Goal: Task Accomplishment & Management: Manage account settings

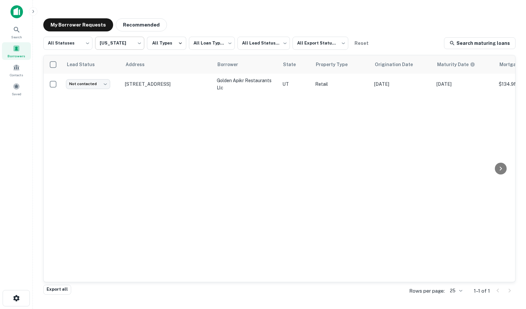
drag, startPoint x: 162, startPoint y: 129, endPoint x: 102, endPoint y: 48, distance: 101.2
click at [162, 128] on div "Lead Status Address Borrower State Property Type Origination Date Maturity Date…" at bounding box center [279, 168] width 471 height 227
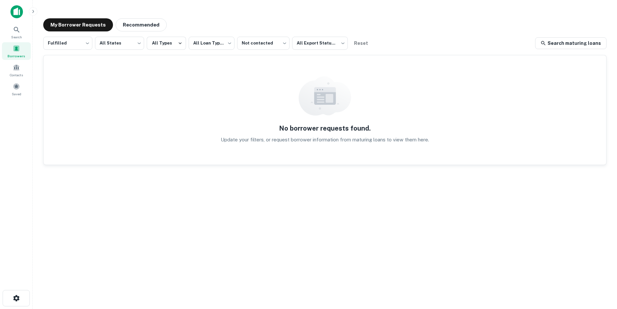
click at [90, 99] on div "No borrower requests found. Update your filters, or request borrower informatio…" at bounding box center [325, 109] width 563 height 109
click at [24, 92] on div "Saved" at bounding box center [16, 87] width 29 height 15
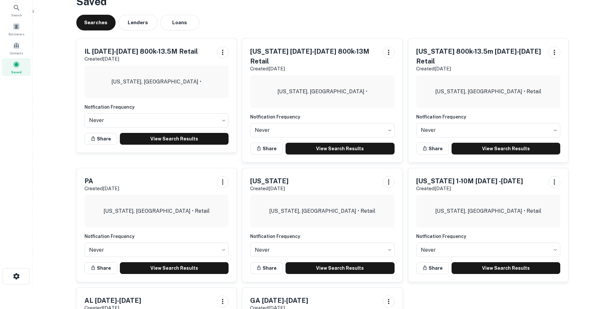
scroll to position [33, 0]
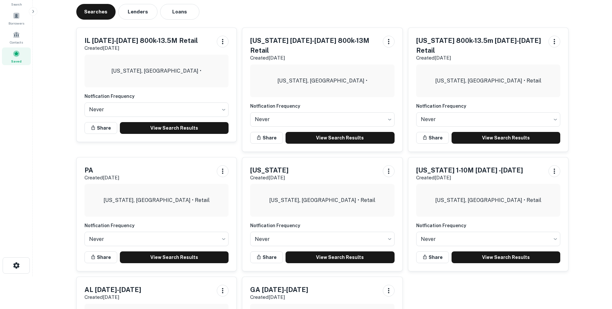
drag, startPoint x: 354, startPoint y: 26, endPoint x: 402, endPoint y: 4, distance: 53.4
click at [354, 26] on div "Indiana Jan2026-Sep2026 800k-13M Retail Created Oct 3rd, 2025 Indiana, USA • No…" at bounding box center [320, 87] width 166 height 130
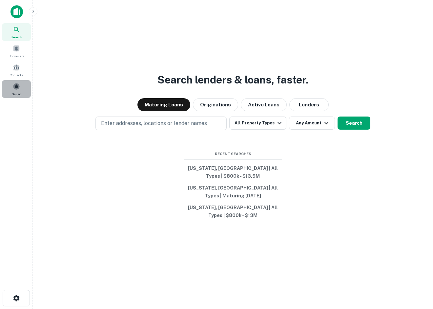
click at [10, 83] on div "Saved" at bounding box center [16, 89] width 29 height 18
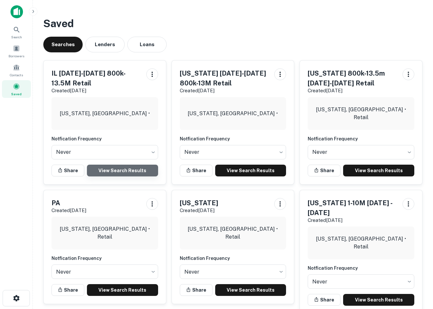
click at [106, 168] on link "View Search Results" at bounding box center [122, 171] width 71 height 12
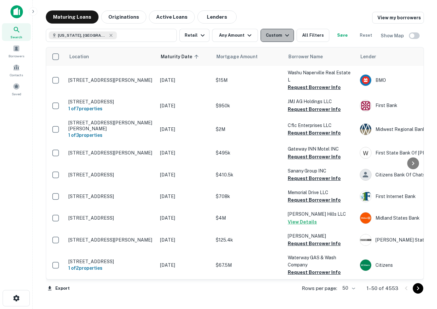
click at [262, 35] on button "Custom" at bounding box center [277, 35] width 33 height 13
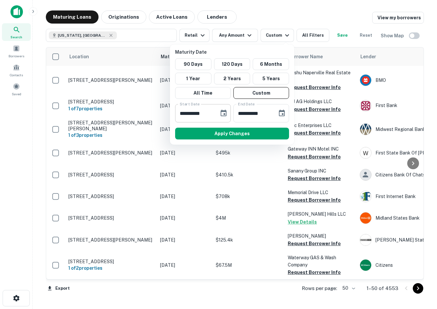
click at [220, 115] on icon "Choose date, selected date is Jan 29, 2026" at bounding box center [224, 113] width 8 height 8
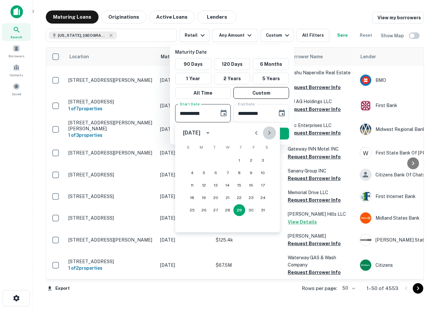
click at [266, 133] on icon "Next month" at bounding box center [270, 133] width 8 height 8
click at [256, 128] on button "Previous month" at bounding box center [256, 132] width 13 height 13
click at [224, 157] on button "4" at bounding box center [228, 161] width 12 height 12
type input "**********"
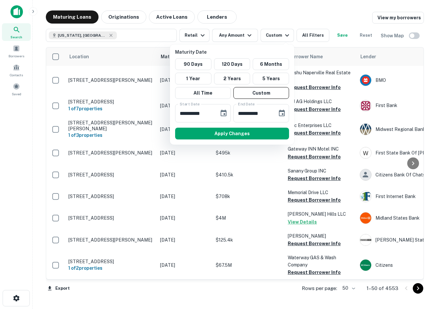
click at [223, 138] on button "Apply Changes" at bounding box center [232, 134] width 114 height 12
click at [224, 137] on button "Apply Changes" at bounding box center [232, 134] width 114 height 12
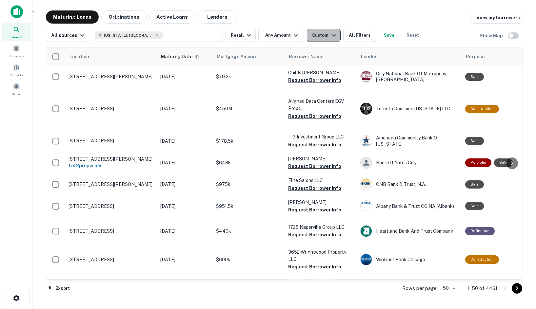
click at [330, 39] on icon "button" at bounding box center [334, 35] width 8 height 8
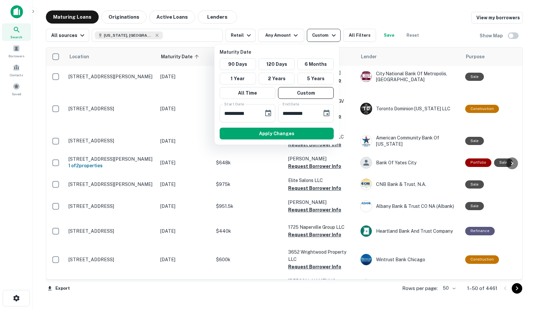
click at [329, 39] on div at bounding box center [268, 154] width 536 height 309
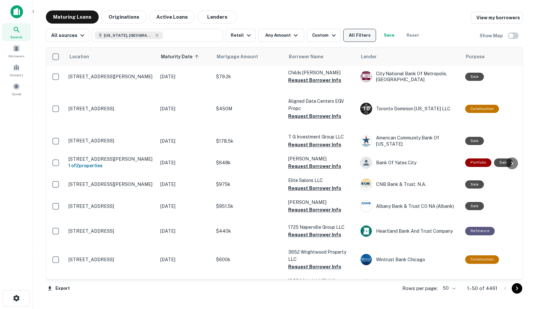
click at [359, 32] on button "All Filters" at bounding box center [359, 35] width 33 height 13
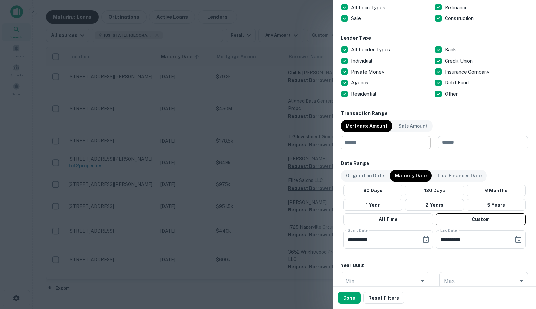
scroll to position [393, 0]
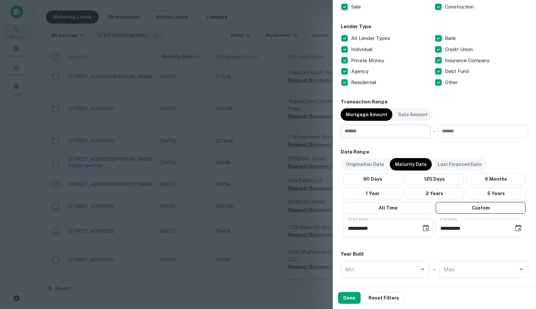
drag, startPoint x: 392, startPoint y: 138, endPoint x: 396, endPoint y: 129, distance: 9.8
click at [392, 138] on div "Locations Illinois, USA Location ​ Lender Name ​ Property Types All Property Ty…" at bounding box center [433, 55] width 187 height 811
click at [396, 129] on input "number" at bounding box center [383, 131] width 86 height 13
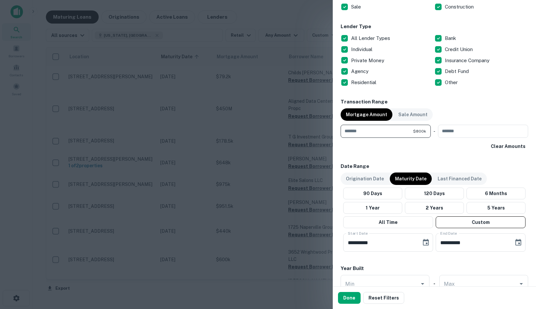
type input "******"
click at [437, 139] on div "Transaction Range Mortgage Amount Sale Amount ****** $800k ​ - ​ Clear Amounts" at bounding box center [433, 125] width 187 height 54
click at [437, 131] on input "number" at bounding box center [481, 131] width 86 height 13
click at [437, 130] on input "********" at bounding box center [475, 131] width 75 height 13
type input "********"
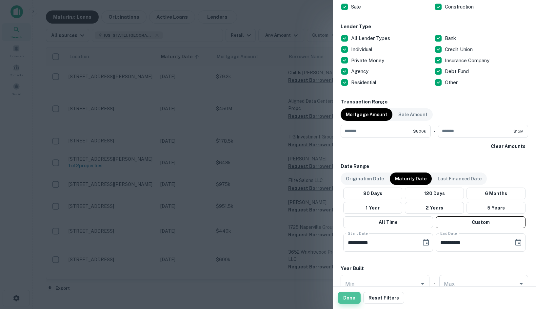
click at [354, 299] on button "Done" at bounding box center [349, 298] width 23 height 12
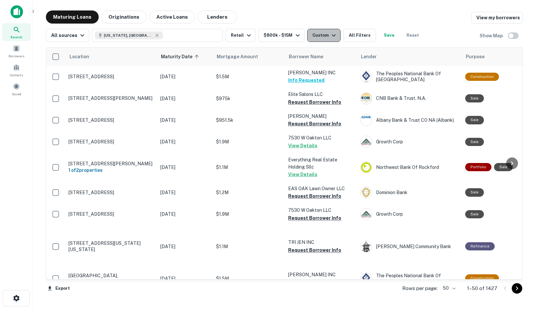
click at [317, 34] on div "Custom" at bounding box center [324, 35] width 25 height 8
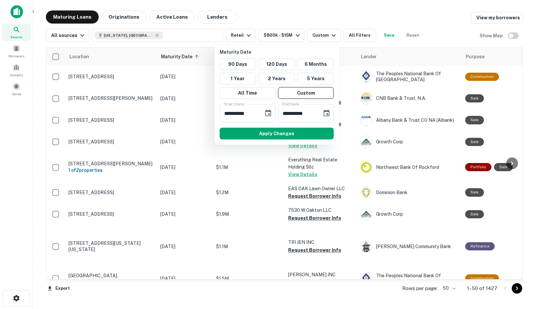
click at [351, 41] on div at bounding box center [268, 154] width 536 height 309
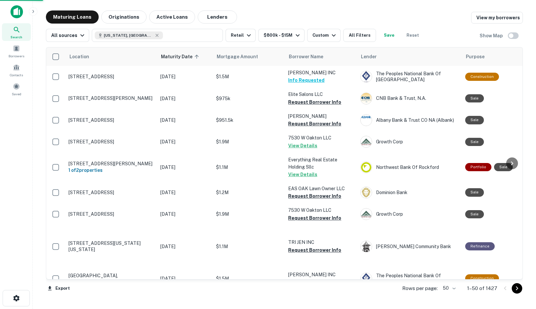
click at [352, 34] on div at bounding box center [268, 154] width 536 height 309
click at [350, 35] on div "**********" at bounding box center [268, 154] width 536 height 309
click at [362, 35] on div "**********" at bounding box center [268, 154] width 536 height 309
click at [358, 14] on div "**********" at bounding box center [268, 154] width 536 height 309
click at [357, 28] on div "**********" at bounding box center [268, 154] width 536 height 309
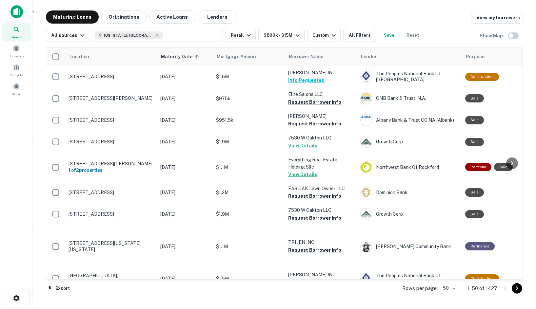
click at [356, 39] on div "**********" at bounding box center [268, 154] width 536 height 309
click at [357, 36] on div "**********" at bounding box center [268, 154] width 536 height 309
drag, startPoint x: 28, startPoint y: 85, endPoint x: 25, endPoint y: 89, distance: 4.7
click at [27, 86] on div "**********" at bounding box center [268, 154] width 536 height 309
click at [15, 94] on div "**********" at bounding box center [268, 154] width 536 height 309
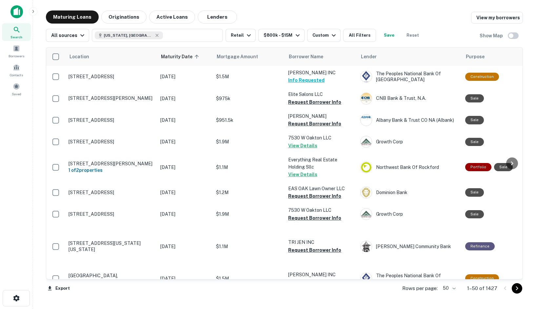
click at [19, 86] on div "**********" at bounding box center [268, 154] width 536 height 309
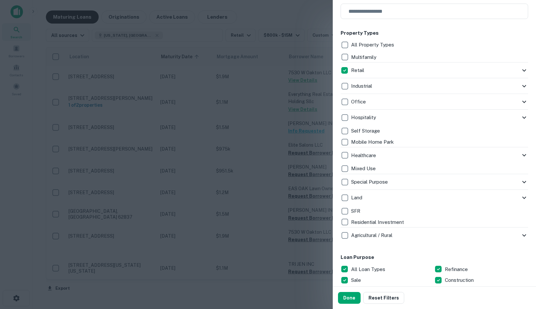
scroll to position [131, 0]
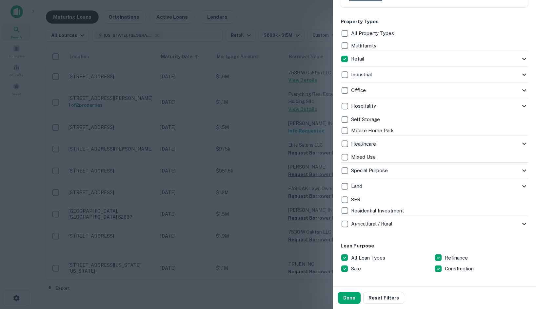
click at [362, 56] on p "Retail" at bounding box center [358, 59] width 14 height 8
click at [356, 58] on p "Retail" at bounding box center [358, 59] width 14 height 8
click at [523, 59] on icon at bounding box center [524, 59] width 8 height 8
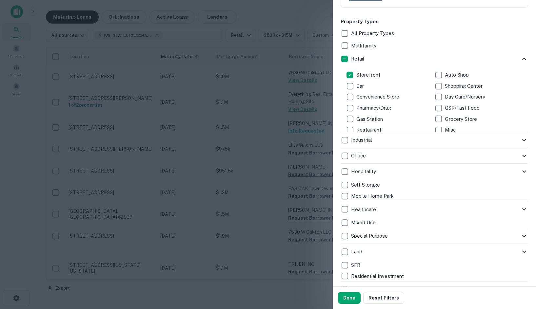
click at [352, 59] on p "Retail" at bounding box center [358, 59] width 14 height 8
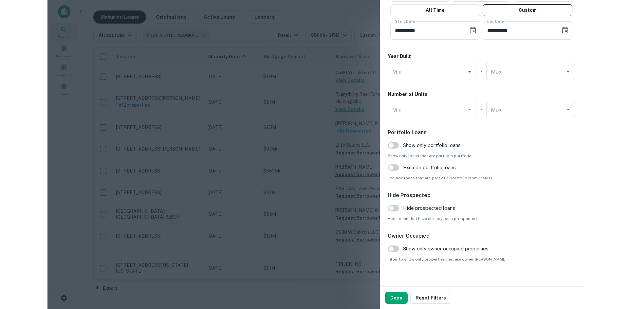
scroll to position [678, 0]
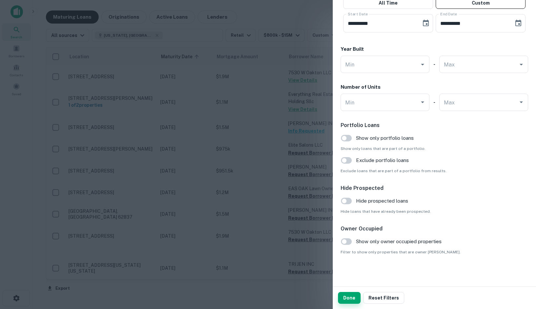
click at [346, 299] on button "Done" at bounding box center [349, 298] width 23 height 12
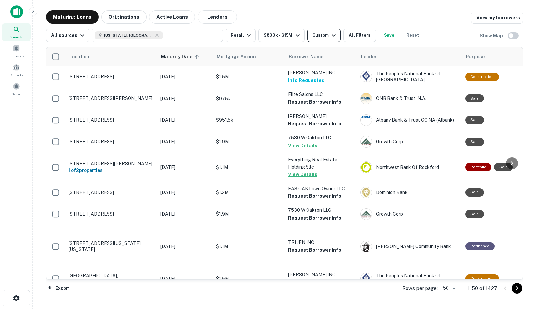
click at [324, 39] on div "Custom" at bounding box center [324, 35] width 25 height 8
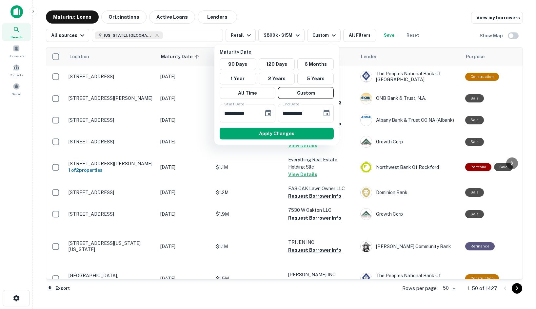
click at [325, 15] on div at bounding box center [268, 154] width 536 height 309
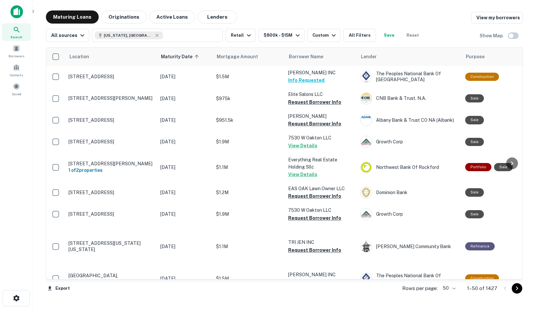
drag, startPoint x: 455, startPoint y: 13, endPoint x: 487, endPoint y: 14, distance: 31.5
click at [456, 13] on div "**********" at bounding box center [268, 154] width 536 height 309
click at [342, 14] on div "**********" at bounding box center [268, 154] width 536 height 309
click at [18, 166] on div "**********" at bounding box center [268, 154] width 536 height 309
click at [8, 165] on div "**********" at bounding box center [268, 154] width 536 height 309
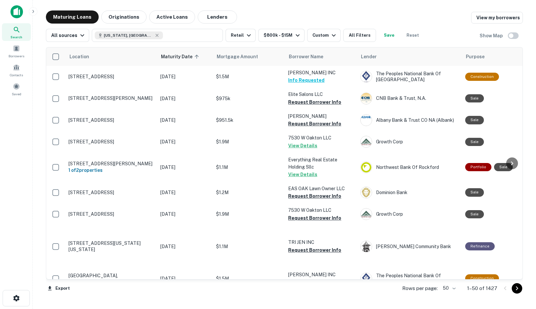
drag, startPoint x: 230, startPoint y: 195, endPoint x: 421, endPoint y: 10, distance: 265.3
click at [421, 10] on div "**********" at bounding box center [268, 154] width 536 height 309
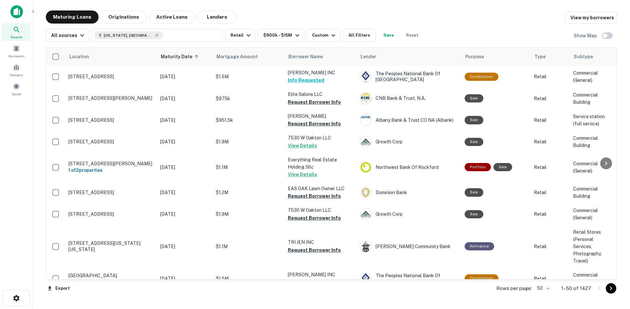
drag, startPoint x: 243, startPoint y: 188, endPoint x: 118, endPoint y: 188, distance: 125.2
drag, startPoint x: 118, startPoint y: 188, endPoint x: 117, endPoint y: 197, distance: 9.2
drag, startPoint x: 117, startPoint y: 197, endPoint x: 116, endPoint y: 192, distance: 4.9
click at [116, 192] on div "**********" at bounding box center [315, 154] width 630 height 309
click at [101, 194] on div "**********" at bounding box center [315, 154] width 630 height 309
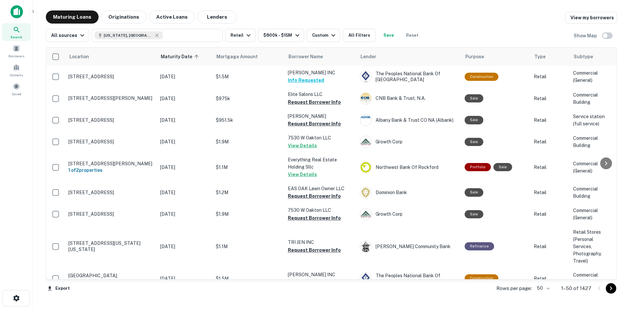
click at [123, 194] on div "**********" at bounding box center [315, 154] width 630 height 309
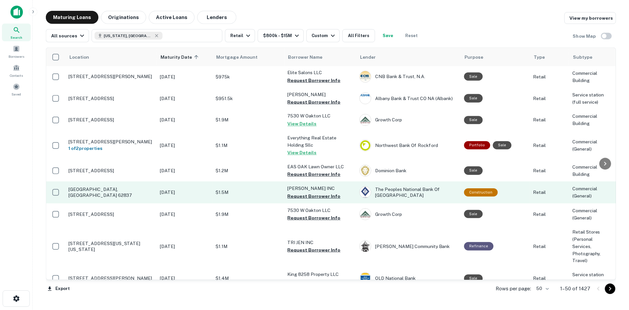
scroll to position [33, 0]
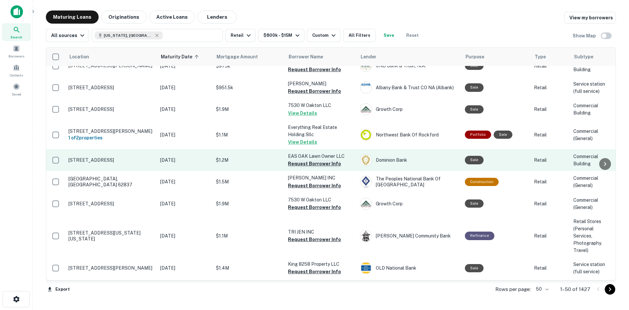
click at [304, 163] on button "Request Borrower Info" at bounding box center [314, 164] width 53 height 8
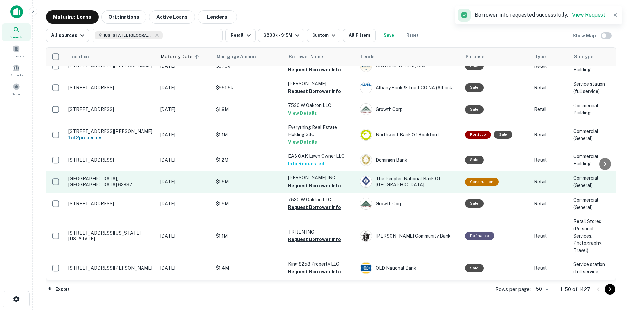
scroll to position [66, 0]
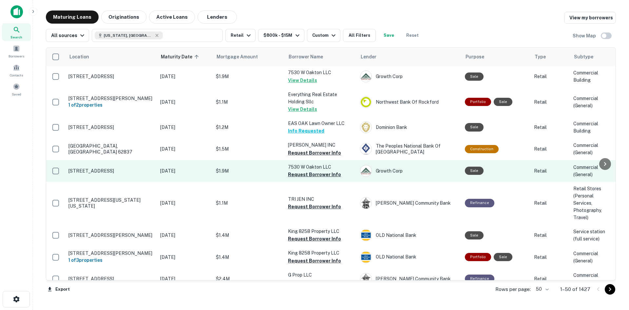
click at [311, 178] on td "7530 W Oakton LLC Request Borrower Info" at bounding box center [321, 171] width 72 height 22
click at [312, 171] on button "Request Borrower Info" at bounding box center [314, 174] width 53 height 8
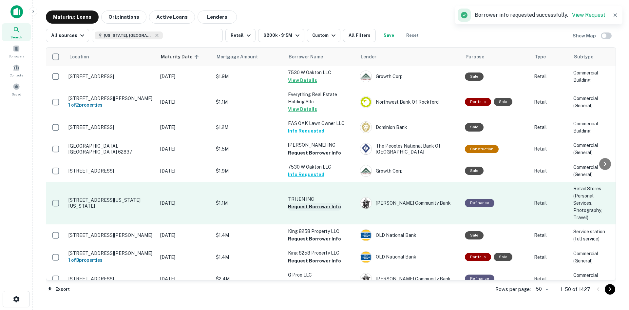
click at [324, 205] on button "Request Borrower Info" at bounding box center [314, 207] width 53 height 8
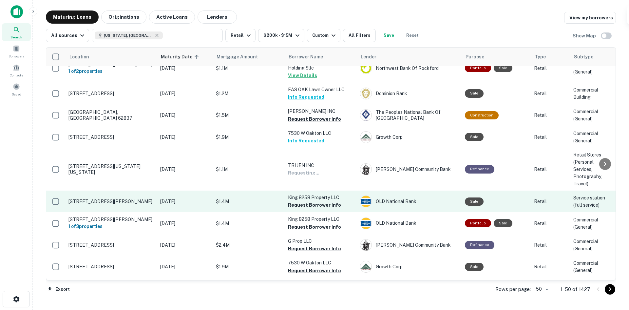
scroll to position [131, 0]
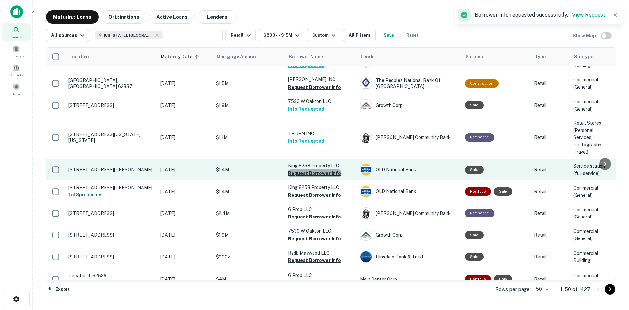
click at [323, 175] on button "Request Borrower Info" at bounding box center [314, 173] width 53 height 8
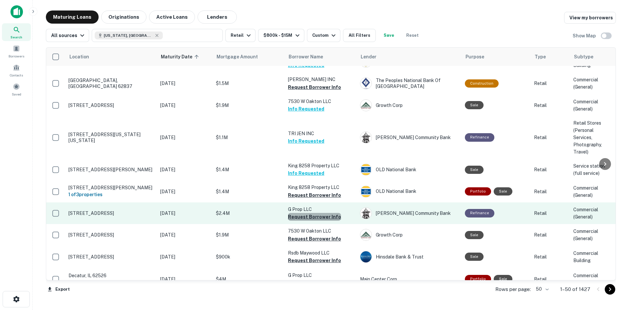
click at [322, 218] on button "Request Borrower Info" at bounding box center [314, 217] width 53 height 8
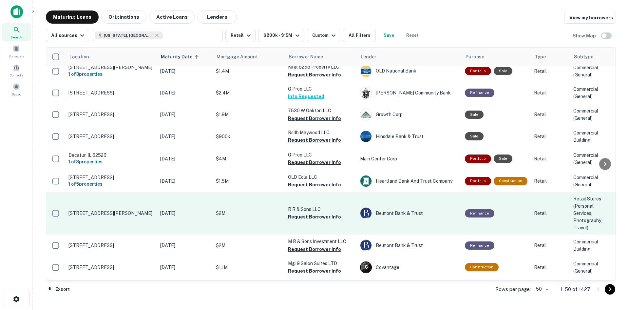
scroll to position [262, 0]
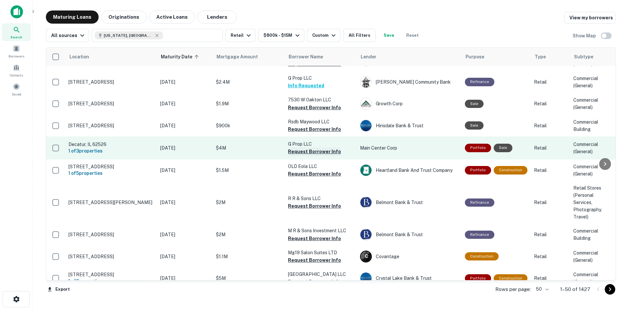
click at [317, 151] on button "Request Borrower Info" at bounding box center [314, 151] width 53 height 8
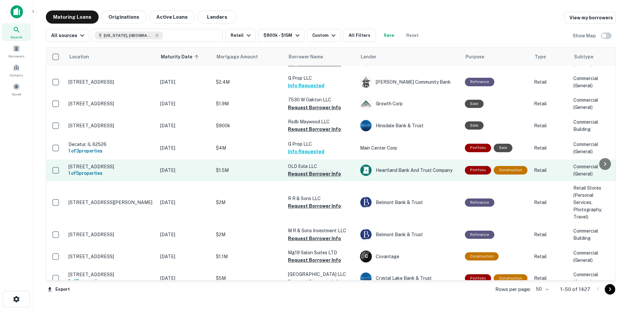
click at [308, 175] on button "Request Borrower Info" at bounding box center [314, 174] width 53 height 8
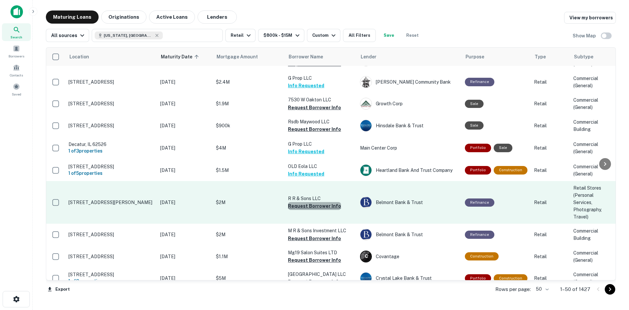
click at [319, 208] on button "Request Borrower Info" at bounding box center [314, 206] width 53 height 8
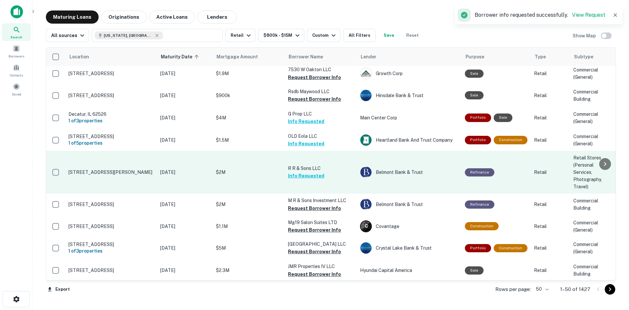
scroll to position [328, 0]
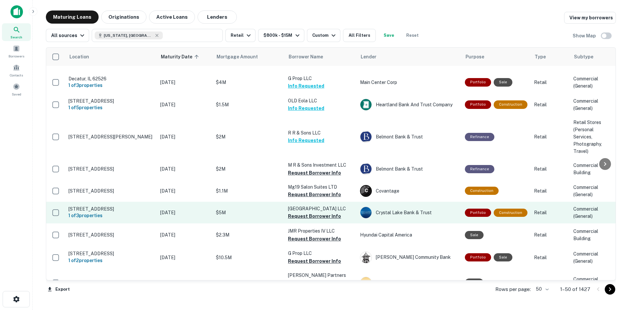
drag, startPoint x: 301, startPoint y: 193, endPoint x: 248, endPoint y: 219, distance: 58.9
click at [301, 193] on button "Request Borrower Info" at bounding box center [314, 194] width 53 height 8
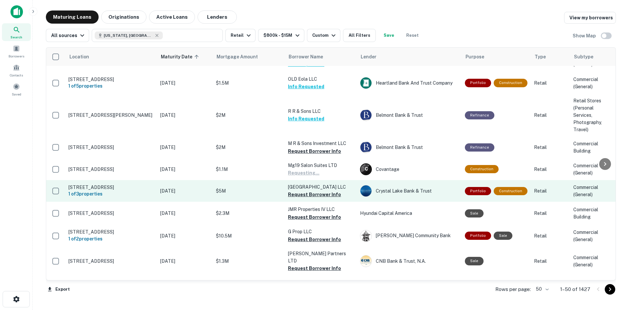
scroll to position [360, 0]
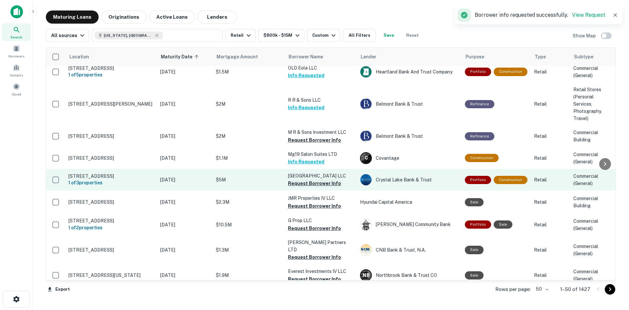
click at [306, 186] on button "Request Borrower Info" at bounding box center [314, 183] width 53 height 8
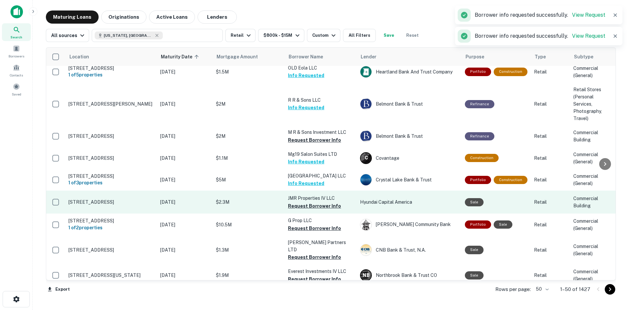
drag, startPoint x: 251, startPoint y: 214, endPoint x: 256, endPoint y: 214, distance: 4.6
drag, startPoint x: 309, startPoint y: 207, endPoint x: 303, endPoint y: 207, distance: 5.9
click at [309, 207] on button "Request Borrower Info" at bounding box center [314, 206] width 53 height 8
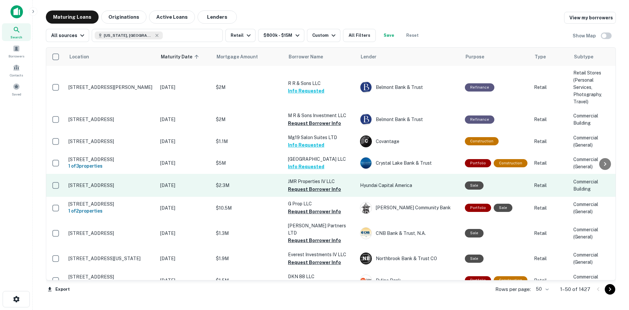
scroll to position [393, 0]
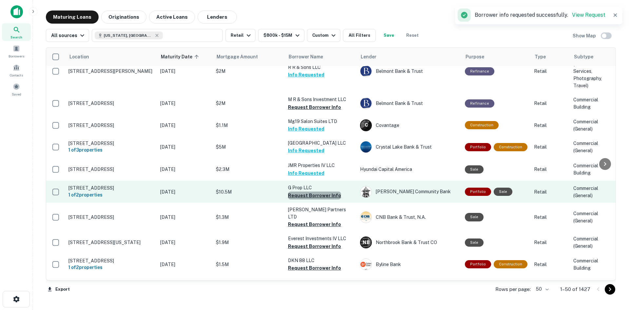
click at [322, 199] on button "Request Borrower Info" at bounding box center [314, 195] width 53 height 8
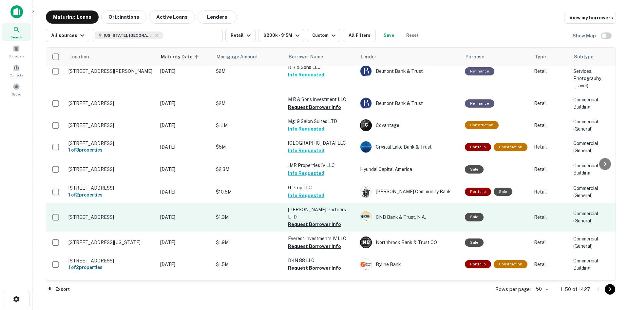
drag, startPoint x: 312, startPoint y: 218, endPoint x: 307, endPoint y: 218, distance: 4.9
click at [312, 220] on button "Request Borrower Info" at bounding box center [314, 224] width 53 height 8
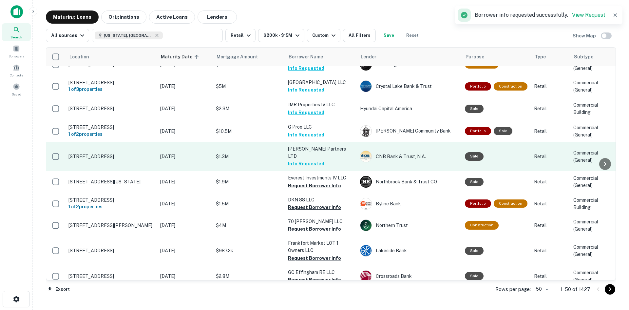
scroll to position [459, 0]
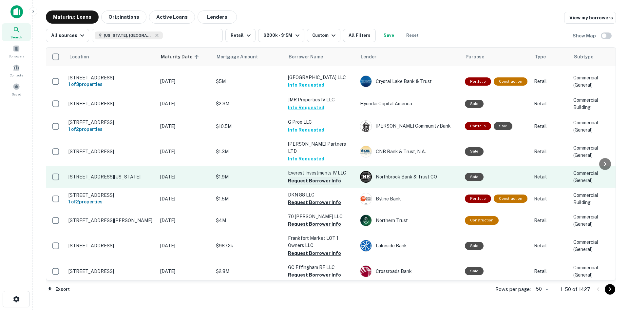
click at [307, 178] on button "Request Borrower Info" at bounding box center [314, 181] width 53 height 8
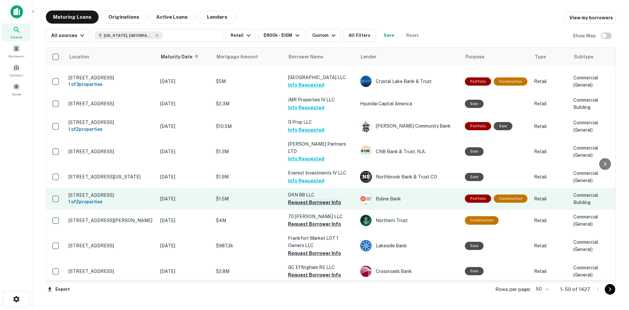
click at [292, 198] on button "Request Borrower Info" at bounding box center [314, 202] width 53 height 8
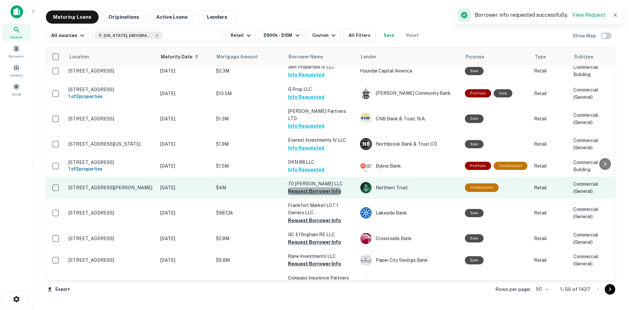
click at [325, 190] on button "Request Borrower Info" at bounding box center [314, 191] width 53 height 8
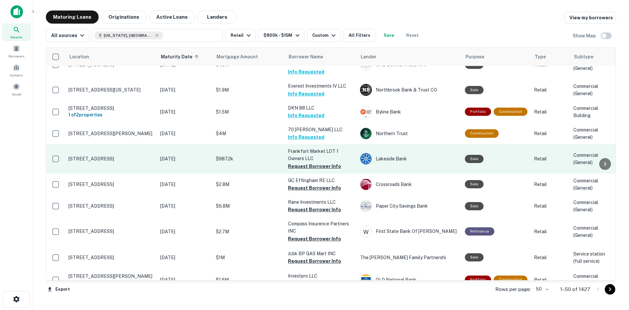
scroll to position [557, 0]
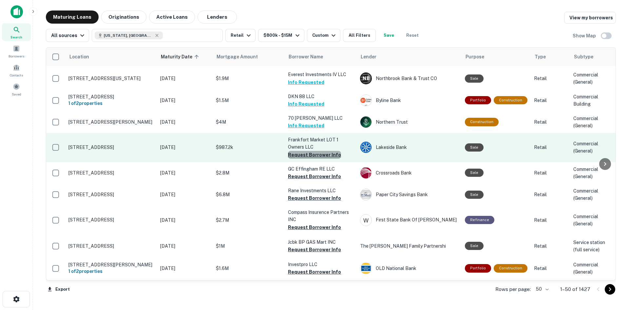
click at [319, 153] on button "Request Borrower Info" at bounding box center [314, 155] width 53 height 8
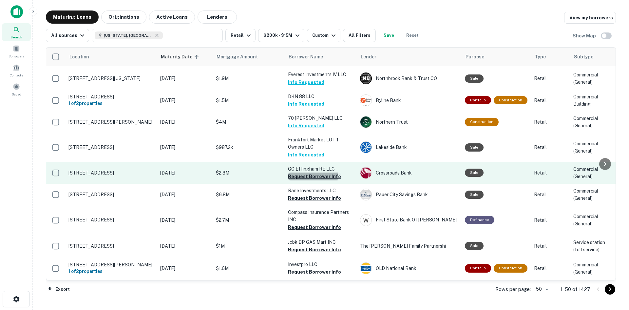
click at [293, 172] on button "Request Borrower Info" at bounding box center [314, 176] width 53 height 8
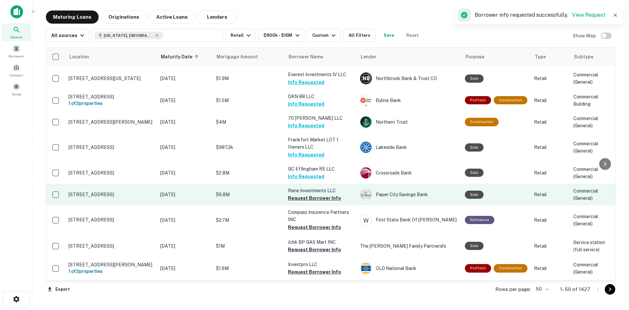
drag, startPoint x: 241, startPoint y: 179, endPoint x: 205, endPoint y: 195, distance: 39.5
click at [298, 194] on button "Request Borrower Info" at bounding box center [314, 198] width 53 height 8
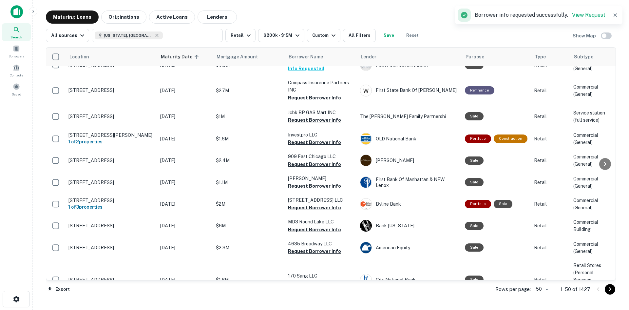
scroll to position [688, 0]
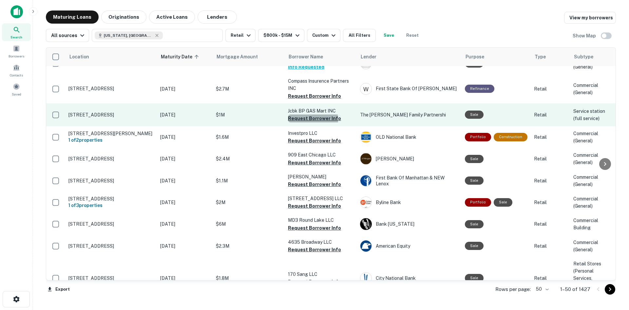
click at [307, 116] on button "Request Borrower Info" at bounding box center [314, 118] width 53 height 8
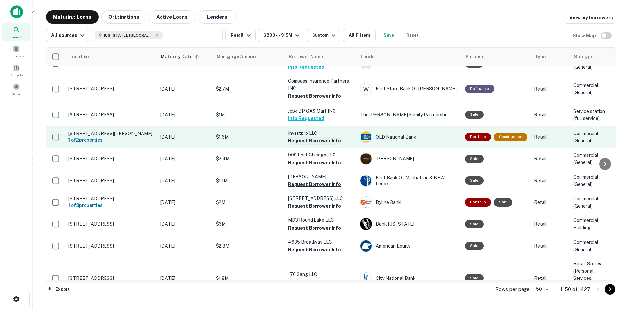
drag, startPoint x: 316, startPoint y: 137, endPoint x: 312, endPoint y: 139, distance: 4.4
click at [316, 137] on button "Request Borrower Info" at bounding box center [314, 141] width 53 height 8
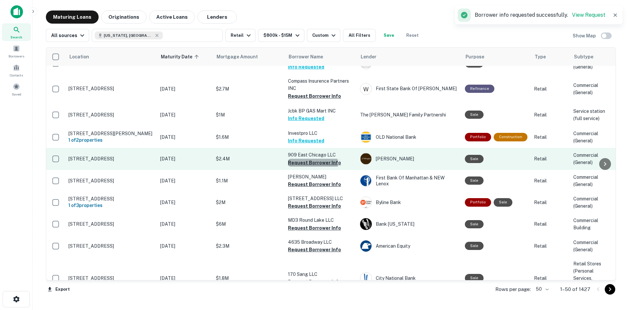
click at [293, 161] on button "Request Borrower Info" at bounding box center [314, 163] width 53 height 8
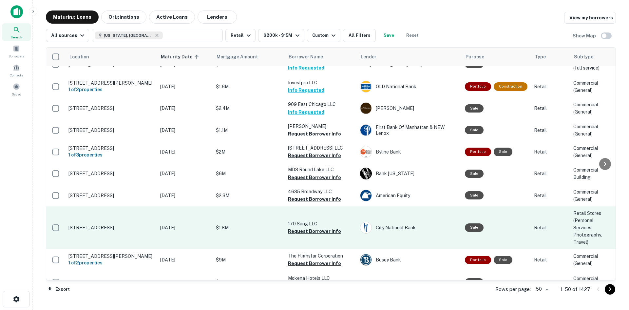
scroll to position [721, 0]
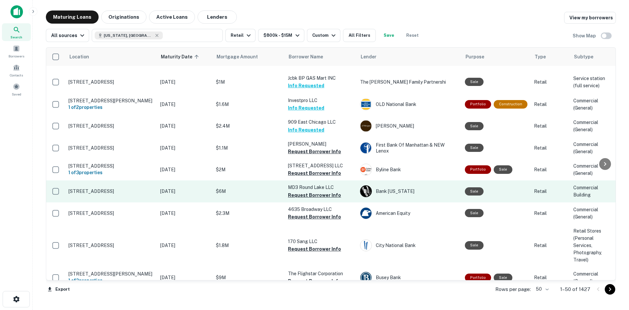
drag, startPoint x: 184, startPoint y: 162, endPoint x: 139, endPoint y: 185, distance: 50.3
click at [322, 192] on button "Request Borrower Info" at bounding box center [314, 195] width 53 height 8
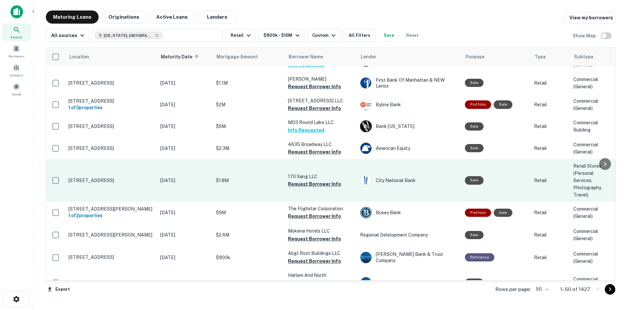
scroll to position [786, 0]
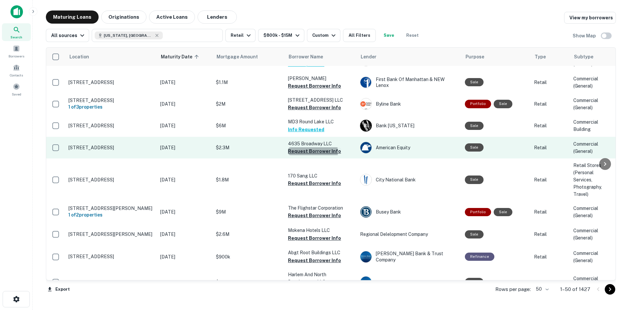
click at [290, 149] on button "Request Borrower Info" at bounding box center [314, 151] width 53 height 8
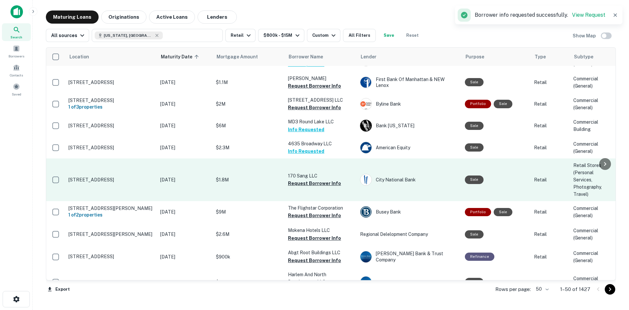
drag, startPoint x: 422, startPoint y: 283, endPoint x: 212, endPoint y: 191, distance: 229.4
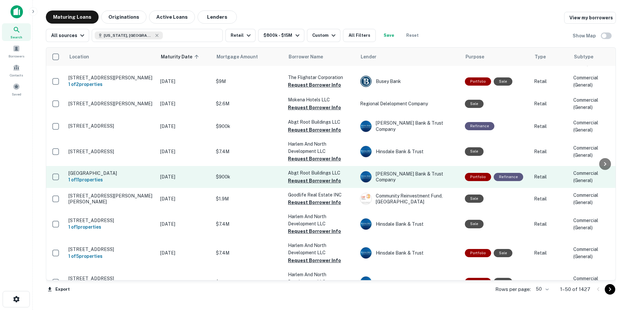
scroll to position [918, 0]
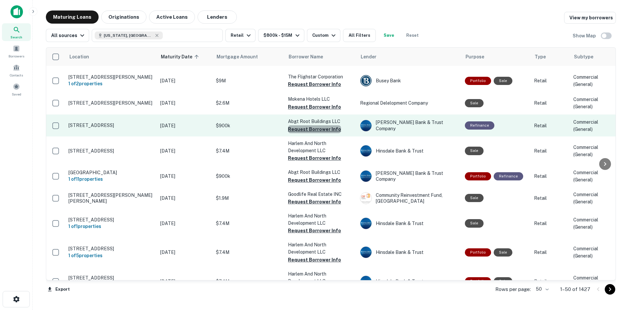
click at [319, 125] on button "Request Borrower Info" at bounding box center [314, 129] width 53 height 8
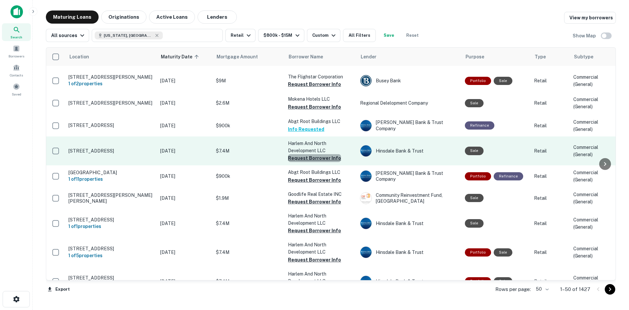
click at [321, 155] on button "Request Borrower Info" at bounding box center [314, 158] width 53 height 8
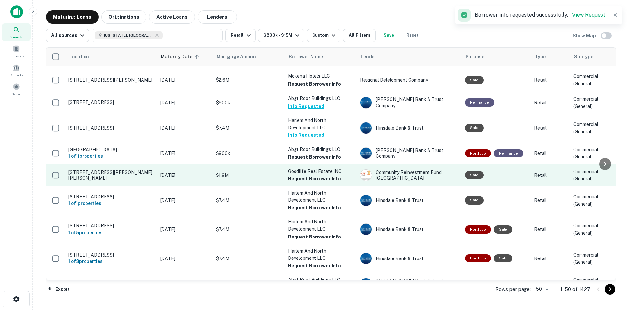
scroll to position [950, 0]
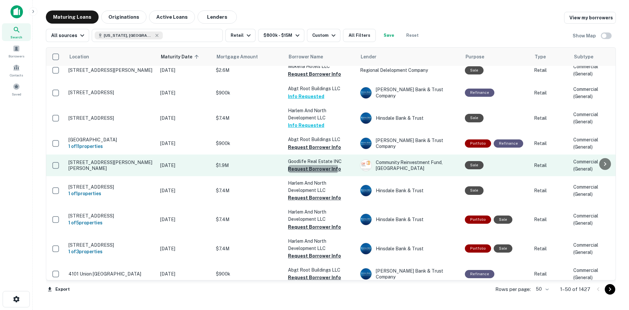
click at [307, 165] on button "Request Borrower Info" at bounding box center [314, 169] width 53 height 8
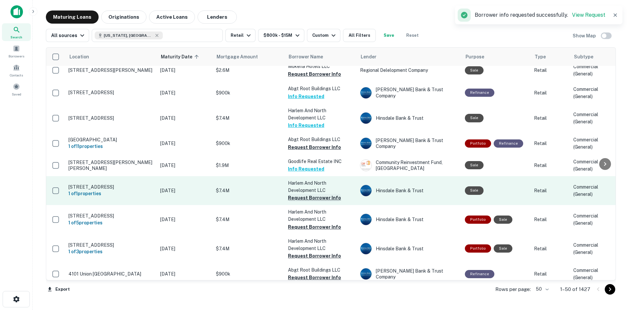
drag, startPoint x: 305, startPoint y: 194, endPoint x: 303, endPoint y: 191, distance: 3.7
click at [305, 194] on button "Request Borrower Info" at bounding box center [314, 198] width 53 height 8
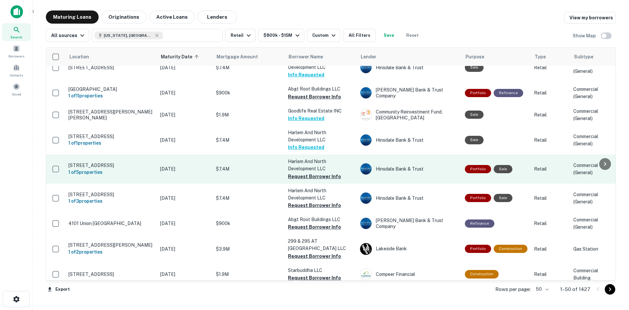
scroll to position [1004, 0]
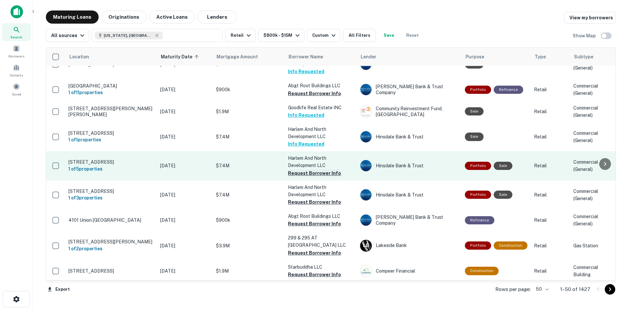
click at [324, 171] on button "Request Borrower Info" at bounding box center [314, 173] width 53 height 8
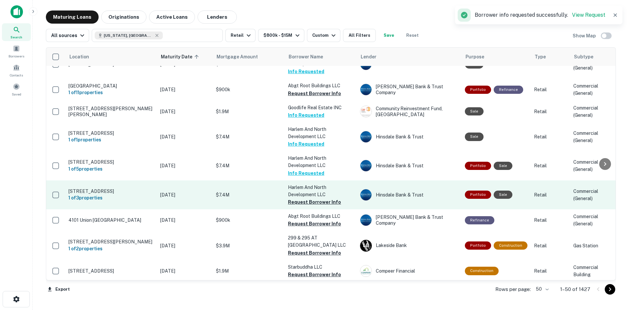
drag, startPoint x: 238, startPoint y: 209, endPoint x: 236, endPoint y: 197, distance: 11.5
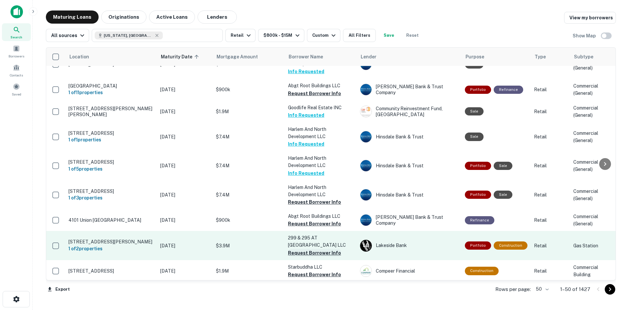
drag, startPoint x: 311, startPoint y: 246, endPoint x: 296, endPoint y: 247, distance: 15.4
click at [311, 249] on button "Request Borrower Info" at bounding box center [314, 253] width 53 height 8
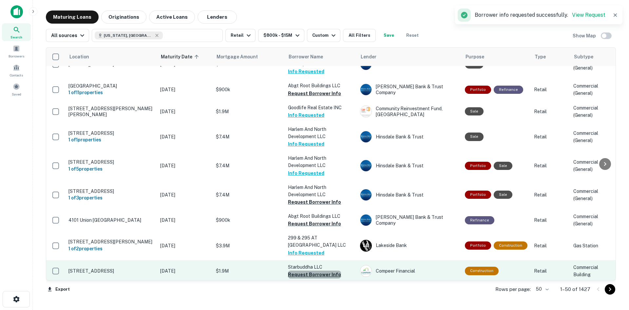
click at [319, 270] on button "Request Borrower Info" at bounding box center [314, 274] width 53 height 8
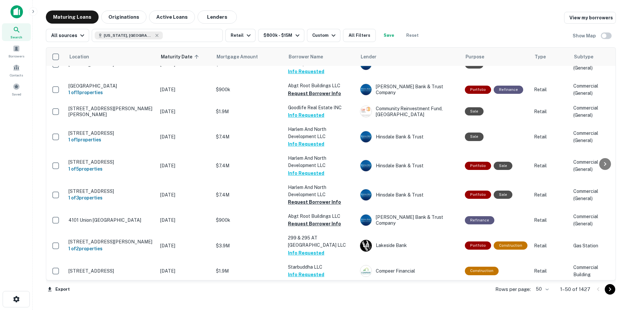
click at [612, 290] on icon "Go to next page" at bounding box center [610, 289] width 8 height 8
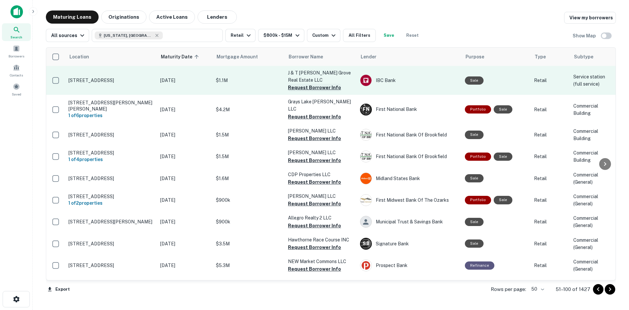
drag, startPoint x: 319, startPoint y: 84, endPoint x: 304, endPoint y: 91, distance: 16.0
click at [319, 84] on button "Request Borrower Info" at bounding box center [314, 88] width 53 height 8
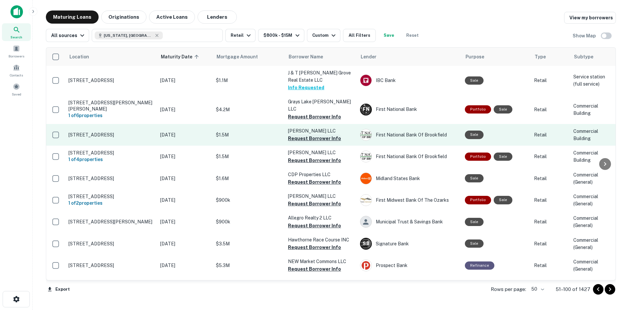
click at [307, 134] on button "Request Borrower Info" at bounding box center [314, 138] width 53 height 8
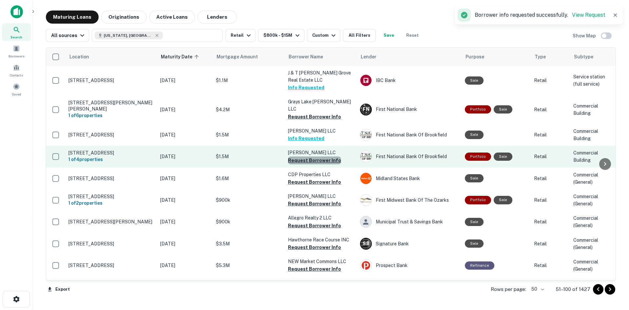
click at [317, 156] on button "Request Borrower Info" at bounding box center [314, 160] width 53 height 8
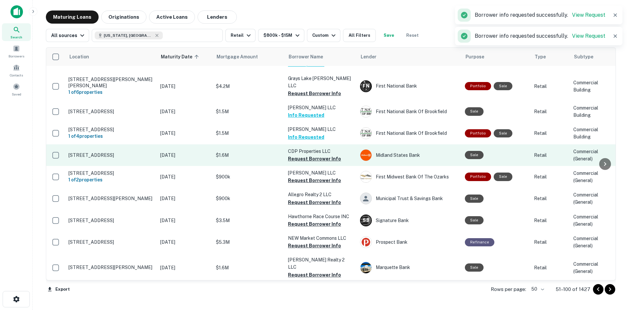
scroll to position [33, 0]
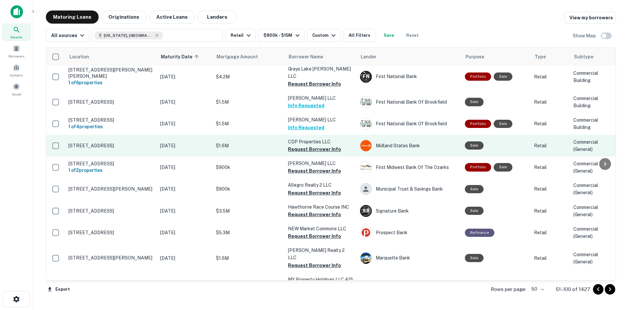
drag, startPoint x: 309, startPoint y: 141, endPoint x: 288, endPoint y: 144, distance: 21.6
click at [309, 145] on button "Request Borrower Info" at bounding box center [314, 149] width 53 height 8
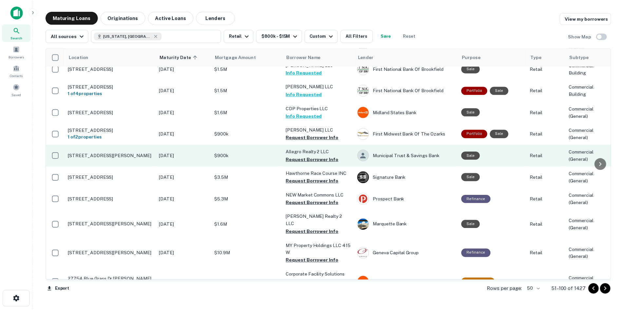
scroll to position [98, 0]
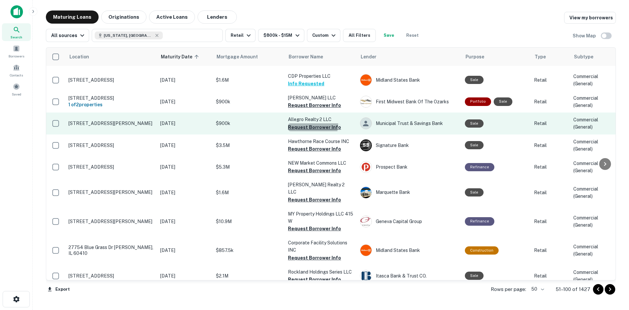
click at [299, 123] on button "Request Borrower Info" at bounding box center [314, 127] width 53 height 8
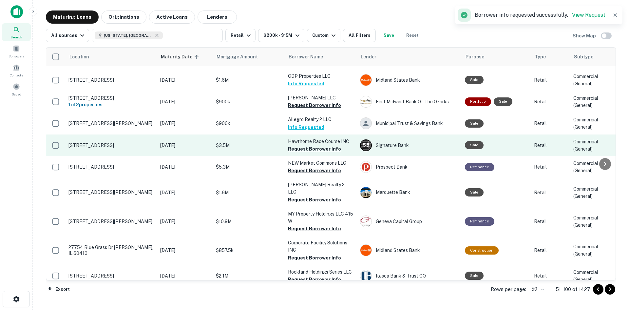
drag, startPoint x: 302, startPoint y: 146, endPoint x: 245, endPoint y: 145, distance: 56.7
click at [302, 146] on button "Request Borrower Info" at bounding box center [314, 149] width 53 height 8
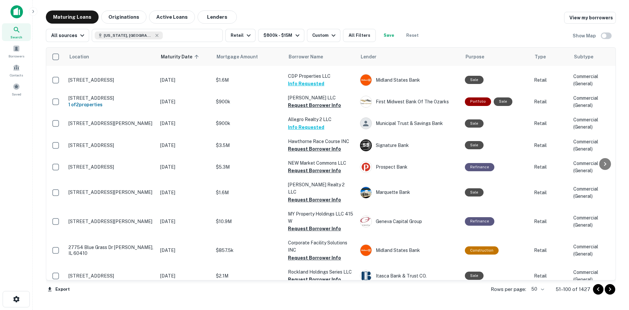
drag, startPoint x: 221, startPoint y: 162, endPoint x: 318, endPoint y: 27, distance: 166.0
click at [351, 23] on div "Maturing Loans Originations Active Loans Lenders View my borrowers" at bounding box center [331, 16] width 570 height 13
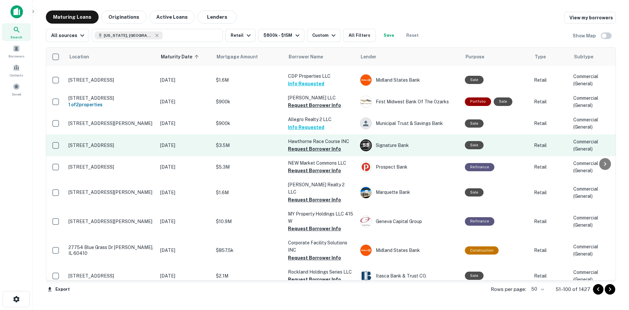
click at [267, 142] on p "$3.5M" at bounding box center [249, 145] width 66 height 7
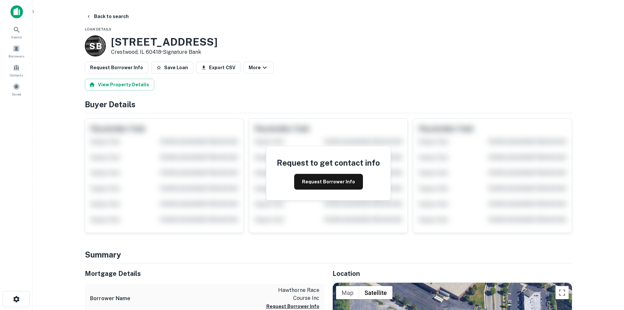
click at [11, 42] on div "Search Borrowers Contacts Saved" at bounding box center [16, 60] width 33 height 75
click at [14, 53] on span "Borrowers" at bounding box center [17, 55] width 16 height 5
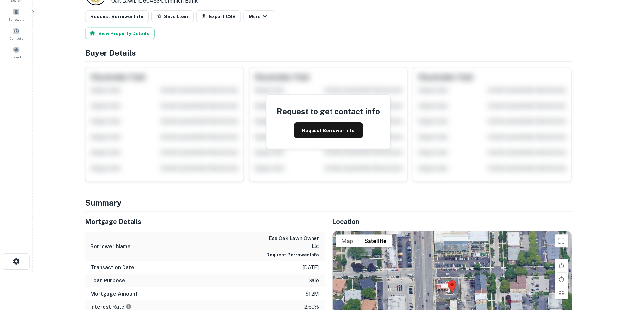
scroll to position [131, 0]
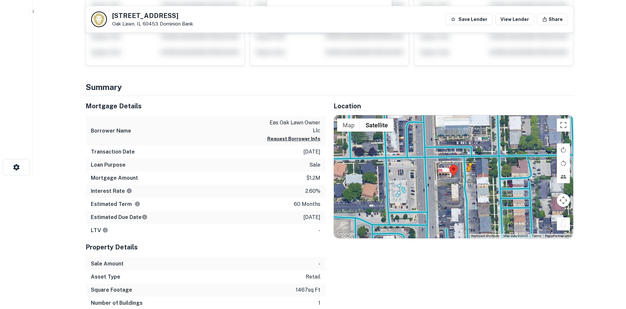
drag, startPoint x: 562, startPoint y: 227, endPoint x: 465, endPoint y: 177, distance: 109.3
click at [466, 177] on div "To activate drag with keyboard, press Alt + Enter. Once in keyboard drag state,…" at bounding box center [453, 176] width 239 height 123
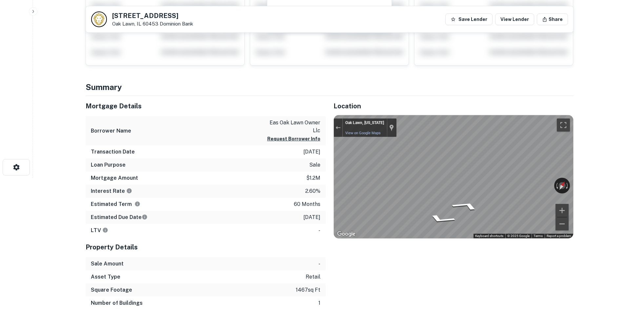
click at [625, 178] on html "Search Borrowers Contacts Saved [STREET_ADDRESS] Dominion Bank Save Lender View…" at bounding box center [313, 23] width 626 height 309
click at [542, 186] on div "← Move left → Move right ↑ Move up ↓ Move down + Zoom in - Zoom out Oak Lawn, […" at bounding box center [453, 176] width 239 height 123
click at [338, 126] on button "Exit the Street View" at bounding box center [338, 128] width 9 height 9
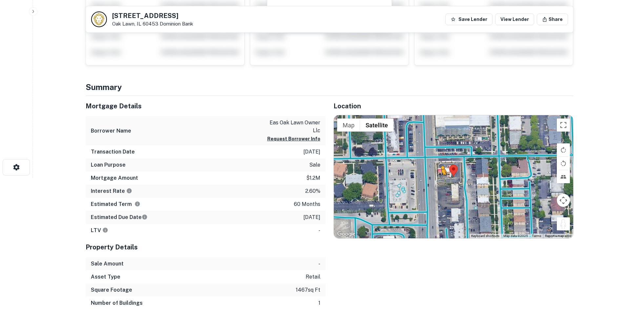
drag, startPoint x: 560, startPoint y: 226, endPoint x: 436, endPoint y: 175, distance: 135.2
click at [436, 175] on div "To activate drag with keyboard, press Alt + Enter. Once in keyboard drag state,…" at bounding box center [453, 176] width 239 height 123
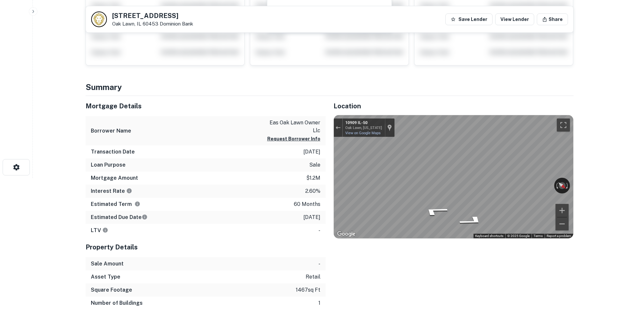
click at [273, 185] on div "Mortgage Details Borrower Name eas oak lawn owner llc Request Borrower Info Tra…" at bounding box center [325, 209] width 495 height 227
click at [323, 169] on div "Mortgage Details Borrower Name eas oak lawn owner llc Request Borrower Info Tra…" at bounding box center [325, 209] width 495 height 227
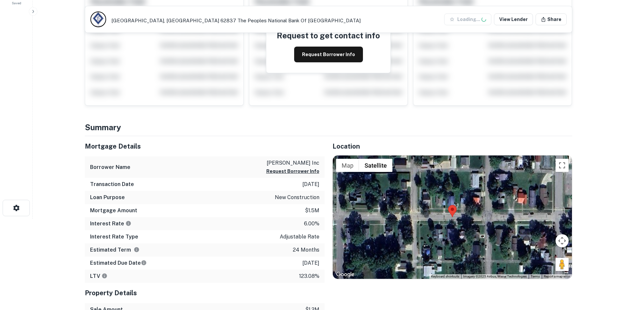
scroll to position [131, 0]
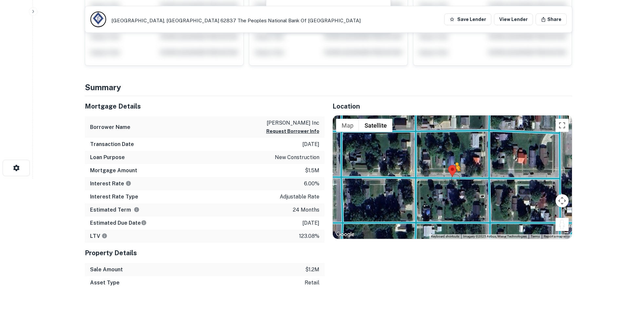
drag, startPoint x: 559, startPoint y: 224, endPoint x: 453, endPoint y: 175, distance: 117.0
click at [453, 175] on div "To activate drag with keyboard, press Alt + Enter. Once in keyboard drag state,…" at bounding box center [452, 176] width 239 height 123
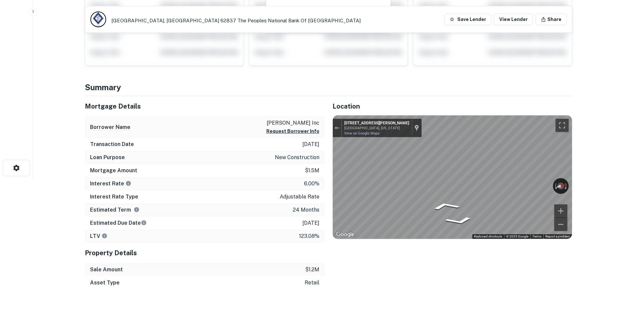
click at [624, 179] on html "Search Borrowers Contacts Saved [GEOGRAPHIC_DATA] The Peoples National Bank Of …" at bounding box center [312, 24] width 624 height 310
click at [608, 160] on main "[GEOGRAPHIC_DATA] The Peoples National Bank Of [GEOGRAPHIC_DATA] Save Lender Vi…" at bounding box center [328, 24] width 591 height 310
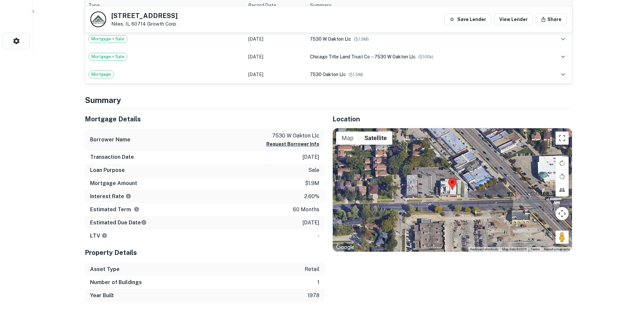
scroll to position [262, 0]
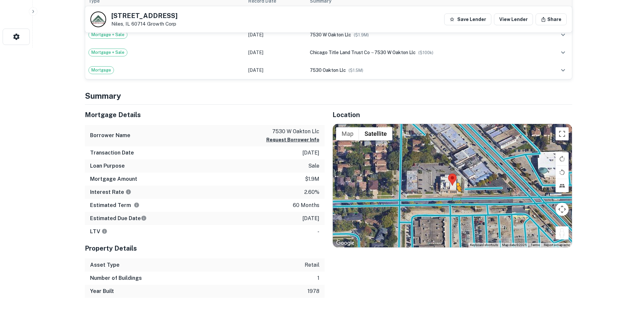
drag, startPoint x: 559, startPoint y: 234, endPoint x: 455, endPoint y: 197, distance: 110.1
click at [455, 197] on div "To activate drag with keyboard, press Alt + Enter. Once in keyboard drag state,…" at bounding box center [452, 185] width 239 height 123
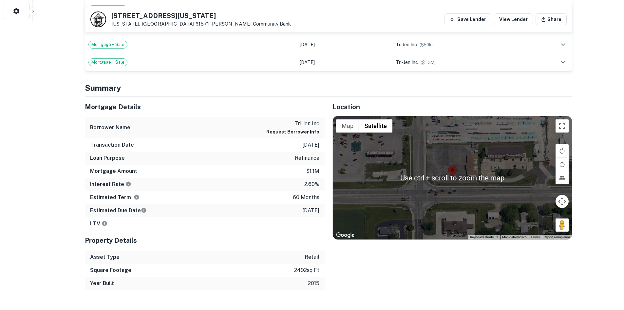
scroll to position [295, 0]
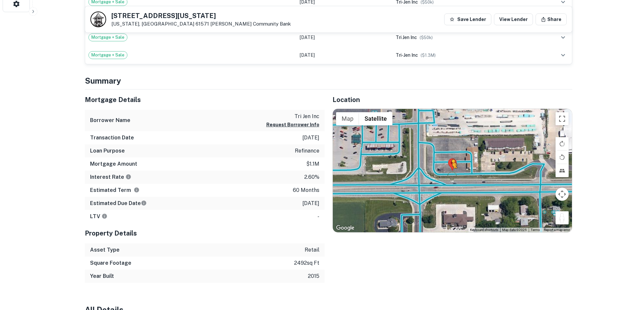
drag, startPoint x: 559, startPoint y: 222, endPoint x: 450, endPoint y: 174, distance: 118.7
click at [450, 174] on div "To activate drag with keyboard, press Alt + Enter. Once in keyboard drag state,…" at bounding box center [452, 170] width 239 height 123
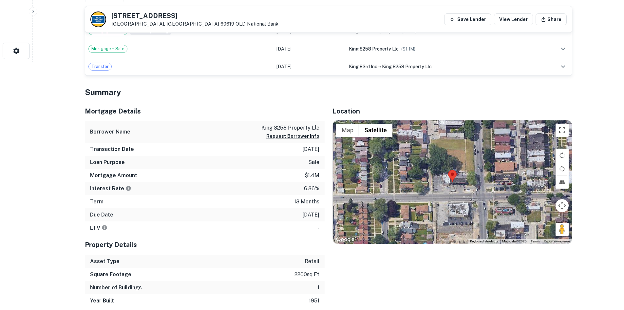
scroll to position [262, 0]
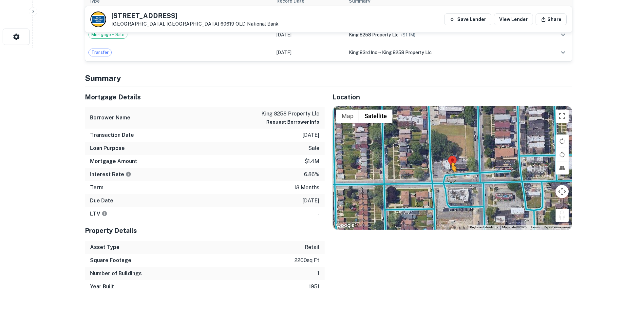
drag, startPoint x: 562, startPoint y: 216, endPoint x: 447, endPoint y: 177, distance: 121.1
click at [447, 177] on div "To activate drag with keyboard, press Alt + Enter. Once in keyboard drag state,…" at bounding box center [452, 167] width 239 height 123
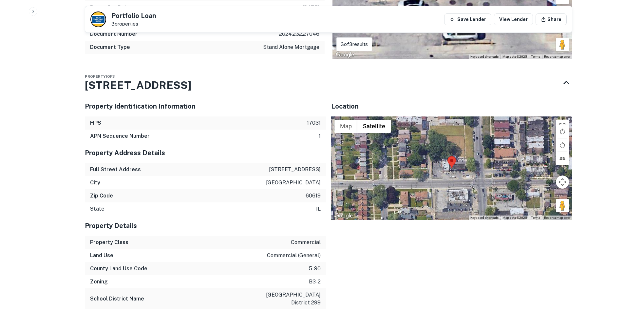
scroll to position [590, 0]
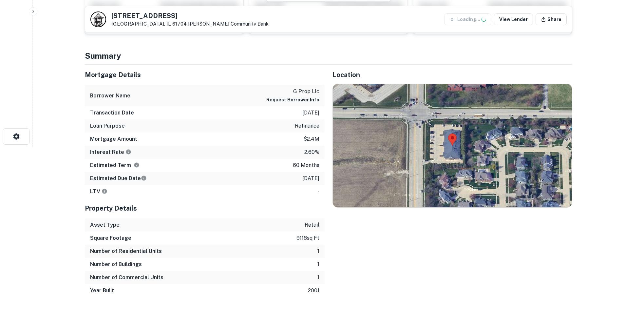
scroll to position [164, 0]
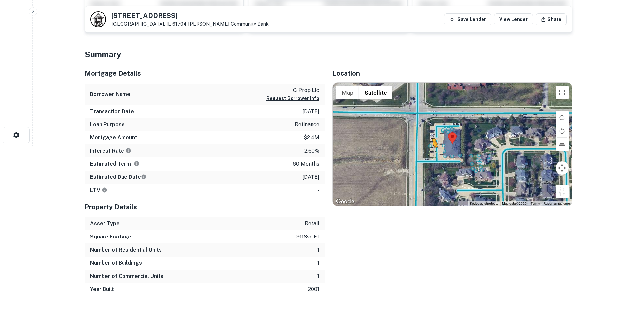
drag, startPoint x: 566, startPoint y: 195, endPoint x: 431, endPoint y: 152, distance: 141.4
click at [431, 152] on div "To activate drag with keyboard, press Alt + Enter. Once in keyboard drag state,…" at bounding box center [452, 144] width 239 height 123
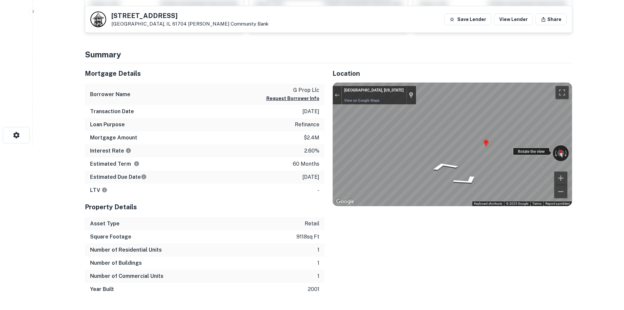
click at [557, 145] on div "← Move left → Move right ↑ Move up ↓ Move down + Zoom in - Zoom out Bloomington…" at bounding box center [452, 144] width 239 height 123
click at [304, 128] on div "Mortgage Details Borrower Name g prop llc Request Borrower Info Transaction Dat…" at bounding box center [324, 179] width 495 height 232
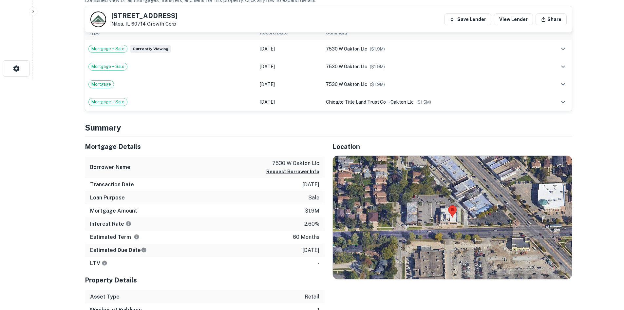
scroll to position [262, 0]
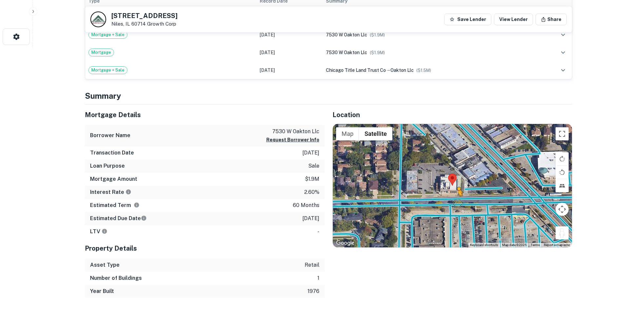
drag, startPoint x: 563, startPoint y: 236, endPoint x: 457, endPoint y: 201, distance: 111.7
click at [457, 201] on div "To activate drag with keyboard, press Alt + Enter. Once in keyboard drag state,…" at bounding box center [452, 185] width 239 height 123
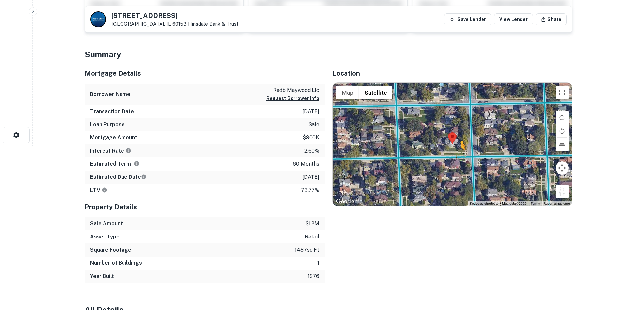
drag, startPoint x: 562, startPoint y: 195, endPoint x: 458, endPoint y: 151, distance: 112.8
click at [458, 151] on div "To activate drag with keyboard, press Alt + Enter. Once in keyboard drag state,…" at bounding box center [452, 144] width 239 height 123
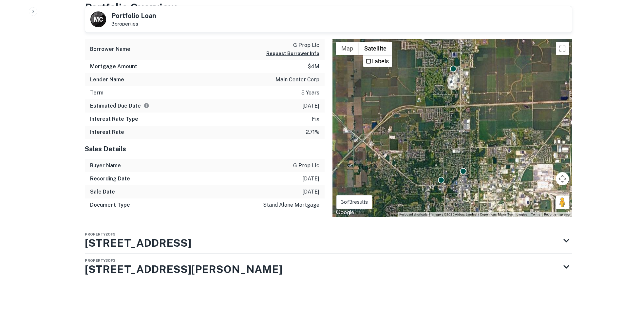
scroll to position [333, 0]
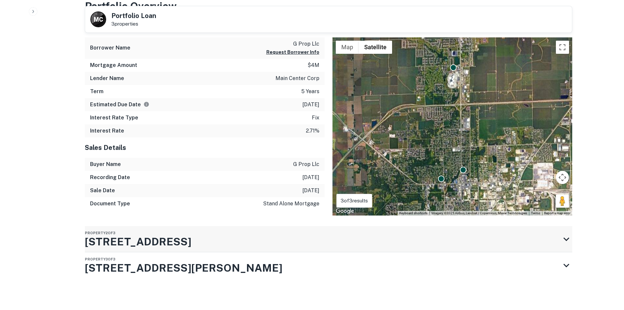
click at [401, 249] on div "Property 2 of 3 [STREET_ADDRESS]" at bounding box center [323, 239] width 476 height 26
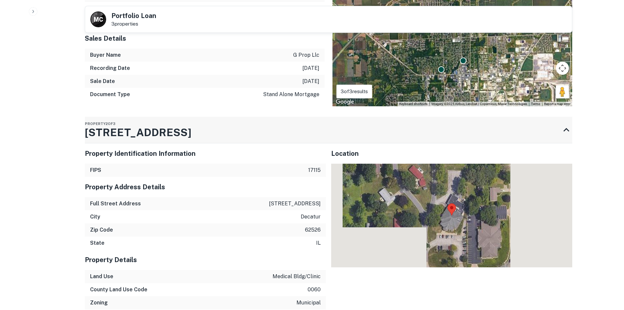
scroll to position [464, 0]
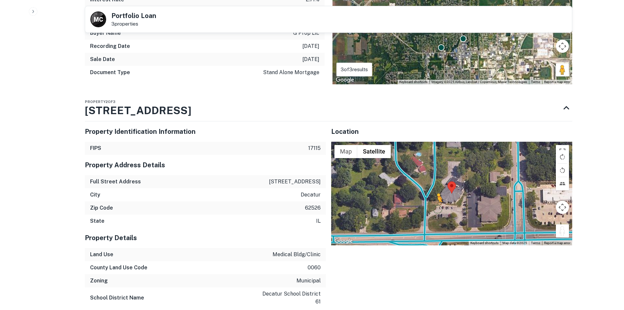
drag, startPoint x: 562, startPoint y: 233, endPoint x: 431, endPoint y: 208, distance: 133.7
click at [431, 208] on div "To activate drag with keyboard, press Alt + Enter. Once in keyboard drag state,…" at bounding box center [451, 194] width 241 height 104
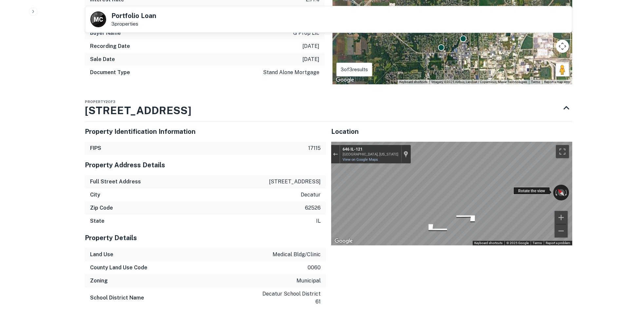
click at [444, 178] on div "← Move left → Move right ↑ Move up ↓ Move down + Zoom in - Zoom out 646 IL-121 …" at bounding box center [451, 194] width 241 height 104
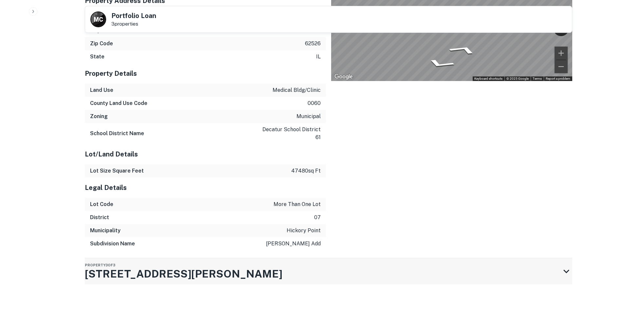
scroll to position [634, 0]
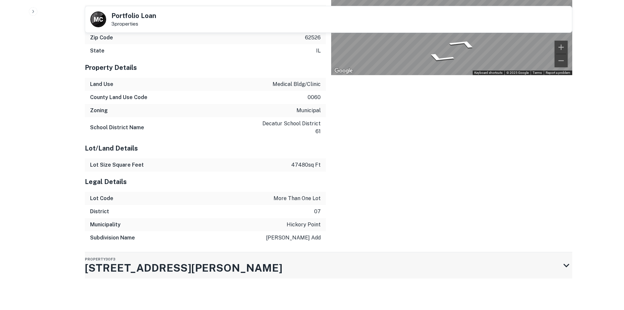
drag, startPoint x: 183, startPoint y: 285, endPoint x: 189, endPoint y: 261, distance: 24.5
click at [183, 284] on div "Portfolio Overview Mortgage Details Borrower Name g prop llc Request Borrower I…" at bounding box center [329, 3] width 488 height 612
click at [190, 261] on div "Property 3 of 3 322 W MARION AVE" at bounding box center [323, 265] width 476 height 26
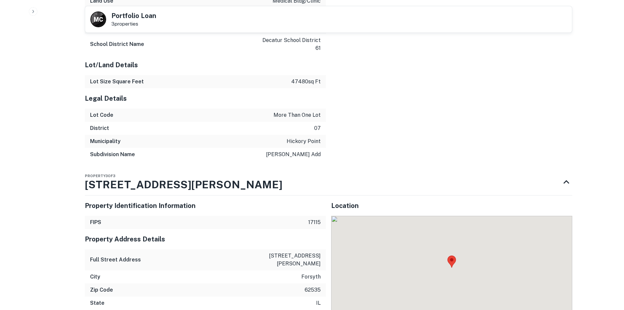
scroll to position [817, 0]
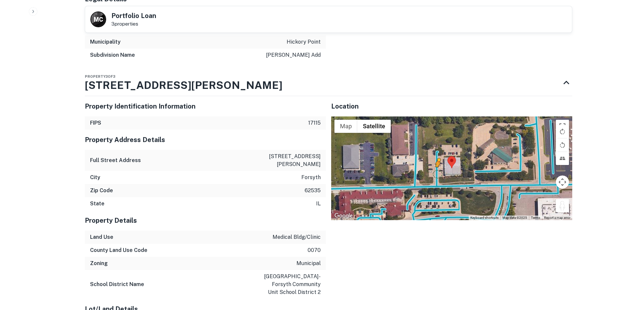
drag, startPoint x: 562, startPoint y: 208, endPoint x: 437, endPoint y: 174, distance: 129.7
click at [437, 174] on div "To activate drag with keyboard, press Alt + Enter. Once in keyboard drag state,…" at bounding box center [451, 168] width 241 height 104
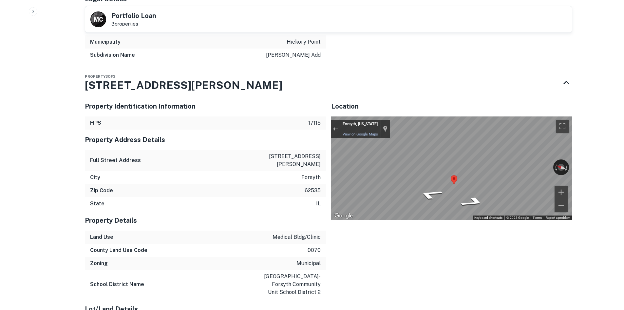
click at [284, 165] on div "Property Identification Information FIPS 17115 Property Address Details Full St…" at bounding box center [326, 264] width 493 height 347
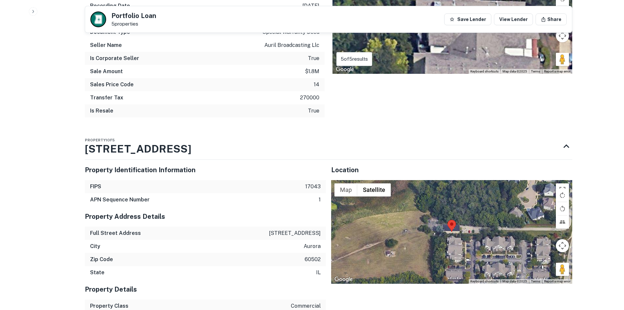
scroll to position [721, 0]
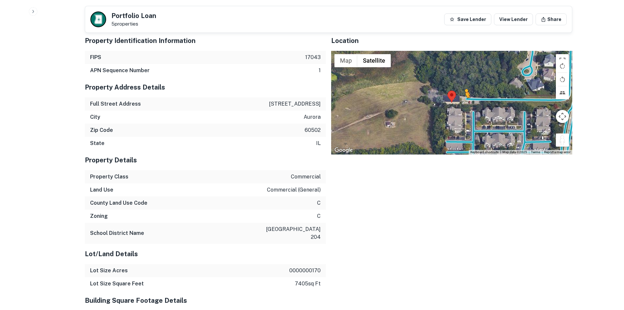
drag, startPoint x: 561, startPoint y: 143, endPoint x: 465, endPoint y: 104, distance: 103.9
click at [465, 104] on div "To activate drag with keyboard, press Alt + Enter. Once in keyboard drag state,…" at bounding box center [451, 103] width 241 height 104
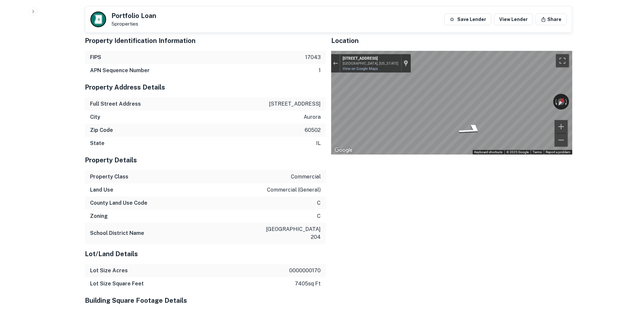
click at [482, 182] on div "Location ← Move left → Move right ↑ Move up ↓ Move down + Zoom in - Zoom out Ho…" at bounding box center [449, 233] width 246 height 417
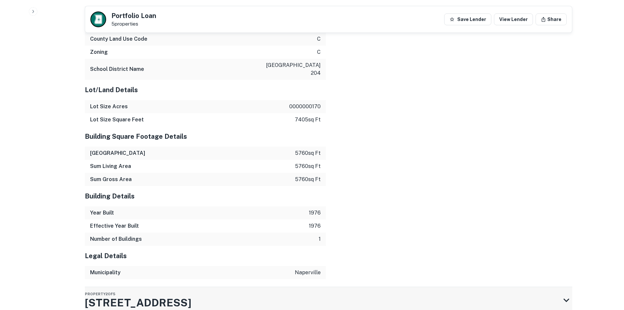
scroll to position [1006, 0]
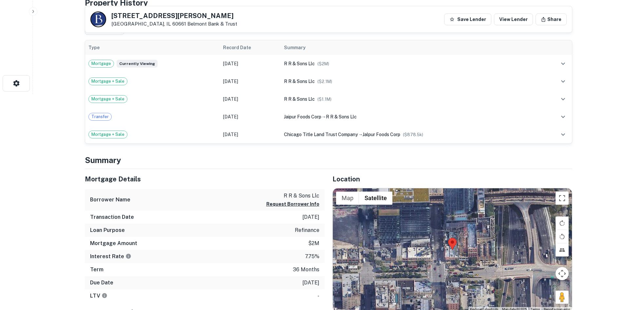
scroll to position [295, 0]
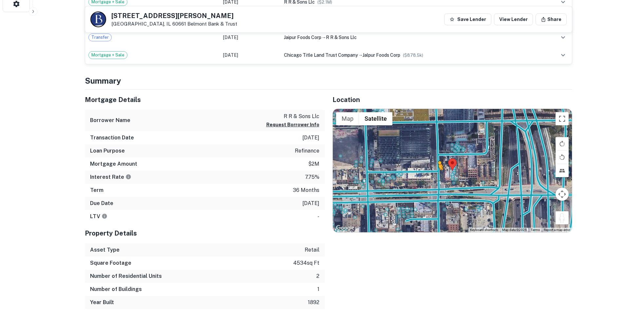
drag, startPoint x: 560, startPoint y: 218, endPoint x: 436, endPoint y: 175, distance: 131.9
click at [436, 175] on div "To activate drag with keyboard, press Alt + Enter. Once in keyboard drag state,…" at bounding box center [452, 170] width 239 height 123
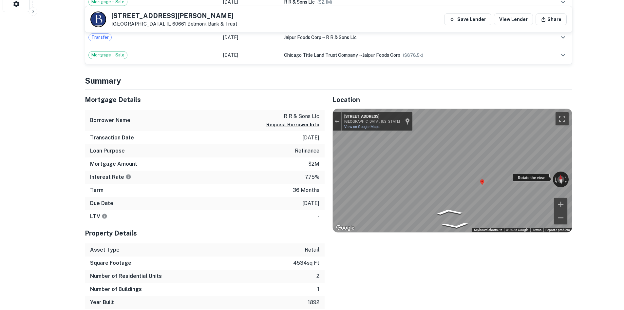
click at [532, 176] on div "← Move left → Move right ↑ Move up ↓ Move down + Zoom in - Zoom out 142 N Halst…" at bounding box center [452, 170] width 239 height 123
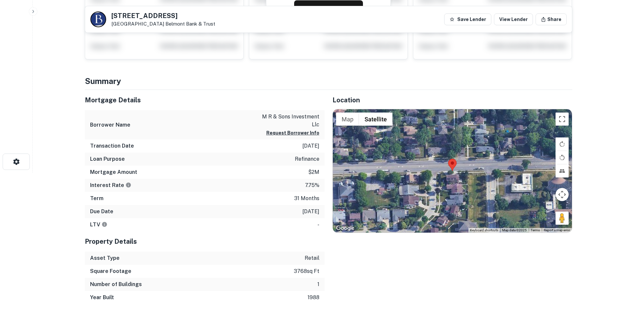
scroll to position [197, 0]
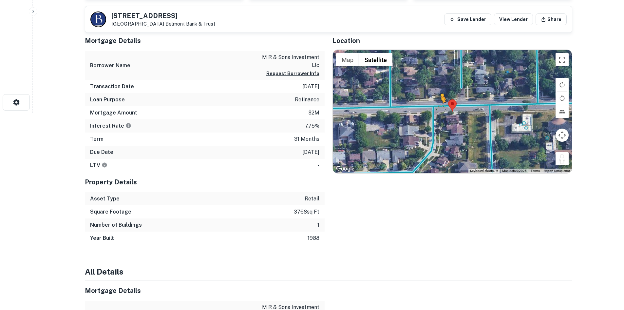
drag, startPoint x: 563, startPoint y: 162, endPoint x: 437, endPoint y: 109, distance: 136.6
click at [437, 109] on div "To activate drag with keyboard, press Alt + Enter. Once in keyboard drag state,…" at bounding box center [452, 111] width 239 height 123
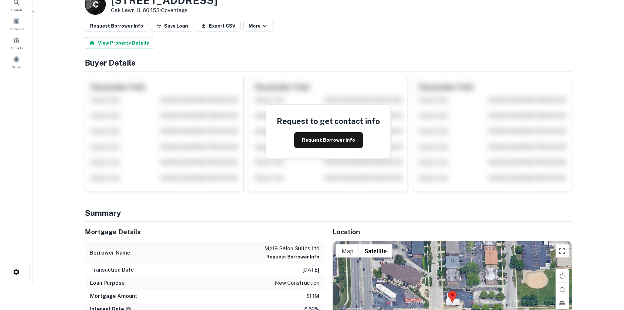
scroll to position [131, 0]
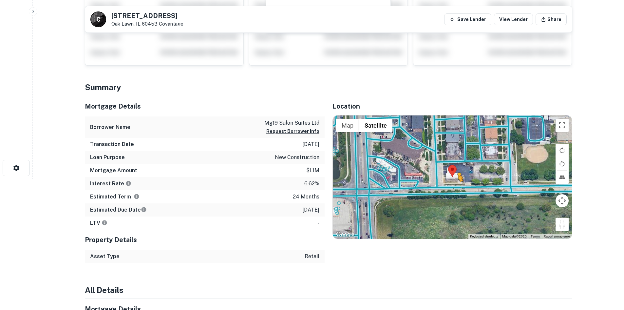
drag, startPoint x: 566, startPoint y: 228, endPoint x: 454, endPoint y: 188, distance: 118.6
click at [454, 188] on div "To activate drag with keyboard, press Alt + Enter. Once in keyboard drag state,…" at bounding box center [452, 176] width 239 height 123
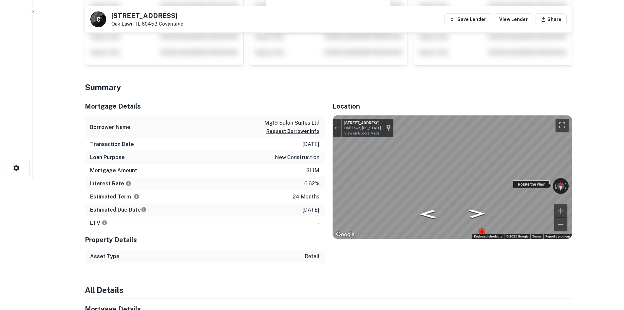
click at [531, 187] on div "← Move left → Move right ↑ Move up ↓ Move down + Zoom in - Zoom out 4718 W 111t…" at bounding box center [452, 176] width 239 height 123
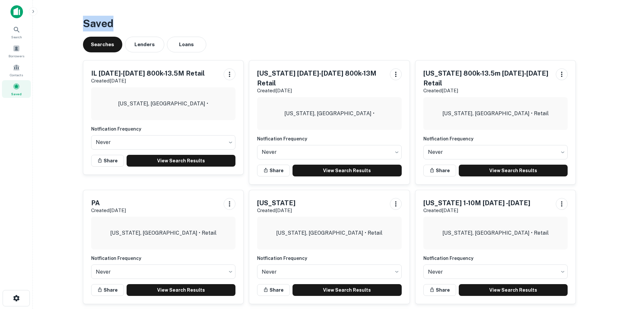
drag, startPoint x: 72, startPoint y: 27, endPoint x: 189, endPoint y: 19, distance: 117.2
click at [189, 19] on main "Saved Searches Lenders Loans [GEOGRAPHIC_DATA] [DATE]-[DATE] 800k-13.5M Retail …" at bounding box center [329, 154] width 593 height 309
click at [191, 19] on h3 "Saved" at bounding box center [329, 24] width 493 height 16
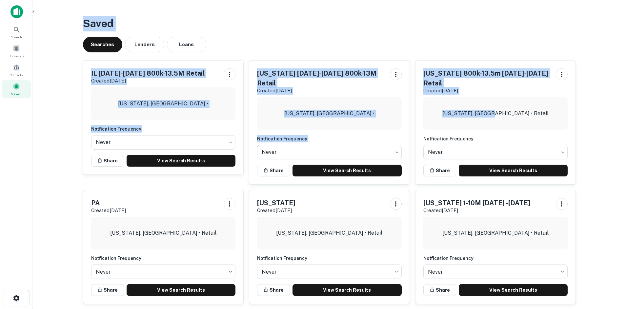
drag, startPoint x: 108, startPoint y: 33, endPoint x: 592, endPoint y: 117, distance: 491.3
click at [592, 117] on main "Saved Searches Lenders Loans [GEOGRAPHIC_DATA] [DATE]-[DATE] 800k-13.5M Retail …" at bounding box center [329, 154] width 593 height 309
drag, startPoint x: 201, startPoint y: 55, endPoint x: 594, endPoint y: 154, distance: 406.0
click at [595, 157] on main "Saved Searches Lenders Loans [GEOGRAPHIC_DATA] [DATE]-[DATE] 800k-13.5M Retail …" at bounding box center [329, 154] width 593 height 309
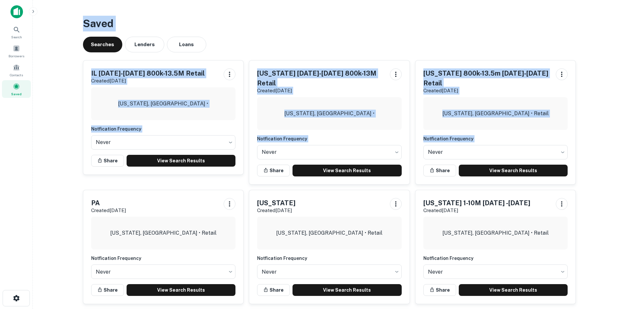
click at [594, 134] on main "Saved Searches Lenders Loans [GEOGRAPHIC_DATA] [DATE]-[DATE] 800k-13.5M Retail …" at bounding box center [329, 154] width 593 height 309
drag, startPoint x: 78, startPoint y: 23, endPoint x: 592, endPoint y: 172, distance: 535.0
click at [592, 172] on main "Saved Searches Lenders Loans [GEOGRAPHIC_DATA] [DATE]-[DATE] 800k-13.5M Retail …" at bounding box center [329, 154] width 593 height 309
click at [594, 160] on main "Saved Searches Lenders Loans [GEOGRAPHIC_DATA] [DATE]-[DATE] 800k-13.5M Retail …" at bounding box center [329, 154] width 593 height 309
drag, startPoint x: 75, startPoint y: 19, endPoint x: 607, endPoint y: 152, distance: 548.6
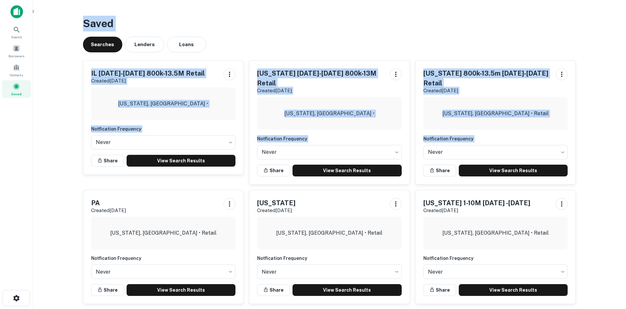
click at [607, 152] on main "Saved Searches Lenders Loans [GEOGRAPHIC_DATA] [DATE]-[DATE] 800k-13.5M Retail …" at bounding box center [329, 154] width 593 height 309
click at [597, 157] on main "Saved Searches Lenders Loans [GEOGRAPHIC_DATA] [DATE]-[DATE] 800k-13.5M Retail …" at bounding box center [329, 154] width 593 height 309
drag, startPoint x: 597, startPoint y: 167, endPoint x: 47, endPoint y: 8, distance: 572.5
click at [47, 8] on main "Saved Searches Lenders Loans [GEOGRAPHIC_DATA] [DATE]-[DATE] 800k-13.5M Retail …" at bounding box center [329, 154] width 593 height 309
click at [106, 19] on h3 "Saved" at bounding box center [329, 24] width 493 height 16
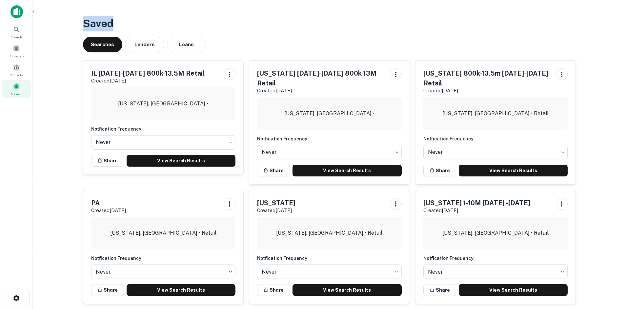
drag, startPoint x: 82, startPoint y: 20, endPoint x: 122, endPoint y: 23, distance: 39.8
click at [122, 23] on div "Saved Searches Lenders Loans [GEOGRAPHIC_DATA] [DATE]-[DATE] 800k-13.5M Retail …" at bounding box center [329, 222] width 503 height 424
click at [122, 23] on h3 "Saved" at bounding box center [329, 24] width 493 height 16
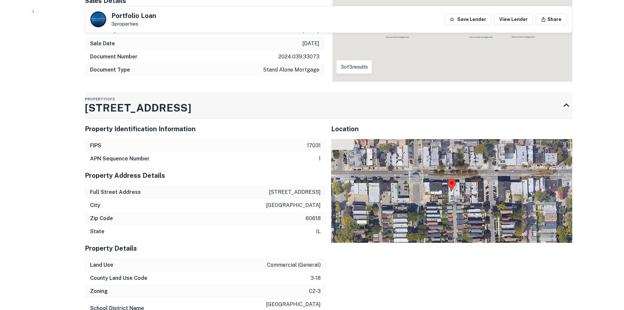
scroll to position [524, 0]
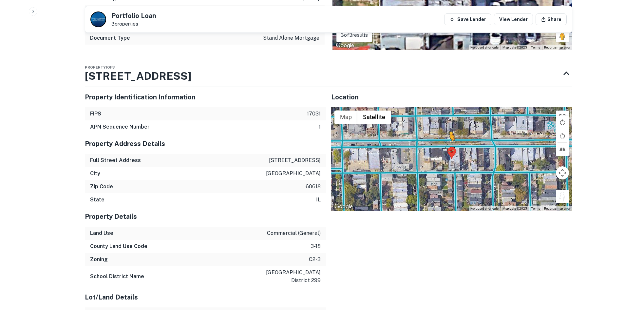
drag, startPoint x: 558, startPoint y: 196, endPoint x: 450, endPoint y: 147, distance: 119.0
click at [450, 147] on div "To activate drag with keyboard, press Alt + Enter. Once in keyboard drag state,…" at bounding box center [451, 159] width 241 height 104
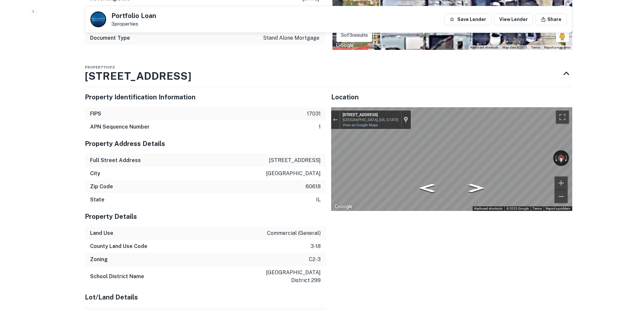
drag, startPoint x: 536, startPoint y: 158, endPoint x: 308, endPoint y: 162, distance: 228.8
click at [297, 159] on div "Property Identification Information FIPS 17031 APN Sequence Number 1 Property A…" at bounding box center [326, 301] width 493 height 438
click at [175, 161] on div "Property Identification Information FIPS 17031 APN Sequence Number 1 Property A…" at bounding box center [326, 301] width 493 height 438
click at [269, 164] on div "Property Identification Information FIPS 17031 APN Sequence Number 1 Property A…" at bounding box center [326, 301] width 493 height 438
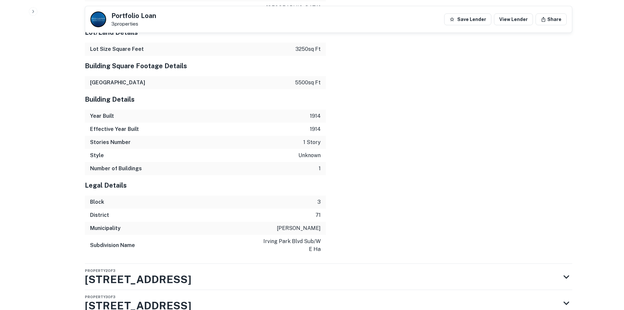
scroll to position [826, 0]
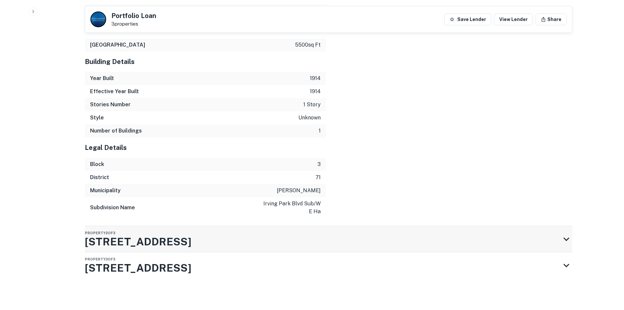
click at [251, 227] on div "Property 2 of 3 3045 W Irving Park Rd" at bounding box center [323, 239] width 476 height 26
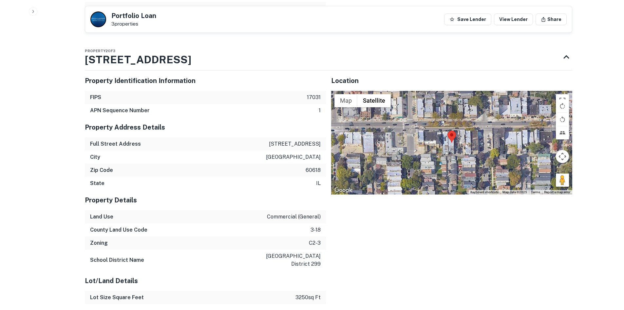
scroll to position [1009, 0]
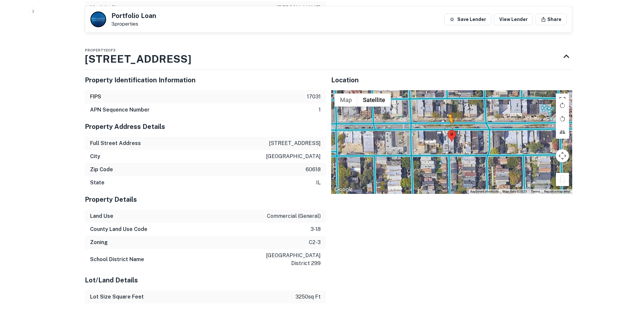
drag, startPoint x: 564, startPoint y: 177, endPoint x: 445, endPoint y: 129, distance: 128.2
click at [445, 129] on div "To activate drag with keyboard, press Alt + Enter. Once in keyboard drag state,…" at bounding box center [451, 142] width 241 height 104
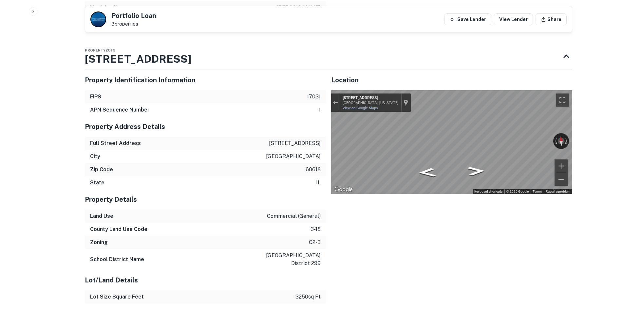
click at [193, 139] on div "Property Identification Information FIPS 17031 APN Sequence Number 1 Property A…" at bounding box center [326, 310] width 493 height 491
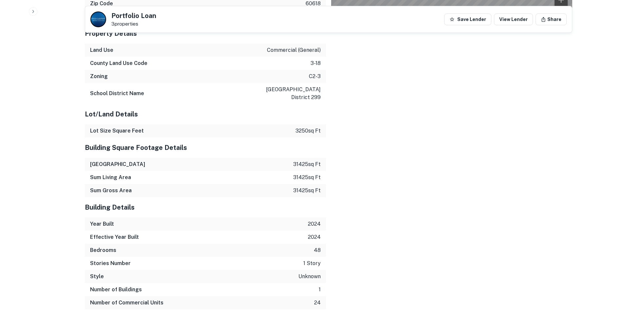
scroll to position [1206, 0]
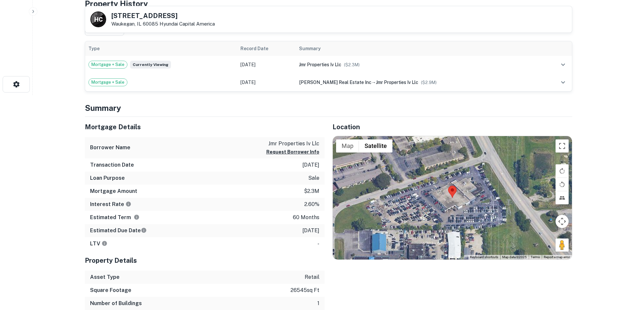
scroll to position [262, 0]
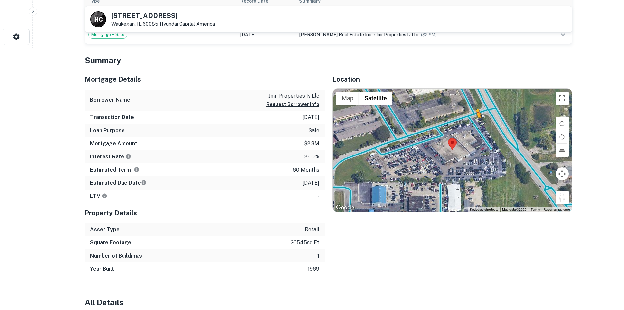
drag, startPoint x: 565, startPoint y: 198, endPoint x: 482, endPoint y: 135, distance: 104.1
click at [482, 135] on div "To activate drag with keyboard, press Alt + Enter. Once in keyboard drag state,…" at bounding box center [452, 149] width 239 height 123
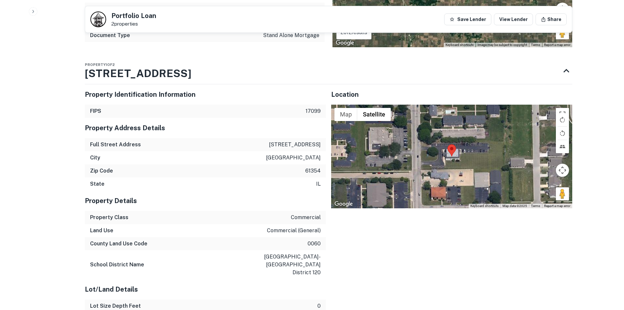
scroll to position [524, 0]
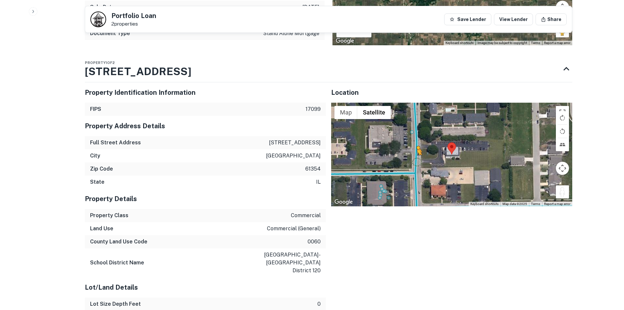
drag, startPoint x: 563, startPoint y: 194, endPoint x: 416, endPoint y: 160, distance: 151.3
click at [414, 161] on div "To activate drag with keyboard, press Alt + Enter. Once in keyboard drag state,…" at bounding box center [451, 155] width 241 height 104
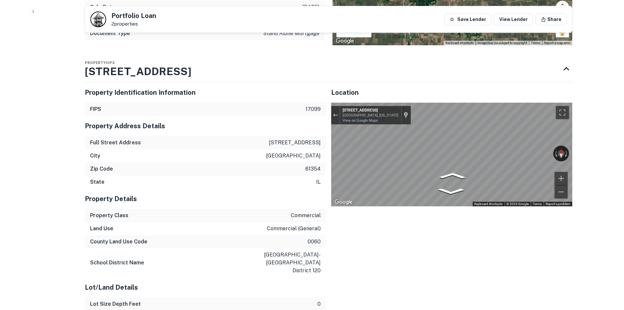
click at [245, 146] on div "Property Identification Information FIPS 17099 Property Address Details Full St…" at bounding box center [326, 293] width 493 height 433
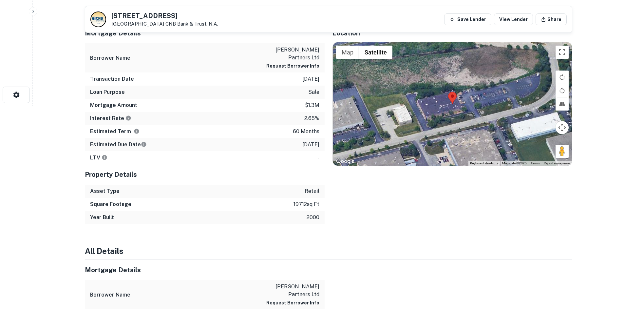
scroll to position [197, 0]
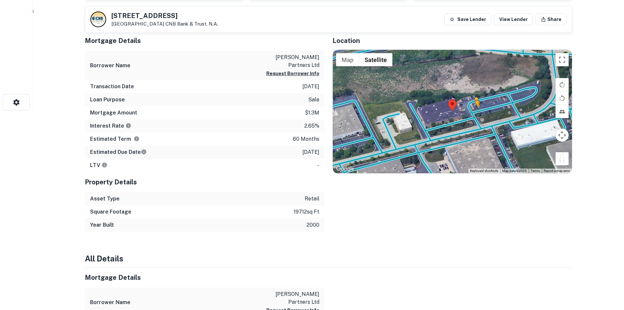
drag, startPoint x: 562, startPoint y: 158, endPoint x: 471, endPoint y: 108, distance: 103.1
click at [471, 108] on div "To activate drag with keyboard, press Alt + Enter. Once in keyboard drag state,…" at bounding box center [452, 111] width 239 height 123
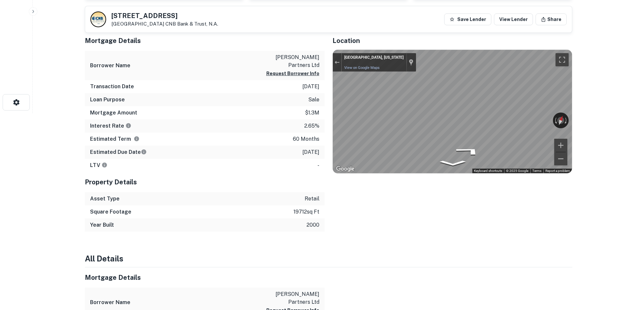
click at [273, 116] on div "Mortgage Details Borrower Name vandenberg partners ltd Request Borrower Info Tr…" at bounding box center [324, 130] width 495 height 201
click at [310, 92] on div "Mortgage Details Borrower Name vandenberg partners ltd Request Borrower Info Tr…" at bounding box center [324, 130] width 495 height 201
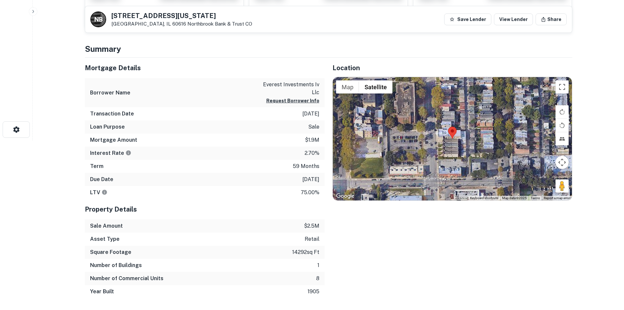
scroll to position [197, 0]
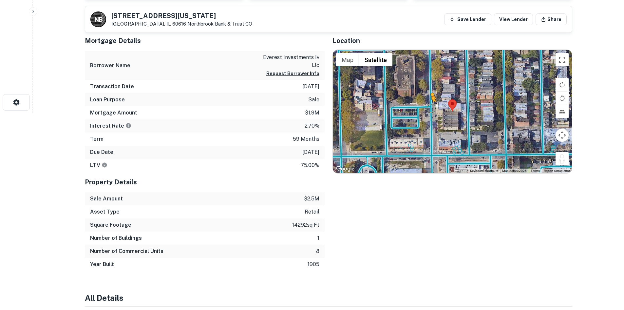
drag, startPoint x: 565, startPoint y: 159, endPoint x: 431, endPoint y: 108, distance: 142.8
click at [431, 108] on div "To activate drag with keyboard, press Alt + Enter. Once in keyboard drag state,…" at bounding box center [452, 111] width 239 height 123
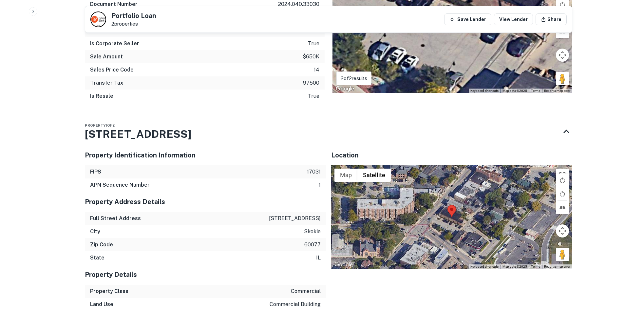
scroll to position [524, 0]
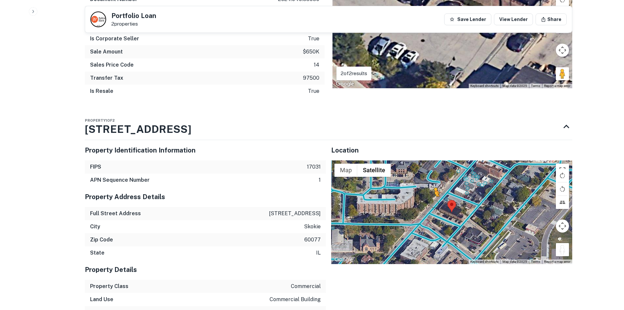
drag, startPoint x: 564, startPoint y: 250, endPoint x: 435, endPoint y: 203, distance: 137.5
click at [435, 203] on div "To activate drag with keyboard, press Alt + Enter. Once in keyboard drag state,…" at bounding box center [451, 212] width 241 height 104
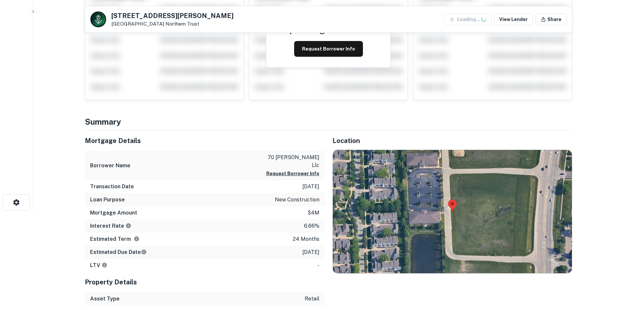
scroll to position [197, 0]
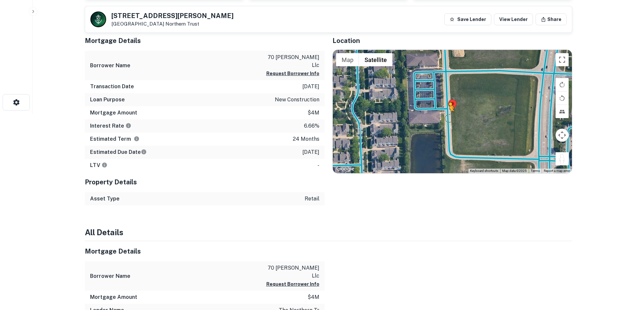
drag, startPoint x: 563, startPoint y: 158, endPoint x: 446, endPoint y: 118, distance: 123.4
click at [446, 118] on div "To activate drag with keyboard, press Alt + Enter. Once in keyboard drag state,…" at bounding box center [452, 111] width 239 height 123
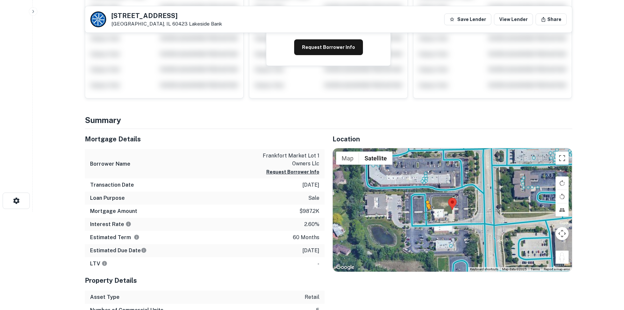
drag, startPoint x: 564, startPoint y: 258, endPoint x: 425, endPoint y: 215, distance: 145.4
click at [425, 215] on div "To activate drag with keyboard, press Alt + Enter. Once in keyboard drag state,…" at bounding box center [452, 209] width 239 height 123
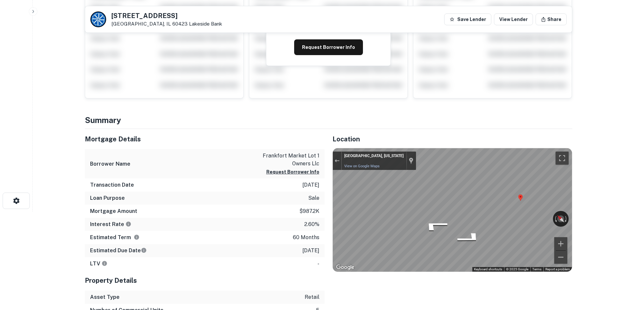
click at [277, 190] on div "Mortgage Details Borrower Name frankfort market lot 1 owners llc Request Borrow…" at bounding box center [324, 223] width 495 height 188
click at [463, 247] on icon "Go South" at bounding box center [469, 246] width 49 height 14
click at [588, 199] on main "20900 S La Grange Rd Frankfort, IL 60423 Lakeside Bank Save Lender View Lender …" at bounding box center [328, 57] width 591 height 310
click at [624, 192] on html "Search Borrowers Contacts Saved 20900 S La Grange Rd Frankfort, IL 60423 Lakesi…" at bounding box center [312, 57] width 624 height 310
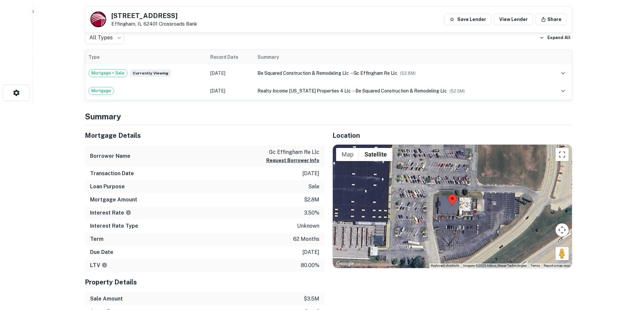
scroll to position [295, 0]
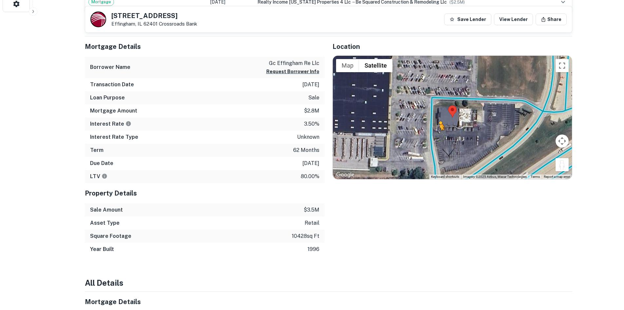
drag, startPoint x: 564, startPoint y: 168, endPoint x: 438, endPoint y: 137, distance: 130.0
click at [438, 137] on div "To activate drag with keyboard, press Alt + Enter. Once in keyboard drag state,…" at bounding box center [452, 117] width 239 height 123
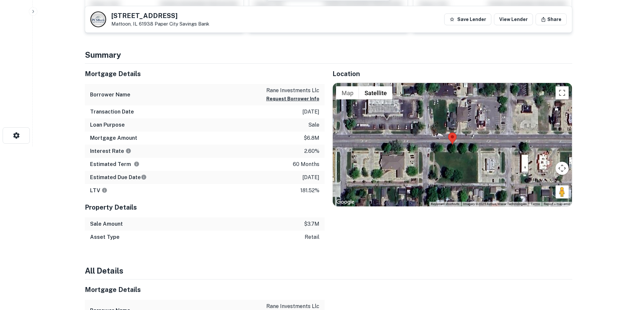
scroll to position [164, 0]
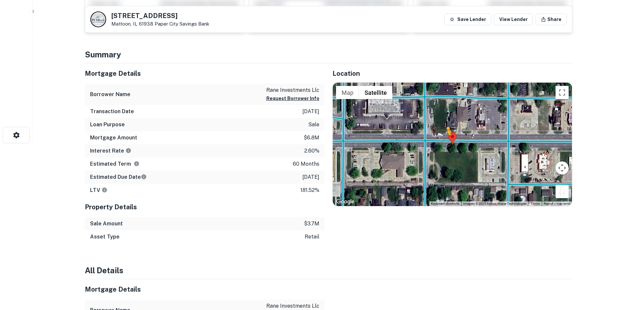
drag, startPoint x: 561, startPoint y: 188, endPoint x: 447, endPoint y: 142, distance: 123.5
click at [447, 142] on div "To activate drag with keyboard, press Alt + Enter. Once in keyboard drag state,…" at bounding box center [452, 144] width 239 height 123
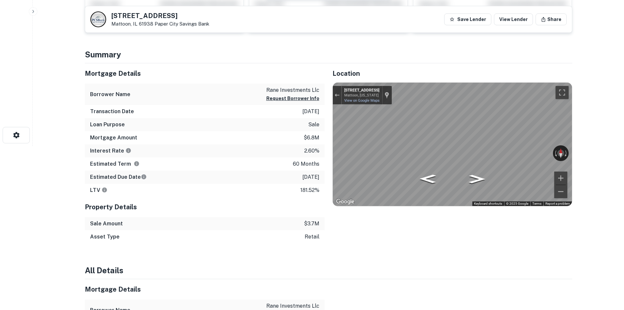
click at [230, 140] on div "Mortgage Details Borrower Name rane investments llc Request Borrower Info Trans…" at bounding box center [324, 153] width 495 height 180
click at [242, 138] on div "Mortgage Details Borrower Name rane investments llc Request Borrower Info Trans…" at bounding box center [324, 153] width 495 height 180
click at [425, 166] on icon "Go East, Charleston Ave" at bounding box center [427, 169] width 35 height 15
click at [308, 153] on div "Mortgage Details Borrower Name rane investments llc Request Borrower Info Trans…" at bounding box center [324, 153] width 495 height 180
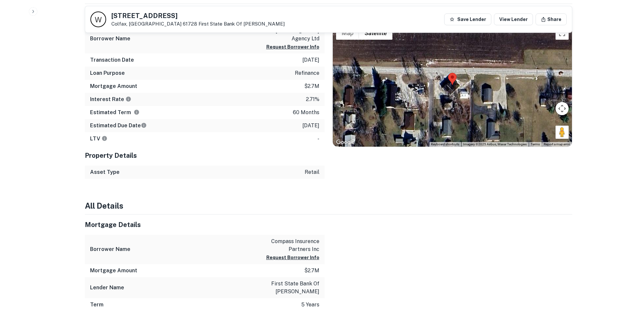
scroll to position [295, 0]
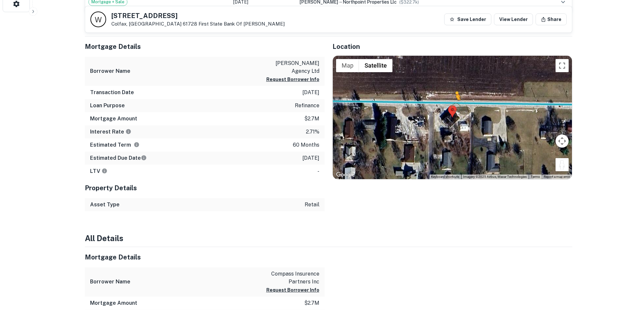
drag, startPoint x: 564, startPoint y: 166, endPoint x: 455, endPoint y: 106, distance: 124.7
click at [455, 106] on div "To activate drag with keyboard, press Alt + Enter. Once in keyboard drag state,…" at bounding box center [452, 117] width 239 height 123
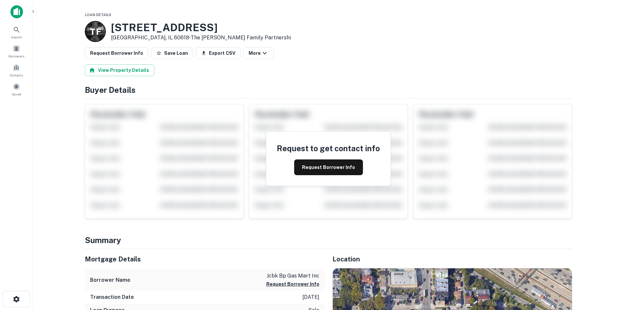
scroll to position [131, 0]
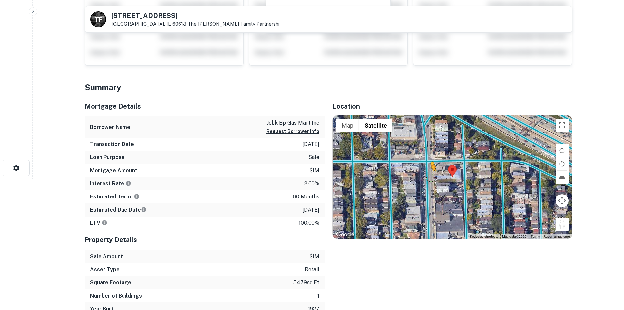
drag, startPoint x: 562, startPoint y: 227, endPoint x: 430, endPoint y: 176, distance: 141.3
click at [430, 176] on div "To activate drag with keyboard, press Alt + Enter. Once in keyboard drag state,…" at bounding box center [452, 176] width 239 height 123
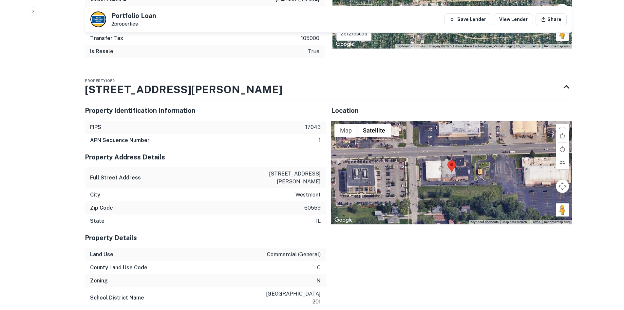
scroll to position [590, 0]
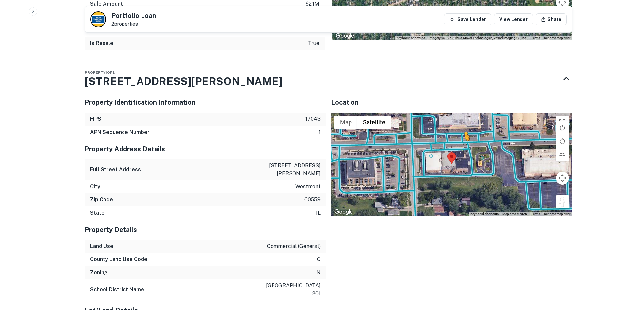
drag, startPoint x: 563, startPoint y: 204, endPoint x: 464, endPoint y: 145, distance: 115.3
click at [464, 145] on div "To activate drag with keyboard, press Alt + Enter. Once in keyboard drag state,…" at bounding box center [451, 164] width 241 height 104
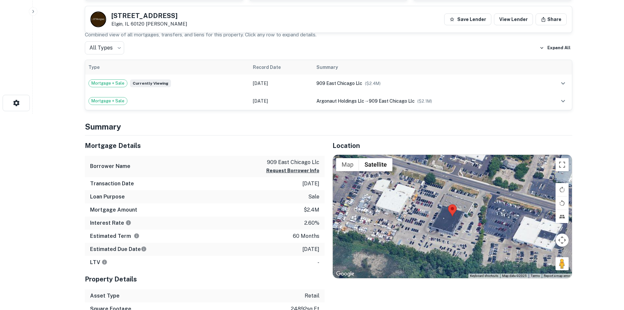
scroll to position [197, 0]
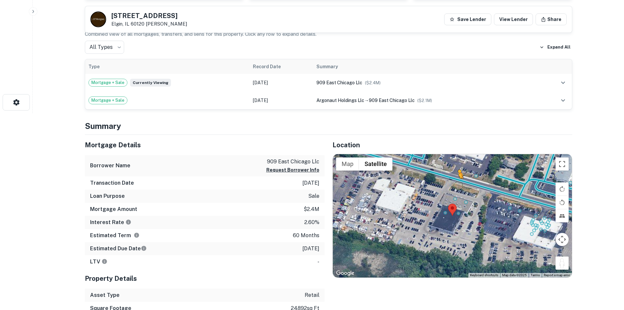
drag, startPoint x: 566, startPoint y: 262, endPoint x: 458, endPoint y: 185, distance: 132.5
click at [458, 185] on div "To activate drag with keyboard, press Alt + Enter. Once in keyboard drag state,…" at bounding box center [452, 215] width 239 height 123
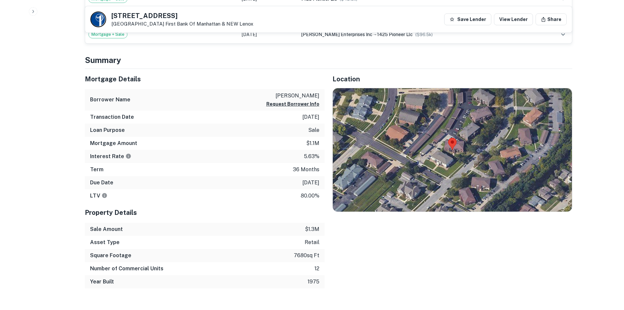
scroll to position [328, 0]
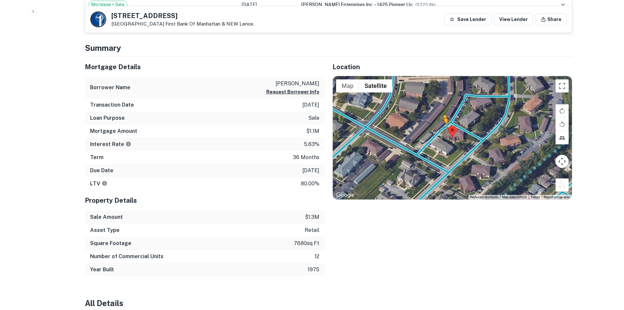
drag, startPoint x: 567, startPoint y: 186, endPoint x: 443, endPoint y: 130, distance: 135.4
click at [443, 130] on div "To activate drag with keyboard, press Alt + Enter. Once in keyboard drag state,…" at bounding box center [452, 137] width 239 height 123
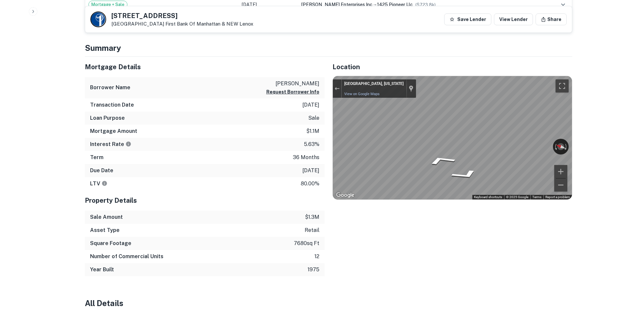
click at [264, 126] on div "Mortgage Details Borrower Name waesco sean Request Borrower Info Transaction Da…" at bounding box center [324, 166] width 495 height 219
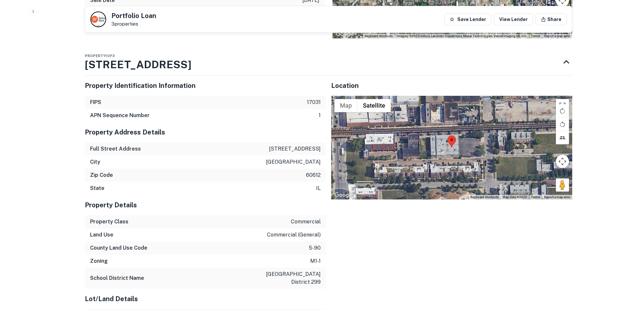
scroll to position [623, 0]
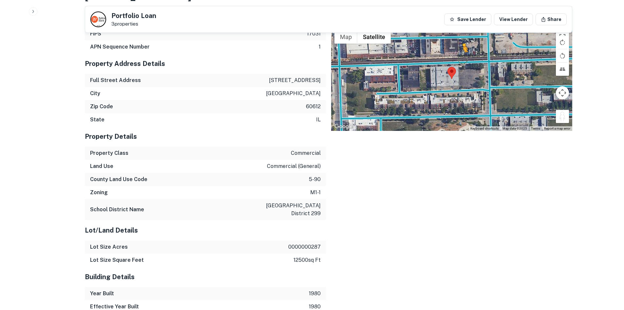
drag, startPoint x: 563, startPoint y: 116, endPoint x: 459, endPoint y: 60, distance: 117.7
click at [459, 60] on div "To activate drag with keyboard, press Alt + Enter. Once in keyboard drag state,…" at bounding box center [451, 79] width 241 height 104
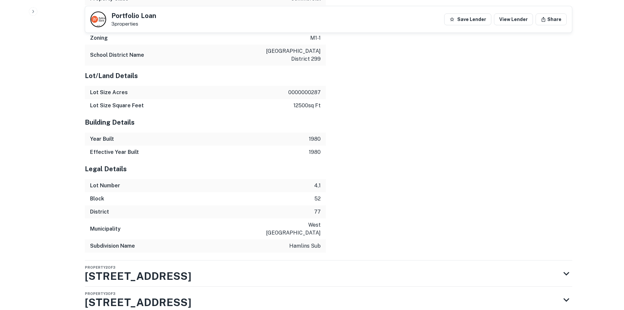
scroll to position [804, 0]
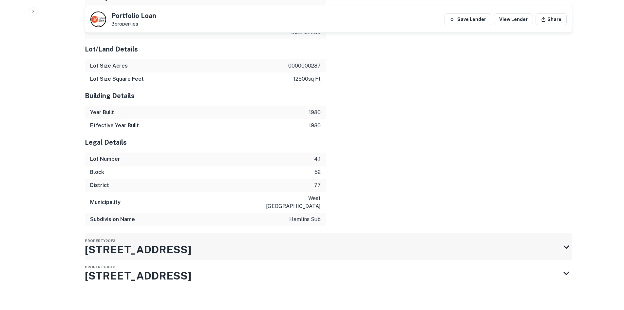
click at [262, 242] on div "Property 2 of 3 1901 21 W Lake St" at bounding box center [323, 247] width 476 height 26
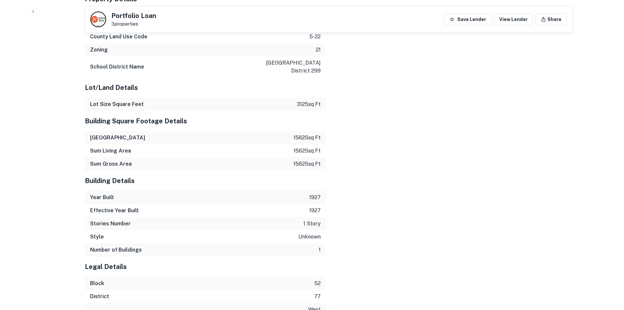
scroll to position [1271, 0]
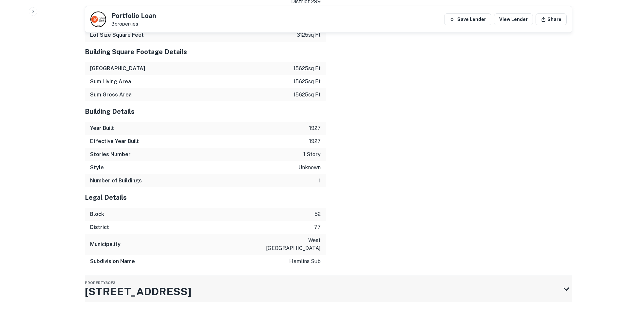
click at [248, 276] on div "Property 3 of 3 1911 W Lake St" at bounding box center [323, 289] width 476 height 26
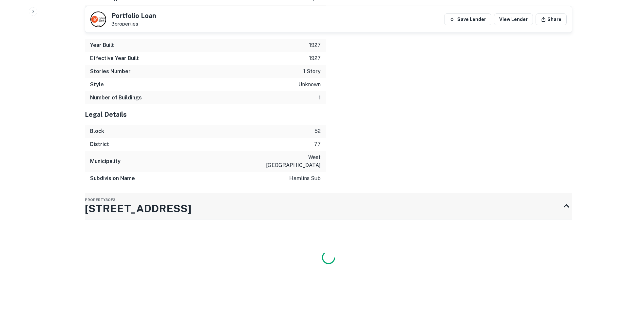
scroll to position [1355, 0]
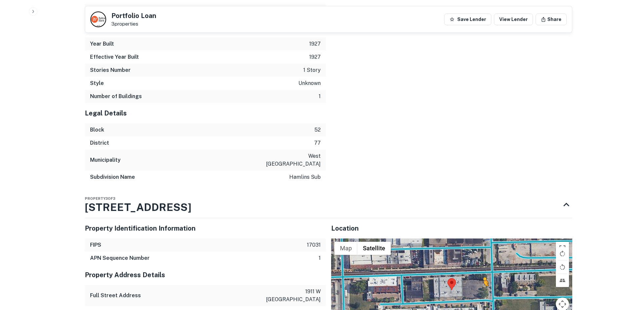
drag, startPoint x: 561, startPoint y: 302, endPoint x: 478, endPoint y: 268, distance: 89.7
click at [478, 268] on div "To activate drag with keyboard, press Alt + Enter. Once in keyboard drag state,…" at bounding box center [451, 290] width 241 height 104
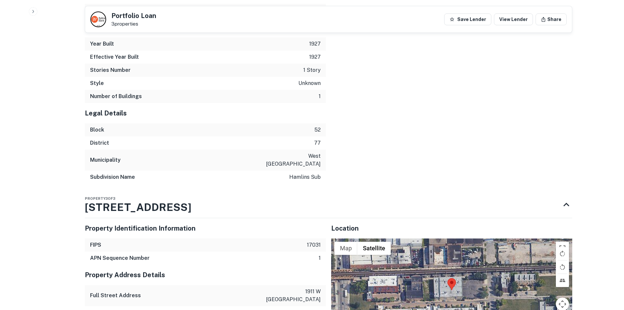
scroll to position [1364, 0]
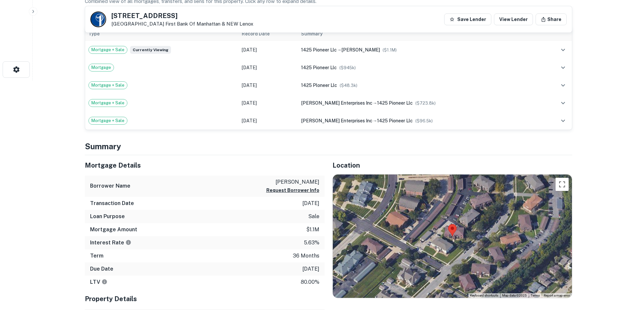
scroll to position [328, 0]
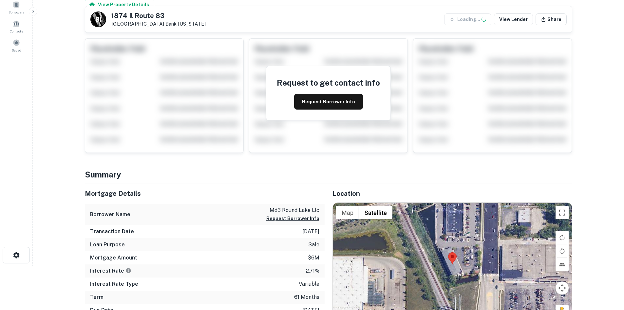
scroll to position [164, 0]
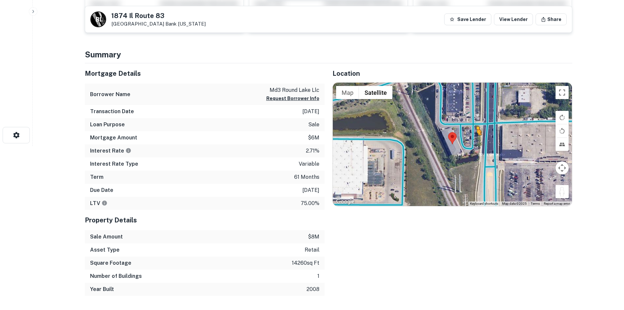
drag, startPoint x: 556, startPoint y: 183, endPoint x: 472, endPoint y: 138, distance: 96.2
click at [472, 138] on div "To activate drag with keyboard, press Alt + Enter. Once in keyboard drag state,…" at bounding box center [452, 144] width 239 height 123
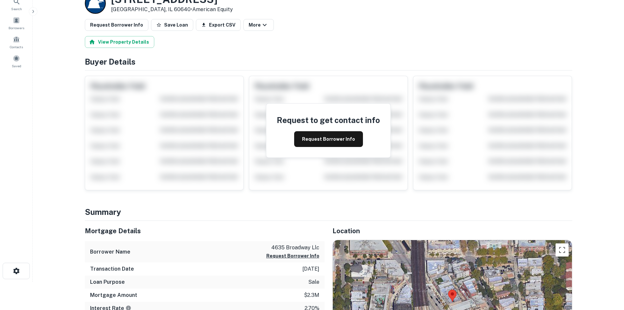
scroll to position [98, 0]
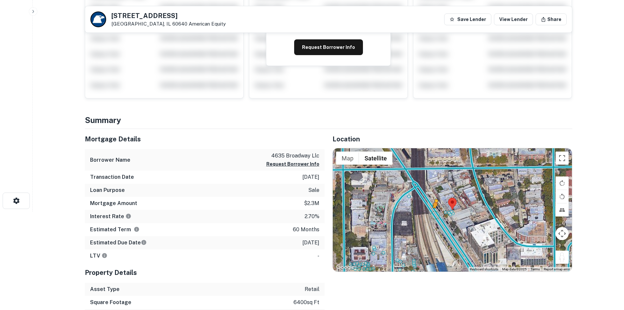
drag, startPoint x: 562, startPoint y: 258, endPoint x: 436, endPoint y: 214, distance: 134.2
click at [436, 214] on div "To activate drag with keyboard, press Alt + Enter. Once in keyboard drag state,…" at bounding box center [452, 209] width 239 height 123
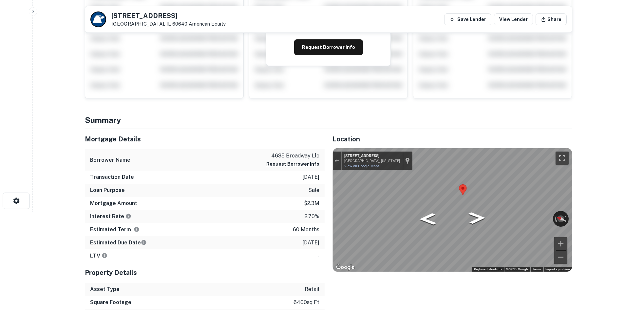
click at [459, 192] on div "Map" at bounding box center [452, 209] width 239 height 123
click at [478, 222] on icon "Go Southeast, N Broadway" at bounding box center [476, 216] width 34 height 19
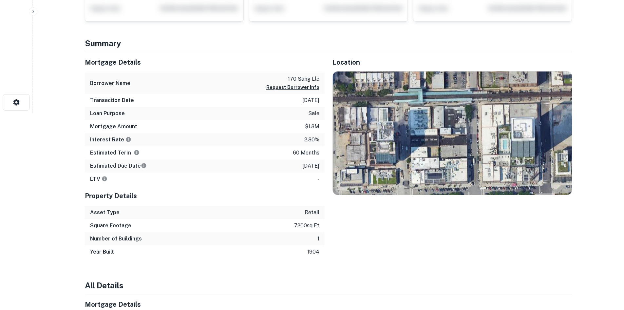
scroll to position [197, 0]
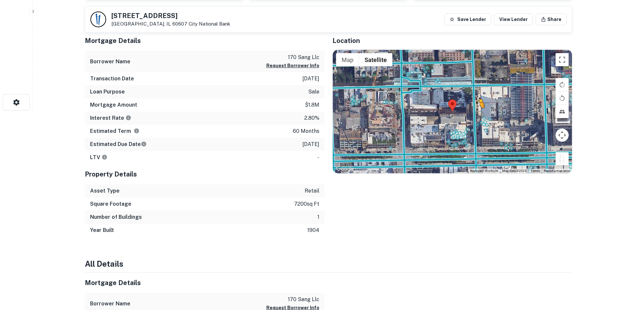
drag, startPoint x: 562, startPoint y: 161, endPoint x: 474, endPoint y: 115, distance: 99.4
click at [474, 115] on div "To activate drag with keyboard, press Alt + Enter. Once in keyboard drag state,…" at bounding box center [452, 111] width 239 height 123
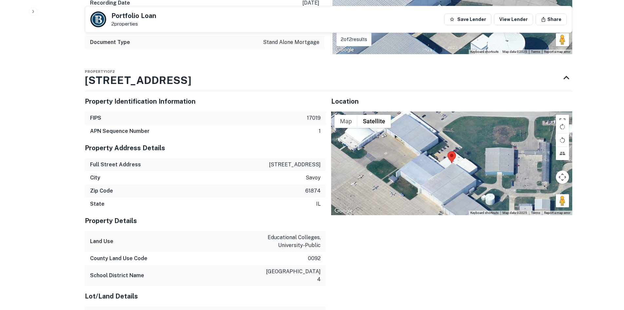
scroll to position [492, 0]
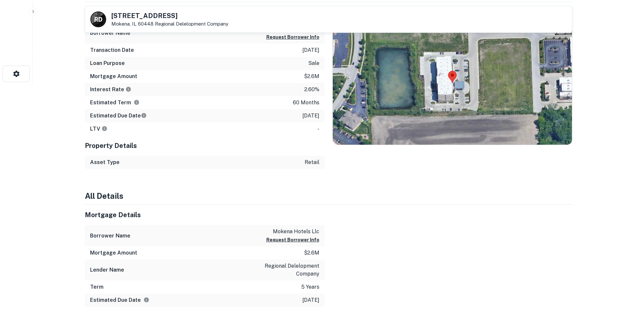
scroll to position [229, 0]
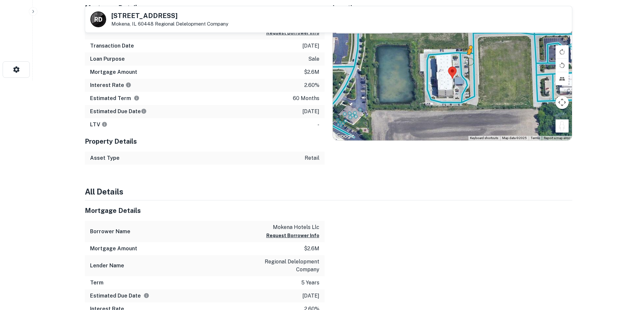
drag, startPoint x: 567, startPoint y: 128, endPoint x: 466, endPoint y: 59, distance: 121.4
click at [466, 59] on div "To activate drag with keyboard, press Alt + Enter. Once in keyboard drag state,…" at bounding box center [452, 78] width 239 height 123
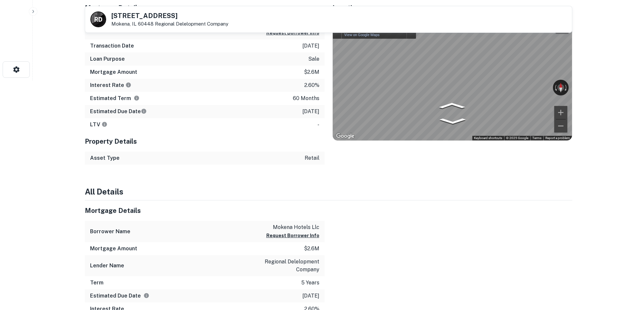
click at [573, 62] on div "R D 19220 Greenwich Dr Mokena, IL 60448 Regional Delelopment Company View Prope…" at bounding box center [328, 227] width 503 height 893
click at [364, 91] on div "← Move left → Move right ↑ Move up ↓ Move down + Zoom in - Zoom out Mokena, Ill…" at bounding box center [452, 78] width 239 height 123
drag, startPoint x: 520, startPoint y: 82, endPoint x: 320, endPoint y: 67, distance: 201.1
click at [304, 67] on div "Mortgage Details Borrower Name mokena hotels llc Request Borrower Info Transact…" at bounding box center [324, 81] width 495 height 167
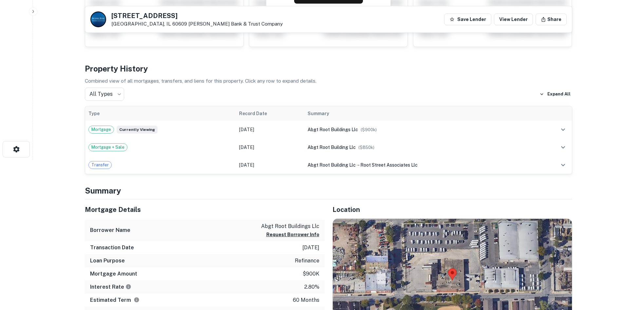
scroll to position [262, 0]
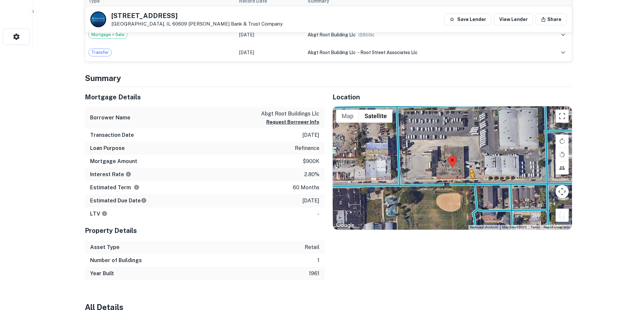
drag, startPoint x: 561, startPoint y: 219, endPoint x: 469, endPoint y: 182, distance: 98.6
click at [469, 182] on div "To activate drag with keyboard, press Alt + Enter. Once in keyboard drag state,…" at bounding box center [452, 167] width 239 height 123
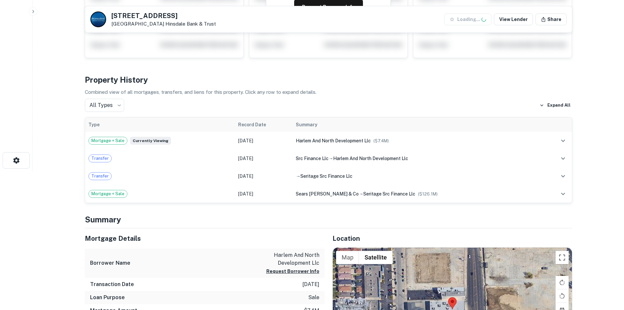
scroll to position [229, 0]
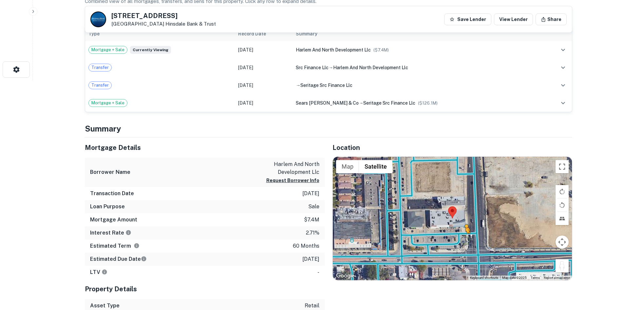
drag, startPoint x: 564, startPoint y: 264, endPoint x: 457, endPoint y: 239, distance: 109.1
click at [457, 239] on div "To activate drag with keyboard, press Alt + Enter. Once in keyboard drag state,…" at bounding box center [452, 218] width 239 height 123
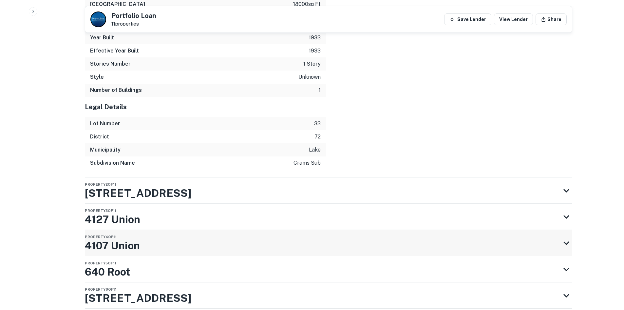
scroll to position [1147, 0]
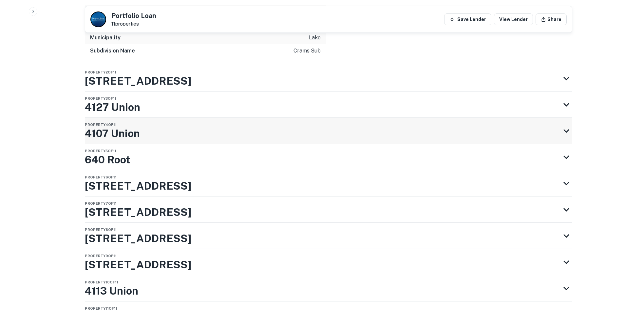
click at [306, 134] on div "Property 4 of 11 4107 Union" at bounding box center [323, 131] width 476 height 26
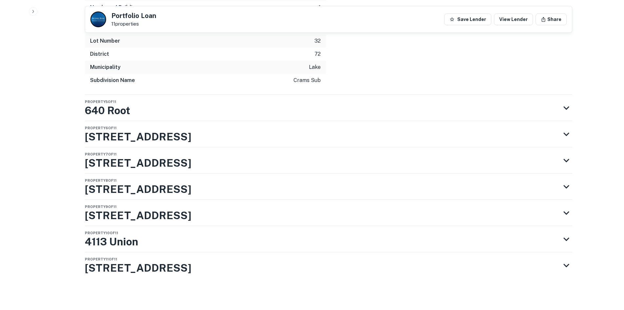
click at [250, 214] on div "Property 9 of 11 636 W Root St" at bounding box center [323, 213] width 476 height 26
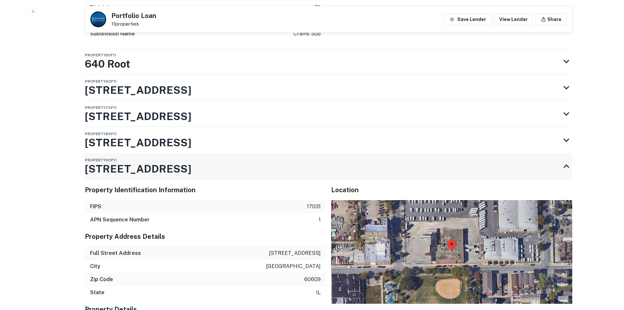
scroll to position [1806, 0]
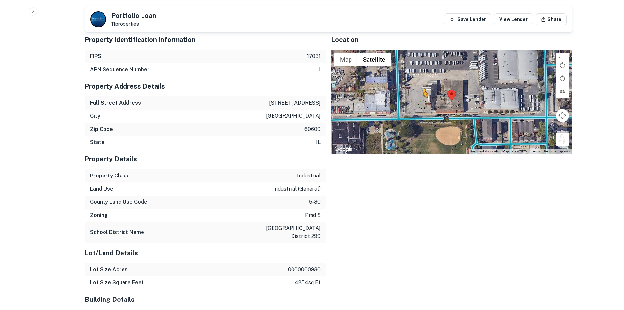
drag, startPoint x: 562, startPoint y: 139, endPoint x: 419, endPoint y: 102, distance: 147.0
click at [419, 102] on div "To activate drag with keyboard, press Alt + Enter. Once in keyboard drag state,…" at bounding box center [451, 102] width 241 height 104
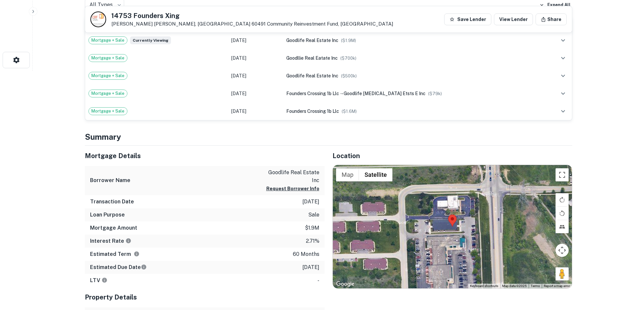
scroll to position [328, 0]
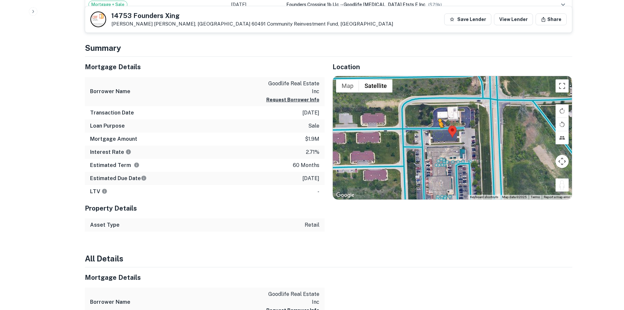
drag, startPoint x: 561, startPoint y: 186, endPoint x: 438, endPoint y: 134, distance: 133.5
click at [438, 134] on div "To activate drag with keyboard, press Alt + Enter. Once in keyboard drag state,…" at bounding box center [452, 137] width 239 height 123
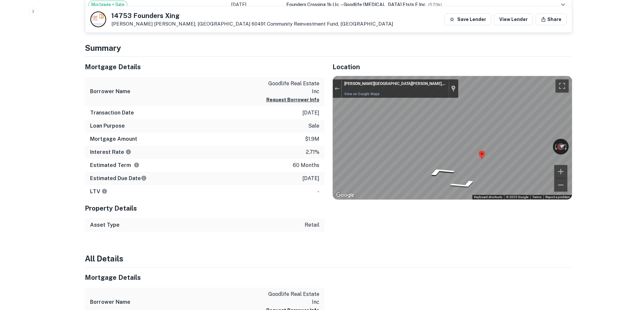
click at [215, 150] on div "Mortgage Details Borrower Name goodlife real estate inc Request Borrower Info T…" at bounding box center [324, 144] width 495 height 175
click at [160, 150] on div "Mortgage Details Borrower Name goodlife real estate inc Request Borrower Info T…" at bounding box center [324, 144] width 495 height 175
click at [556, 149] on div "← Move left → Move right ↑ Move up ↓ Move down + Zoom in - Zoom out [PERSON_NAM…" at bounding box center [452, 137] width 239 height 123
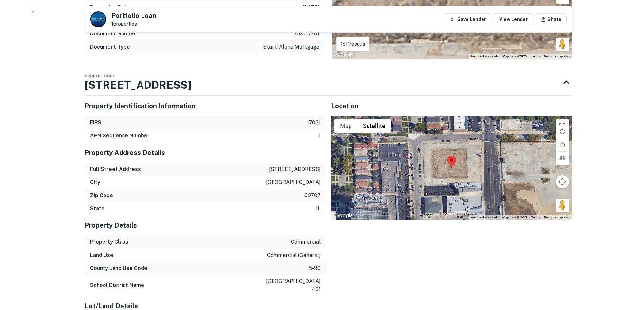
scroll to position [524, 0]
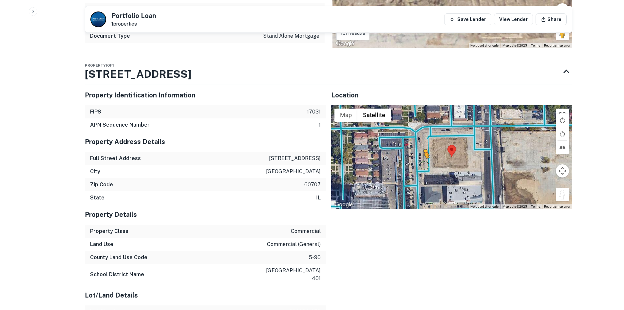
drag, startPoint x: 565, startPoint y: 195, endPoint x: 419, endPoint y: 163, distance: 148.6
click at [419, 163] on div "To activate drag with keyboard, press Alt + Enter. Once in keyboard drag state,…" at bounding box center [451, 157] width 241 height 104
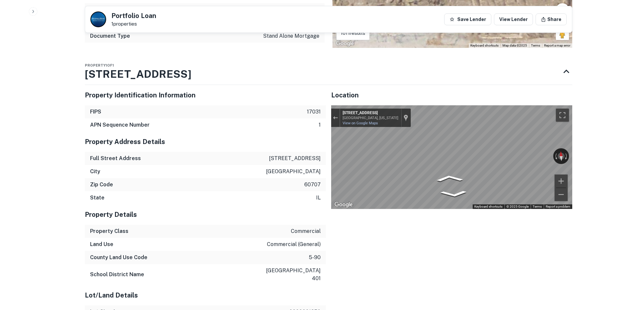
click at [323, 151] on div "Property Identification Information FIPS 17031 APN Sequence Number 1 Property A…" at bounding box center [326, 286] width 493 height 413
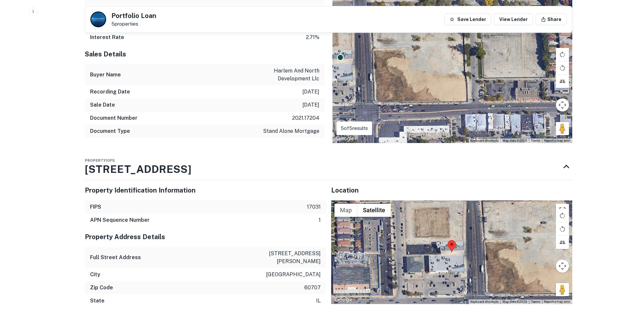
scroll to position [623, 0]
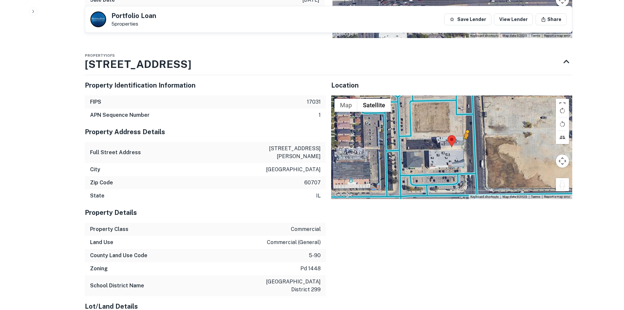
drag, startPoint x: 565, startPoint y: 187, endPoint x: 465, endPoint y: 142, distance: 110.0
click at [465, 142] on div "To activate drag with keyboard, press Alt + Enter. Once in keyboard drag state,…" at bounding box center [451, 147] width 241 height 104
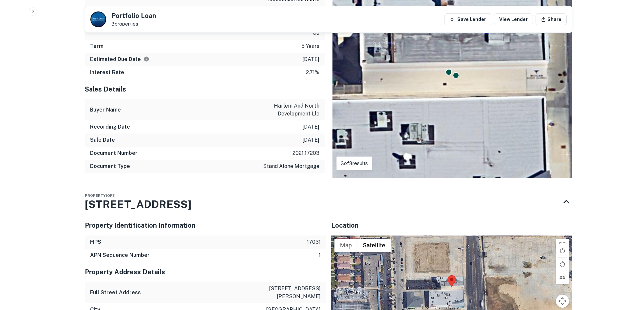
scroll to position [606, 0]
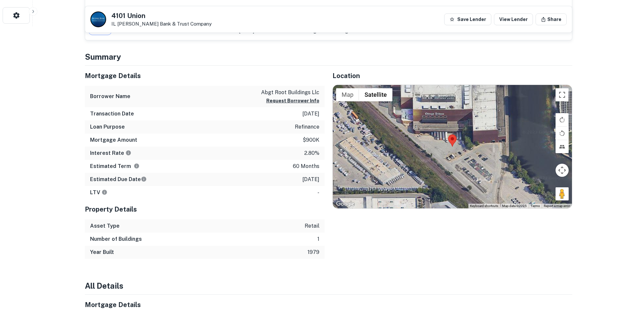
scroll to position [295, 0]
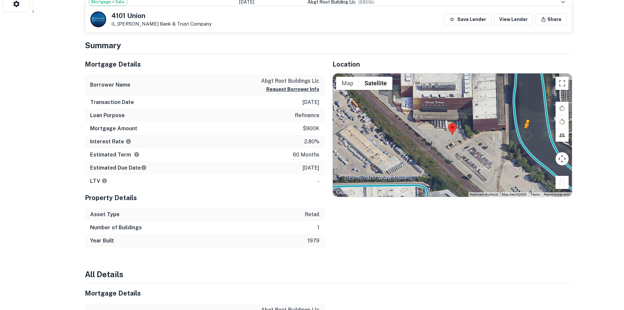
drag, startPoint x: 561, startPoint y: 184, endPoint x: 524, endPoint y: 134, distance: 62.1
click at [524, 134] on div "To activate drag with keyboard, press Alt + Enter. Once in keyboard drag state,…" at bounding box center [452, 134] width 239 height 123
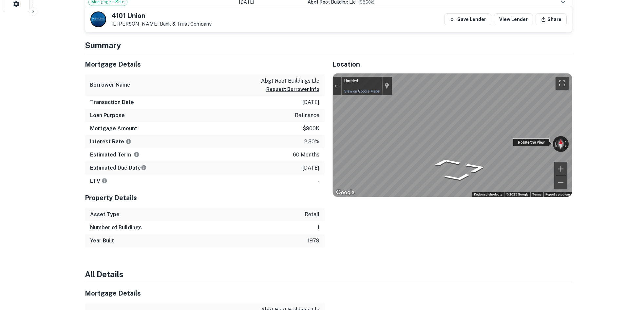
click at [566, 145] on div "← Move left → Move right ↑ Move up ↓ Move down + Zoom in - Zoom out Untitled Un…" at bounding box center [452, 134] width 239 height 123
click at [420, 176] on icon "Go South" at bounding box center [428, 176] width 39 height 14
drag, startPoint x: 341, startPoint y: 86, endPoint x: 417, endPoint y: 113, distance: 80.5
click at [341, 86] on button "Exit the Street View" at bounding box center [337, 85] width 9 height 9
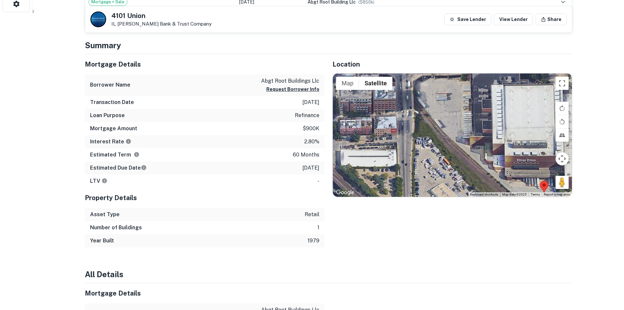
drag, startPoint x: 449, startPoint y: 131, endPoint x: 541, endPoint y: 190, distance: 109.2
click at [541, 190] on img at bounding box center [544, 187] width 9 height 12
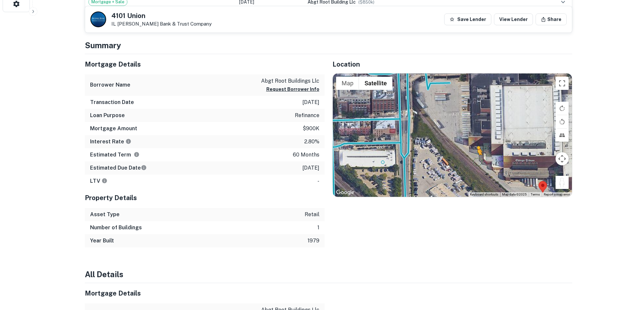
drag, startPoint x: 568, startPoint y: 180, endPoint x: 472, endPoint y: 162, distance: 97.4
click at [472, 162] on div "To activate drag with keyboard, press Alt + Enter. Once in keyboard drag state,…" at bounding box center [452, 134] width 239 height 123
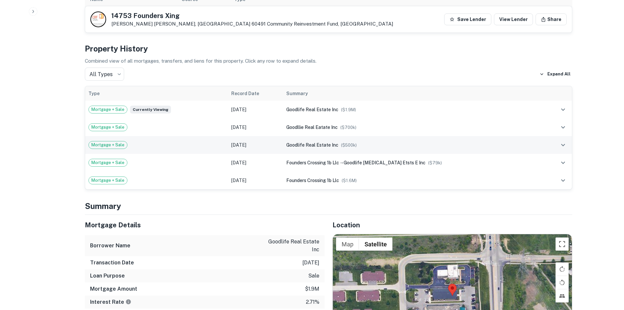
scroll to position [492, 0]
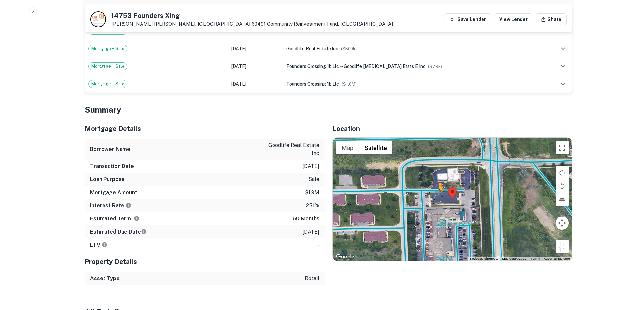
drag, startPoint x: 561, startPoint y: 248, endPoint x: 431, endPoint y: 193, distance: 141.1
click at [431, 193] on div "To activate drag with keyboard, press Alt + Enter. Once in keyboard drag state,…" at bounding box center [452, 199] width 239 height 123
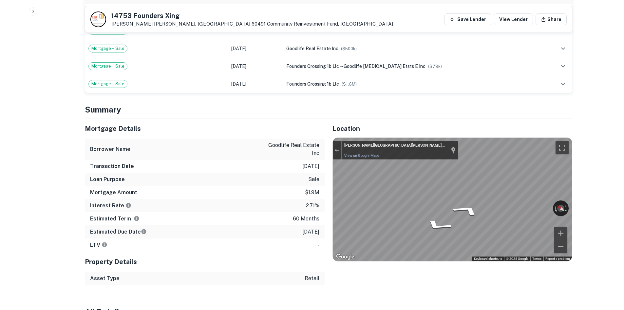
click at [274, 167] on div "Mortgage Details Borrower Name goodlife real estate inc Transaction Date 2/10/2…" at bounding box center [324, 201] width 495 height 166
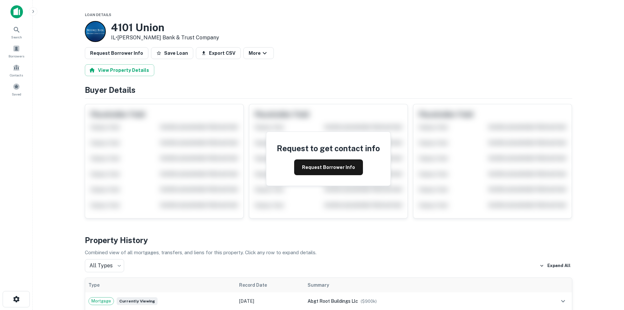
scroll to position [262, 0]
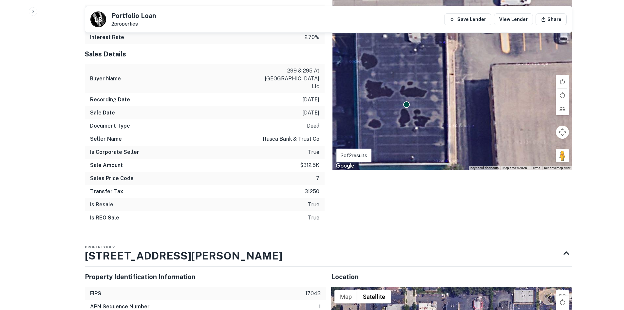
scroll to position [524, 0]
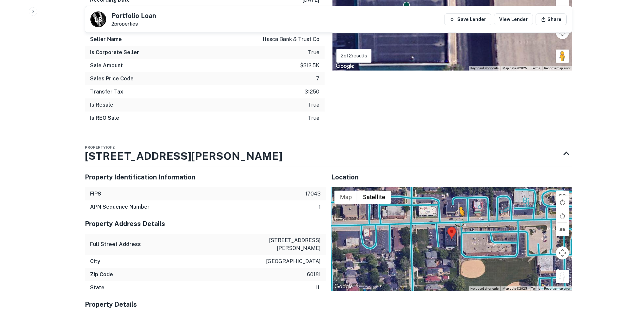
drag, startPoint x: 563, startPoint y: 260, endPoint x: 458, endPoint y: 206, distance: 117.0
click at [458, 206] on div "To activate drag with keyboard, press Alt + Enter. Once in keyboard drag state,…" at bounding box center [451, 239] width 241 height 104
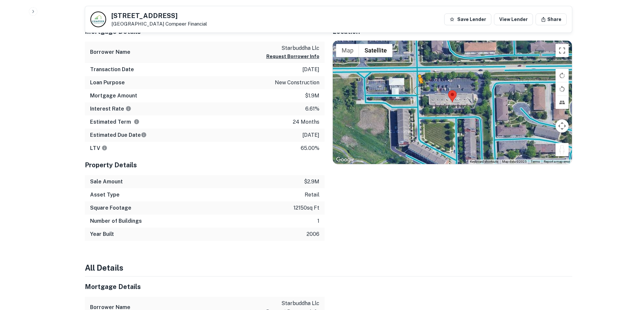
drag, startPoint x: 562, startPoint y: 150, endPoint x: 418, endPoint y: 91, distance: 155.5
click at [418, 91] on div "To activate drag with keyboard, press Alt + Enter. Once in keyboard drag state,…" at bounding box center [452, 102] width 239 height 123
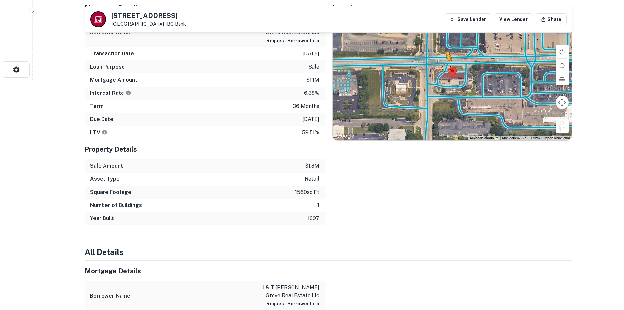
drag, startPoint x: 562, startPoint y: 128, endPoint x: 446, endPoint y: 68, distance: 130.6
click at [446, 68] on div "To activate drag with keyboard, press Alt + Enter. Once in keyboard drag state,…" at bounding box center [452, 78] width 239 height 123
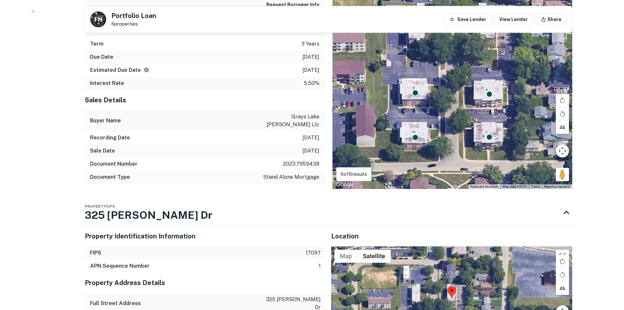
scroll to position [502, 0]
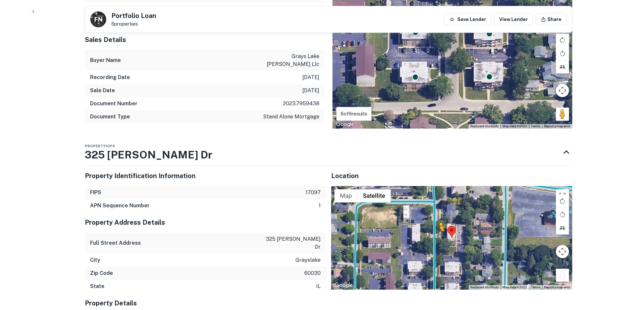
drag, startPoint x: 566, startPoint y: 258, endPoint x: 439, endPoint y: 222, distance: 131.8
click at [439, 222] on div "To activate drag with keyboard, press Alt + Enter. Once in keyboard drag state,…" at bounding box center [451, 238] width 241 height 104
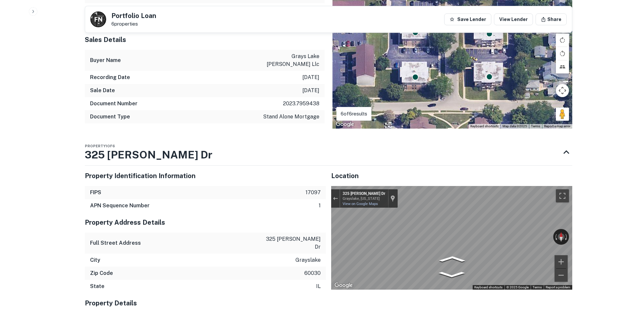
click at [555, 240] on div "← Move left → Move right ↑ Move up ↓ Move down + Zoom in - Zoom out 325 Neville…" at bounding box center [451, 238] width 241 height 104
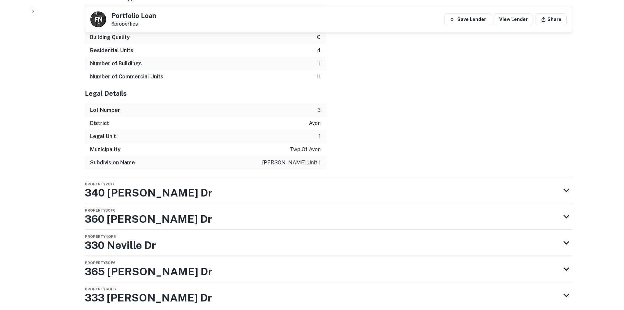
scroll to position [1077, 0]
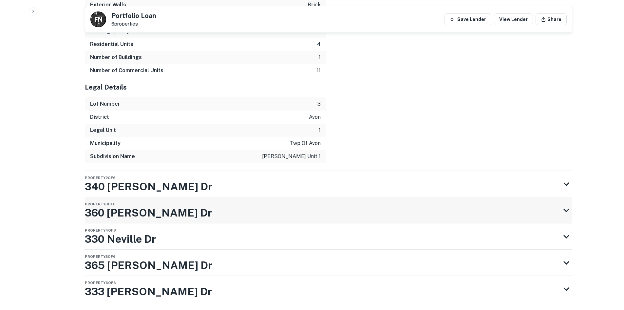
click at [218, 197] on div "Property 3 of 6 360 Neville Dr" at bounding box center [323, 210] width 476 height 26
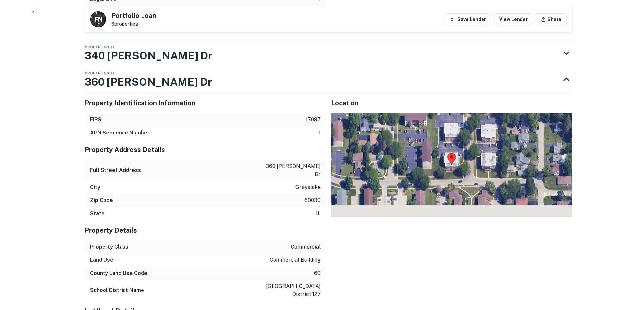
scroll to position [1208, 0]
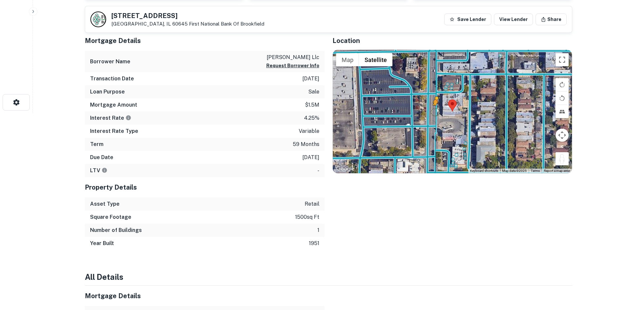
drag, startPoint x: 560, startPoint y: 158, endPoint x: 435, endPoint y: 112, distance: 133.8
click at [435, 112] on div "To activate drag with keyboard, press Alt + Enter. Once in keyboard drag state,…" at bounding box center [452, 111] width 239 height 123
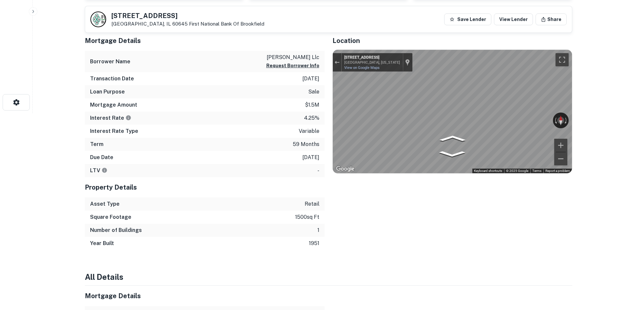
click at [361, 125] on div "Map" at bounding box center [452, 111] width 239 height 123
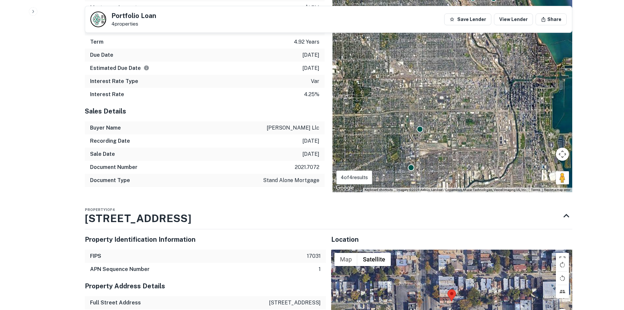
scroll to position [590, 0]
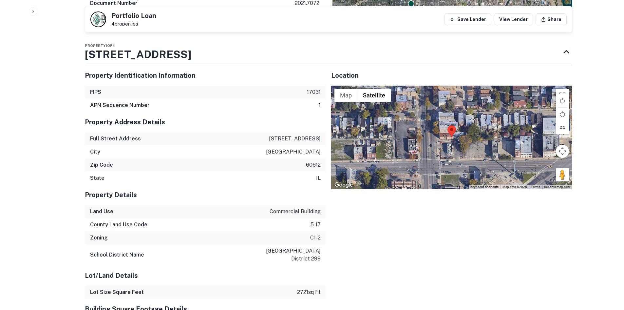
drag, startPoint x: 564, startPoint y: 172, endPoint x: 493, endPoint y: 150, distance: 73.9
click at [463, 139] on div "Map Terrain Satellite Labels Keyboard shortcuts Map Data Map data ©2025 Map dat…" at bounding box center [451, 138] width 241 height 104
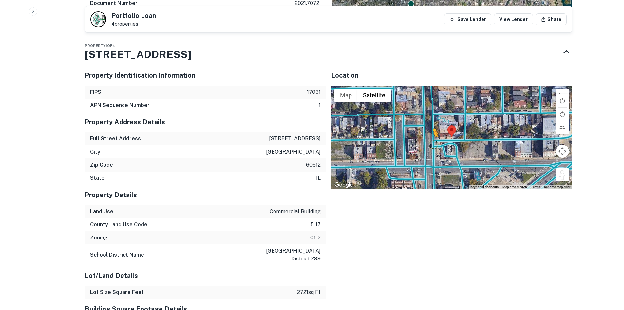
drag, startPoint x: 560, startPoint y: 176, endPoint x: 430, endPoint y: 143, distance: 134.2
click at [430, 143] on div "To activate drag with keyboard, press Alt + Enter. Once in keyboard drag state,…" at bounding box center [451, 138] width 241 height 104
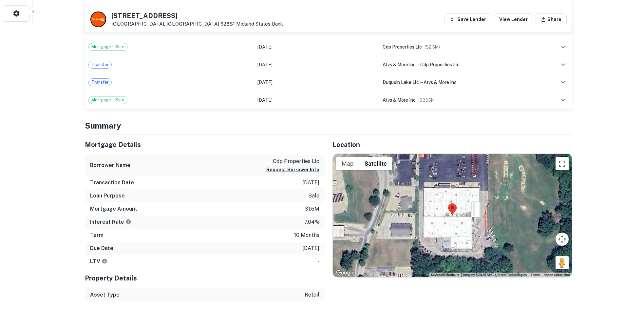
scroll to position [393, 0]
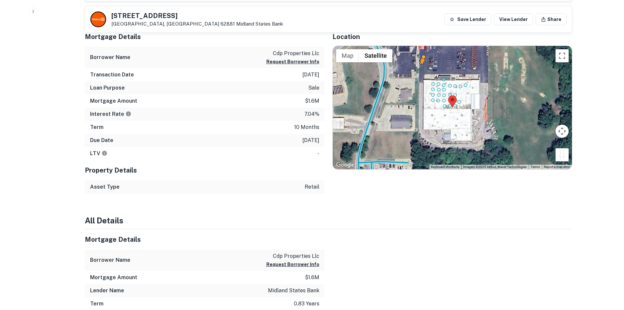
drag, startPoint x: 564, startPoint y: 158, endPoint x: 417, endPoint y: 66, distance: 172.8
click at [417, 66] on div "To activate drag with keyboard, press Alt + Enter. Once in keyboard drag state,…" at bounding box center [452, 107] width 239 height 123
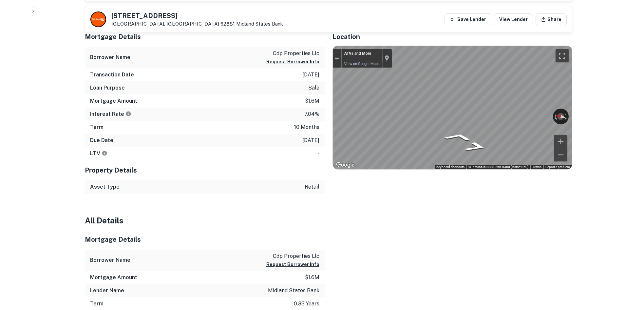
click at [266, 79] on div "Mortgage Details Borrower Name cdp properties llc Request Borrower Info Transac…" at bounding box center [324, 110] width 495 height 167
click at [325, 102] on div "Location ← Move left → Move right ↑ Move up ↓ Move down + Zoom in - Zoom out Ho…" at bounding box center [449, 110] width 248 height 167
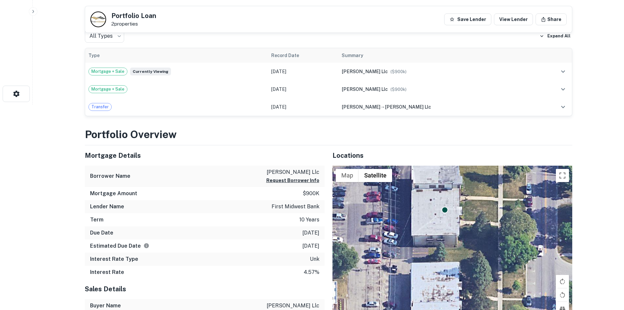
scroll to position [328, 0]
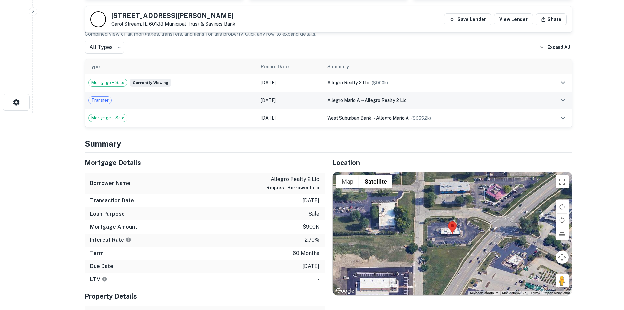
scroll to position [262, 0]
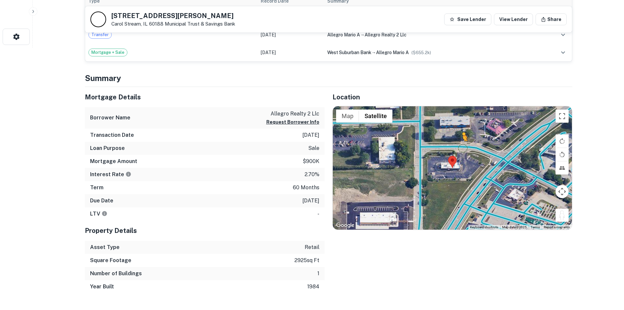
drag, startPoint x: 562, startPoint y: 216, endPoint x: 461, endPoint y: 146, distance: 122.4
click at [461, 146] on div "To activate drag with keyboard, press Alt + Enter. Once in keyboard drag state,…" at bounding box center [452, 167] width 239 height 123
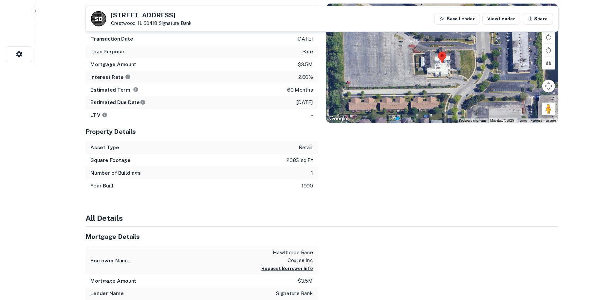
scroll to position [197, 0]
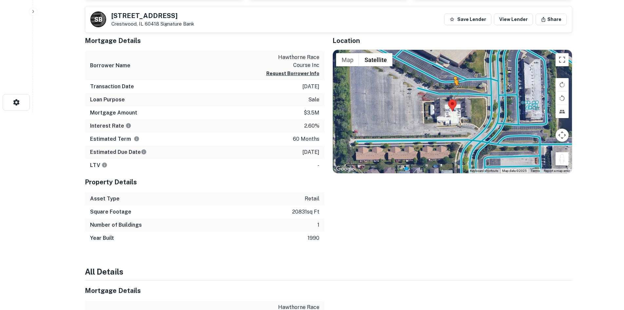
drag, startPoint x: 560, startPoint y: 159, endPoint x: 436, endPoint y: 92, distance: 140.8
click at [451, 91] on div "To activate drag with keyboard, press Alt + Enter. Once in keyboard drag state,…" at bounding box center [452, 111] width 239 height 123
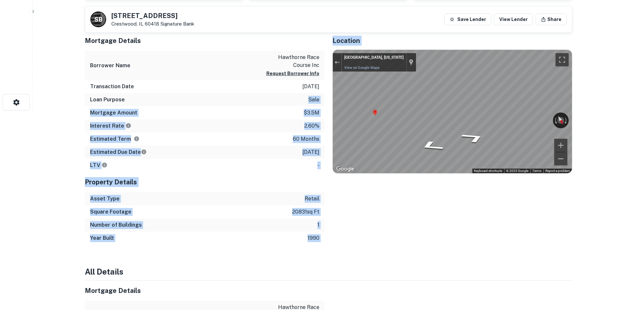
click at [482, 126] on div "Mortgage Details Borrower Name hawthorne race course inc Request Borrower Info …" at bounding box center [324, 137] width 495 height 214
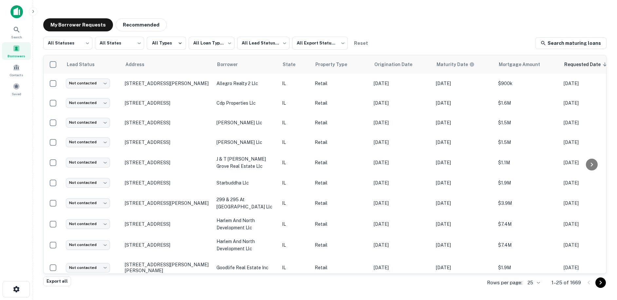
click at [92, 44] on div "**********" at bounding box center [207, 43] width 328 height 13
click at [64, 40] on body "**********" at bounding box center [308, 150] width 617 height 300
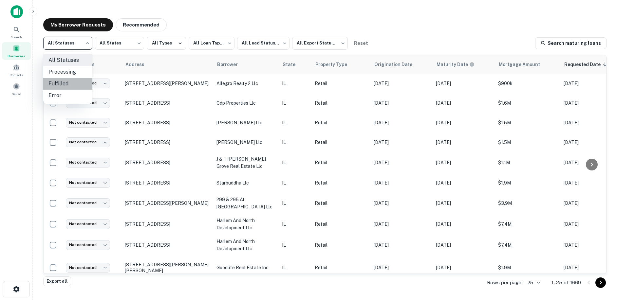
click at [85, 83] on li "Fulfilled" at bounding box center [67, 84] width 49 height 12
type input "*********"
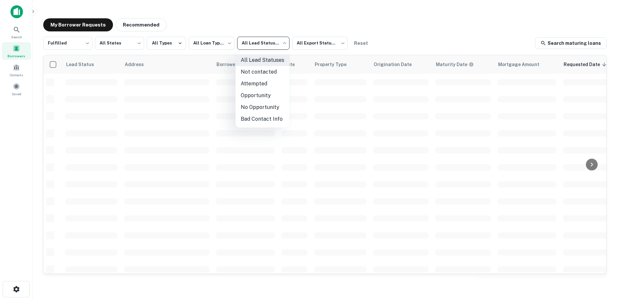
click at [249, 44] on body "**********" at bounding box center [308, 150] width 617 height 300
click at [246, 68] on li "Not contacted" at bounding box center [263, 72] width 54 height 12
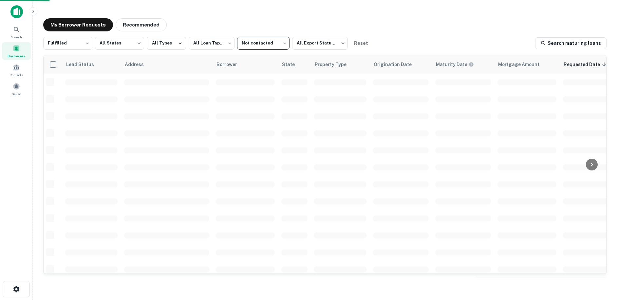
type input "****"
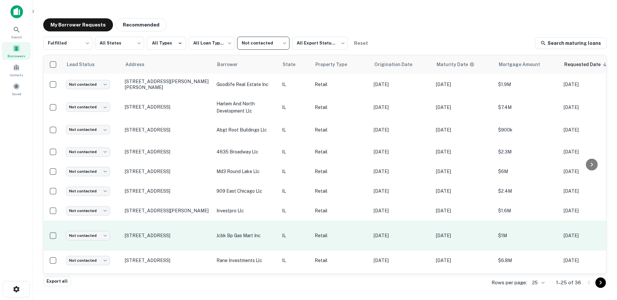
scroll to position [320, 0]
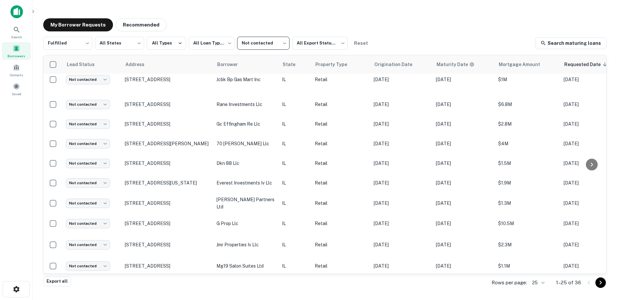
click at [132, 32] on div "**********" at bounding box center [325, 148] width 574 height 270
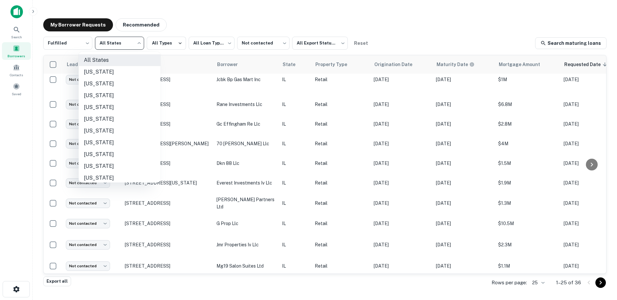
click at [131, 38] on body "**********" at bounding box center [308, 150] width 617 height 300
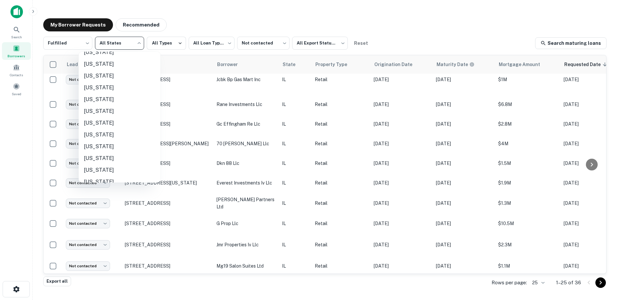
drag, startPoint x: 274, startPoint y: 10, endPoint x: 290, endPoint y: 91, distance: 82.9
click at [274, 10] on div at bounding box center [308, 150] width 617 height 300
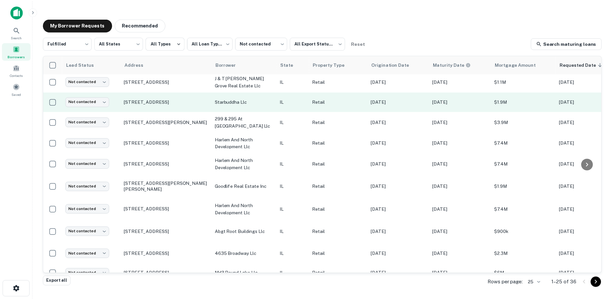
scroll to position [0, 0]
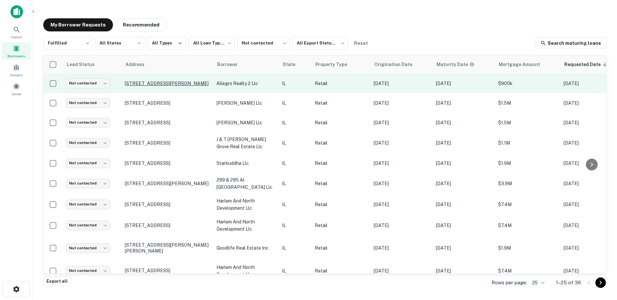
click at [162, 81] on p "424 S Schmale Rd Carol Stream, IL 60188" at bounding box center [167, 84] width 85 height 6
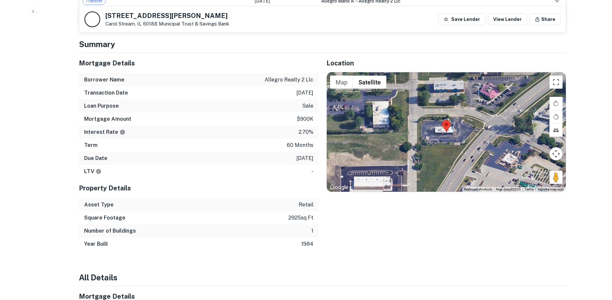
scroll to position [459, 0]
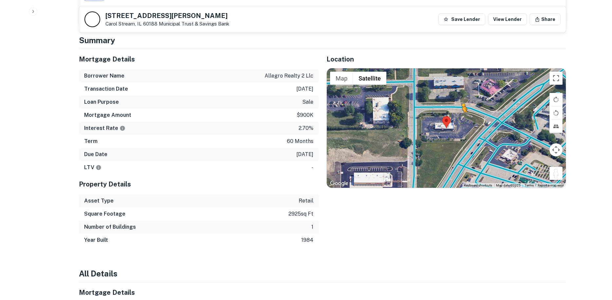
drag, startPoint x: 556, startPoint y: 169, endPoint x: 461, endPoint y: 112, distance: 110.5
click at [461, 112] on div "To activate drag with keyboard, press Alt + Enter. Once in keyboard drag state,…" at bounding box center [446, 128] width 239 height 120
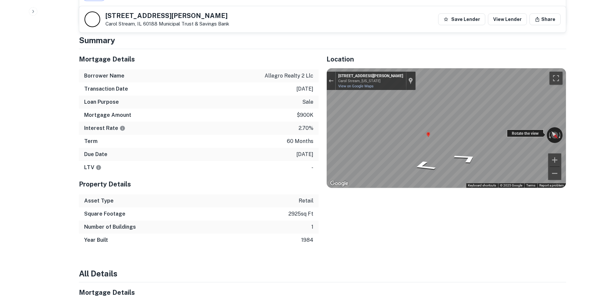
click at [510, 130] on div "← Move left → Move right ↑ Move up ↓ Move down + Zoom in - Zoom out 481 Thornhi…" at bounding box center [446, 128] width 239 height 120
click at [293, 137] on div "Mortgage Details Borrower Name allegro realty 2 llc Transaction Date 2/22/2021 …" at bounding box center [318, 148] width 495 height 198
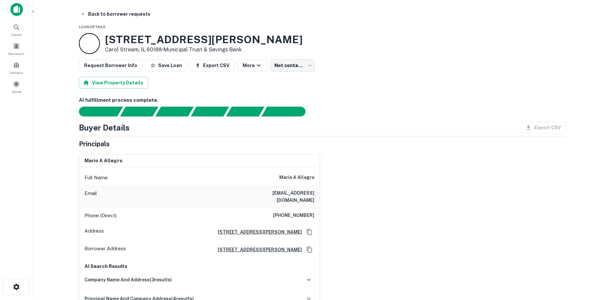
scroll to position [0, 0]
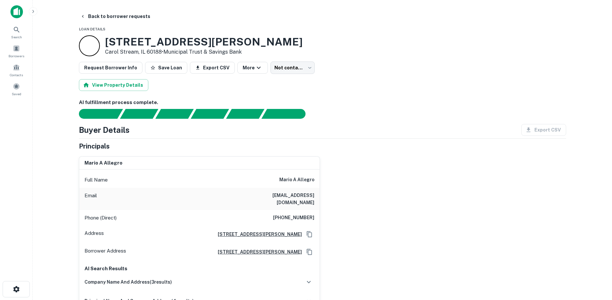
click at [292, 214] on h6 "(815) 693-4529" at bounding box center [293, 218] width 41 height 8
copy h6 "(815) 693-4529"
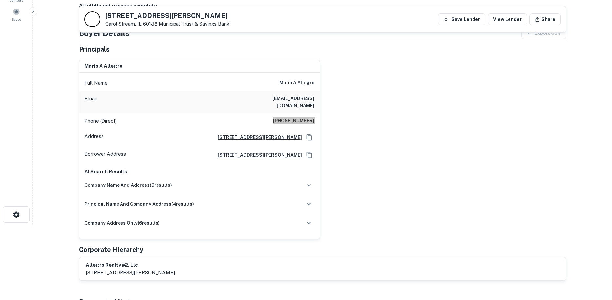
scroll to position [66, 0]
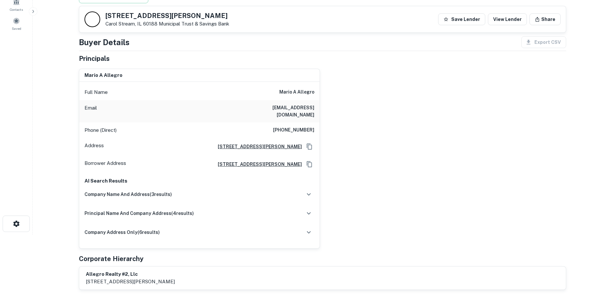
click at [373, 110] on div "mario a allegro Full Name mario a allegro Email asm1050@aol.com Phone (Direct) …" at bounding box center [320, 156] width 493 height 185
click at [300, 126] on h6 "(815) 693-4529" at bounding box center [293, 130] width 41 height 8
click at [334, 118] on div "mario a allegro Full Name mario a allegro Email asm1050@aol.com Phone (Direct) …" at bounding box center [320, 156] width 493 height 185
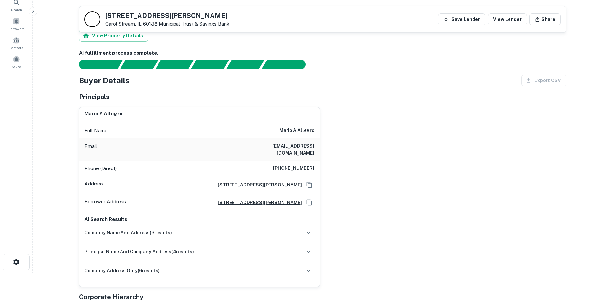
scroll to position [0, 0]
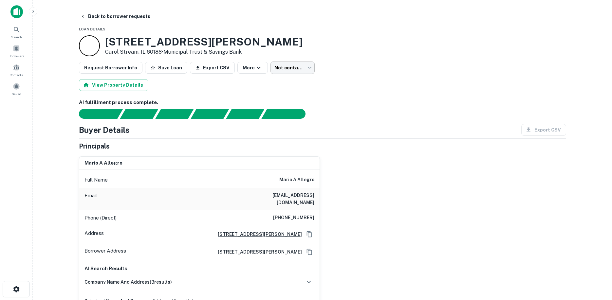
click at [284, 64] on body "Search Borrowers Contacts Saved Back to borrower requests Loan Details 424 S Sc…" at bounding box center [306, 150] width 612 height 300
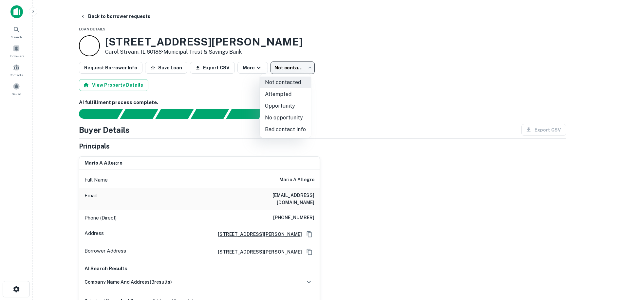
click at [288, 129] on li "Bad contact info" at bounding box center [285, 130] width 51 height 12
type input "**********"
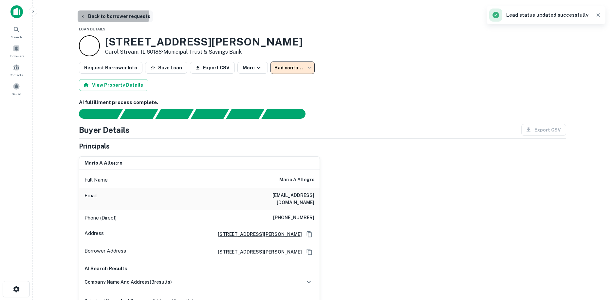
click at [112, 16] on button "Back to borrower requests" at bounding box center [115, 16] width 75 height 12
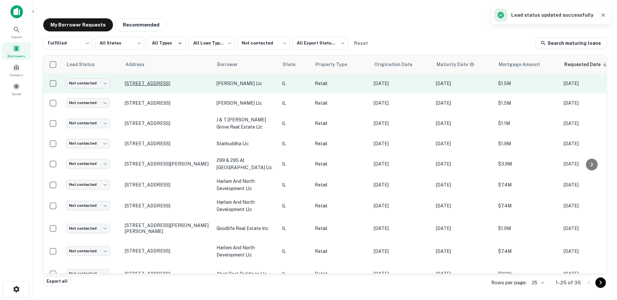
click at [156, 86] on p "1143 S Western Ave Chicago, IL 60612" at bounding box center [167, 84] width 85 height 6
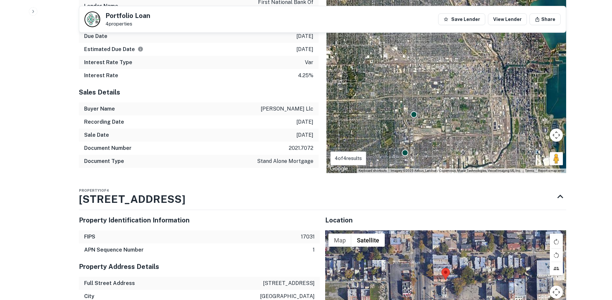
scroll to position [492, 0]
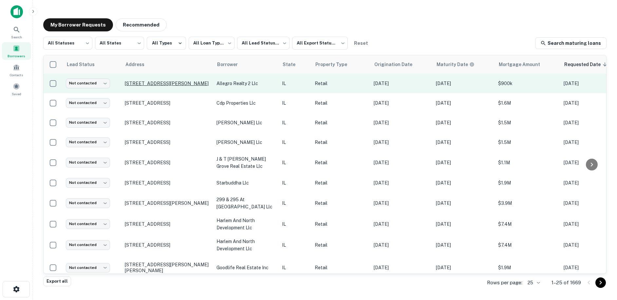
click at [171, 81] on p "[STREET_ADDRESS][PERSON_NAME]" at bounding box center [167, 84] width 85 height 6
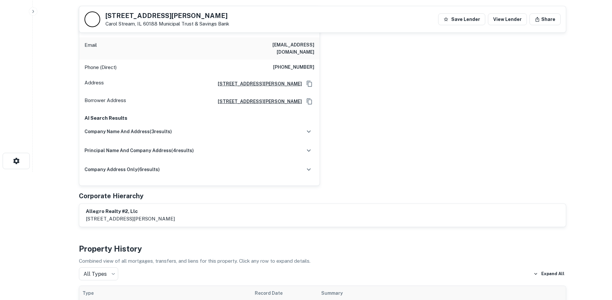
scroll to position [262, 0]
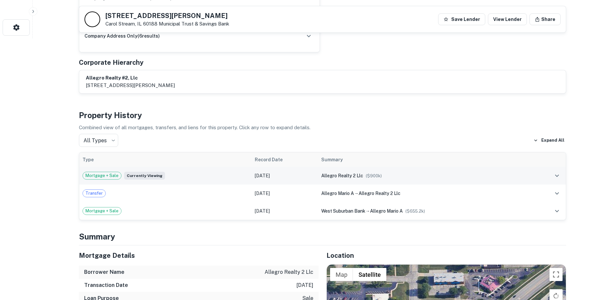
copy tr "allegro realty 2 l"
drag, startPoint x: 311, startPoint y: 172, endPoint x: 353, endPoint y: 170, distance: 41.7
click at [353, 170] on tr "Mortgage + Sale Currently viewing Feb 22, 2021 allegro realty 2 llc ($ 900k )" at bounding box center [322, 176] width 487 height 18
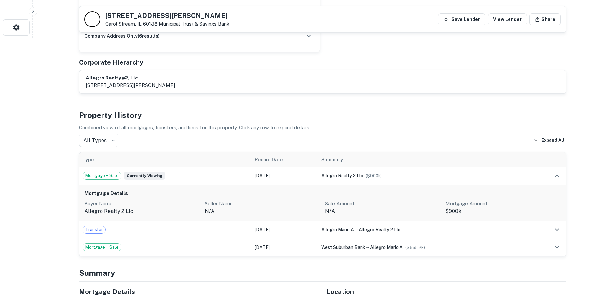
click at [300, 134] on div "All Types *** ​ Expand All" at bounding box center [323, 140] width 488 height 13
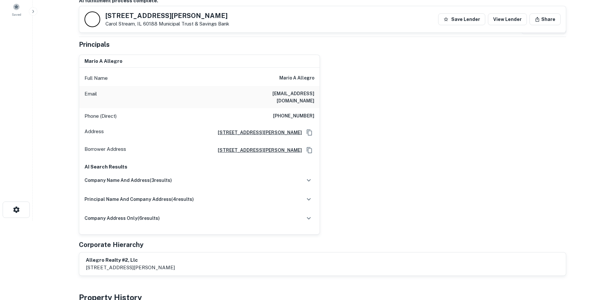
scroll to position [66, 0]
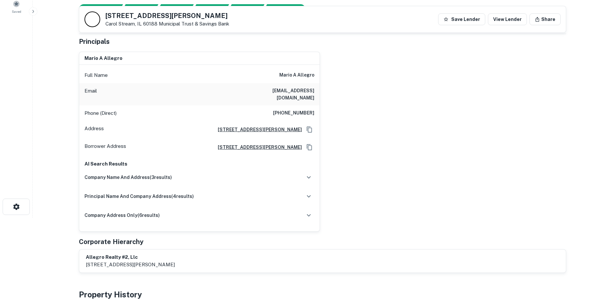
click at [398, 172] on div "mario a allegro Full Name mario a allegro Email asm1050@aol.com Phone (Direct) …" at bounding box center [320, 139] width 493 height 185
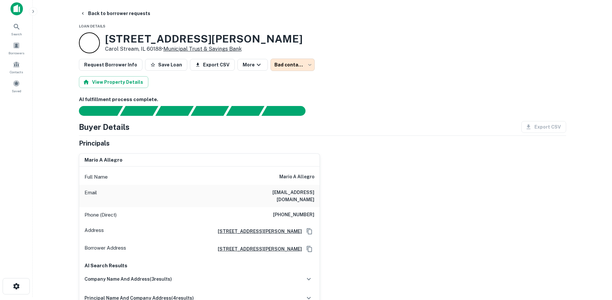
scroll to position [0, 0]
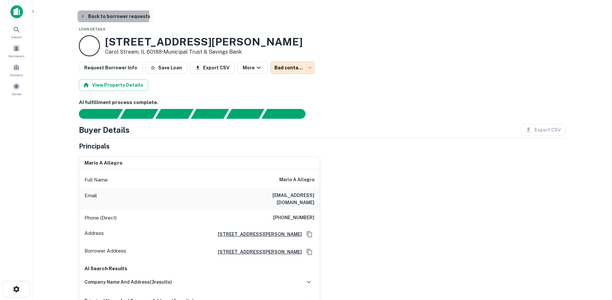
click at [94, 14] on button "Back to borrower requests" at bounding box center [115, 16] width 75 height 12
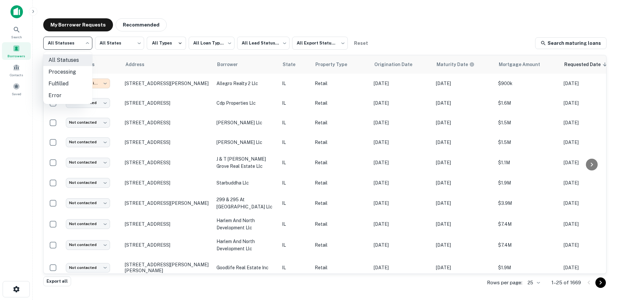
click at [83, 43] on body "**********" at bounding box center [308, 150] width 617 height 300
click at [76, 78] on li "Fulfilled" at bounding box center [67, 84] width 49 height 12
type input "*********"
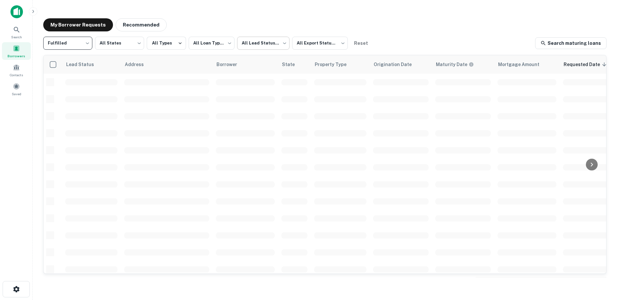
click at [265, 41] on body "**********" at bounding box center [308, 150] width 617 height 300
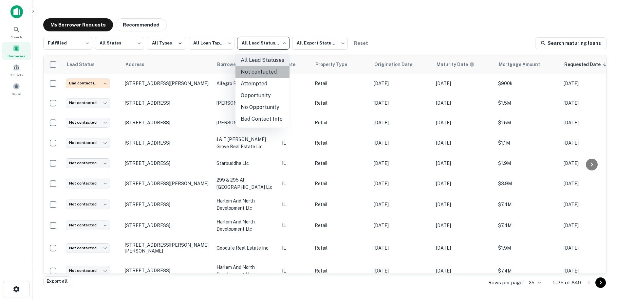
click at [270, 76] on li "Not contacted" at bounding box center [263, 72] width 54 height 12
type input "****"
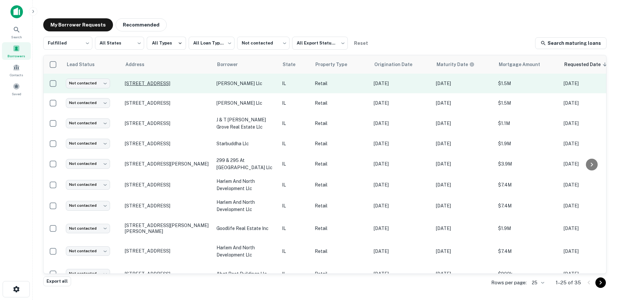
click at [178, 83] on p "1143 S Western Ave Chicago, IL 60612" at bounding box center [167, 84] width 85 height 6
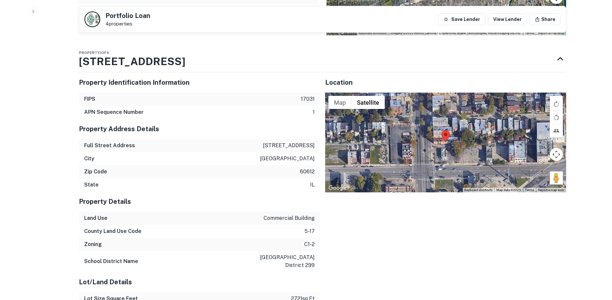
scroll to position [721, 0]
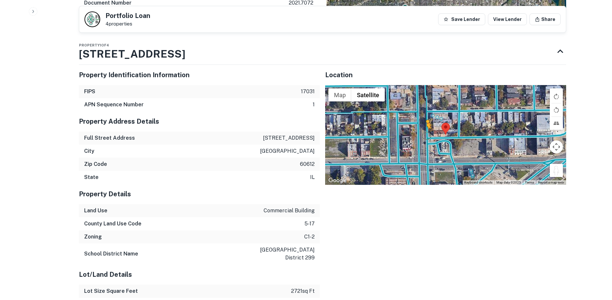
drag, startPoint x: 556, startPoint y: 157, endPoint x: 423, endPoint y: 120, distance: 137.4
click at [423, 122] on div "To activate drag with keyboard, press Alt + Enter. Once in keyboard drag state,…" at bounding box center [445, 135] width 241 height 100
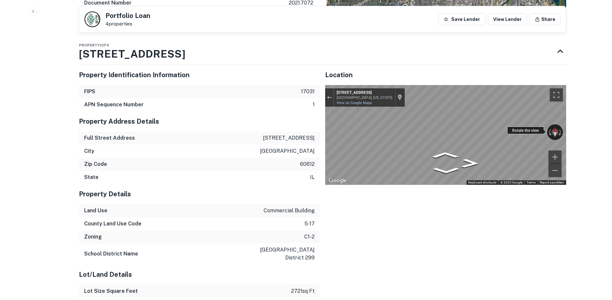
click at [350, 104] on div "← Move left → Move right ↑ Move up ↓ Move down + Zoom in - Zoom out 1163 S West…" at bounding box center [445, 135] width 241 height 100
click at [354, 126] on div "← Move left → Move right ↑ Move up ↓ Move down + Zoom in - Zoom out 1163 S West…" at bounding box center [445, 135] width 241 height 100
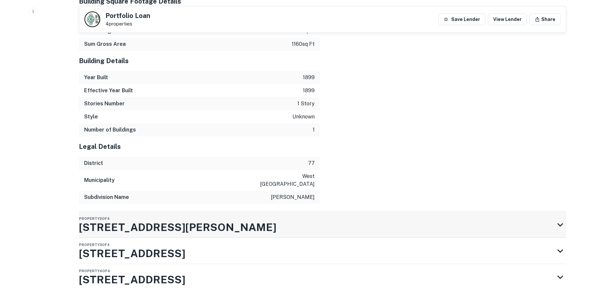
click at [210, 212] on div "Property 2 of 4 2560 W Cermak Rd" at bounding box center [317, 225] width 476 height 26
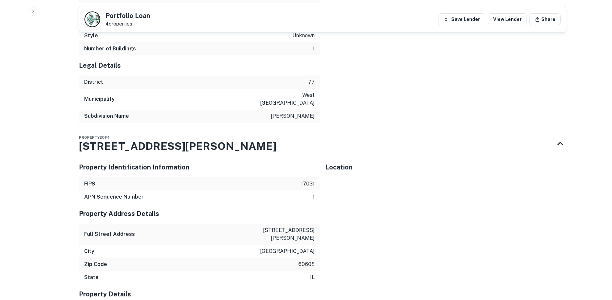
scroll to position [1112, 0]
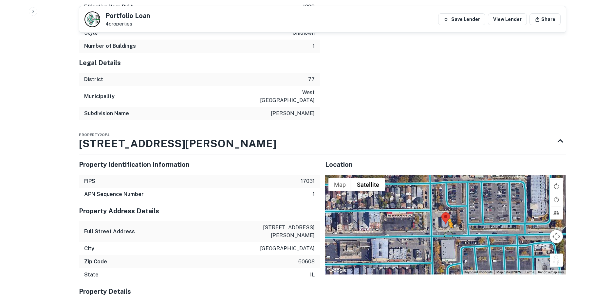
drag, startPoint x: 557, startPoint y: 237, endPoint x: 448, endPoint y: 213, distance: 112.0
click at [448, 213] on div "To activate drag with keyboard, press Alt + Enter. Once in keyboard drag state,…" at bounding box center [445, 225] width 241 height 100
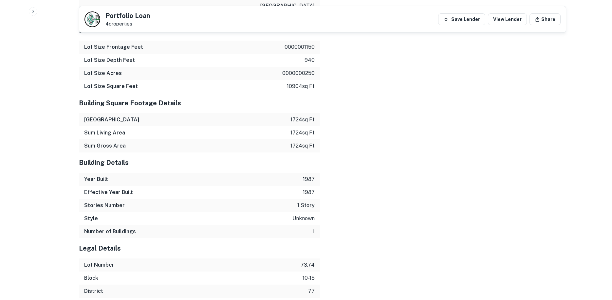
scroll to position [1561, 0]
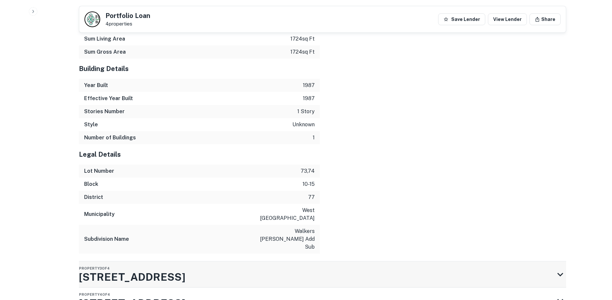
click at [225, 262] on div "Property 3 of 4 721 W Armitage Ave" at bounding box center [317, 275] width 476 height 26
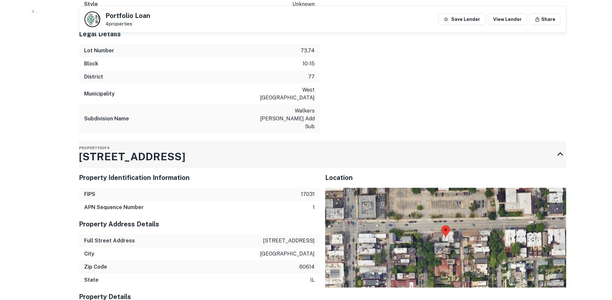
scroll to position [1711, 0]
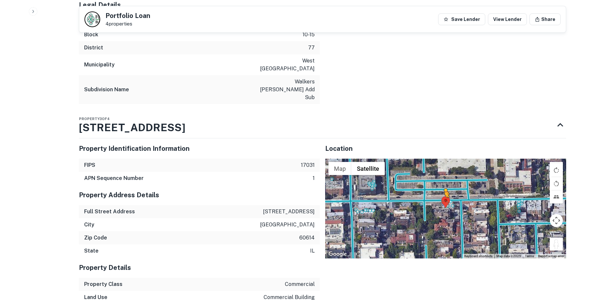
drag, startPoint x: 558, startPoint y: 201, endPoint x: 439, endPoint y: 158, distance: 126.2
click at [439, 159] on div "To activate drag with keyboard, press Alt + Enter. Once in keyboard drag state,…" at bounding box center [445, 209] width 241 height 100
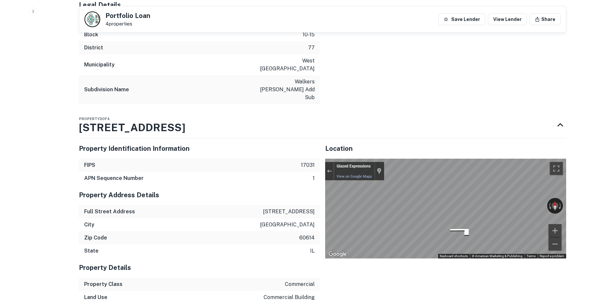
click at [334, 162] on div "Glazed Expressions View on Google Maps Custom Imagery" at bounding box center [359, 171] width 50 height 18
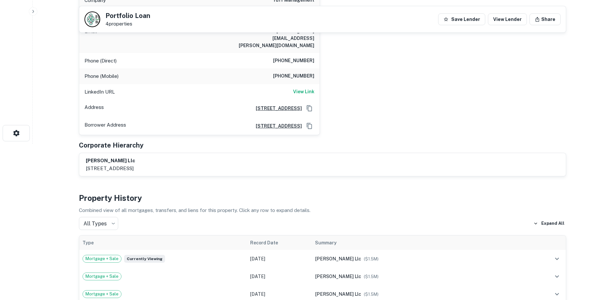
scroll to position [40, 0]
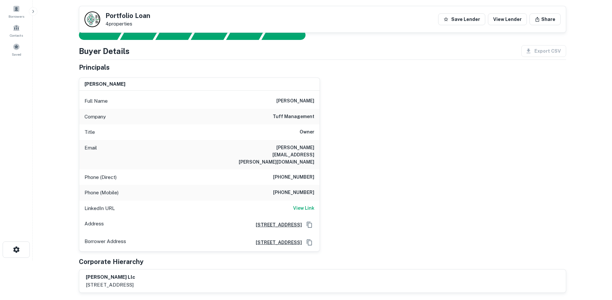
click at [310, 117] on h6 "tuff management" at bounding box center [294, 117] width 42 height 8
click at [310, 119] on h6 "tuff management" at bounding box center [294, 117] width 42 height 8
copy h6 "tuff management"
click at [325, 121] on div "jerry tufano Full Name jerry tufano Company tuff management Title Owner Email j…" at bounding box center [320, 162] width 493 height 180
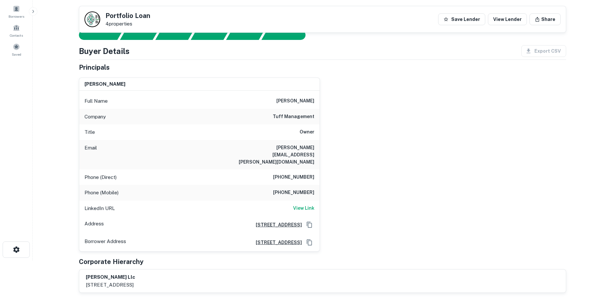
click at [302, 174] on h6 "(773) 657-9190" at bounding box center [293, 178] width 41 height 8
click at [301, 174] on h6 "(773) 657-9190" at bounding box center [293, 178] width 41 height 8
click at [311, 205] on h6 "View Link" at bounding box center [303, 208] width 21 height 7
click at [275, 143] on div "Email jerry.tufano@verizon.net" at bounding box center [199, 154] width 241 height 29
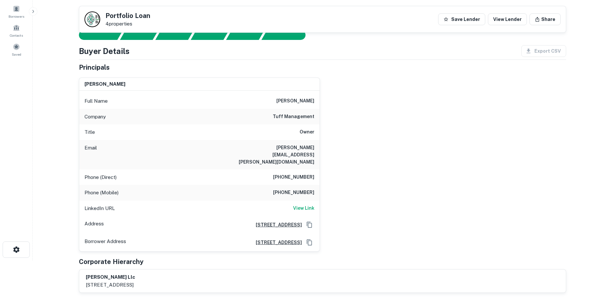
click at [298, 170] on div "Phone (Direct) (773) 657-9190" at bounding box center [199, 178] width 241 height 16
copy h6 "(773) 657-9190"
drag, startPoint x: 433, startPoint y: 144, endPoint x: 380, endPoint y: 164, distance: 56.8
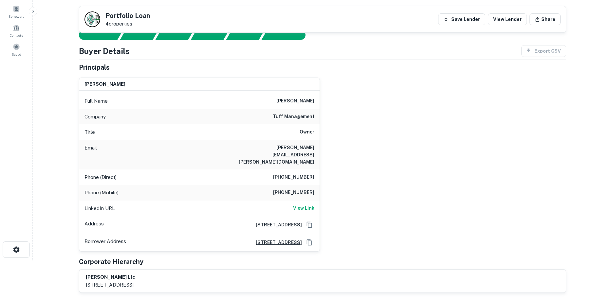
click at [433, 144] on div "jerry tufano Full Name jerry tufano Company tuff management Title Owner Email j…" at bounding box center [320, 162] width 493 height 180
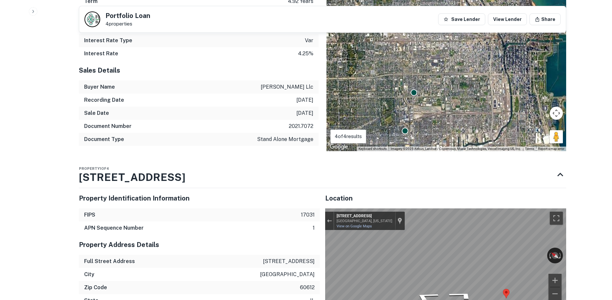
scroll to position [597, 0]
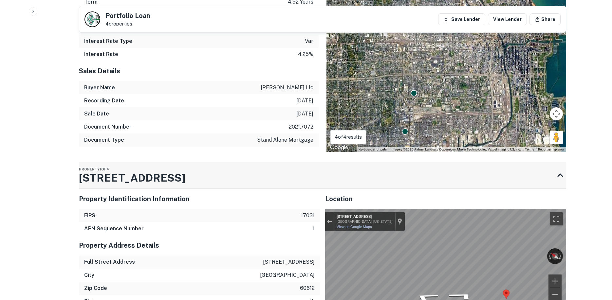
click at [281, 165] on div "Property 1 of 4 1143 S Western Ave" at bounding box center [317, 176] width 476 height 26
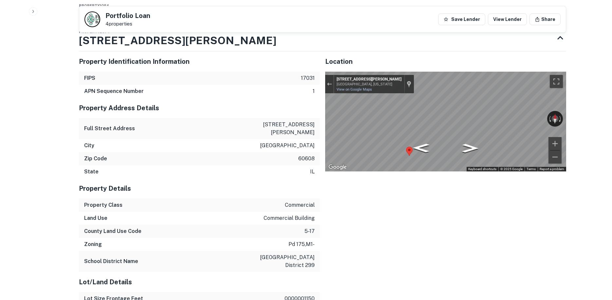
scroll to position [695, 0]
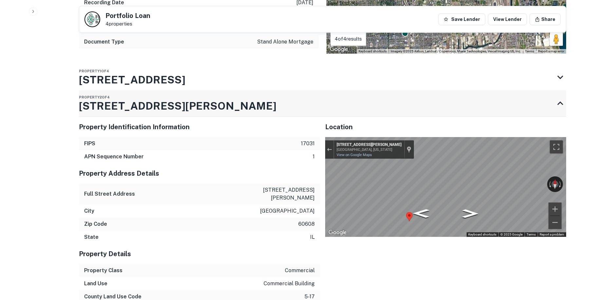
click at [243, 97] on div "Property 2 of 4 2560 W Cermak Rd" at bounding box center [317, 103] width 476 height 26
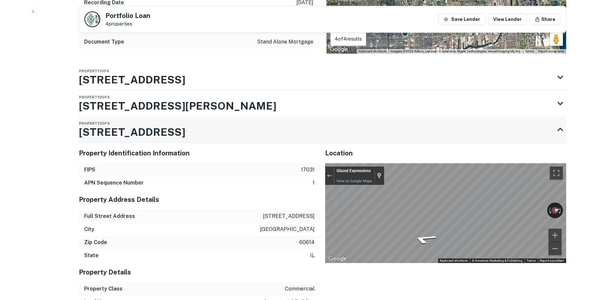
click at [241, 117] on div "Property 3 of 4 721 W Armitage Ave" at bounding box center [317, 130] width 476 height 26
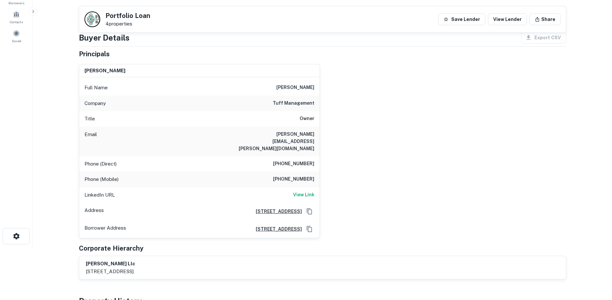
scroll to position [0, 0]
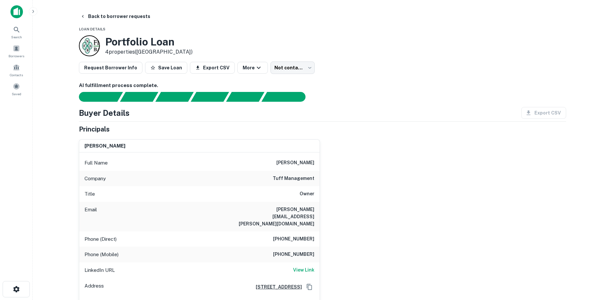
click at [293, 247] on div "Phone (Mobile) (312) 953-3585" at bounding box center [199, 255] width 241 height 16
click at [294, 251] on h6 "(312) 953-3585" at bounding box center [293, 255] width 41 height 8
click at [295, 251] on h6 "(312) 953-3585" at bounding box center [293, 255] width 41 height 8
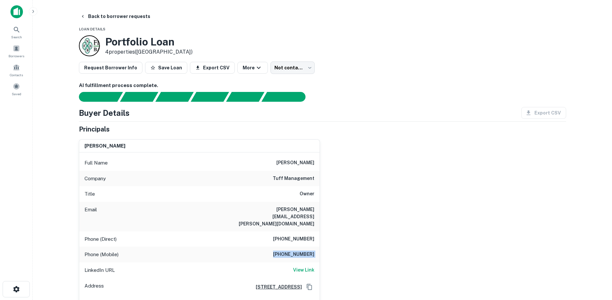
copy h6 "(312) 953-3585"
drag, startPoint x: 134, startPoint y: 21, endPoint x: 161, endPoint y: 45, distance: 36.7
click at [134, 21] on button "Back to borrower requests" at bounding box center [115, 16] width 75 height 12
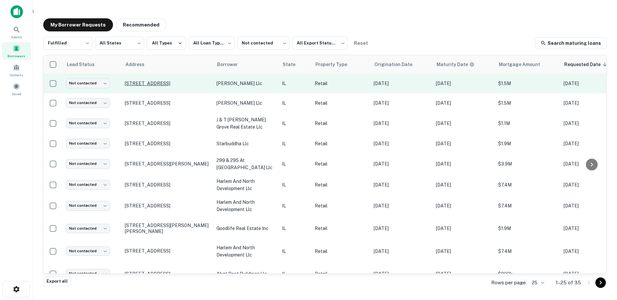
click at [191, 85] on p "1143 S Western Ave Chicago, IL 60612" at bounding box center [167, 84] width 85 height 6
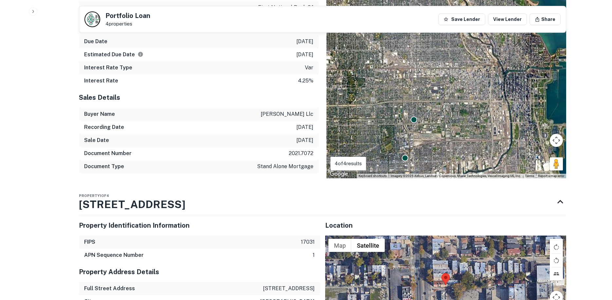
scroll to position [557, 0]
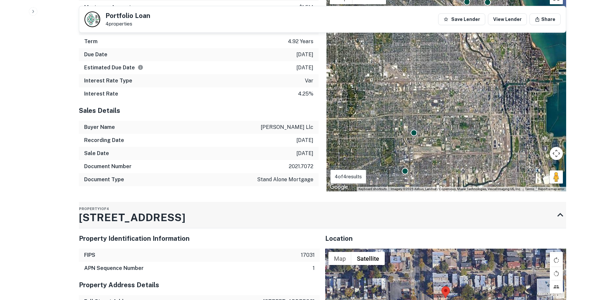
click at [247, 202] on div "Property 1 of 4 1143 S Western Ave" at bounding box center [317, 215] width 476 height 26
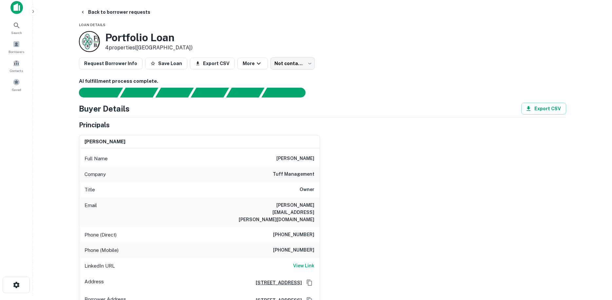
scroll to position [0, 0]
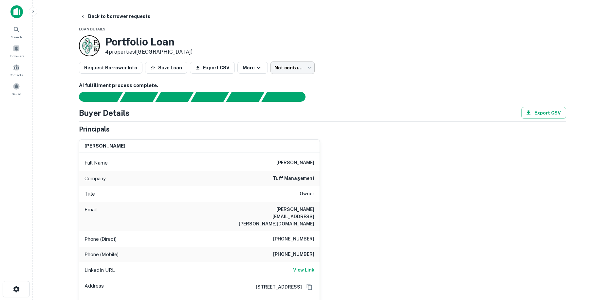
click at [279, 70] on body "Search Borrowers Contacts Saved Back to borrower requests Loan Details Portfoli…" at bounding box center [306, 150] width 612 height 300
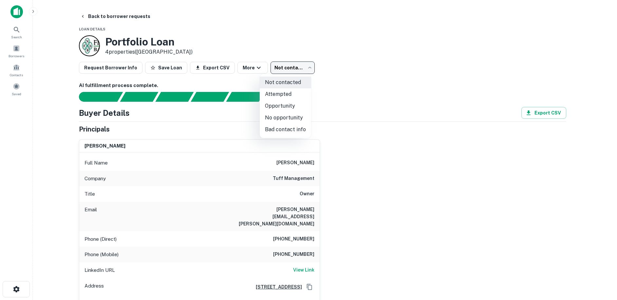
click at [292, 98] on li "Attempted" at bounding box center [285, 94] width 51 height 12
type input "*********"
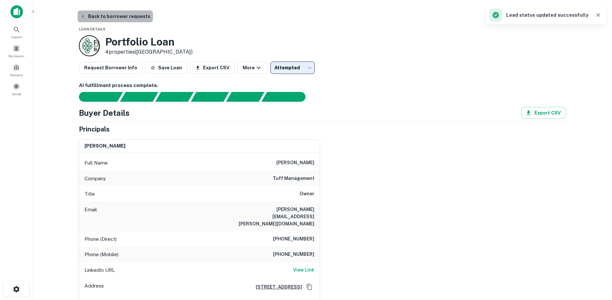
click at [120, 12] on button "Back to borrower requests" at bounding box center [115, 16] width 75 height 12
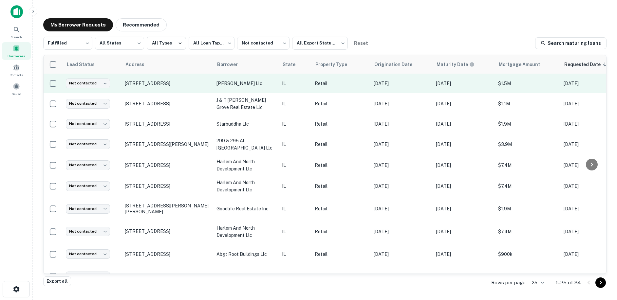
click at [176, 80] on td "7537 N Western Ave Chicago, IL 60645" at bounding box center [168, 84] width 92 height 20
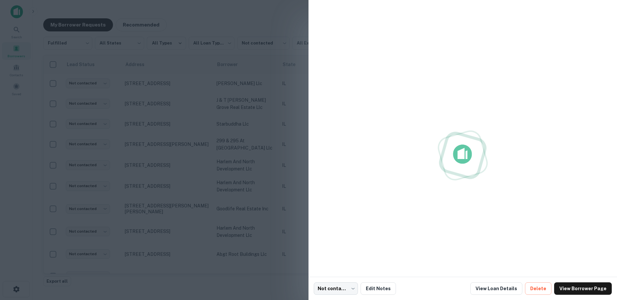
click at [172, 83] on div at bounding box center [308, 150] width 617 height 300
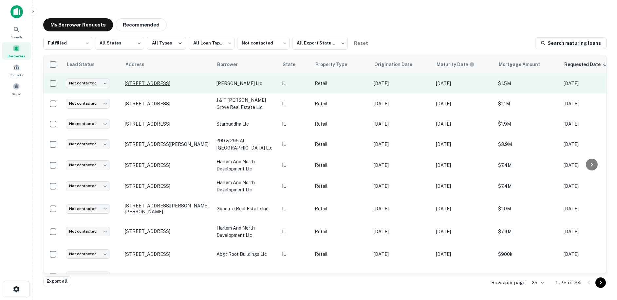
click at [193, 85] on p "7537 N Western Ave Chicago, IL 60645" at bounding box center [167, 84] width 85 height 6
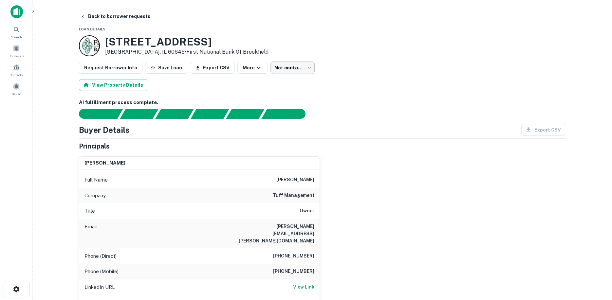
click at [288, 69] on body "Search Borrowers Contacts Saved Back to borrower requests Loan Details 7537 N W…" at bounding box center [306, 150] width 612 height 300
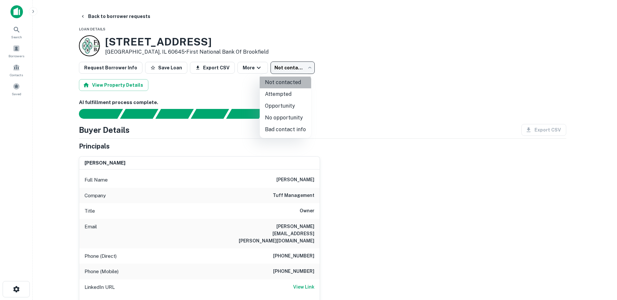
click at [283, 87] on li "Not contacted" at bounding box center [285, 83] width 51 height 12
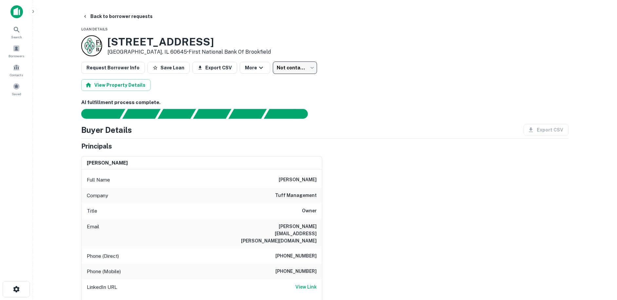
click at [281, 66] on body "Search Borrowers Contacts Saved Back to borrower requests Loan Details 7537 N W…" at bounding box center [308, 150] width 617 height 300
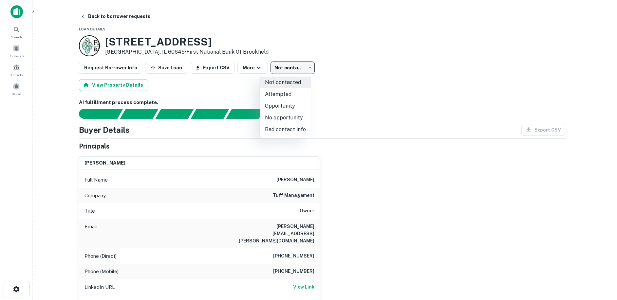
click at [280, 89] on li "Attempted" at bounding box center [285, 94] width 51 height 12
type input "*********"
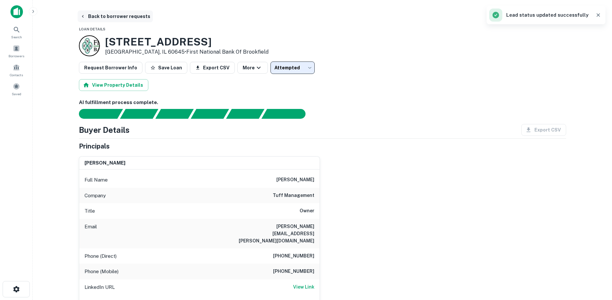
click at [129, 19] on button "Back to borrower requests" at bounding box center [115, 16] width 75 height 12
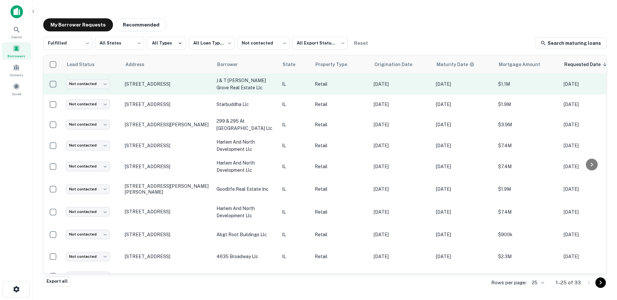
click at [158, 87] on td "7971 Golf Rd Morton Grove, IL 60053" at bounding box center [168, 84] width 92 height 21
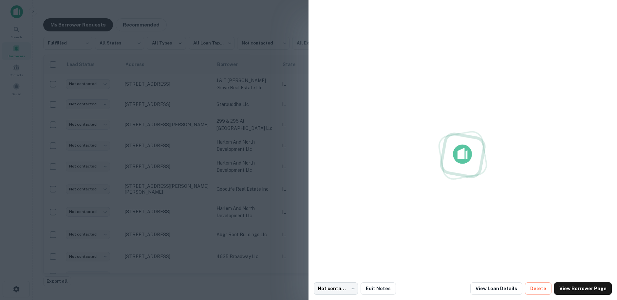
click at [161, 84] on div at bounding box center [308, 150] width 617 height 300
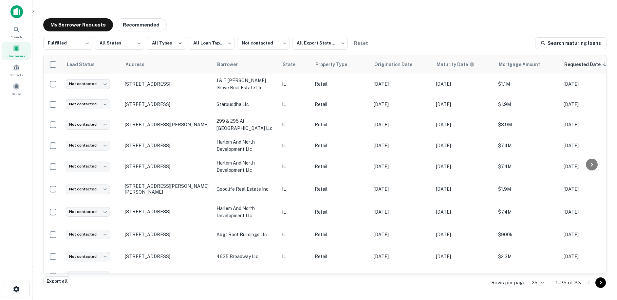
click at [161, 84] on p "7971 Golf Rd Morton Grove, IL 60053" at bounding box center [167, 84] width 85 height 6
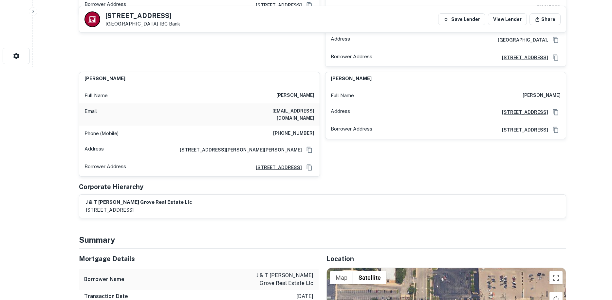
scroll to position [393, 0]
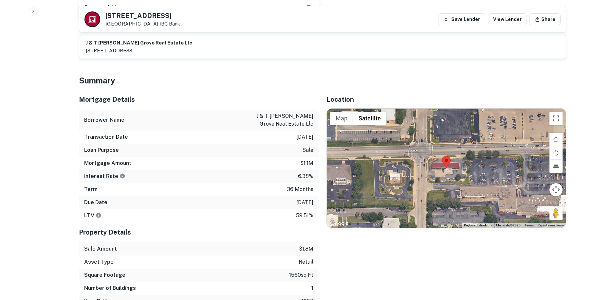
drag, startPoint x: 552, startPoint y: 185, endPoint x: 570, endPoint y: 169, distance: 24.1
click at [433, 142] on div "Map Terrain Satellite Labels Keyboard shortcuts Map Data Map data ©2025 Map dat…" at bounding box center [446, 169] width 239 height 120
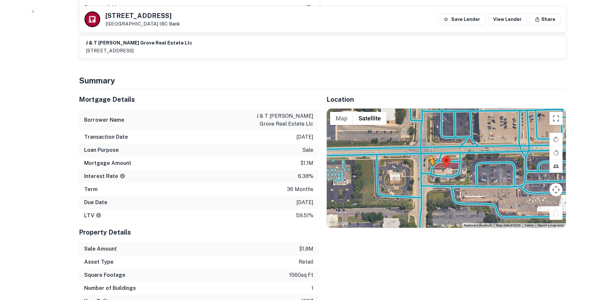
drag, startPoint x: 558, startPoint y: 189, endPoint x: 430, endPoint y: 144, distance: 135.8
click at [430, 144] on div "To activate drag with keyboard, press Alt + Enter. Once in keyboard drag state,…" at bounding box center [446, 169] width 239 height 120
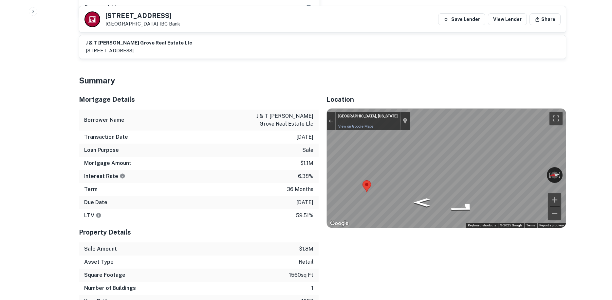
click at [302, 136] on div "Mortgage Details Borrower Name j & t morton grove real estate llc Transaction D…" at bounding box center [318, 198] width 495 height 219
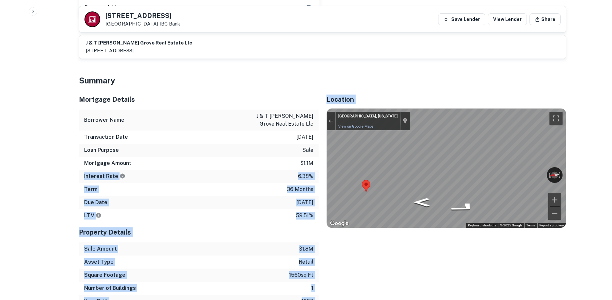
click at [441, 139] on div "Mortgage Details Borrower Name j & t morton grove real estate llc Transaction D…" at bounding box center [318, 198] width 495 height 219
click at [456, 178] on icon "Go North" at bounding box center [451, 184] width 44 height 12
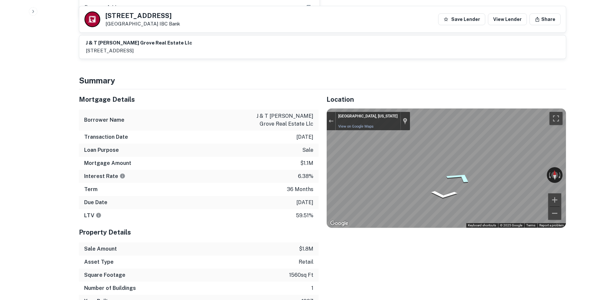
click at [463, 169] on icon "Go Northeast" at bounding box center [460, 178] width 49 height 18
click at [260, 196] on div "Due Date 2/13/2026" at bounding box center [199, 202] width 240 height 13
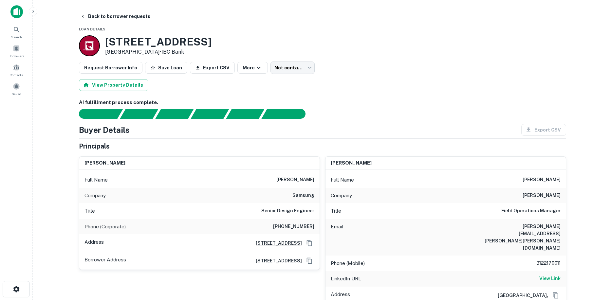
scroll to position [33, 0]
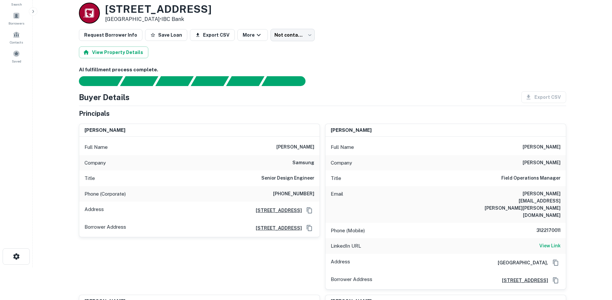
click at [307, 183] on div "Title Senior Design Engineer" at bounding box center [199, 179] width 241 height 16
click at [550, 227] on h6 "3122170011" at bounding box center [541, 231] width 39 height 8
copy h6 "3122170011"
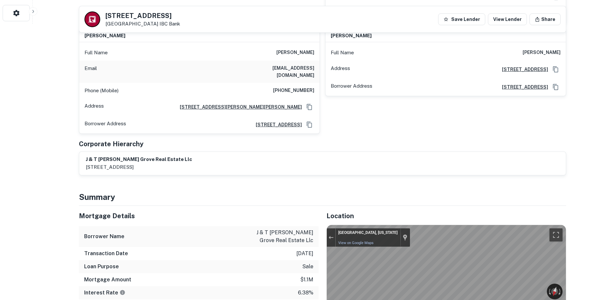
scroll to position [360, 0]
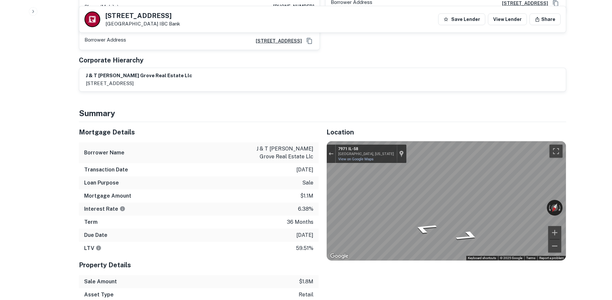
click at [219, 186] on div "Mortgage Details Borrower Name j & t morton grove real estate llc Transaction D…" at bounding box center [318, 231] width 495 height 219
click at [464, 226] on icon "Go West, IL-58" at bounding box center [471, 233] width 36 height 14
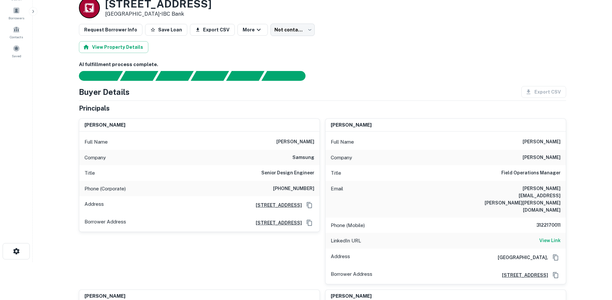
scroll to position [33, 0]
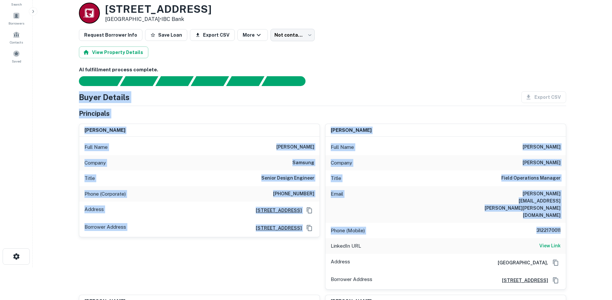
drag, startPoint x: 70, startPoint y: 92, endPoint x: 578, endPoint y: 207, distance: 521.4
click at [578, 207] on main "Back to borrower requests Loan Details 7971 Golf Rd Morton Grove, IL 60053 • IB…" at bounding box center [323, 117] width 580 height 300
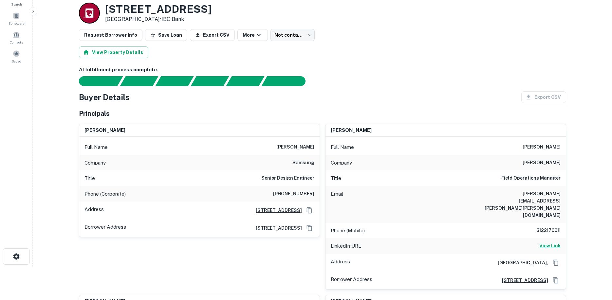
click at [543, 242] on h6 "View Link" at bounding box center [550, 245] width 21 height 7
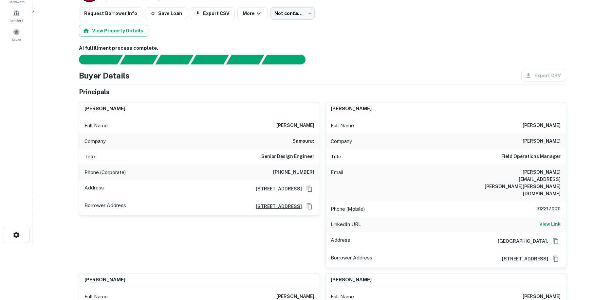
scroll to position [66, 0]
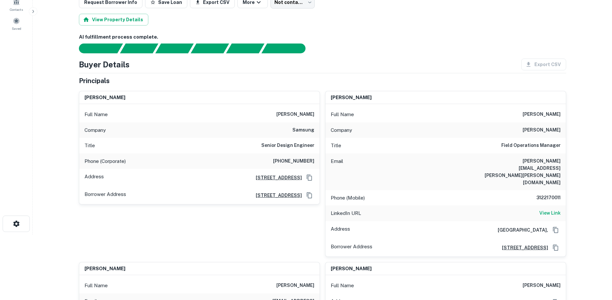
click at [348, 153] on div "Title Field Operations Manager" at bounding box center [446, 146] width 241 height 16
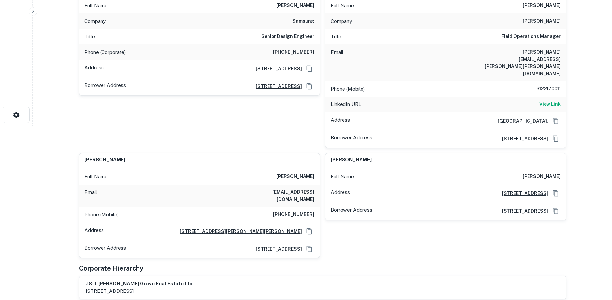
scroll to position [0, 0]
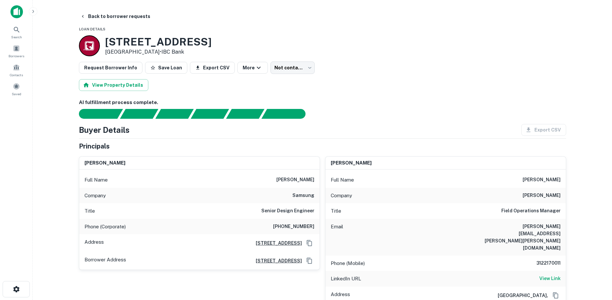
click at [297, 229] on h6 "+82 312001114" at bounding box center [293, 227] width 41 height 8
copy h6 "+82 312001114"
click at [463, 125] on div "Buyer Details Export CSV" at bounding box center [323, 130] width 488 height 12
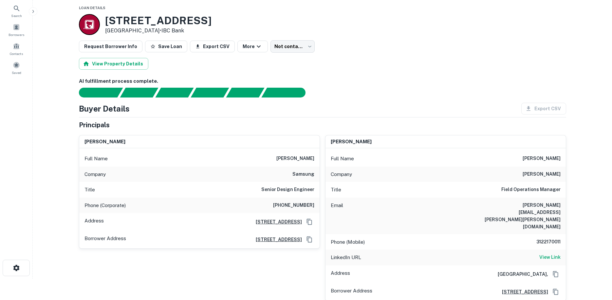
scroll to position [33, 0]
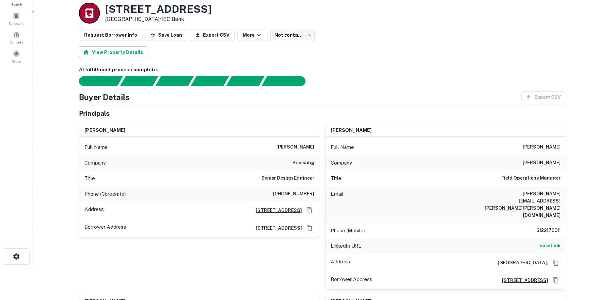
click at [284, 35] on body "Search Borrowers Contacts Saved Back to borrower requests Loan Details 7971 Gol…" at bounding box center [306, 117] width 612 height 300
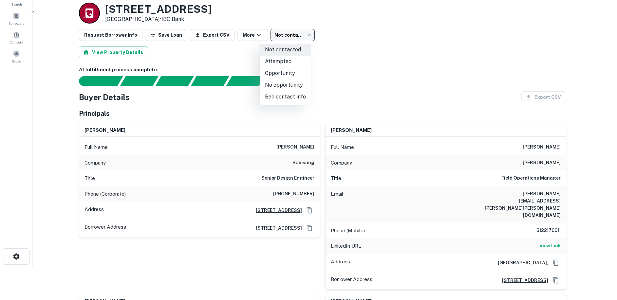
click at [284, 96] on li "Bad contact info" at bounding box center [285, 97] width 51 height 12
type input "**********"
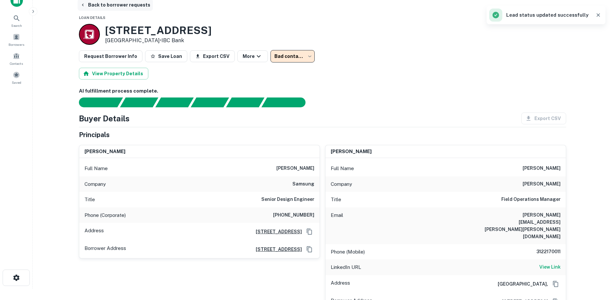
scroll to position [0, 0]
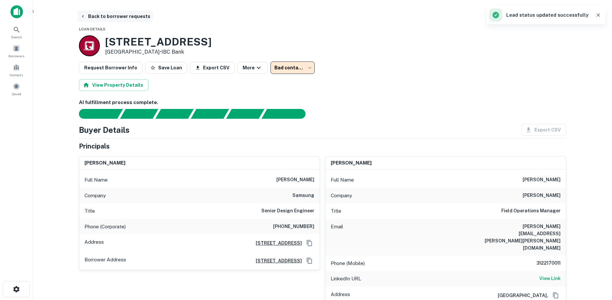
click at [131, 20] on button "Back to borrower requests" at bounding box center [115, 16] width 75 height 12
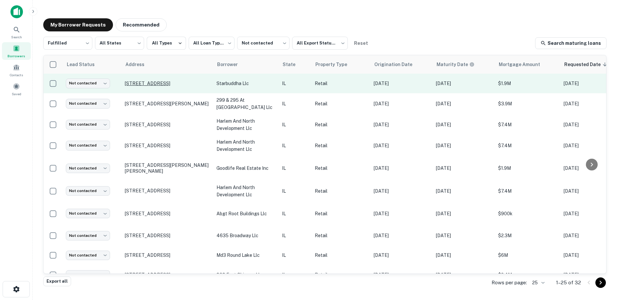
click at [187, 86] on p "11013 W 179th St Orland Park, IL 60467" at bounding box center [167, 84] width 85 height 6
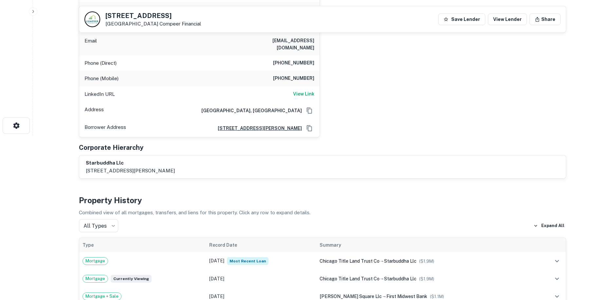
scroll to position [98, 0]
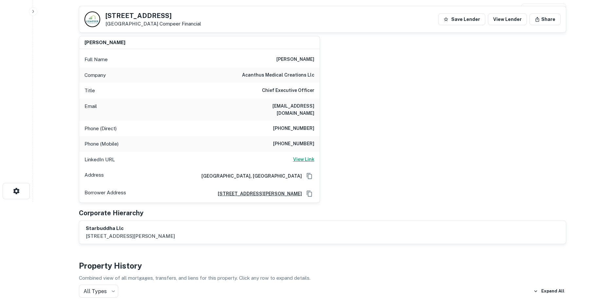
click at [310, 156] on h6 "View Link" at bounding box center [303, 159] width 21 height 7
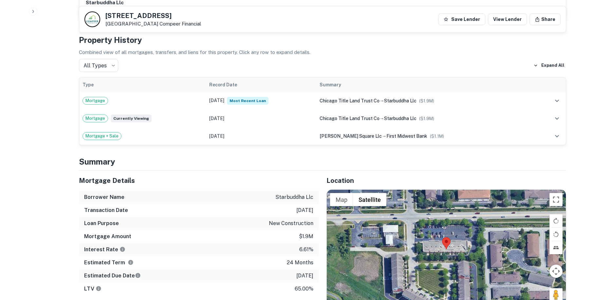
scroll to position [360, 0]
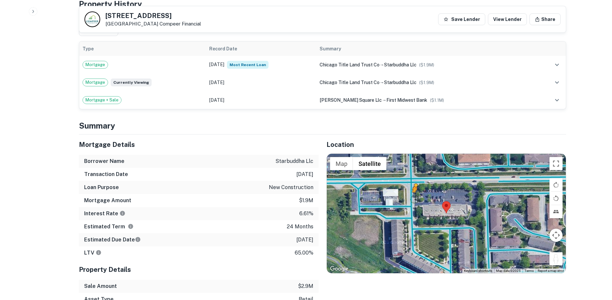
drag, startPoint x: 560, startPoint y: 251, endPoint x: 411, endPoint y: 195, distance: 159.3
click at [411, 195] on div "To activate drag with keyboard, press Alt + Enter. Once in keyboard drag state,…" at bounding box center [446, 214] width 239 height 120
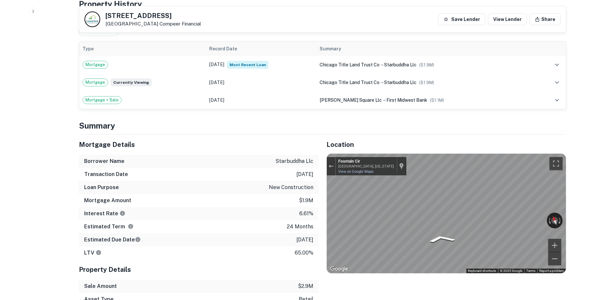
click at [306, 202] on div "Mortgage Details Borrower Name starbuddha llc Transaction Date 2/12/2024 Loan P…" at bounding box center [318, 240] width 495 height 211
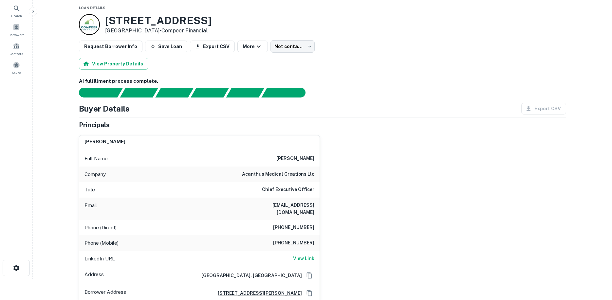
scroll to position [33, 0]
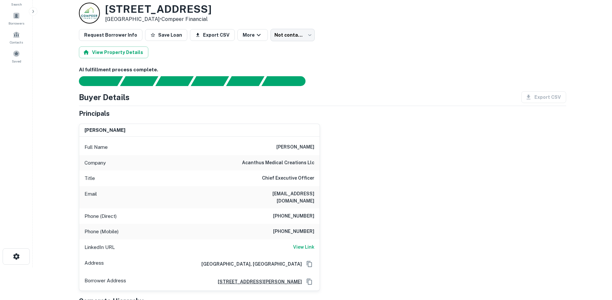
click at [299, 228] on h6 "773-505-3071" at bounding box center [293, 232] width 41 height 8
click at [299, 213] on h6 "(847) 692-3071" at bounding box center [293, 217] width 41 height 8
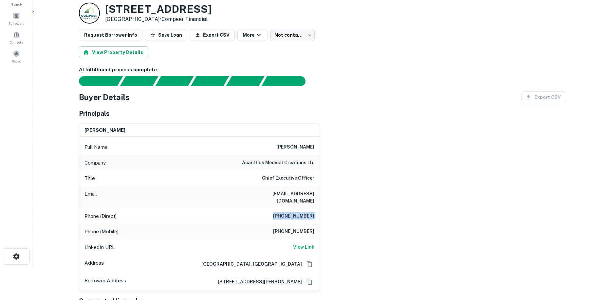
click at [299, 213] on h6 "(847) 692-3071" at bounding box center [293, 217] width 41 height 8
copy h6 "(847) 692-3071"
click at [404, 205] on div "venkata buddharaju Full Name venkata buddharaju Company acanthus medical creati…" at bounding box center [320, 205] width 493 height 173
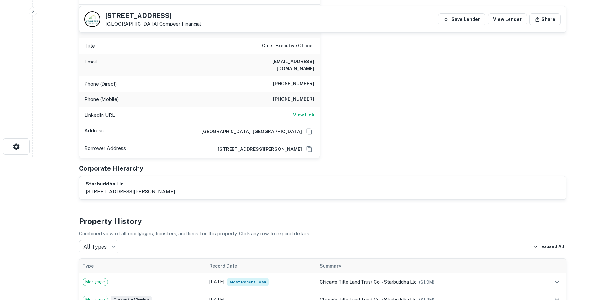
scroll to position [66, 0]
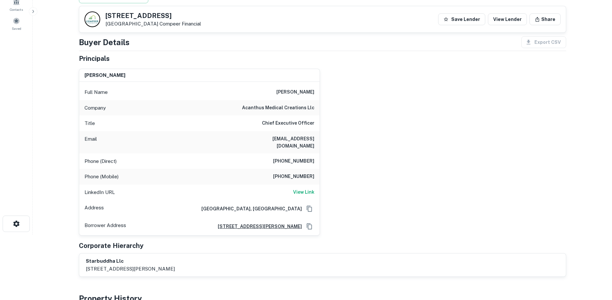
click at [306, 173] on h6 "773-505-3071" at bounding box center [293, 177] width 41 height 8
copy h6 "773-505-3071"
drag, startPoint x: 269, startPoint y: 94, endPoint x: 368, endPoint y: 94, distance: 99.0
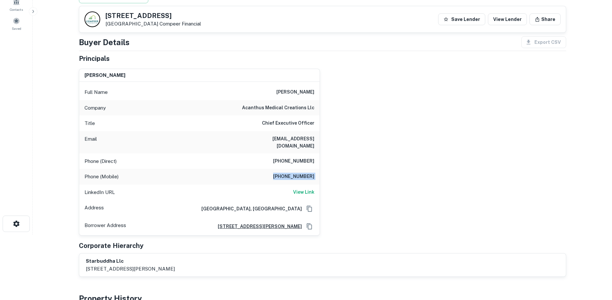
click at [368, 94] on div "venkata buddharaju Full Name venkata buddharaju Company acanthus medical creati…" at bounding box center [320, 150] width 493 height 173
click at [324, 87] on div "venkata buddharaju Full Name venkata buddharaju Company acanthus medical creati…" at bounding box center [320, 150] width 493 height 173
click at [499, 148] on div "venkata buddharaju Full Name venkata buddharaju Company acanthus medical creati…" at bounding box center [320, 150] width 493 height 173
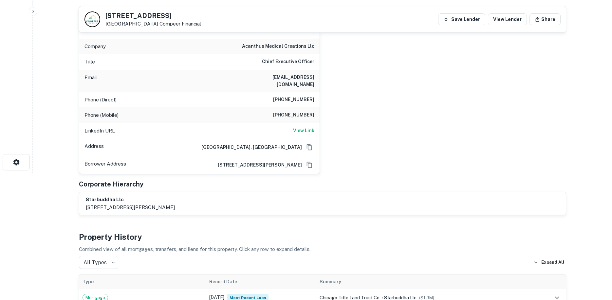
scroll to position [131, 0]
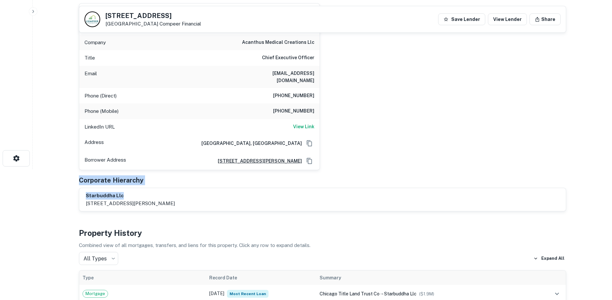
drag, startPoint x: 111, startPoint y: 174, endPoint x: 183, endPoint y: 183, distance: 71.9
click at [183, 169] on main "Back to borrower requests 11013 W 179TH ST Orland Park, IL 60467 Compeer Financ…" at bounding box center [323, 19] width 580 height 300
drag, startPoint x: 148, startPoint y: 220, endPoint x: 54, endPoint y: 166, distance: 108.5
click at [54, 166] on main "Back to borrower requests 11013 W 179TH ST Orland Park, IL 60467 Compeer Financ…" at bounding box center [323, 19] width 580 height 300
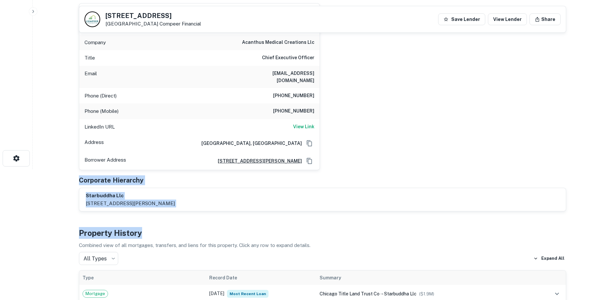
click at [64, 169] on main "Back to borrower requests 11013 W 179TH ST Orland Park, IL 60467 Compeer Financ…" at bounding box center [323, 19] width 580 height 300
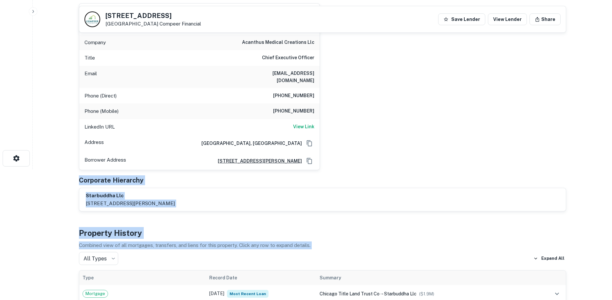
drag, startPoint x: 76, startPoint y: 169, endPoint x: 350, endPoint y: 248, distance: 285.2
click at [350, 252] on div "All Types *** ​ Expand All" at bounding box center [323, 258] width 488 height 13
drag, startPoint x: 354, startPoint y: 246, endPoint x: 69, endPoint y: 167, distance: 295.8
click at [69, 167] on main "Back to borrower requests 11013 W 179TH ST Orland Park, IL 60467 Compeer Financ…" at bounding box center [323, 19] width 580 height 300
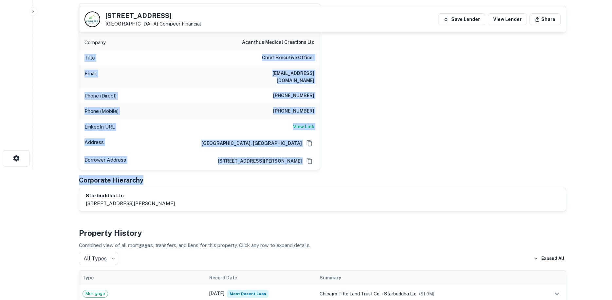
drag, startPoint x: 166, startPoint y: 170, endPoint x: 79, endPoint y: 61, distance: 139.5
click at [79, 61] on div "Principals venkata buddharaju Full Name venkata buddharaju Company acanthus med…" at bounding box center [323, 100] width 488 height 224
click at [373, 80] on div "venkata buddharaju Full Name venkata buddharaju Company acanthus medical creati…" at bounding box center [320, 84] width 493 height 173
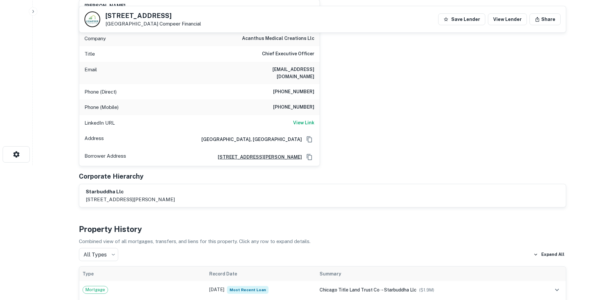
scroll to position [33, 0]
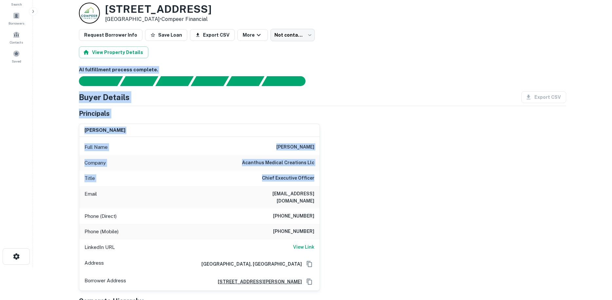
drag, startPoint x: 72, startPoint y: 68, endPoint x: 357, endPoint y: 171, distance: 303.3
click at [357, 171] on div "venkata buddharaju Full Name venkata buddharaju Company acanthus medical creati…" at bounding box center [320, 205] width 493 height 173
drag, startPoint x: 330, startPoint y: 239, endPoint x: 217, endPoint y: 118, distance: 165.7
click at [220, 128] on div "venkata buddharaju Full Name venkata buddharaju Company acanthus medical creati…" at bounding box center [320, 205] width 493 height 173
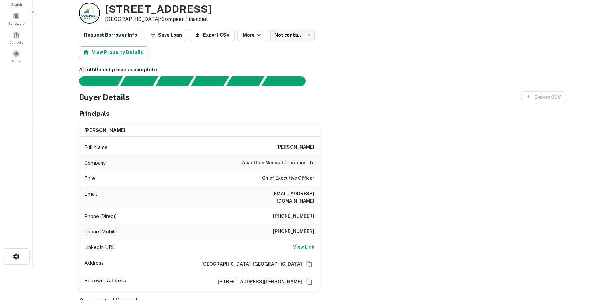
drag, startPoint x: 226, startPoint y: 103, endPoint x: 177, endPoint y: 75, distance: 56.9
click at [226, 103] on div "Buyer Details Export CSV" at bounding box center [323, 97] width 488 height 12
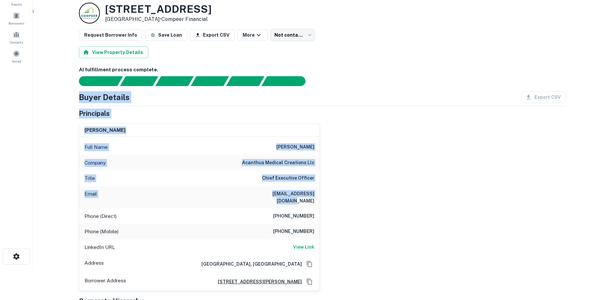
drag, startPoint x: 71, startPoint y: 87, endPoint x: 438, endPoint y: 203, distance: 384.3
click at [438, 203] on div "venkata buddharaju Full Name venkata buddharaju Company acanthus medical creati…" at bounding box center [320, 205] width 493 height 173
drag, startPoint x: 327, startPoint y: 203, endPoint x: 273, endPoint y: 118, distance: 100.8
click at [273, 123] on div "venkata buddharaju Full Name venkata buddharaju Company acanthus medical creati…" at bounding box center [320, 205] width 493 height 173
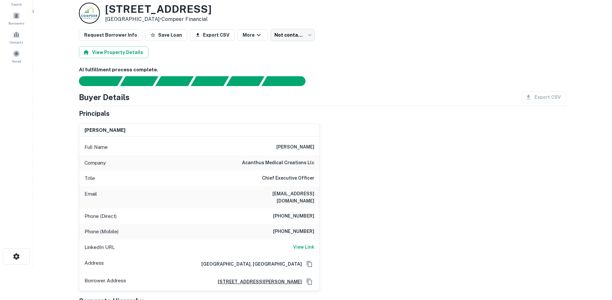
click at [276, 114] on div "Principals" at bounding box center [323, 114] width 488 height 10
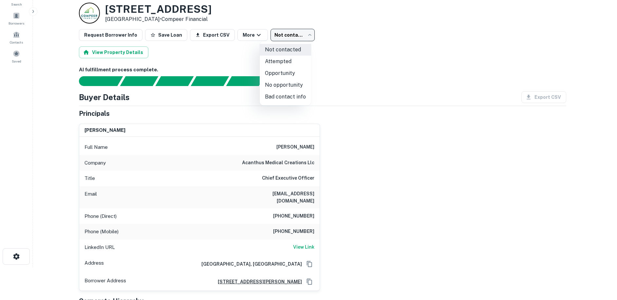
click at [287, 34] on body "Search Borrowers Contacts Saved Back to borrower requests Loan Details 11013 W …" at bounding box center [308, 117] width 617 height 300
click at [281, 83] on li "No opportunity" at bounding box center [285, 85] width 51 height 12
type input "**********"
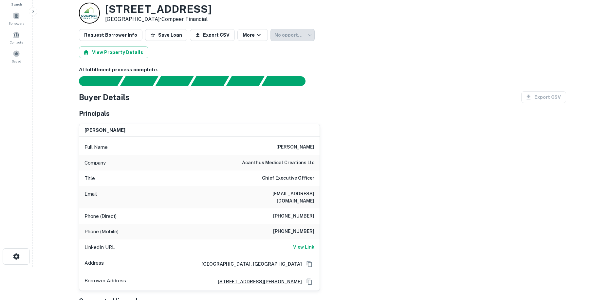
scroll to position [0, 0]
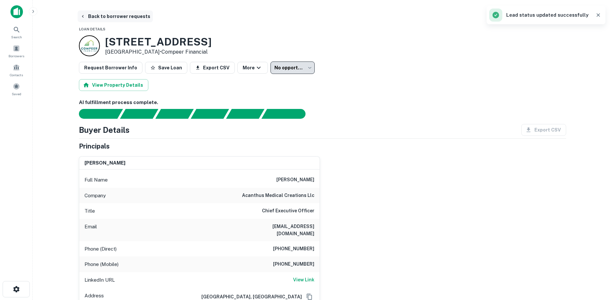
click at [95, 19] on button "Back to borrower requests" at bounding box center [115, 16] width 75 height 12
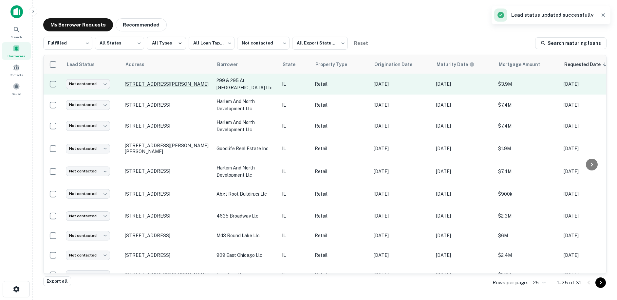
click at [163, 81] on p "299 E Saint Charles Rd Villa Park, IL 60181" at bounding box center [167, 84] width 85 height 6
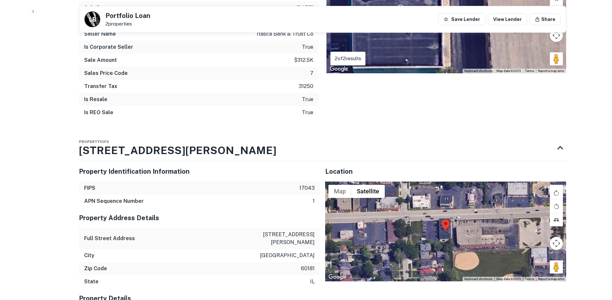
scroll to position [688, 0]
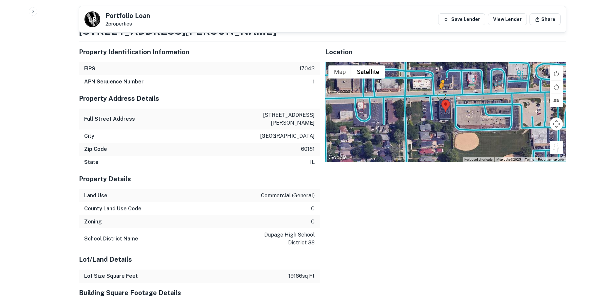
drag, startPoint x: 556, startPoint y: 134, endPoint x: 442, endPoint y: 79, distance: 127.4
click at [442, 79] on div "To activate drag with keyboard, press Alt + Enter. Once in keyboard drag state,…" at bounding box center [445, 112] width 241 height 100
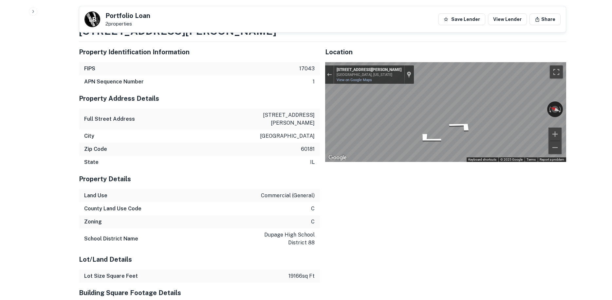
click at [319, 82] on div "Property Identification Information FIPS 17043 APN Sequence Number 1 Property A…" at bounding box center [320, 249] width 493 height 425
click at [225, 143] on div "Zip Code 60181" at bounding box center [199, 149] width 241 height 13
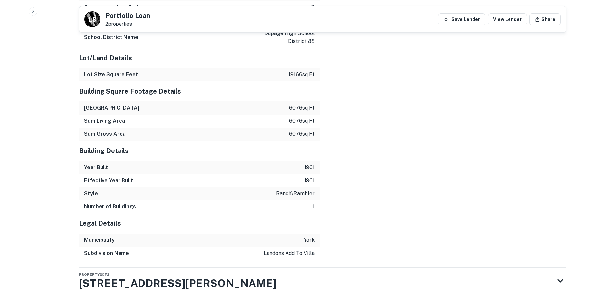
scroll to position [892, 0]
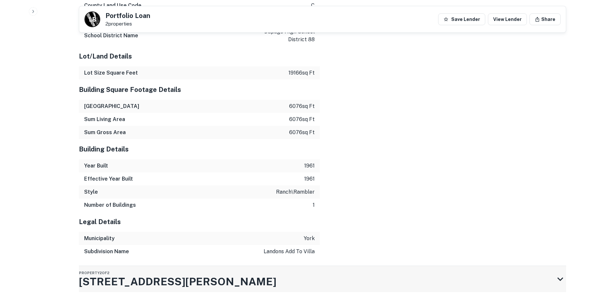
click at [404, 266] on div "Property 2 of 2 295 E SAINT CHARLES RD" at bounding box center [317, 279] width 476 height 26
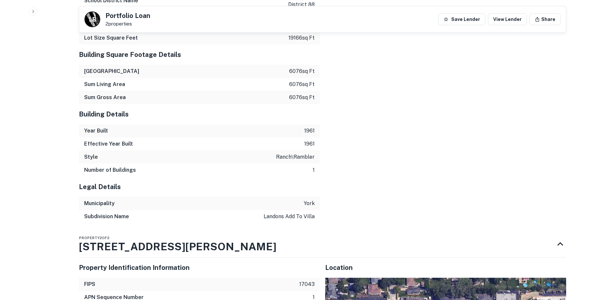
scroll to position [1023, 0]
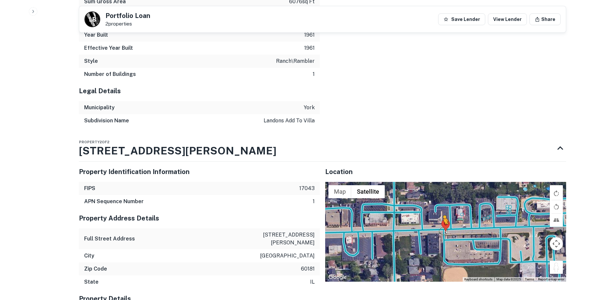
drag, startPoint x: 557, startPoint y: 249, endPoint x: 443, endPoint y: 208, distance: 120.7
click at [443, 208] on div "To activate drag with keyboard, press Alt + Enter. Once in keyboard drag state,…" at bounding box center [445, 232] width 241 height 100
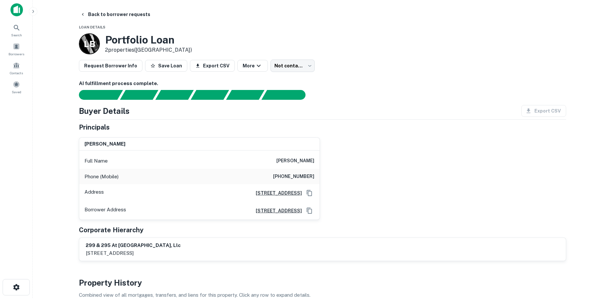
scroll to position [0, 0]
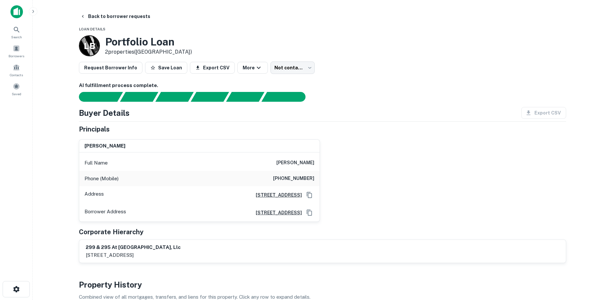
click at [299, 175] on h6 "(630) 669-8473" at bounding box center [293, 179] width 41 height 8
copy h6 "(630) 669-8473"
drag, startPoint x: 326, startPoint y: 82, endPoint x: 317, endPoint y: 79, distance: 9.4
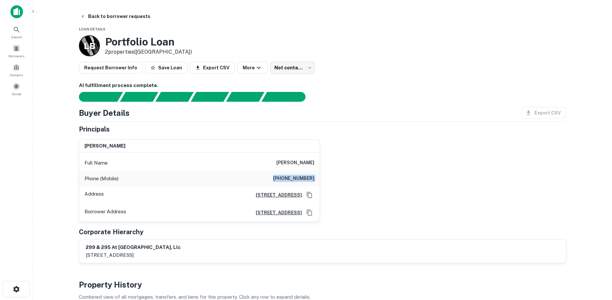
click at [326, 82] on h6 "AI fulfillment process complete." at bounding box center [323, 86] width 488 height 8
click at [284, 70] on body "Search Borrowers Contacts Saved Back to borrower requests Loan Details L B Port…" at bounding box center [306, 150] width 612 height 300
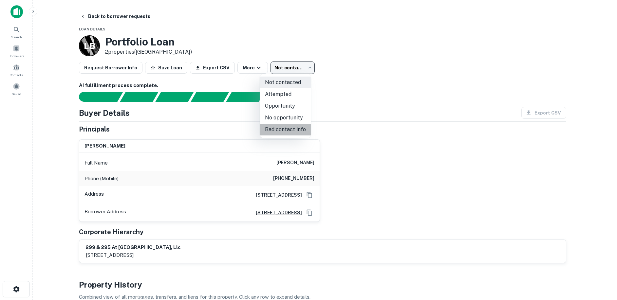
click at [294, 126] on li "Bad contact info" at bounding box center [285, 130] width 51 height 12
type input "**********"
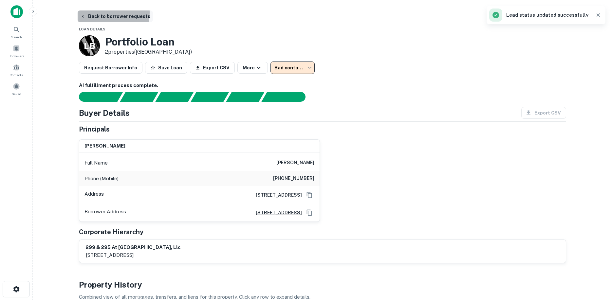
click at [103, 13] on button "Back to borrower requests" at bounding box center [115, 16] width 75 height 12
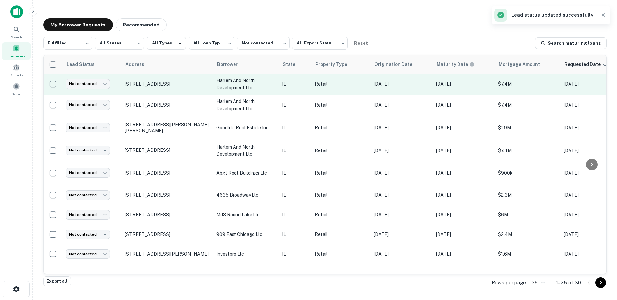
click at [135, 83] on p "1610 N Harlem Ave Elmwood Park, IL 60707" at bounding box center [167, 84] width 85 height 6
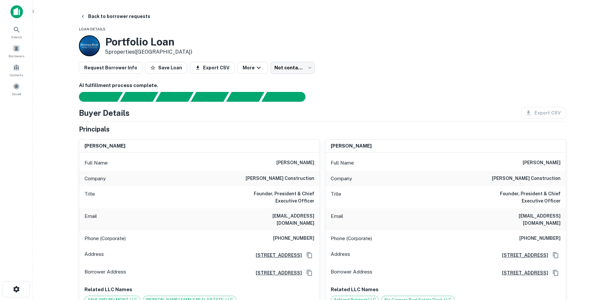
click at [290, 178] on h6 "novak construction" at bounding box center [280, 179] width 69 height 8
copy h6 "novak construction"
drag, startPoint x: 299, startPoint y: 60, endPoint x: 296, endPoint y: 64, distance: 4.7
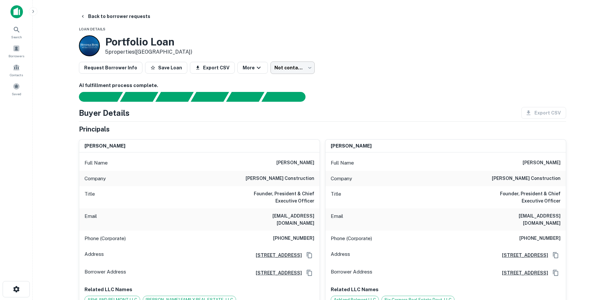
click at [290, 71] on body "Search Borrowers Contacts Saved Back to borrower requests Loan Details Portfoli…" at bounding box center [308, 150] width 617 height 300
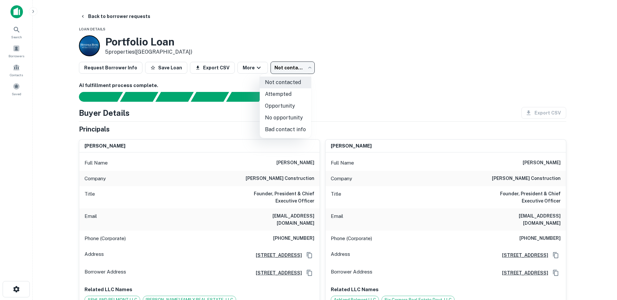
click at [295, 119] on li "No opportunity" at bounding box center [285, 118] width 51 height 12
type input "**********"
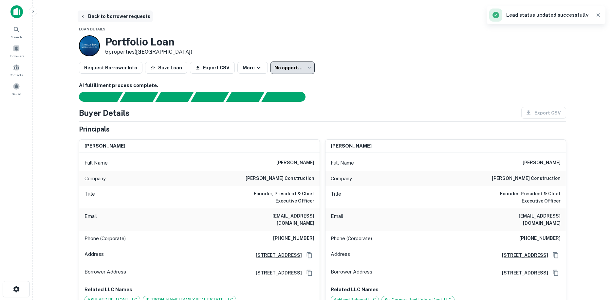
click at [112, 21] on button "Back to borrower requests" at bounding box center [115, 16] width 75 height 12
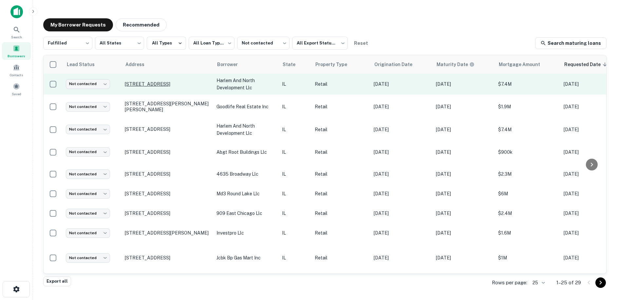
click at [168, 84] on p "1640 N Harlem Ave Elmwood Park, IL 60707" at bounding box center [167, 84] width 85 height 6
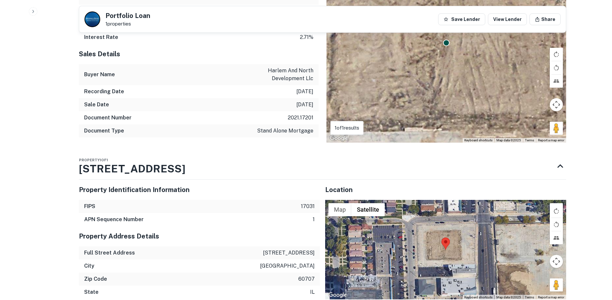
scroll to position [852, 0]
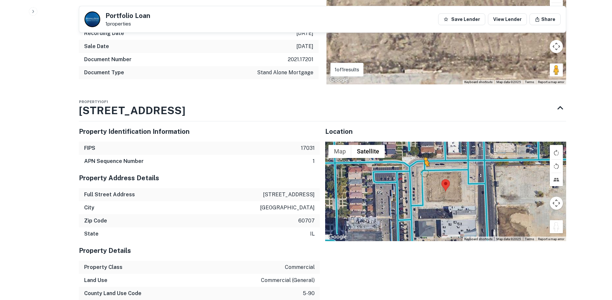
drag, startPoint x: 554, startPoint y: 213, endPoint x: 424, endPoint y: 152, distance: 143.2
click at [424, 152] on div "To activate drag with keyboard, press Alt + Enter. Once in keyboard drag state,…" at bounding box center [445, 192] width 241 height 100
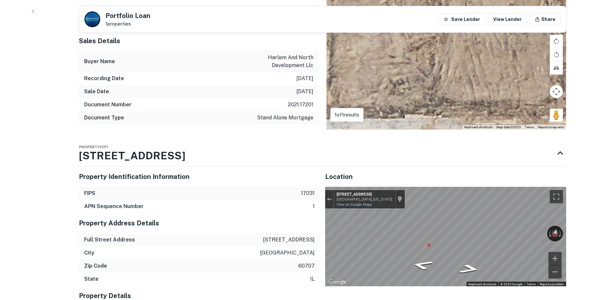
scroll to position [754, 0]
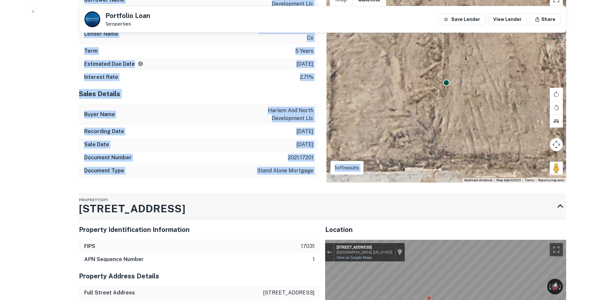
drag, startPoint x: 77, startPoint y: 197, endPoint x: 211, endPoint y: 202, distance: 134.4
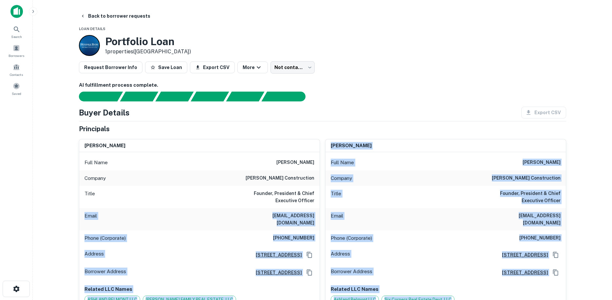
scroll to position [0, 0]
click at [120, 13] on button "Back to borrower requests" at bounding box center [115, 16] width 75 height 12
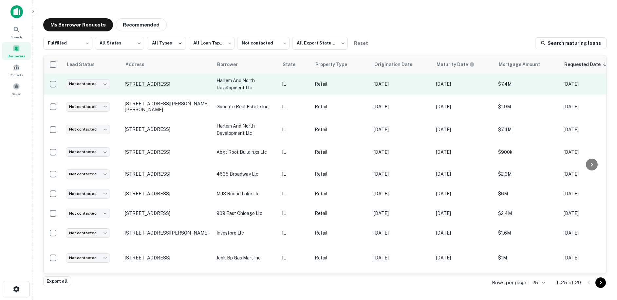
drag, startPoint x: 123, startPoint y: 83, endPoint x: 145, endPoint y: 87, distance: 22.2
click at [145, 87] on td "1640 N Harlem Ave Elmwood Park, IL 60707" at bounding box center [168, 84] width 92 height 21
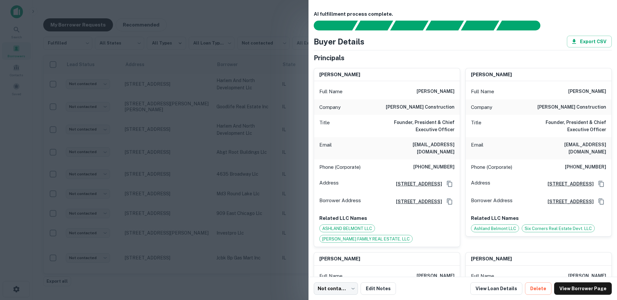
click at [228, 95] on div at bounding box center [308, 150] width 617 height 300
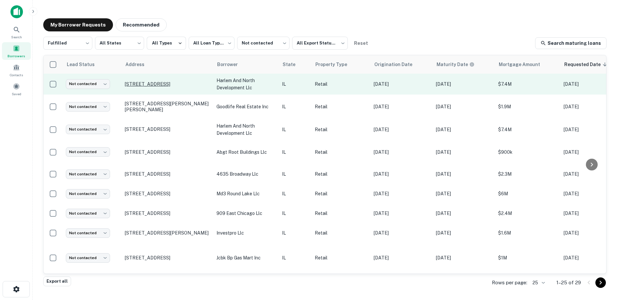
click at [142, 81] on p "1640 N Harlem Ave Elmwood Park, IL 60707" at bounding box center [167, 84] width 85 height 6
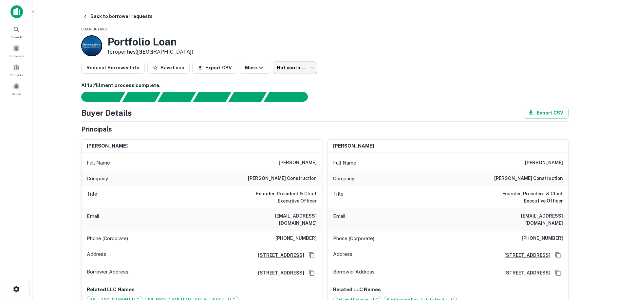
click at [264, 72] on body "Search Borrowers Contacts Saved Back to borrower requests Loan Details Portfoli…" at bounding box center [308, 150] width 617 height 300
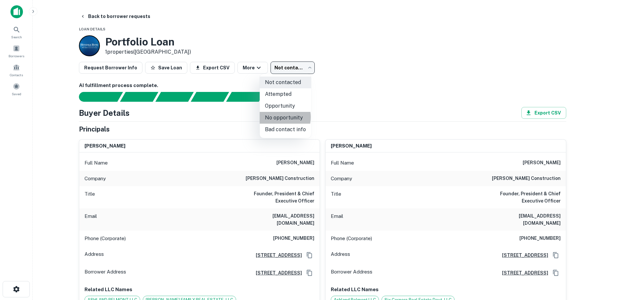
click at [276, 117] on li "No opportunity" at bounding box center [285, 118] width 51 height 12
type input "**********"
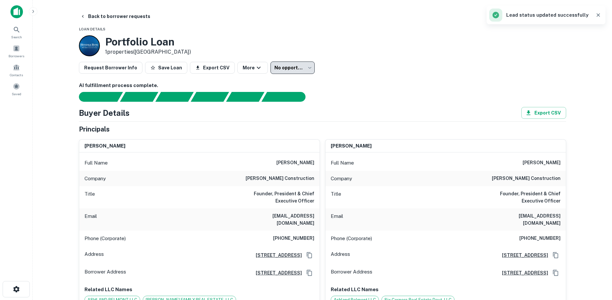
click at [114, 3] on main "**********" at bounding box center [323, 150] width 580 height 300
click at [115, 13] on button "Back to borrower requests" at bounding box center [115, 16] width 75 height 12
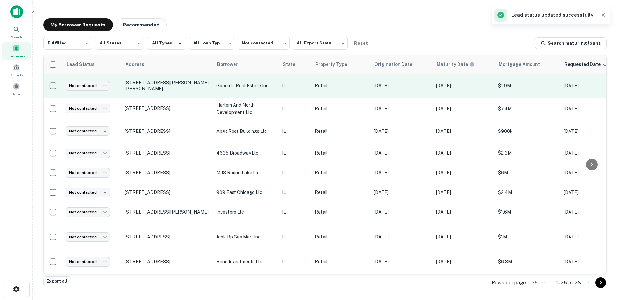
click at [160, 84] on p "14753 Founders Xing Homer Glen, IL 60491" at bounding box center [167, 86] width 85 height 12
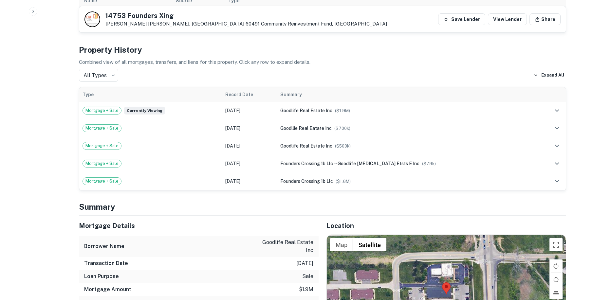
scroll to position [492, 0]
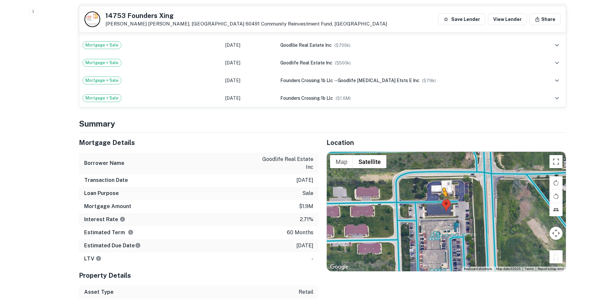
drag, startPoint x: 557, startPoint y: 260, endPoint x: 440, endPoint y: 202, distance: 129.7
click at [440, 202] on div "To activate drag with keyboard, press Alt + Enter. Once in keyboard drag state,…" at bounding box center [446, 212] width 239 height 120
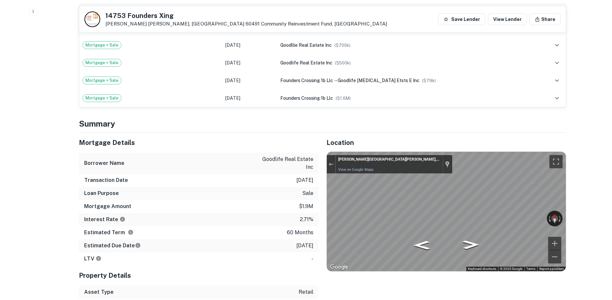
click at [237, 198] on div "Mortgage Details Borrower Name goodlife real estate inc Transaction Date 2/10/2…" at bounding box center [318, 216] width 495 height 166
drag, startPoint x: 510, startPoint y: 218, endPoint x: 294, endPoint y: 214, distance: 216.3
click at [294, 214] on div "Mortgage Details Borrower Name goodlife real estate inc Transaction Date 2/10/2…" at bounding box center [318, 216] width 495 height 166
click at [268, 191] on div "Mortgage Details Borrower Name goodlife real estate inc Transaction Date 2/10/2…" at bounding box center [318, 216] width 495 height 166
click at [466, 200] on div "Map" at bounding box center [446, 212] width 239 height 120
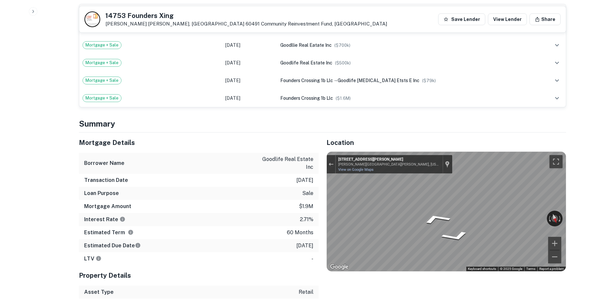
click at [163, 169] on div "Mortgage Details Borrower Name goodlife real estate inc Transaction Date 2/10/2…" at bounding box center [318, 216] width 495 height 166
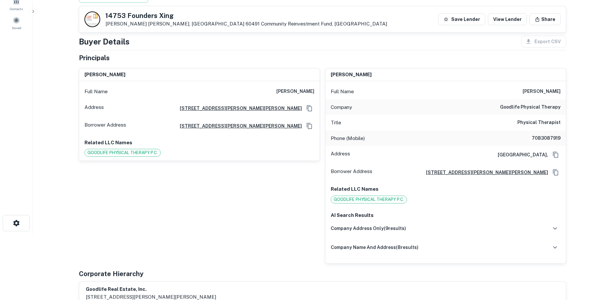
scroll to position [66, 0]
click at [553, 135] on h6 "7083087919" at bounding box center [541, 139] width 39 height 8
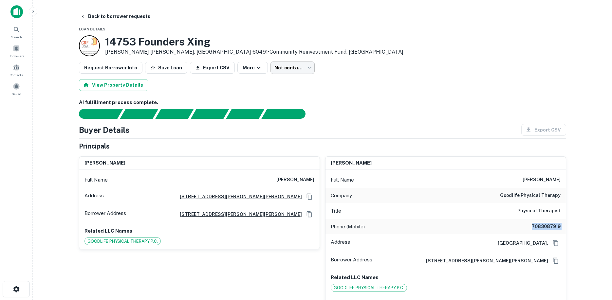
click at [297, 68] on body "Search Borrowers Contacts Saved Back to borrower requests Loan Details 14753 Fo…" at bounding box center [306, 150] width 612 height 300
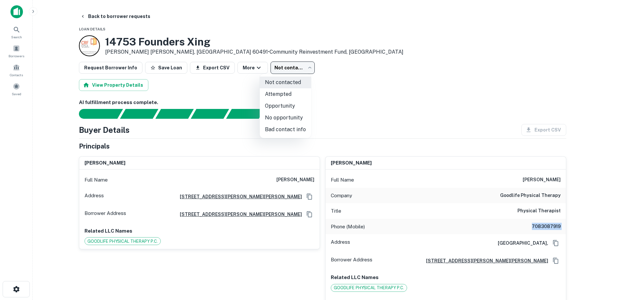
click at [277, 90] on li "Attempted" at bounding box center [285, 94] width 51 height 12
type input "*********"
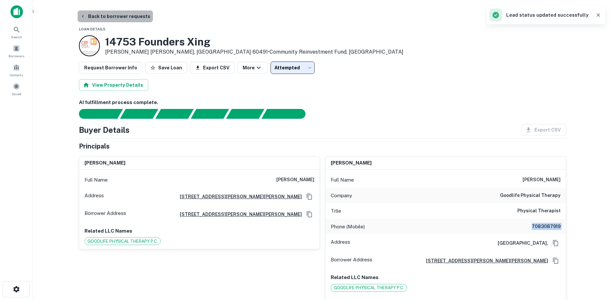
click at [126, 19] on button "Back to borrower requests" at bounding box center [115, 16] width 75 height 12
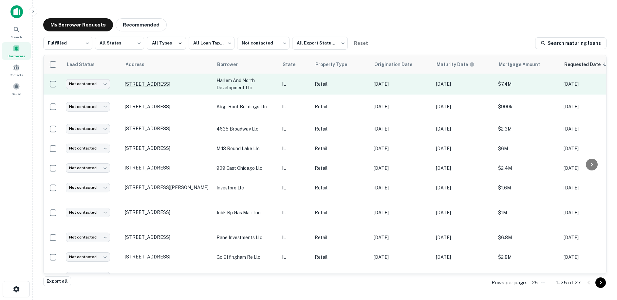
click at [157, 85] on p "1640 N Harlem Ave Elmwood Park, IL 60707" at bounding box center [167, 84] width 85 height 6
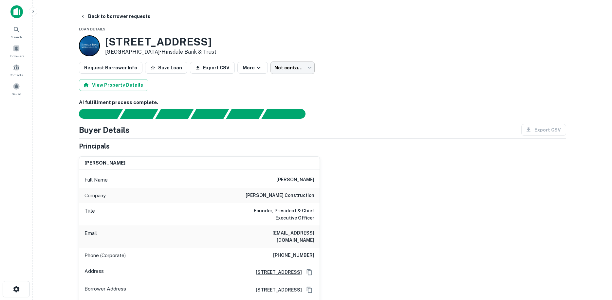
click at [275, 67] on body "Search Borrowers Contacts Saved Back to borrower requests Loan Details 1640 N H…" at bounding box center [306, 150] width 612 height 300
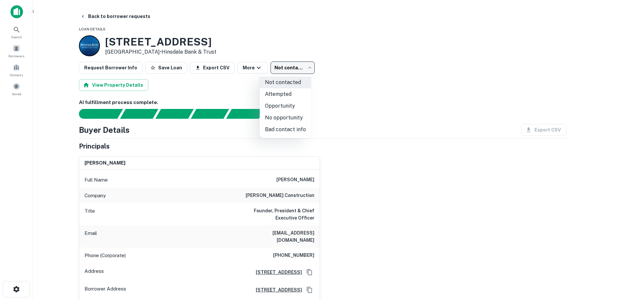
click at [279, 118] on li "No opportunity" at bounding box center [285, 118] width 51 height 12
type input "**********"
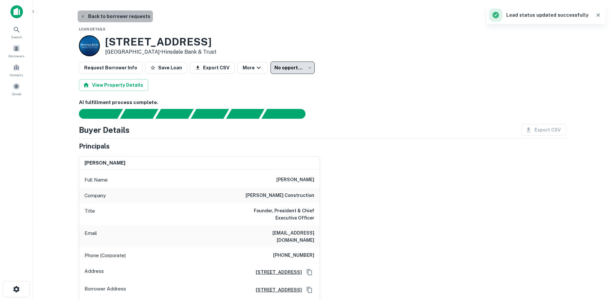
click at [130, 14] on button "Back to borrower requests" at bounding box center [115, 16] width 75 height 12
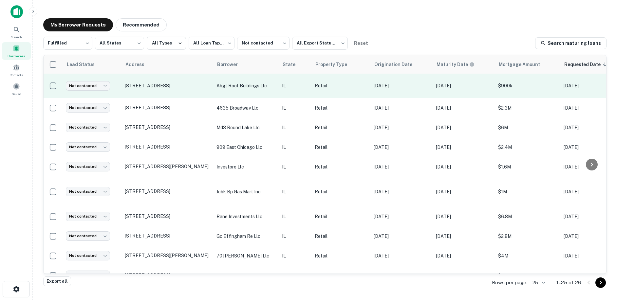
click at [186, 83] on p "636 W Root St Chicago, IL 60609" at bounding box center [167, 86] width 85 height 6
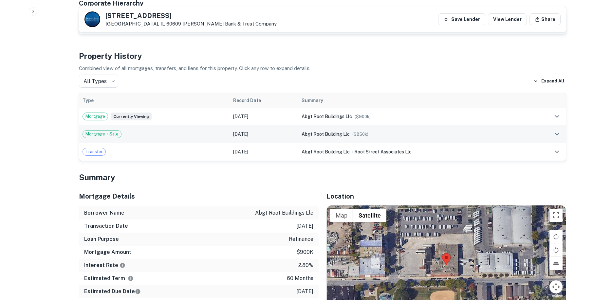
scroll to position [459, 0]
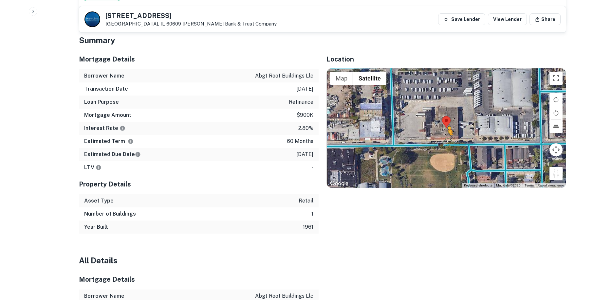
drag, startPoint x: 555, startPoint y: 171, endPoint x: 447, endPoint y: 134, distance: 114.8
click at [447, 134] on div "To activate drag with keyboard, press Alt + Enter. Once in keyboard drag state,…" at bounding box center [446, 128] width 239 height 120
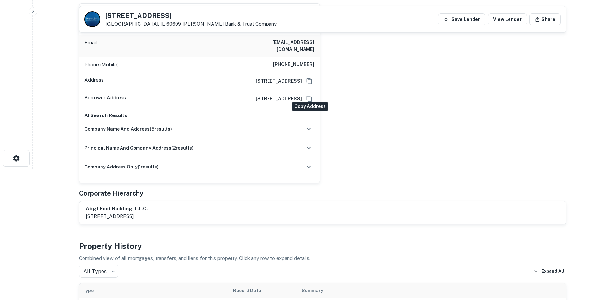
scroll to position [33, 0]
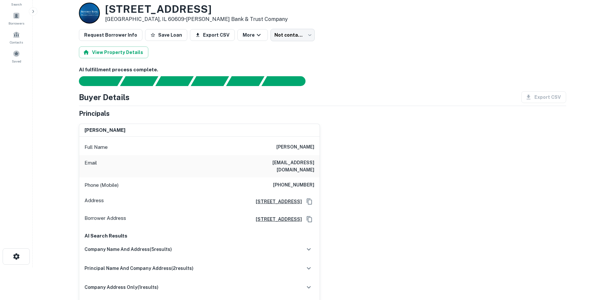
click at [293, 178] on div "Phone (Mobile) (708) 906-0009" at bounding box center [199, 186] width 241 height 16
click at [292, 178] on div "Phone (Mobile) (708) 906-0009" at bounding box center [199, 186] width 241 height 16
click at [292, 182] on h6 "(708) 906-0009" at bounding box center [293, 186] width 41 height 8
click at [370, 134] on div "arthur r velasquez Full Name arthur r velasquez Email dvddipdannyv@igateway.net…" at bounding box center [320, 211] width 493 height 185
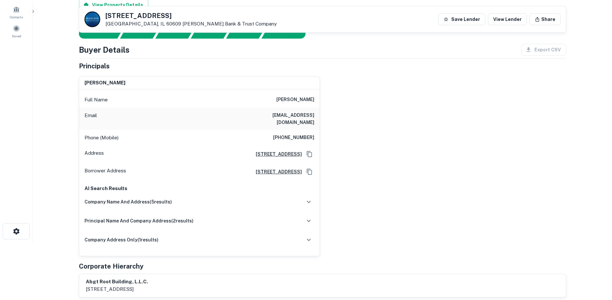
scroll to position [0, 0]
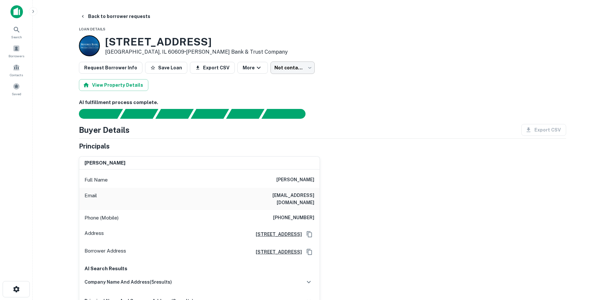
click at [281, 73] on body "Search Borrowers Contacts Saved Back to borrower requests Loan Details 636 W Ro…" at bounding box center [306, 150] width 612 height 300
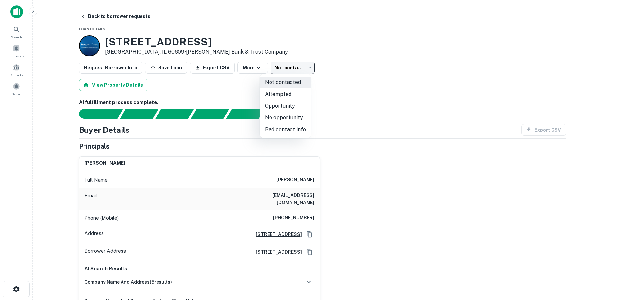
click at [293, 93] on li "Attempted" at bounding box center [285, 94] width 51 height 12
type input "*********"
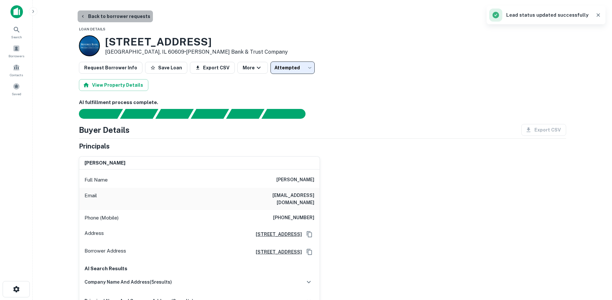
click at [127, 14] on button "Back to borrower requests" at bounding box center [115, 16] width 75 height 12
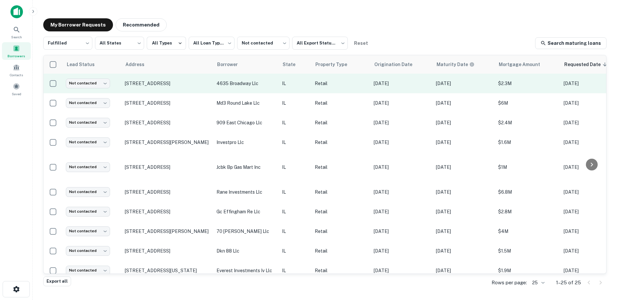
click at [150, 87] on td "4639 N Broadway St Chicago, IL 60640" at bounding box center [168, 84] width 92 height 20
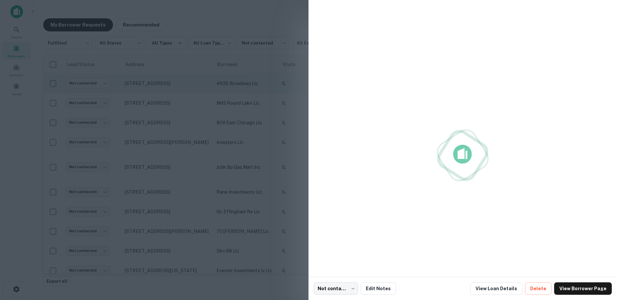
click at [150, 87] on div at bounding box center [308, 150] width 617 height 300
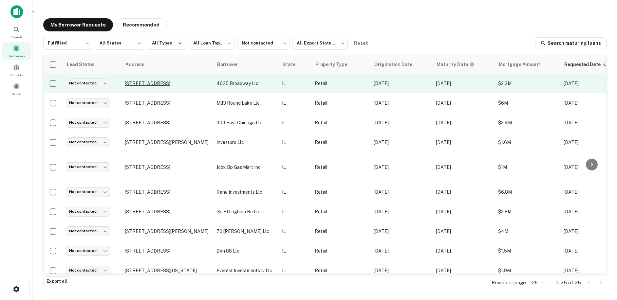
click at [166, 84] on p "4639 N Broadway St Chicago, IL 60640" at bounding box center [167, 84] width 85 height 6
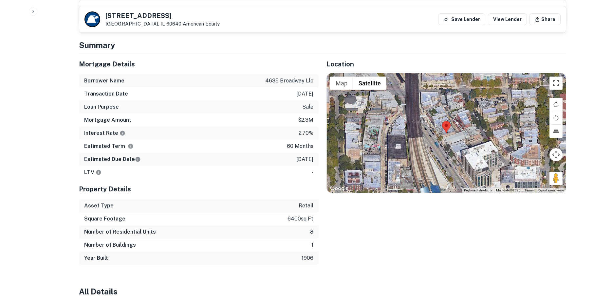
scroll to position [328, 0]
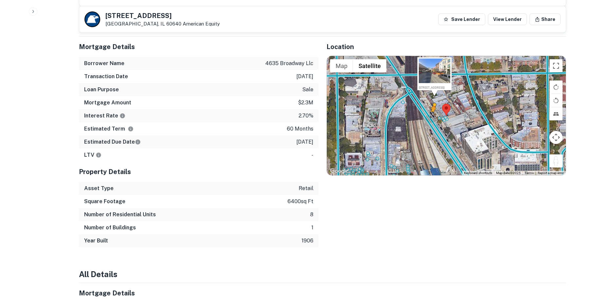
drag, startPoint x: 553, startPoint y: 157, endPoint x: 433, endPoint y: 112, distance: 127.9
click at [433, 112] on div "To activate drag with keyboard, press Alt + Enter. Once in keyboard drag state,…" at bounding box center [446, 116] width 239 height 120
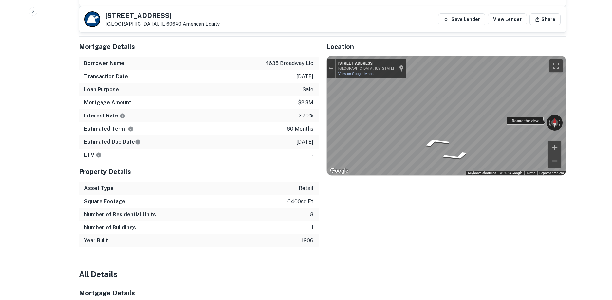
click at [347, 111] on div "← Move left → Move right ↑ Move up ↓ Move down + Zoom in - Zoom out 4641 N Broa…" at bounding box center [446, 116] width 239 height 120
drag, startPoint x: 511, startPoint y: 113, endPoint x: 304, endPoint y: 107, distance: 206.9
click at [304, 107] on div "Mortgage Details Borrower Name 4635 broadway llc Transaction Date 2/9/2021 Loan…" at bounding box center [318, 142] width 495 height 211
click at [471, 143] on icon "Go Southeast, N Broadway" at bounding box center [470, 147] width 40 height 15
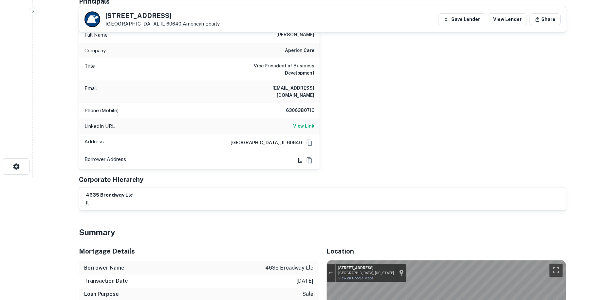
scroll to position [66, 0]
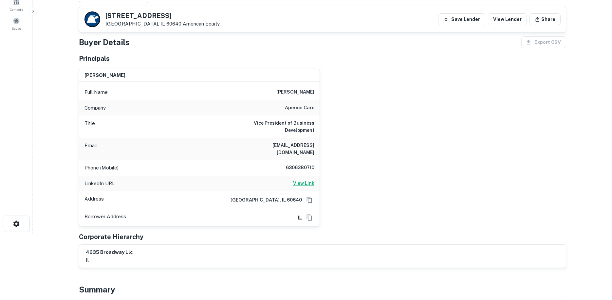
drag, startPoint x: 308, startPoint y: 178, endPoint x: 307, endPoint y: 175, distance: 3.4
click at [308, 180] on h6 "View Link" at bounding box center [303, 183] width 21 height 7
click at [298, 94] on h6 "michael krueger" at bounding box center [296, 92] width 38 height 8
click at [298, 164] on h6 "6306380710" at bounding box center [294, 168] width 39 height 8
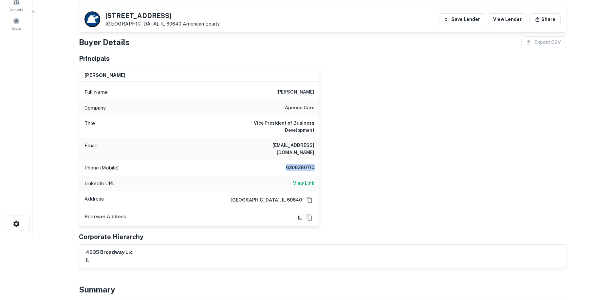
click at [298, 164] on h6 "6306380710" at bounding box center [294, 168] width 39 height 8
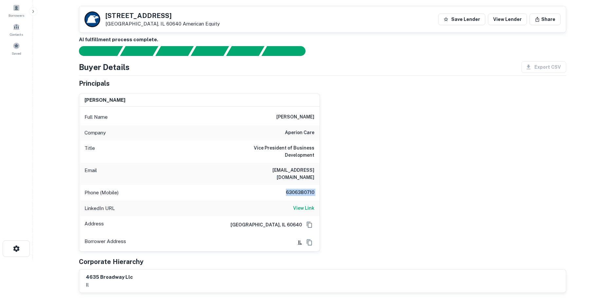
scroll to position [0, 0]
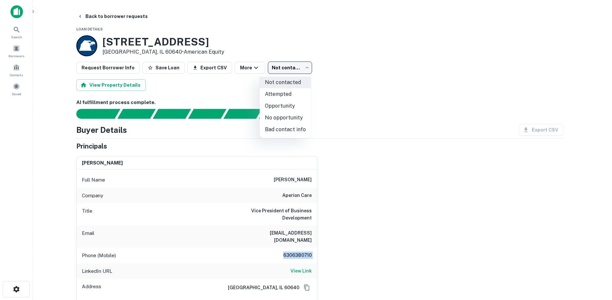
click at [295, 68] on body "Search Borrowers Contacts Saved Back to borrower requests Loan Details 4639 N B…" at bounding box center [306, 150] width 612 height 300
click at [285, 91] on li "Attempted" at bounding box center [285, 94] width 51 height 12
type input "*********"
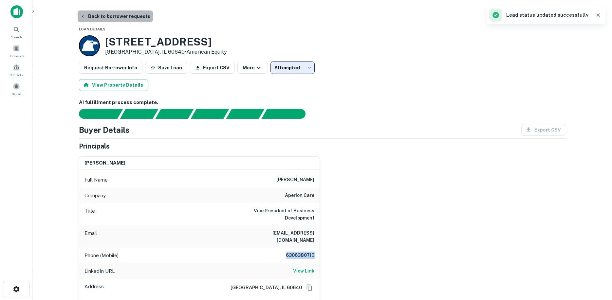
click at [132, 20] on button "Back to borrower requests" at bounding box center [115, 16] width 75 height 12
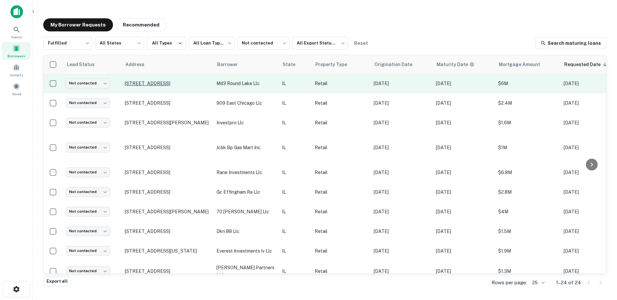
click at [169, 81] on p "1874 Il Route 83 Round Lake Beach, IL 60073" at bounding box center [167, 84] width 85 height 6
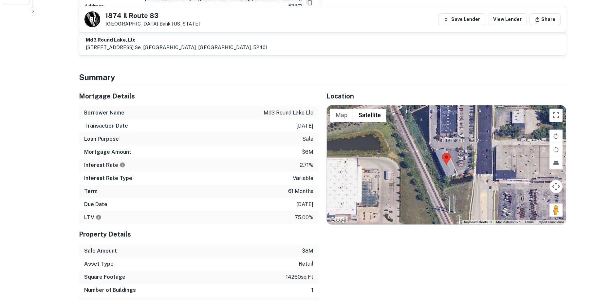
scroll to position [295, 0]
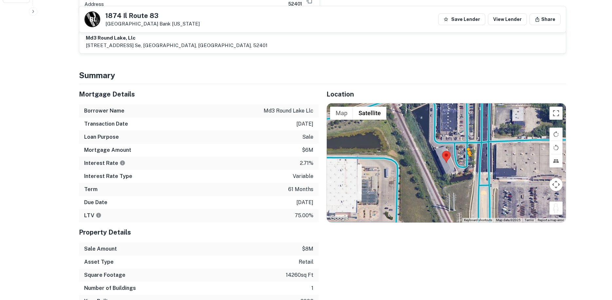
drag, startPoint x: 555, startPoint y: 198, endPoint x: 466, endPoint y: 151, distance: 100.9
click at [467, 151] on div "To activate drag with keyboard, press Alt + Enter. Once in keyboard drag state,…" at bounding box center [446, 164] width 239 height 120
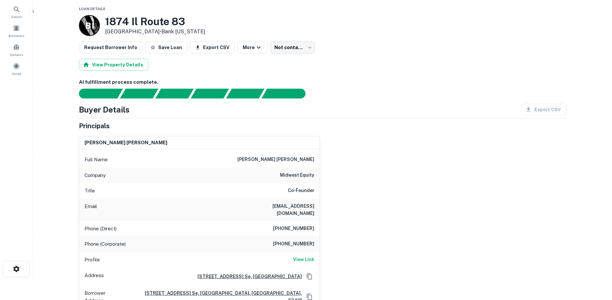
scroll to position [66, 0]
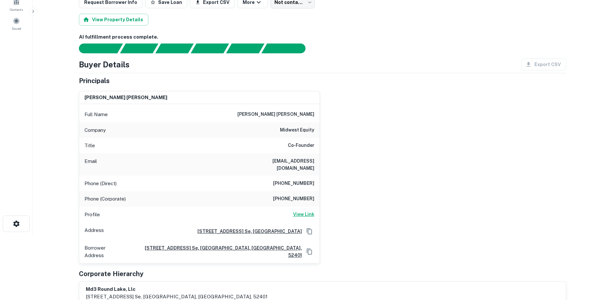
click at [309, 211] on h6 "View Link" at bounding box center [303, 214] width 21 height 7
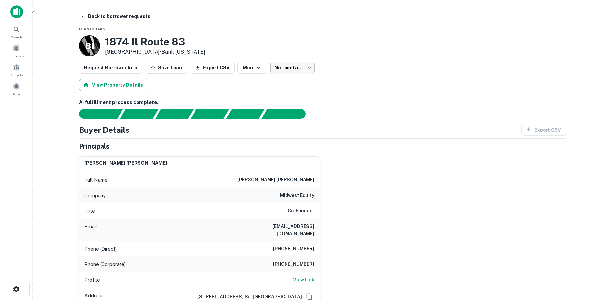
click at [295, 66] on body "Search Borrowers Contacts Saved Back to borrower requests Loan Details B I 1874…" at bounding box center [306, 150] width 612 height 300
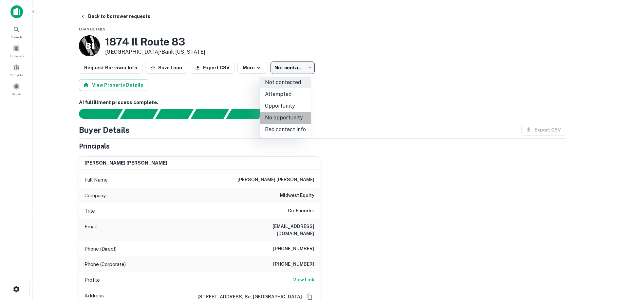
drag, startPoint x: 289, startPoint y: 120, endPoint x: 118, endPoint y: 75, distance: 176.2
click at [289, 119] on li "No opportunity" at bounding box center [285, 118] width 51 height 12
type input "**********"
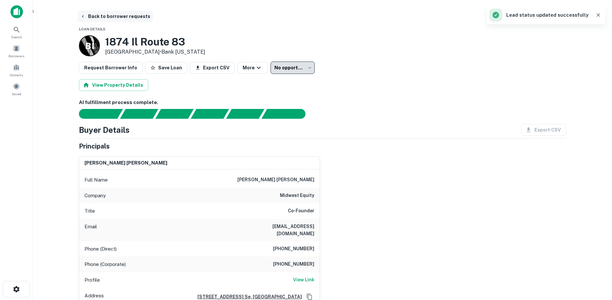
click at [124, 22] on button "Back to borrower requests" at bounding box center [115, 16] width 75 height 12
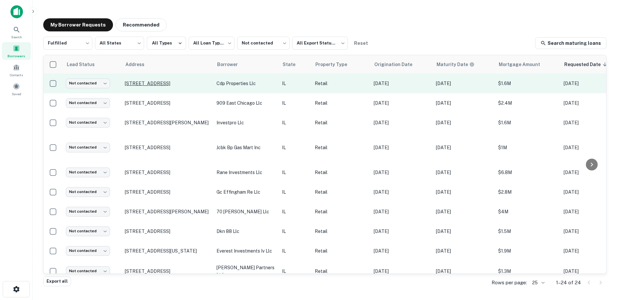
click at [181, 83] on p "1307 W Main St Salem, IL 62881" at bounding box center [167, 84] width 85 height 6
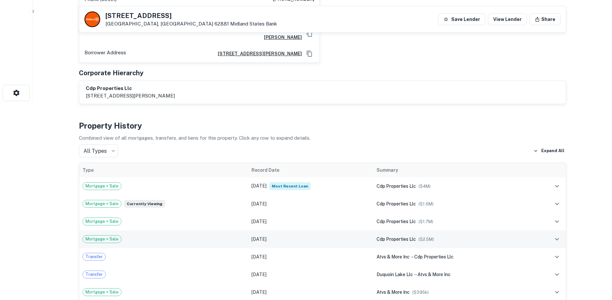
scroll to position [393, 0]
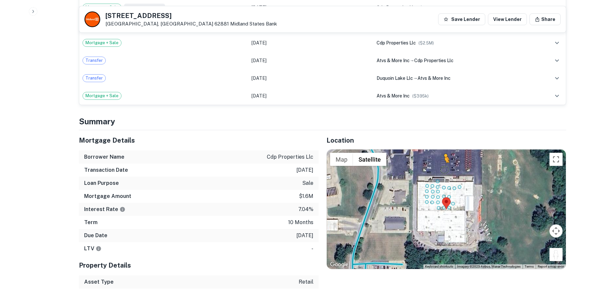
drag, startPoint x: 559, startPoint y: 250, endPoint x: 443, endPoint y: 163, distance: 145.2
click at [443, 163] on div "To activate drag with keyboard, press Alt + Enter. Once in keyboard drag state,…" at bounding box center [446, 210] width 239 height 120
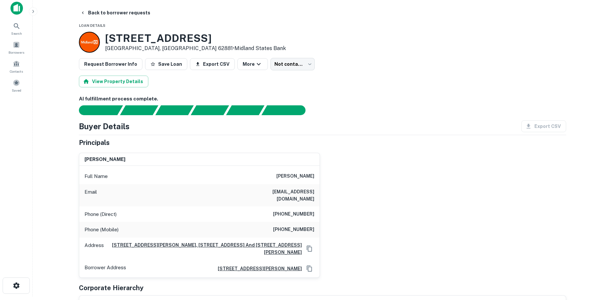
scroll to position [0, 0]
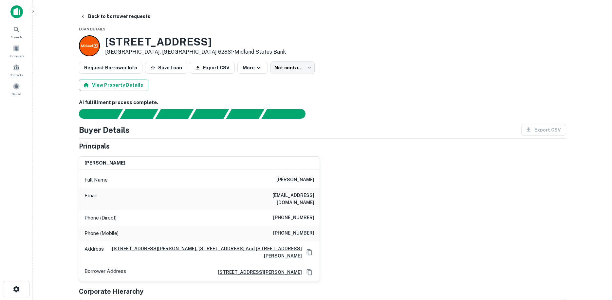
click at [305, 214] on h6 "(618) 533-5387" at bounding box center [293, 218] width 41 height 8
click at [302, 230] on h6 "(618) 214-8715" at bounding box center [293, 234] width 41 height 8
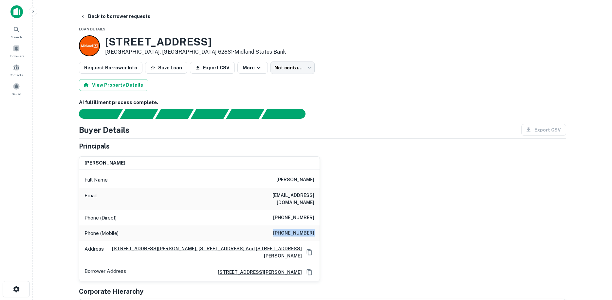
click at [302, 230] on h6 "(618) 214-8715" at bounding box center [293, 234] width 41 height 8
click at [307, 68] on body "Search Borrowers Contacts Saved Back to borrower requests Loan Details 1307 W M…" at bounding box center [306, 150] width 612 height 300
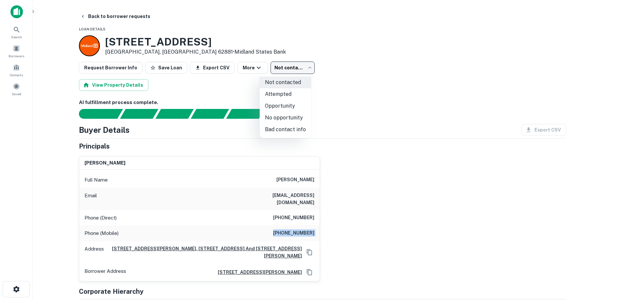
click at [292, 97] on li "Attempted" at bounding box center [285, 94] width 51 height 12
type input "*********"
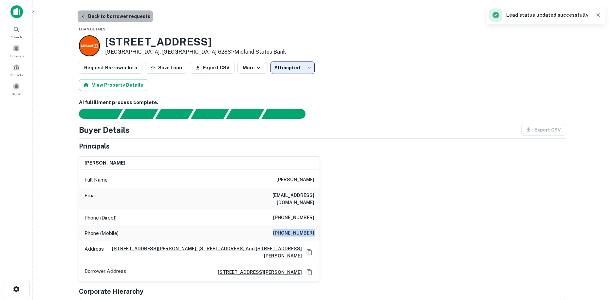
click at [134, 16] on button "Back to borrower requests" at bounding box center [115, 16] width 75 height 12
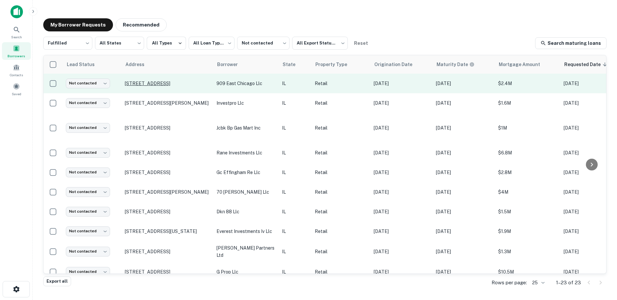
click at [173, 86] on p "909 E Chicago St Elgin, IL 60120" at bounding box center [167, 84] width 85 height 6
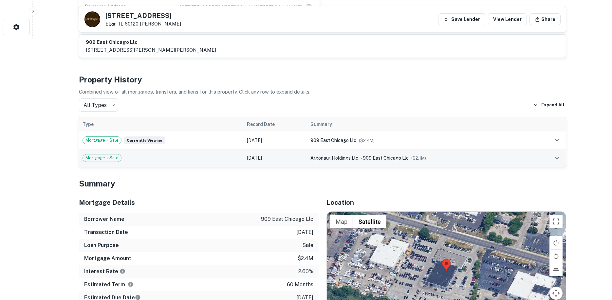
scroll to position [360, 0]
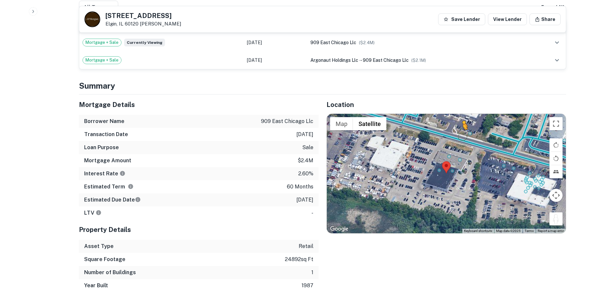
drag, startPoint x: 559, startPoint y: 216, endPoint x: 463, endPoint y: 137, distance: 125.0
click at [463, 137] on div "To activate drag with keyboard, press Alt + Enter. Once in keyboard drag state,…" at bounding box center [446, 174] width 239 height 120
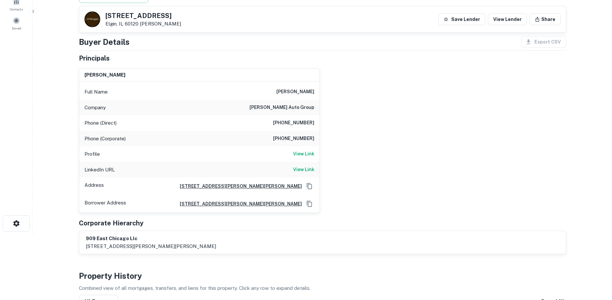
scroll to position [66, 0]
click at [302, 171] on h6 "View Link" at bounding box center [303, 169] width 21 height 7
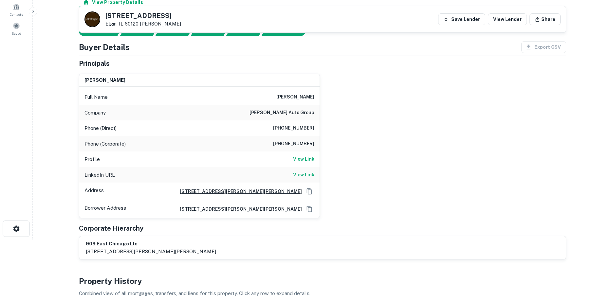
scroll to position [0, 0]
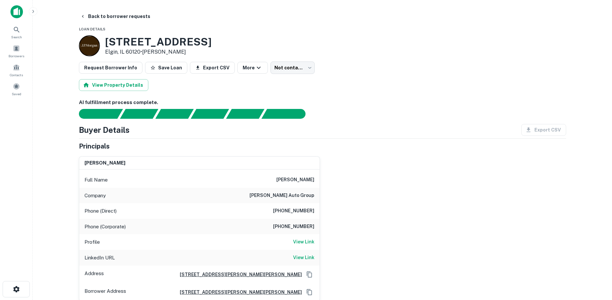
click at [305, 204] on div "Phone (Direct) (224) 212-0981" at bounding box center [199, 212] width 241 height 16
click at [304, 213] on h6 "(224) 212-0981" at bounding box center [293, 211] width 41 height 8
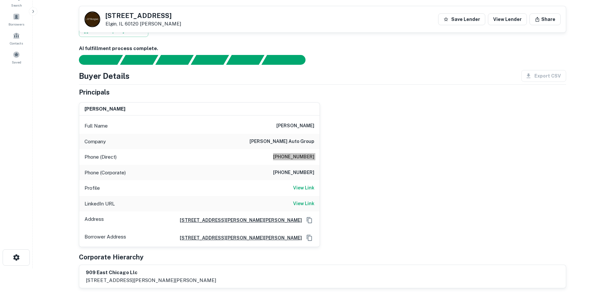
scroll to position [98, 0]
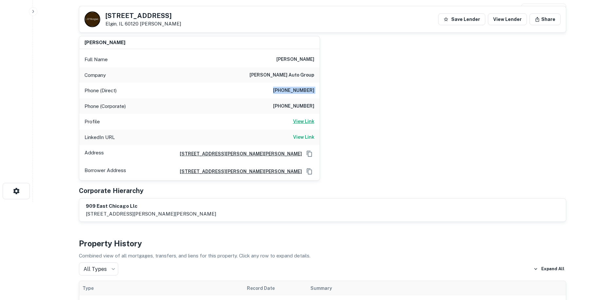
click at [305, 122] on h6 "View Link" at bounding box center [303, 121] width 21 height 7
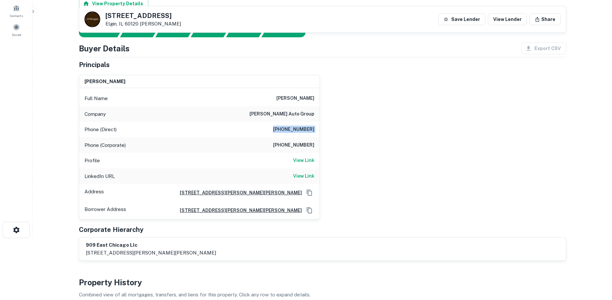
scroll to position [0, 0]
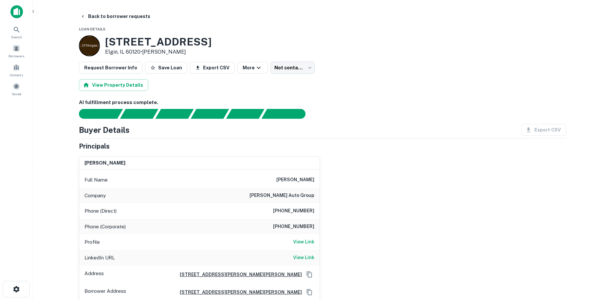
click at [293, 66] on body "Search Borrowers Contacts Saved Back to borrower requests Loan Details 909 E Ch…" at bounding box center [306, 150] width 612 height 300
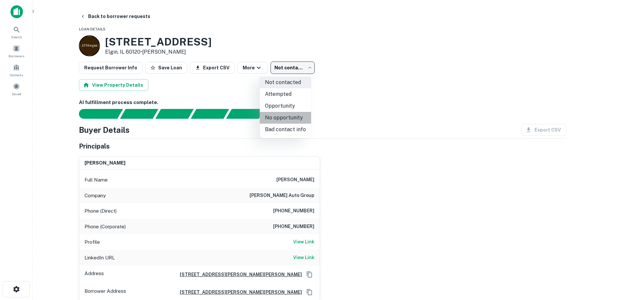
click at [295, 116] on li "No opportunity" at bounding box center [285, 118] width 51 height 12
type input "**********"
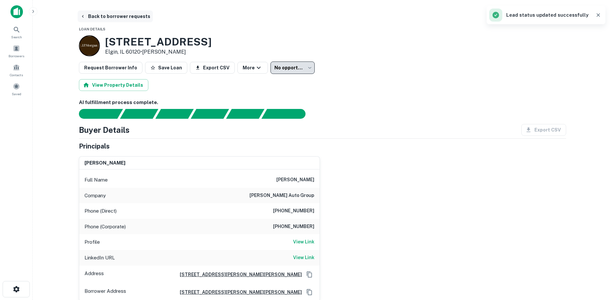
click at [111, 19] on button "Back to borrower requests" at bounding box center [115, 16] width 75 height 12
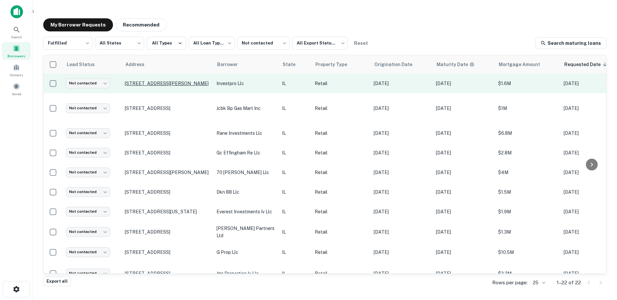
click at [165, 86] on p "229 W Ogden Ave Westmont, IL 60559" at bounding box center [167, 84] width 85 height 6
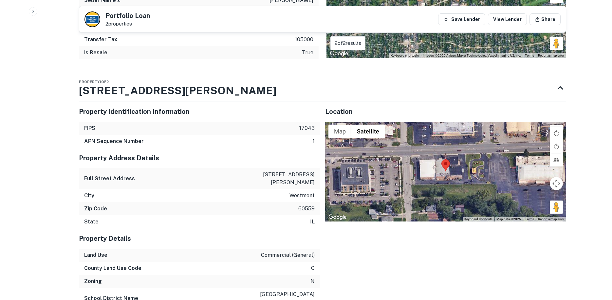
scroll to position [688, 0]
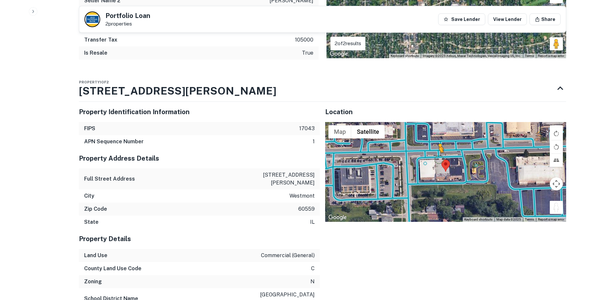
drag, startPoint x: 551, startPoint y: 201, endPoint x: 435, endPoint y: 155, distance: 124.3
click at [435, 155] on div "To activate drag with keyboard, press Alt + Enter. Once in keyboard drag state,…" at bounding box center [445, 172] width 241 height 100
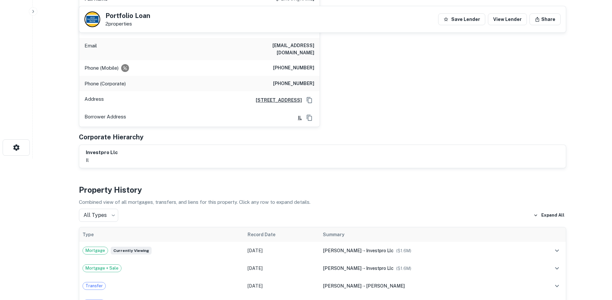
scroll to position [131, 0]
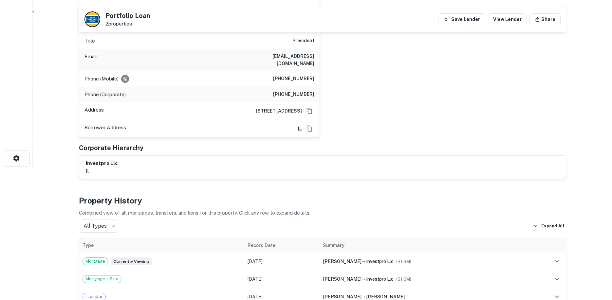
click at [308, 75] on h6 "(916) 206-6584" at bounding box center [293, 79] width 41 height 8
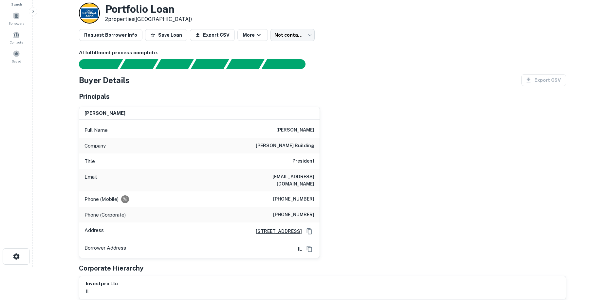
click at [312, 142] on h6 "albrite building" at bounding box center [285, 146] width 59 height 8
drag, startPoint x: 419, startPoint y: 166, endPoint x: 405, endPoint y: 174, distance: 15.9
click at [419, 166] on div "stefan szlembarski Full Name stefan szlembarski Company albrite building Title …" at bounding box center [320, 180] width 493 height 157
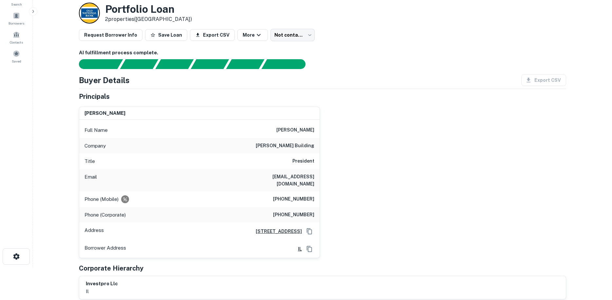
click at [292, 196] on h6 "(916) 206-6584" at bounding box center [293, 200] width 41 height 8
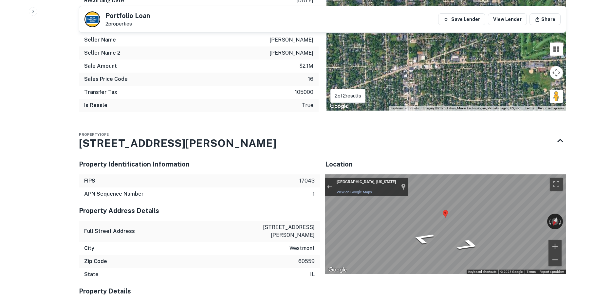
scroll to position [647, 0]
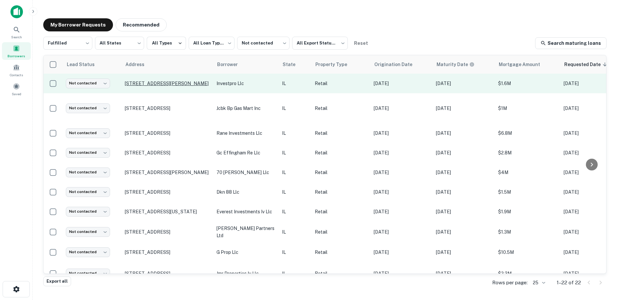
click at [153, 81] on p "229 W Ogden Ave Westmont, IL 60559" at bounding box center [167, 84] width 85 height 6
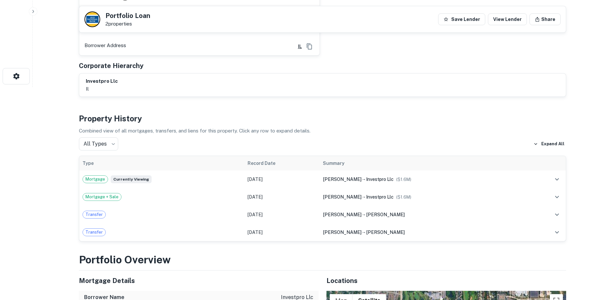
scroll to position [295, 0]
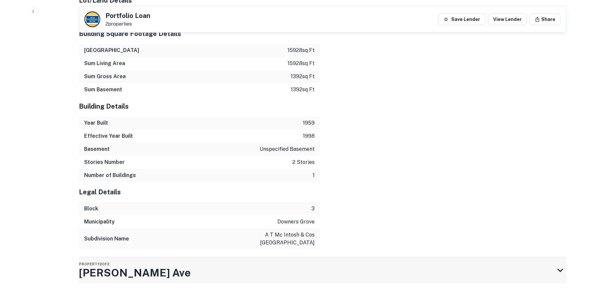
click at [236, 258] on div "Property 2 of 2 Ogden Ave" at bounding box center [317, 271] width 476 height 26
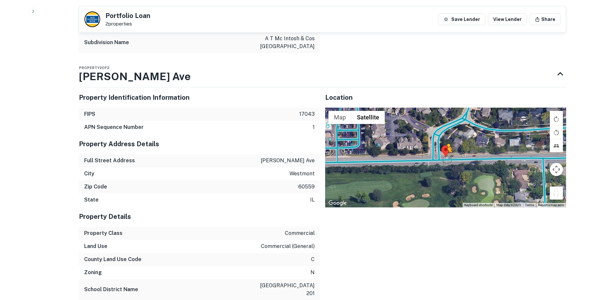
drag, startPoint x: 557, startPoint y: 182, endPoint x: 445, endPoint y: 146, distance: 117.2
click at [446, 146] on div "To activate drag with keyboard, press Alt + Enter. Once in keyboard drag state,…" at bounding box center [445, 158] width 241 height 100
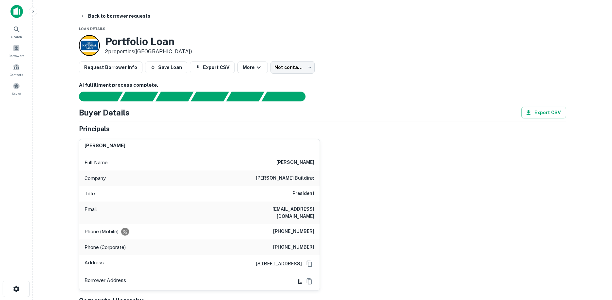
scroll to position [0, 0]
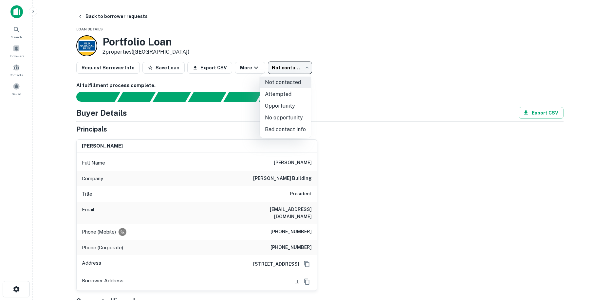
click at [296, 70] on body "Search Borrowers Contacts Saved Back to borrower requests Loan Details Portfoli…" at bounding box center [306, 150] width 612 height 300
click at [298, 90] on li "Attempted" at bounding box center [285, 94] width 51 height 12
type input "*********"
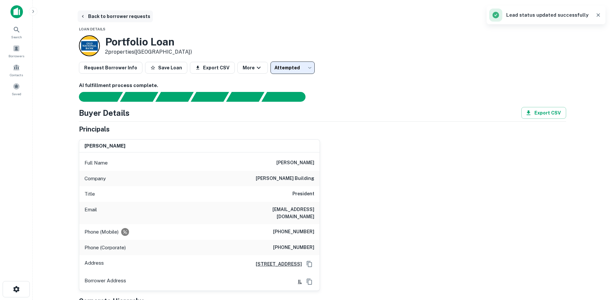
click at [132, 13] on button "Back to borrower requests" at bounding box center [115, 16] width 75 height 12
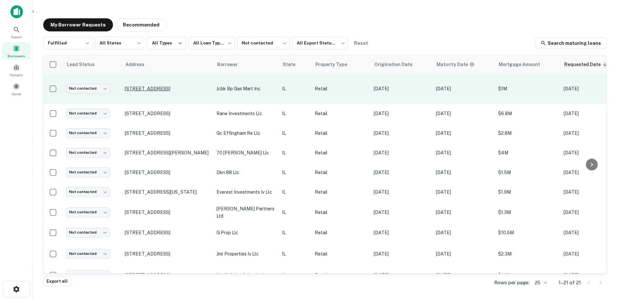
click at [177, 89] on p "3051 N Kedzie Ave Chicago, IL 60618" at bounding box center [167, 89] width 85 height 6
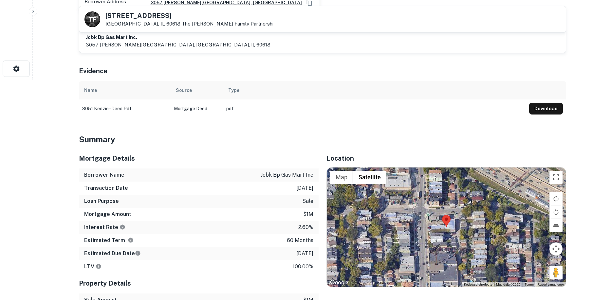
scroll to position [360, 0]
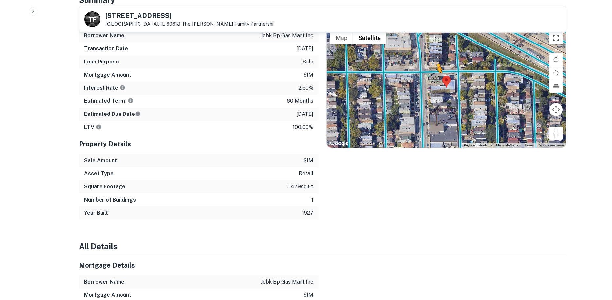
drag, startPoint x: 558, startPoint y: 136, endPoint x: 437, endPoint y: 78, distance: 134.8
click at [437, 78] on div "To activate drag with keyboard, press Alt + Enter. Once in keyboard drag state,…" at bounding box center [446, 88] width 239 height 120
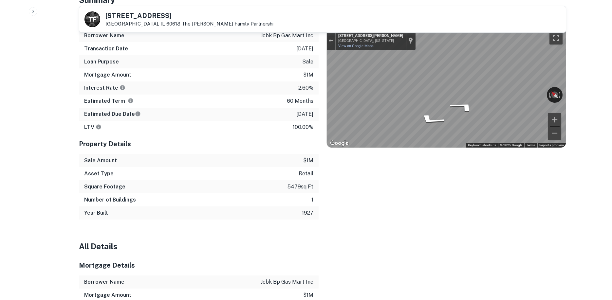
click at [314, 51] on div "Mortgage Details Borrower Name jcbk bp gas mart inc Transaction Date 2/8/2021 L…" at bounding box center [318, 114] width 495 height 211
click at [308, 140] on div "Mortgage Details Borrower Name jcbk bp gas mart inc Transaction Date 2/8/2021 L…" at bounding box center [318, 114] width 495 height 211
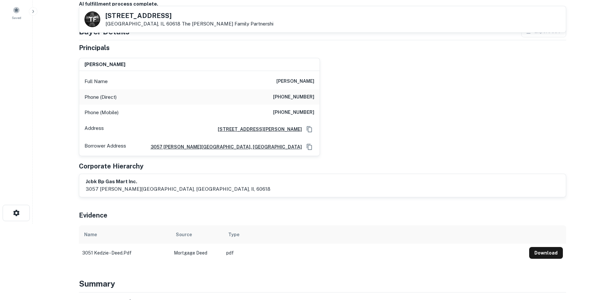
scroll to position [0, 0]
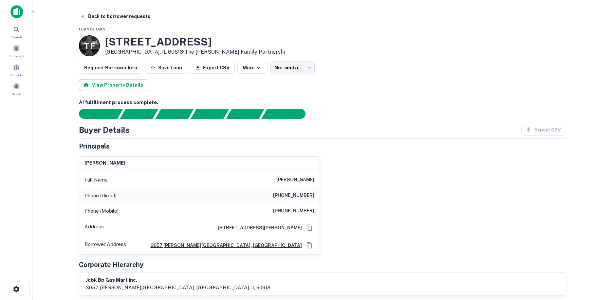
click at [309, 194] on h6 "(425) 949-7548" at bounding box center [293, 196] width 41 height 8
click at [277, 74] on body "Search Borrowers Contacts Saved Back to borrower requests Loan Details T F 3051…" at bounding box center [306, 150] width 612 height 300
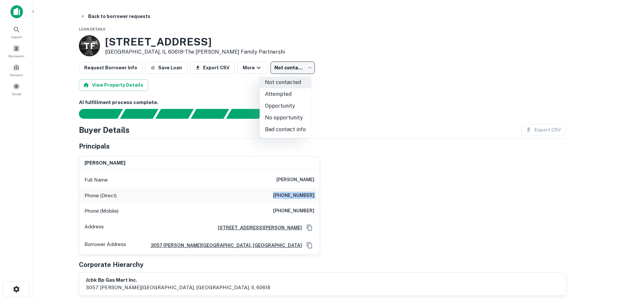
click at [300, 93] on li "Attempted" at bounding box center [285, 94] width 51 height 12
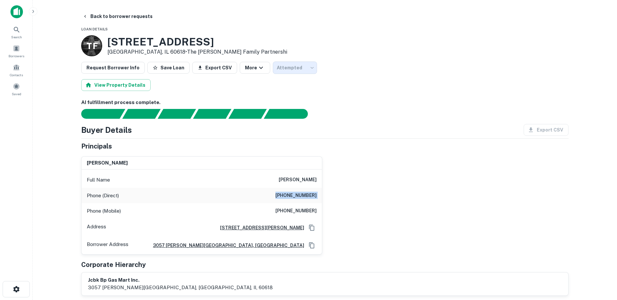
type input "*********"
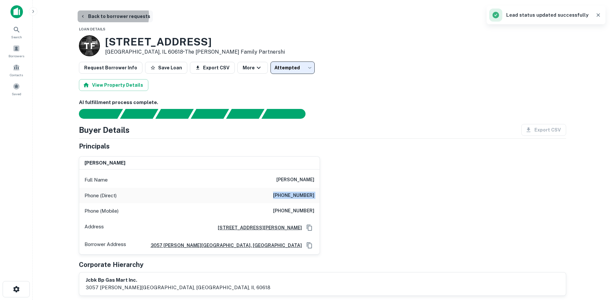
click at [109, 15] on button "Back to borrower requests" at bounding box center [115, 16] width 75 height 12
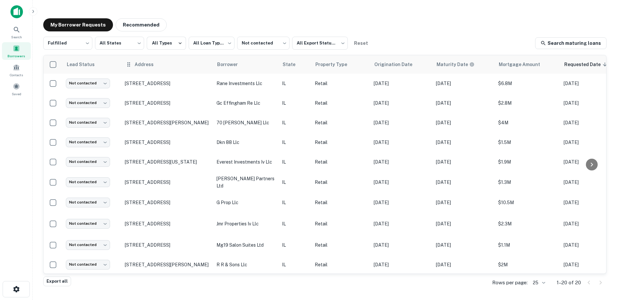
click at [182, 73] on th "Address" at bounding box center [168, 64] width 92 height 18
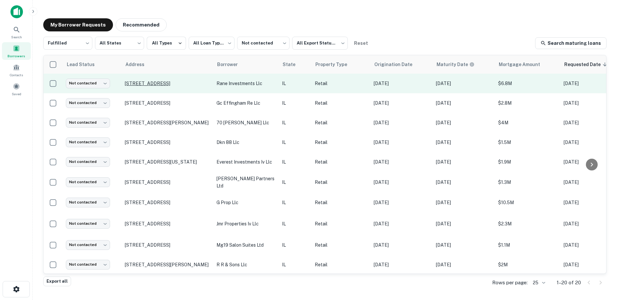
click at [182, 81] on p "1023 Charleston Ave E Mattoon, IL 61938" at bounding box center [167, 84] width 85 height 6
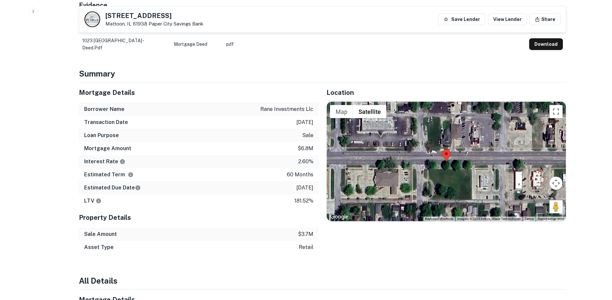
scroll to position [393, 0]
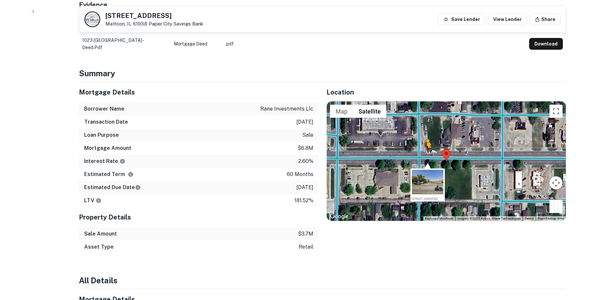
drag, startPoint x: 556, startPoint y: 210, endPoint x: 427, endPoint y: 155, distance: 141.0
click at [427, 155] on div "To activate drag with keyboard, press Alt + Enter. Once in keyboard drag state,…" at bounding box center [446, 162] width 239 height 120
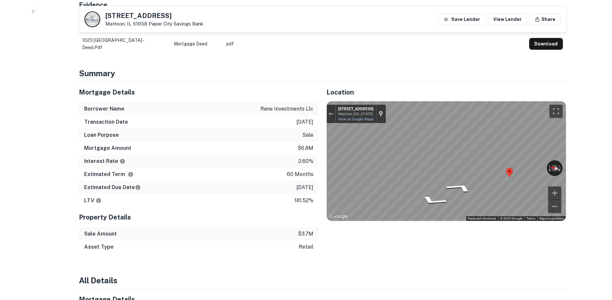
click at [129, 147] on div "Mortgage Details Borrower Name rane investments llc Transaction Date 2/8/2021 L…" at bounding box center [318, 168] width 495 height 172
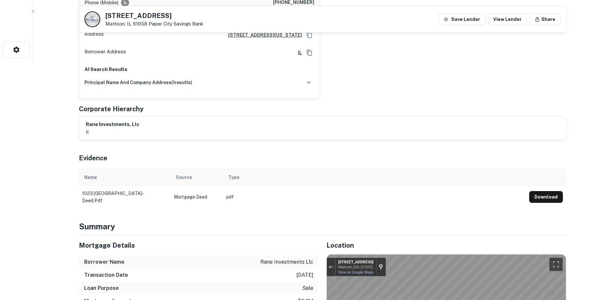
scroll to position [164, 0]
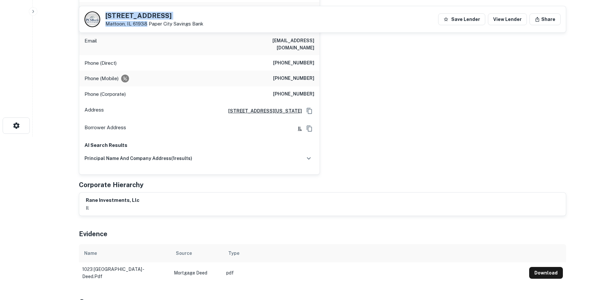
drag, startPoint x: 102, startPoint y: 15, endPoint x: 147, endPoint y: 26, distance: 46.0
click at [147, 26] on div "1023 CHARLESTON AVE E Mattoon, IL 61938 Paper City Savings Bank" at bounding box center [144, 19] width 119 height 16
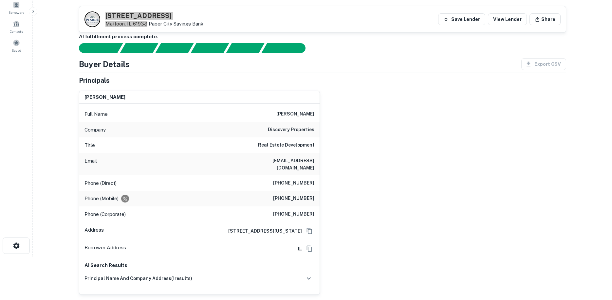
scroll to position [33, 0]
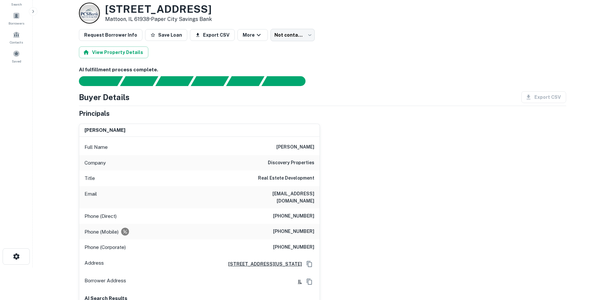
click at [306, 161] on h6 "discovery properties" at bounding box center [291, 163] width 47 height 8
click at [266, 118] on div "Principals" at bounding box center [323, 114] width 488 height 10
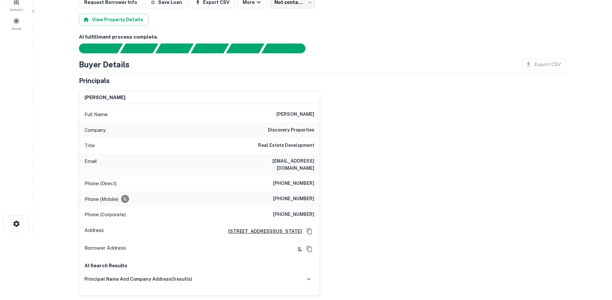
click at [302, 196] on h6 "(920) 420-0880" at bounding box center [293, 199] width 41 height 8
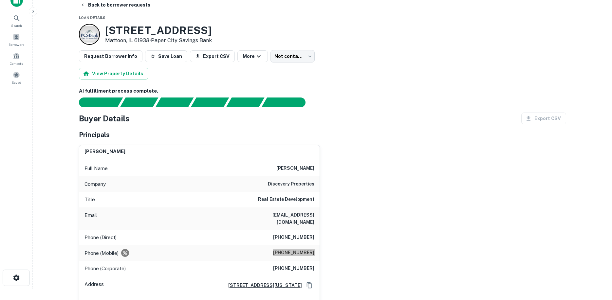
scroll to position [0, 0]
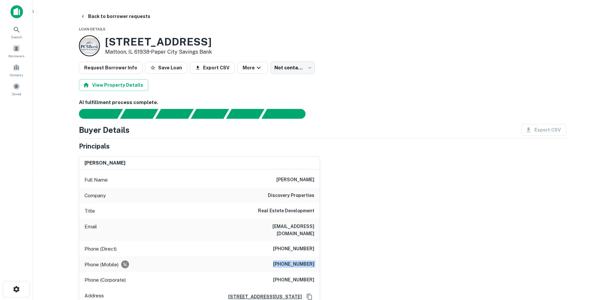
click at [296, 66] on body "Search Borrowers Contacts Saved Back to borrower requests Loan Details 1023 CHA…" at bounding box center [306, 150] width 612 height 300
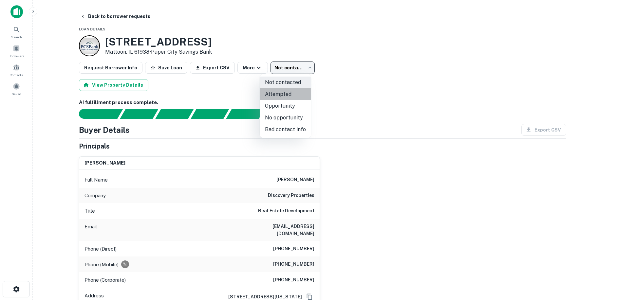
click at [296, 95] on li "Attempted" at bounding box center [285, 94] width 51 height 12
type input "*********"
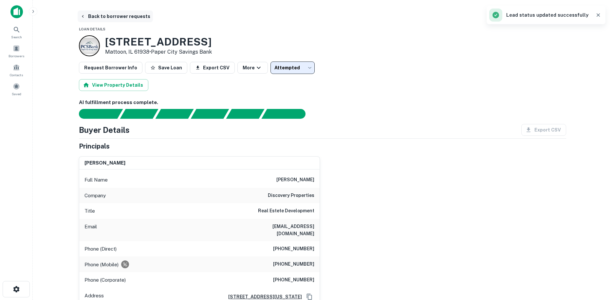
click at [133, 19] on button "Back to borrower requests" at bounding box center [115, 16] width 75 height 12
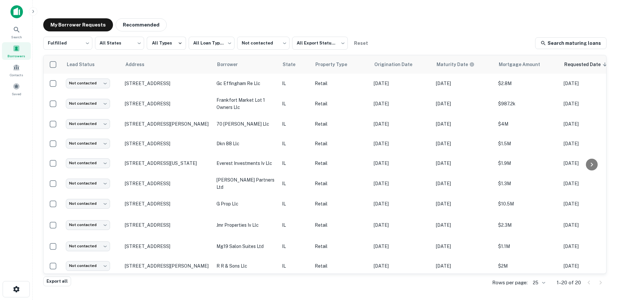
drag, startPoint x: 442, startPoint y: 27, endPoint x: 417, endPoint y: 28, distance: 25.3
click at [442, 27] on div "My Borrower Requests Recommended" at bounding box center [325, 24] width 564 height 13
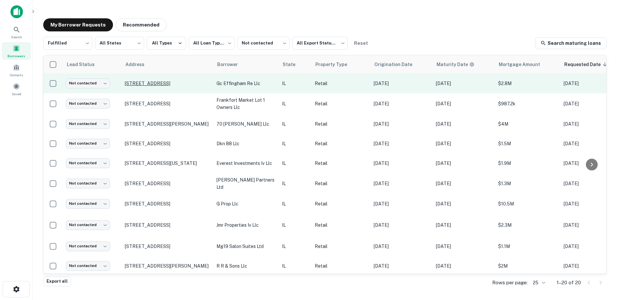
click at [172, 83] on p "1102 Avenue Of Mid America Effingham, IL 62401" at bounding box center [167, 84] width 85 height 6
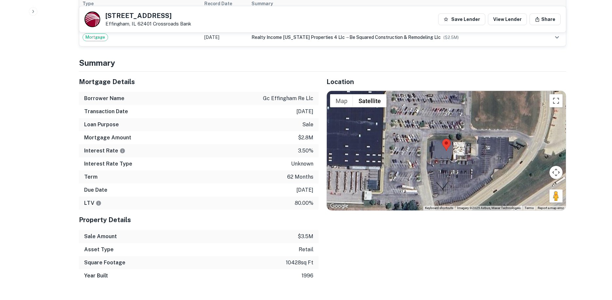
scroll to position [426, 0]
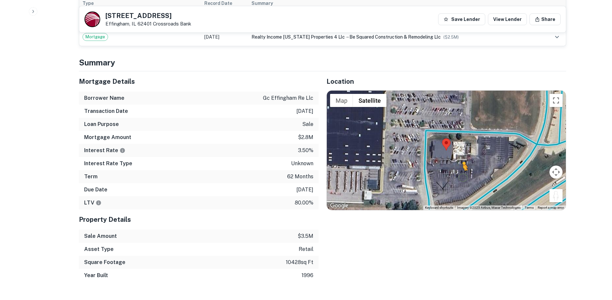
drag, startPoint x: 554, startPoint y: 181, endPoint x: 462, endPoint y: 164, distance: 94.1
click at [462, 164] on div "To activate drag with keyboard, press Alt + Enter. Once in keyboard drag state,…" at bounding box center [446, 151] width 239 height 120
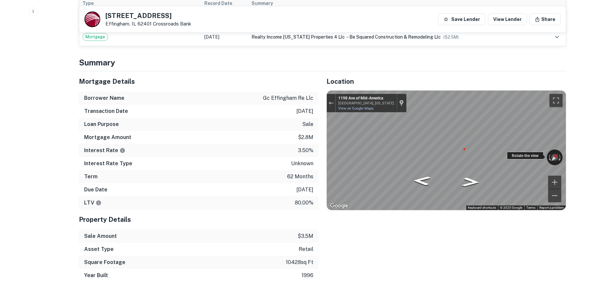
click at [523, 139] on div "← Move left → Move right ↑ Move up ↓ Move down + Zoom in - Zoom out 1198 Ave of…" at bounding box center [446, 151] width 239 height 120
click at [316, 135] on div "Mortgage Details Borrower Name gc effingham re llc Transaction Date 12/30/2020 …" at bounding box center [318, 176] width 495 height 211
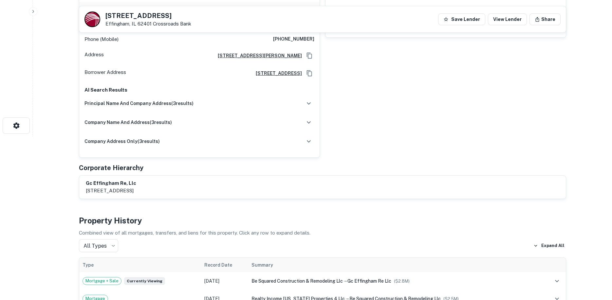
scroll to position [0, 0]
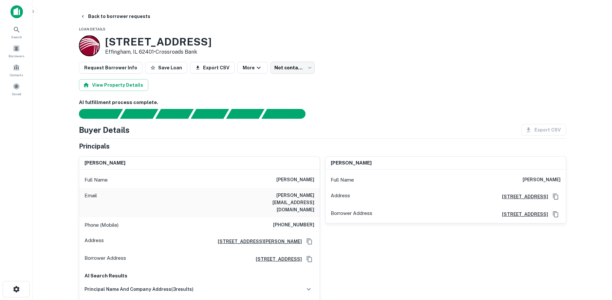
click at [320, 205] on div "brian f wick Full Name brian f wick Email b.wick@mchsi.com Phone (Mobile) (217)…" at bounding box center [199, 250] width 241 height 187
click at [305, 218] on div "Phone (Mobile) (217) 254-5205" at bounding box center [199, 226] width 241 height 16
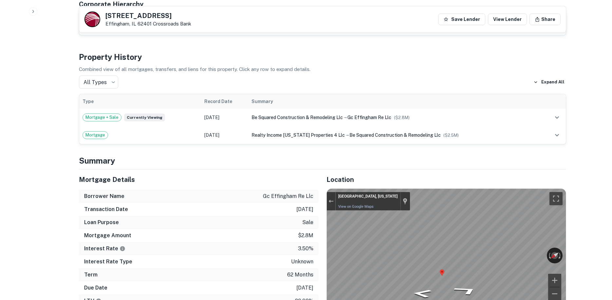
scroll to position [295, 0]
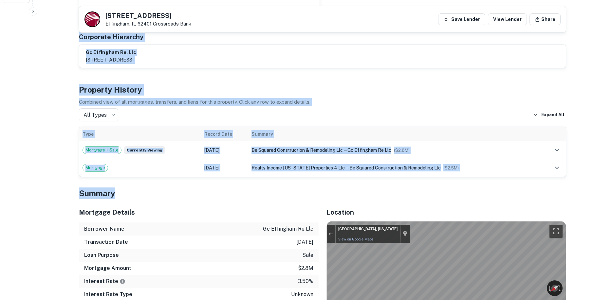
drag, startPoint x: 68, startPoint y: 70, endPoint x: 505, endPoint y: 178, distance: 449.9
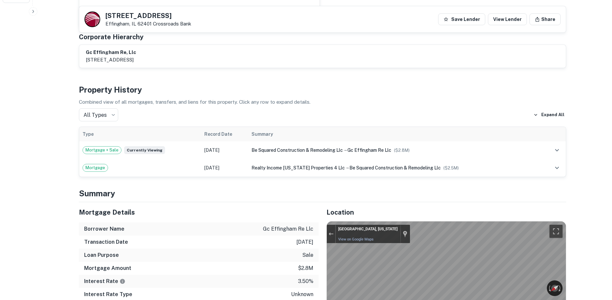
click at [188, 203] on div "Mortgage Details" at bounding box center [199, 213] width 240 height 20
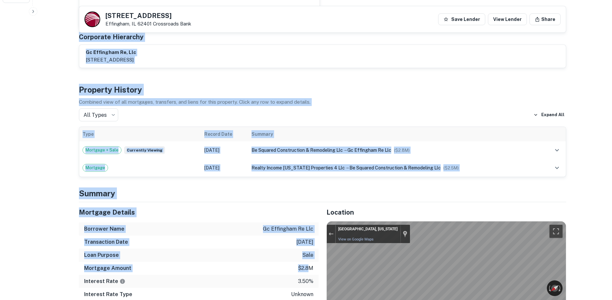
drag, startPoint x: 68, startPoint y: 76, endPoint x: 311, endPoint y: 248, distance: 297.8
click at [297, 239] on p "12/30/2020" at bounding box center [305, 243] width 17 height 8
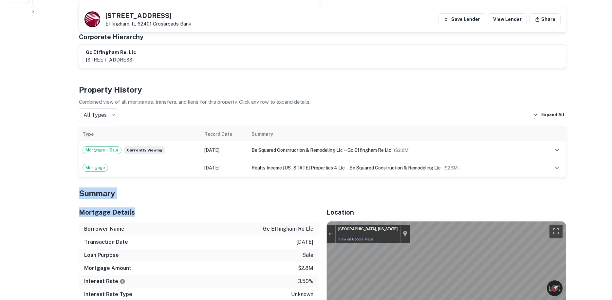
drag, startPoint x: 80, startPoint y: 173, endPoint x: 182, endPoint y: 216, distance: 110.9
click at [182, 223] on div "Borrower Name gc effingham re llc" at bounding box center [199, 229] width 240 height 13
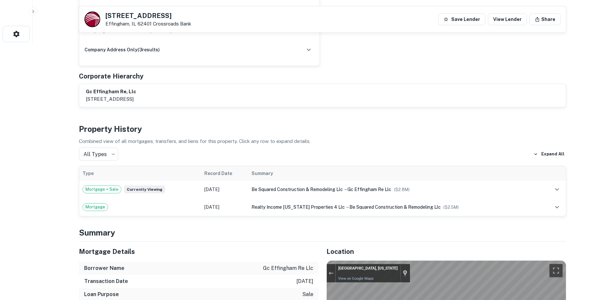
scroll to position [328, 0]
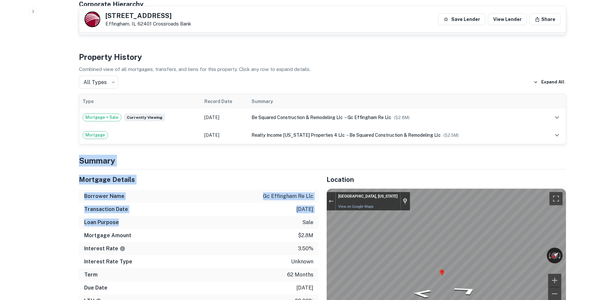
drag, startPoint x: 79, startPoint y: 149, endPoint x: 154, endPoint y: 206, distance: 93.8
click at [154, 216] on div "Loan Purpose sale" at bounding box center [199, 222] width 240 height 13
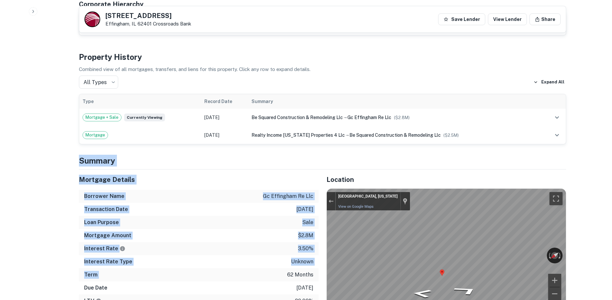
drag, startPoint x: 76, startPoint y: 143, endPoint x: 225, endPoint y: 257, distance: 187.5
click at [225, 269] on div "Term 62 months" at bounding box center [199, 275] width 240 height 13
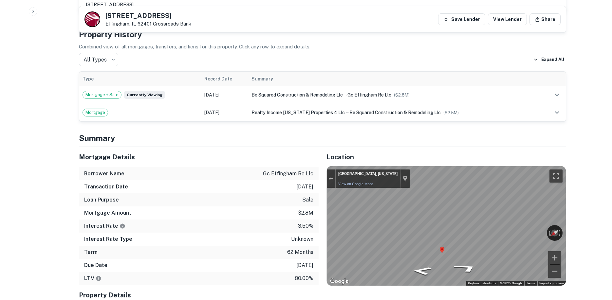
scroll to position [360, 0]
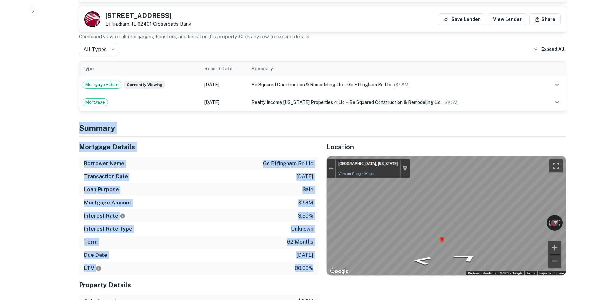
drag, startPoint x: 317, startPoint y: 259, endPoint x: 77, endPoint y: 115, distance: 280.1
click at [77, 115] on div "Back to borrower requests 1102 Avenue Of Mid America Effingham, IL 62401 Crossr…" at bounding box center [322, 302] width 503 height 1305
click at [86, 122] on h4 "Summary" at bounding box center [323, 128] width 488 height 12
drag, startPoint x: 81, startPoint y: 112, endPoint x: 305, endPoint y: 266, distance: 272.0
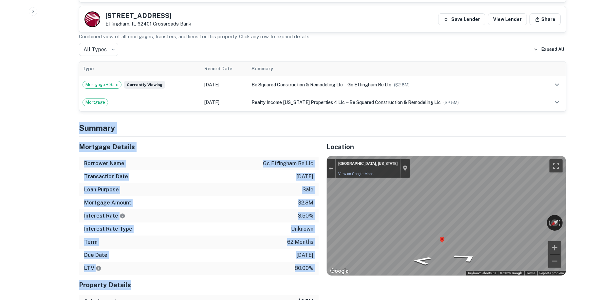
click at [305, 275] on div "Property Details" at bounding box center [199, 285] width 240 height 20
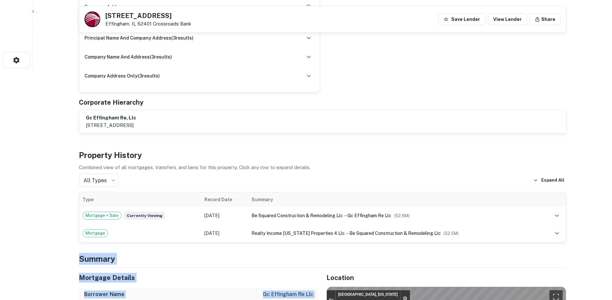
click at [302, 270] on div "Mortgage Details" at bounding box center [199, 278] width 240 height 20
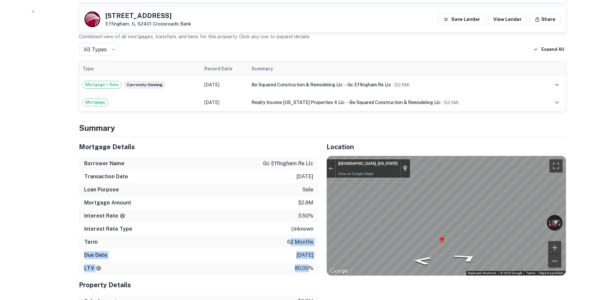
drag, startPoint x: 310, startPoint y: 252, endPoint x: 290, endPoint y: 233, distance: 27.8
click at [290, 233] on div "Mortgage Details Borrower Name gc effingham re llc Transaction Date 12/30/2020 …" at bounding box center [199, 206] width 240 height 138
click at [290, 236] on div "Term 62 months" at bounding box center [199, 242] width 240 height 13
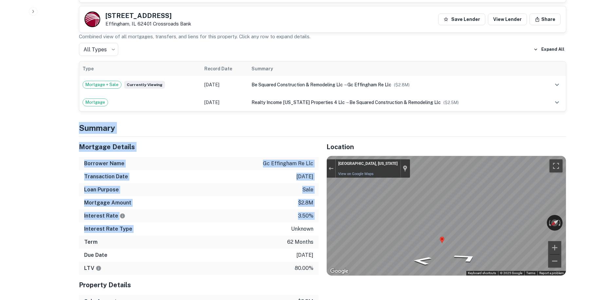
drag, startPoint x: 73, startPoint y: 121, endPoint x: 252, endPoint y: 229, distance: 208.9
click at [252, 228] on div "Back to borrower requests 1102 Avenue Of Mid America Effingham, IL 62401 Crossr…" at bounding box center [322, 302] width 503 height 1305
click at [256, 236] on div "Term 62 months" at bounding box center [199, 242] width 240 height 13
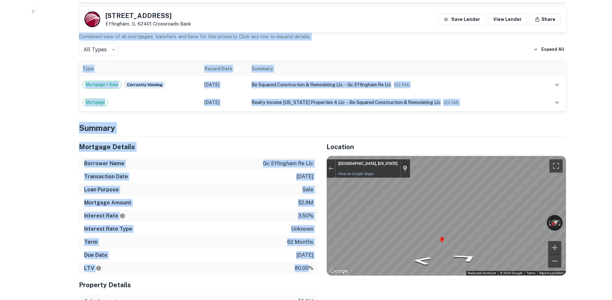
drag, startPoint x: 308, startPoint y: 258, endPoint x: 61, endPoint y: 117, distance: 284.4
click at [72, 116] on div "Back to borrower requests 1102 Avenue Of Mid America Effingham, IL 62401 Crossr…" at bounding box center [322, 302] width 503 height 1305
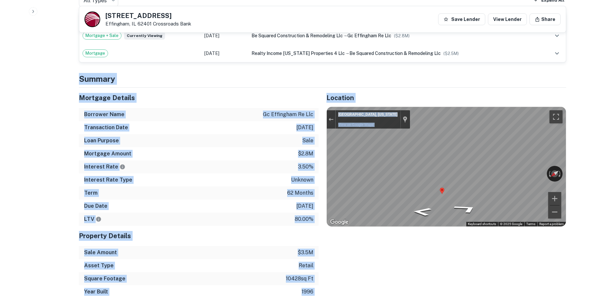
scroll to position [420, 0]
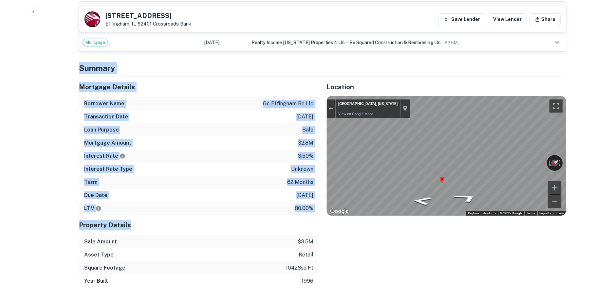
drag, startPoint x: 75, startPoint y: 111, endPoint x: 298, endPoint y: 205, distance: 242.5
click at [298, 205] on div "Back to borrower requests 1102 Avenue Of Mid America Effingham, IL 62401 Crossr…" at bounding box center [322, 242] width 503 height 1305
click at [298, 215] on div "Property Details" at bounding box center [199, 225] width 240 height 20
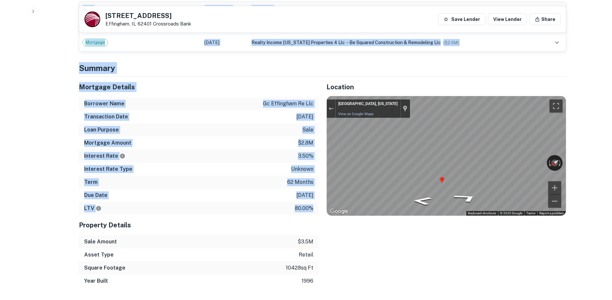
drag, startPoint x: 315, startPoint y: 197, endPoint x: 37, endPoint y: 60, distance: 310.0
click at [128, 97] on div "Borrower Name gc effingham re llc" at bounding box center [199, 103] width 240 height 13
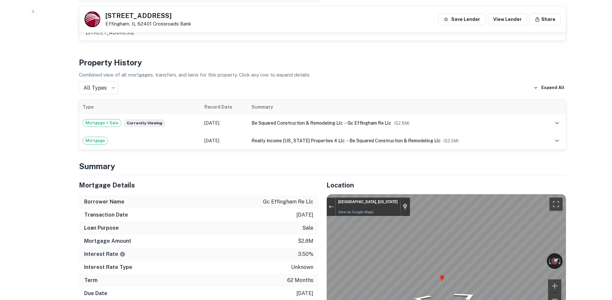
scroll to position [0, 0]
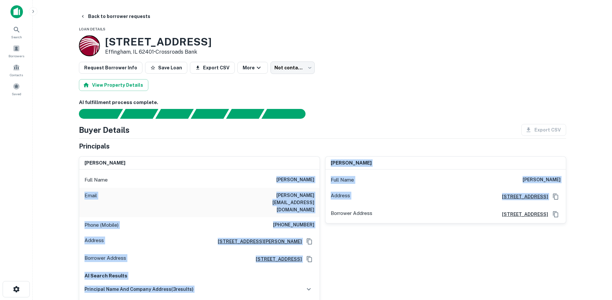
drag, startPoint x: 283, startPoint y: 183, endPoint x: 322, endPoint y: 215, distance: 50.8
click at [326, 219] on div "brian f wick Full Name brian f wick Email b.wick@mchsi.com Phone (Mobile) (217)…" at bounding box center [320, 247] width 493 height 193
click at [320, 214] on div "brian f wick Full Name brian f wick Email b.wick@mchsi.com Phone (Mobile) (217)…" at bounding box center [320, 247] width 493 height 193
click at [316, 218] on div "Phone (Mobile) (217) 254-5205" at bounding box center [199, 226] width 241 height 16
click at [312, 222] on h6 "(217) 254-5205" at bounding box center [293, 226] width 41 height 8
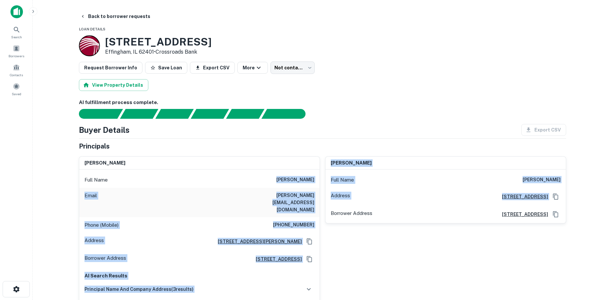
click at [309, 222] on h6 "(217) 254-5205" at bounding box center [293, 226] width 41 height 8
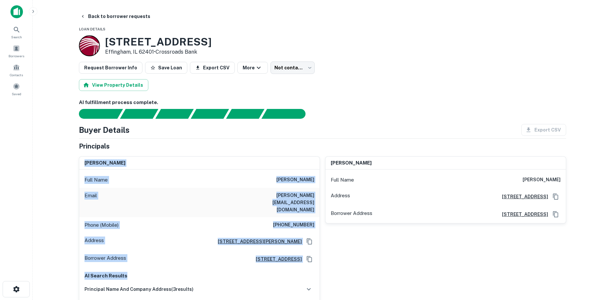
drag, startPoint x: 85, startPoint y: 163, endPoint x: 300, endPoint y: 264, distance: 237.9
click at [298, 261] on div "brian f wick Full Name brian f wick Email b.wick@mchsi.com Phone (Mobile) (217)…" at bounding box center [199, 250] width 241 height 187
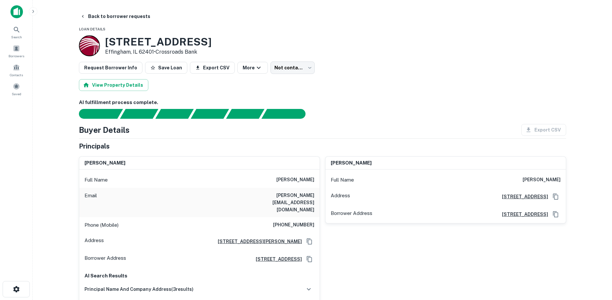
drag, startPoint x: 344, startPoint y: 264, endPoint x: 331, endPoint y: 262, distance: 13.4
click at [344, 264] on div "thomas g henderson Full Name thomas g henderson Address 122 E. Section Avenue, …" at bounding box center [443, 247] width 246 height 193
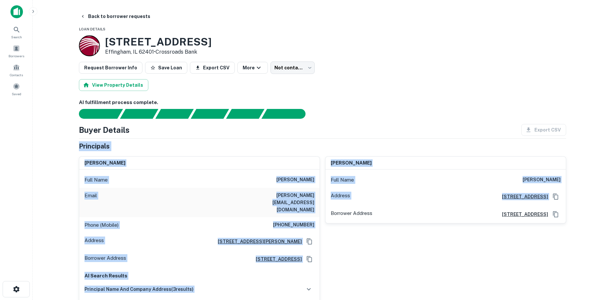
drag, startPoint x: 82, startPoint y: 147, endPoint x: 328, endPoint y: 244, distance: 265.0
drag, startPoint x: 330, startPoint y: 224, endPoint x: 341, endPoint y: 254, distance: 31.5
click at [330, 225] on div "thomas g henderson Full Name thomas g henderson Address 122 E. Section Avenue, …" at bounding box center [443, 247] width 246 height 193
click at [319, 251] on div "Borrower Address 1102 ave. of midamerica, effingham, IL, 62401" at bounding box center [199, 260] width 241 height 18
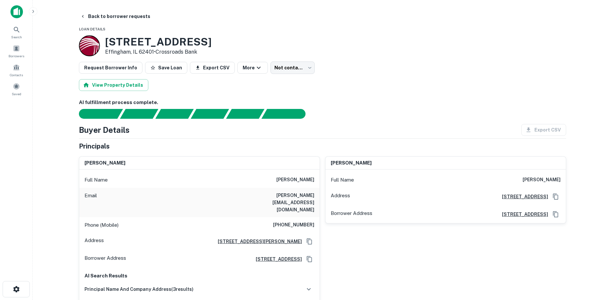
click at [282, 185] on div "Full Name brian f wick" at bounding box center [199, 180] width 241 height 16
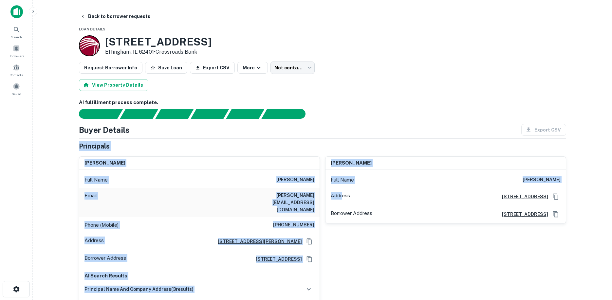
drag, startPoint x: 74, startPoint y: 147, endPoint x: 343, endPoint y: 197, distance: 273.0
click at [317, 196] on div "Email b.wick@mchsi.com" at bounding box center [199, 202] width 241 height 29
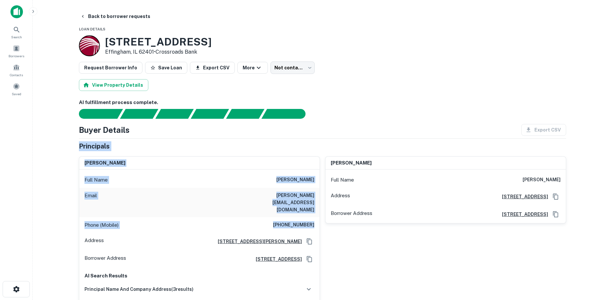
drag, startPoint x: 320, startPoint y: 204, endPoint x: 70, endPoint y: 144, distance: 257.0
click at [70, 144] on main "Back to borrower requests Loan Details 1102 Avenue Of Mid America Effingham, IL…" at bounding box center [323, 150] width 580 height 300
click at [69, 144] on main "Back to borrower requests Loan Details 1102 Avenue Of Mid America Effingham, IL…" at bounding box center [323, 150] width 580 height 300
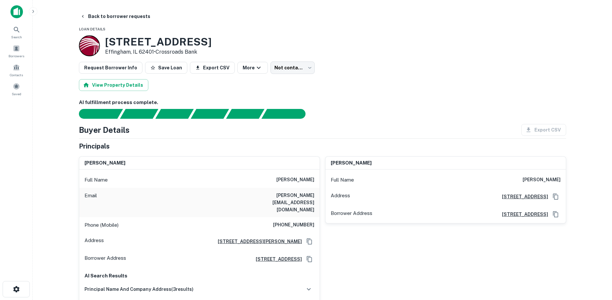
drag, startPoint x: 61, startPoint y: 145, endPoint x: 258, endPoint y: 242, distance: 220.1
click at [258, 242] on main "Back to borrower requests Loan Details 1102 Avenue Of Mid America Effingham, IL…" at bounding box center [323, 150] width 580 height 300
click at [281, 222] on h6 "(217) 254-5205" at bounding box center [293, 226] width 41 height 8
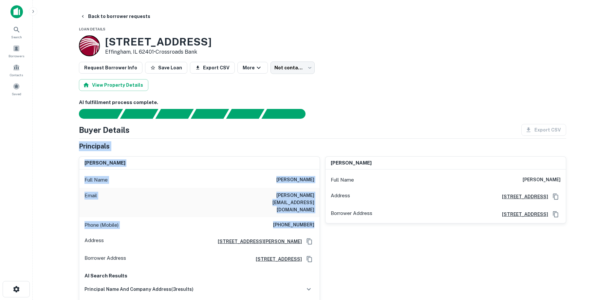
drag, startPoint x: 309, startPoint y: 214, endPoint x: 39, endPoint y: 135, distance: 282.0
click at [39, 140] on main "Back to borrower requests Loan Details 1102 Avenue Of Mid America Effingham, IL…" at bounding box center [323, 150] width 580 height 300
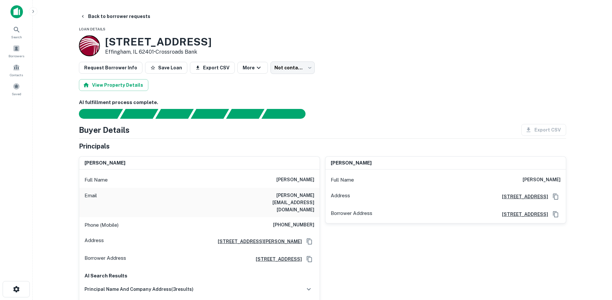
click at [39, 135] on main "Back to borrower requests Loan Details 1102 Avenue Of Mid America Effingham, IL…" at bounding box center [323, 150] width 580 height 300
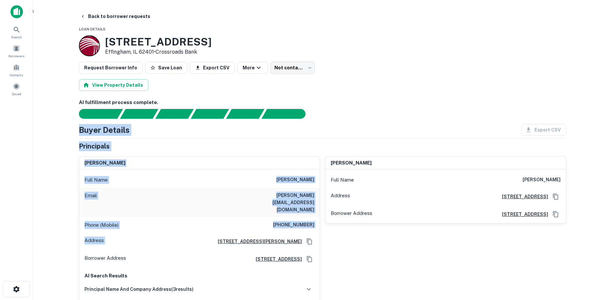
drag, startPoint x: 67, startPoint y: 131, endPoint x: 262, endPoint y: 244, distance: 225.8
click at [254, 244] on main "Back to borrower requests Loan Details 1102 Avenue Of Mid America Effingham, IL…" at bounding box center [323, 150] width 580 height 300
click at [270, 201] on div "Email b.wick@mchsi.com" at bounding box center [199, 202] width 241 height 29
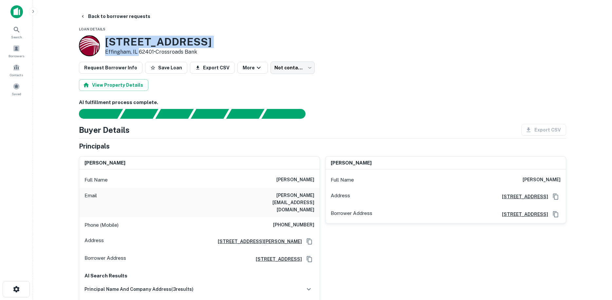
drag, startPoint x: 106, startPoint y: 39, endPoint x: 138, endPoint y: 55, distance: 35.6
click at [138, 55] on div "1102 Avenue Of Mid America Effingham, IL 62401 • Crossroads Bank" at bounding box center [158, 46] width 107 height 20
click at [276, 86] on div "View Property Details" at bounding box center [323, 85] width 488 height 12
click at [285, 71] on body "Search Borrowers Contacts Saved Back to borrower requests Loan Details 1102 Ave…" at bounding box center [306, 150] width 612 height 300
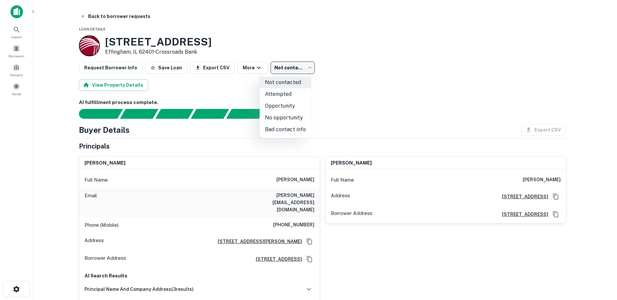
click at [289, 96] on li "Attempted" at bounding box center [285, 94] width 51 height 12
type input "*********"
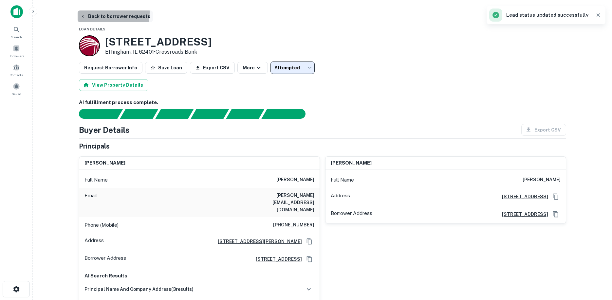
click at [103, 12] on button "Back to borrower requests" at bounding box center [115, 16] width 75 height 12
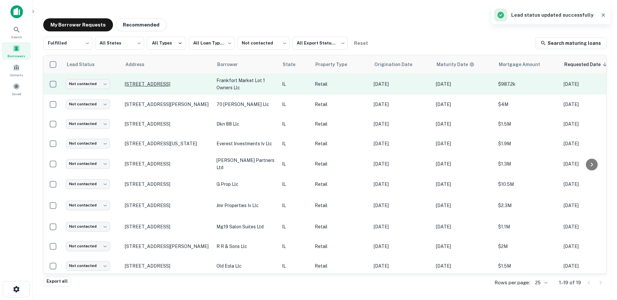
click at [171, 86] on p "[STREET_ADDRESS]" at bounding box center [167, 84] width 85 height 6
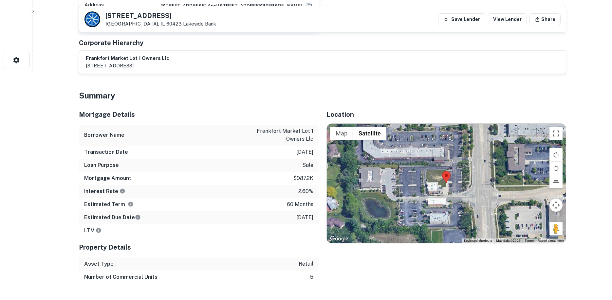
scroll to position [262, 0]
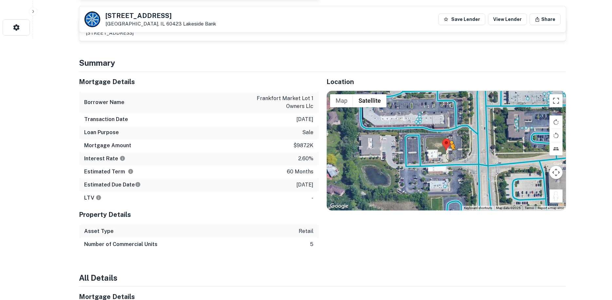
drag, startPoint x: 560, startPoint y: 188, endPoint x: 450, endPoint y: 147, distance: 117.3
click at [450, 147] on div "To activate drag with keyboard, press Alt + Enter. Once in keyboard drag state,…" at bounding box center [446, 151] width 239 height 120
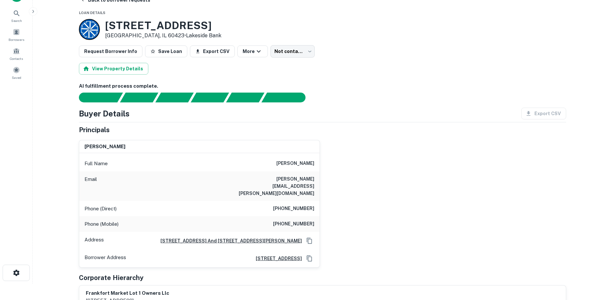
scroll to position [0, 0]
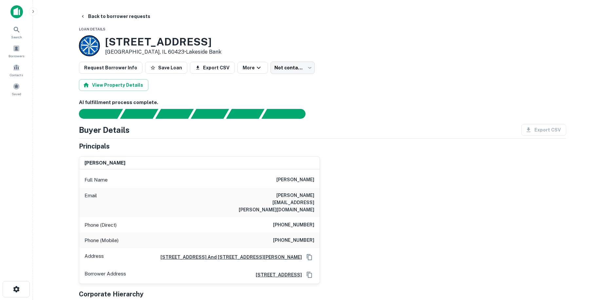
drag, startPoint x: 293, startPoint y: 224, endPoint x: 296, endPoint y: 245, distance: 20.9
click at [294, 242] on div "Full Name [PERSON_NAME] Email [PERSON_NAME][EMAIL_ADDRESS][PERSON_NAME][DOMAIN_…" at bounding box center [199, 227] width 241 height 114
click at [297, 237] on h6 "[PHONE_NUMBER]" at bounding box center [293, 241] width 41 height 8
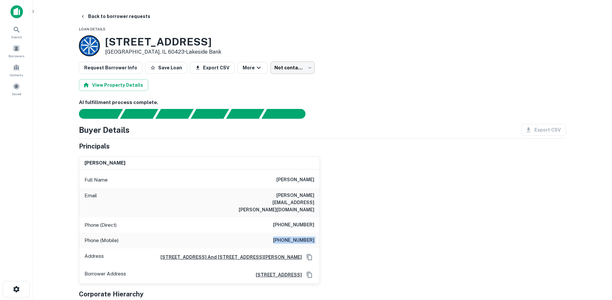
click at [291, 64] on body "Search Borrowers Contacts Saved Back to borrower requests Loan Details [STREET_…" at bounding box center [306, 150] width 612 height 300
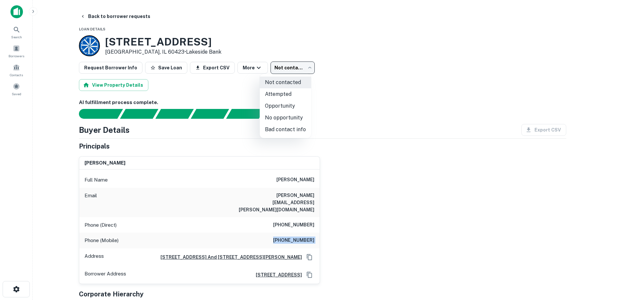
click at [288, 97] on li "Attempted" at bounding box center [285, 94] width 51 height 12
type input "*********"
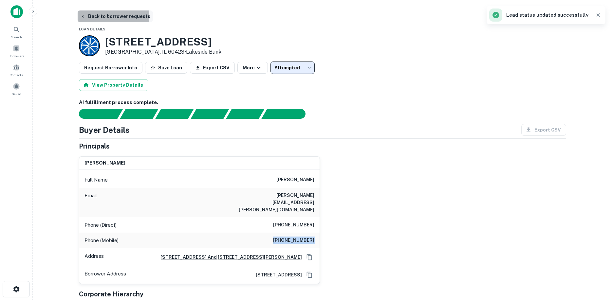
click at [101, 14] on button "Back to borrower requests" at bounding box center [115, 16] width 75 height 12
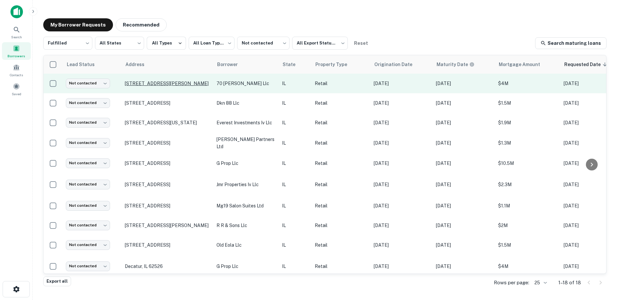
click at [193, 83] on p "[STREET_ADDRESS][PERSON_NAME]" at bounding box center [167, 84] width 85 height 6
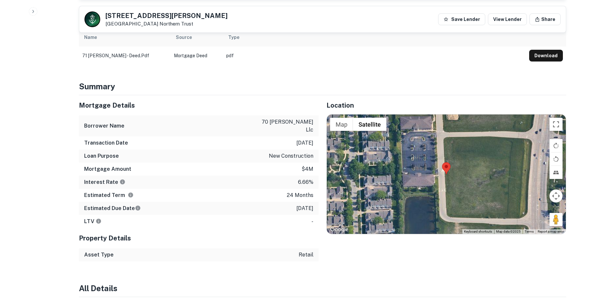
scroll to position [557, 0]
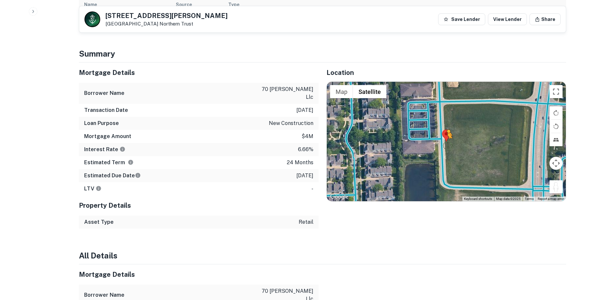
drag, startPoint x: 561, startPoint y: 179, endPoint x: 443, endPoint y: 135, distance: 125.8
click at [443, 135] on div "To activate drag with keyboard, press Alt + Enter. Once in keyboard drag state,…" at bounding box center [446, 142] width 239 height 120
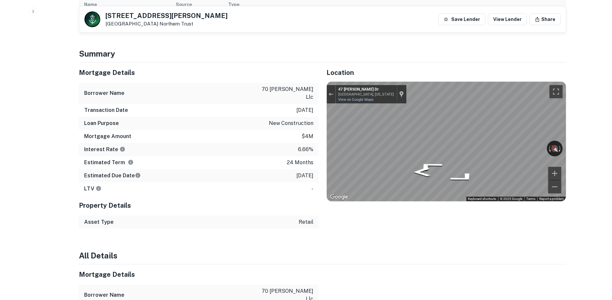
click at [316, 129] on div "Mortgage Details Borrower Name 70 [PERSON_NAME] llc Transaction Date [DATE] Loa…" at bounding box center [318, 146] width 495 height 166
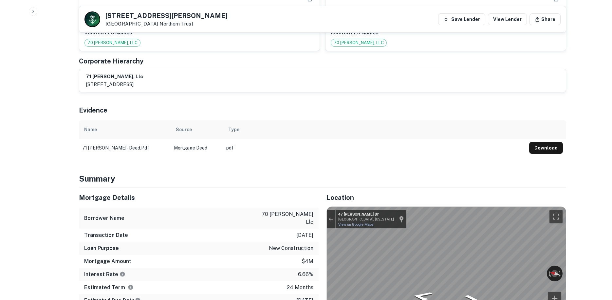
scroll to position [426, 0]
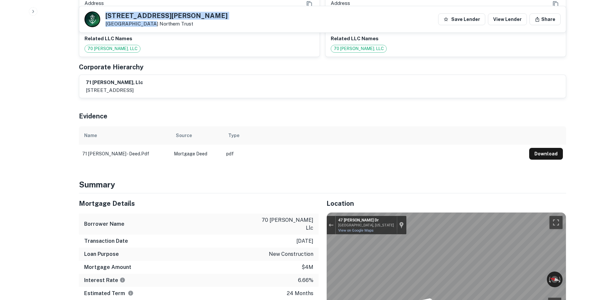
copy div "[STREET_ADDRESS][PERSON_NAME]"
drag, startPoint x: 114, startPoint y: 14, endPoint x: 142, endPoint y: 21, distance: 29.0
click at [142, 21] on div "[STREET_ADDRESS][PERSON_NAME] Northern Trust" at bounding box center [156, 19] width 143 height 16
click at [242, 133] on th "Type" at bounding box center [374, 135] width 303 height 18
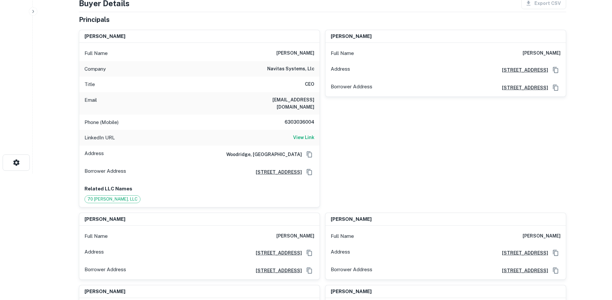
scroll to position [33, 0]
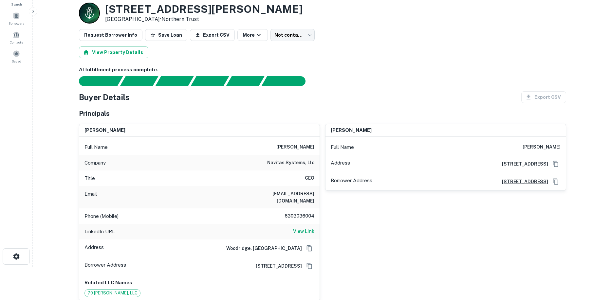
click at [302, 213] on h6 "6303036004" at bounding box center [294, 217] width 39 height 8
click at [298, 228] on h6 "View Link" at bounding box center [303, 231] width 21 height 7
copy h6 "6303036004"
click at [251, 125] on div "[PERSON_NAME]" at bounding box center [199, 130] width 241 height 13
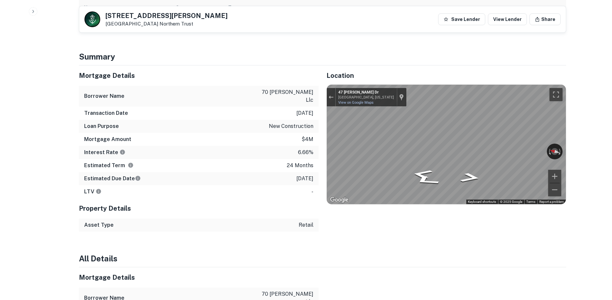
scroll to position [557, 0]
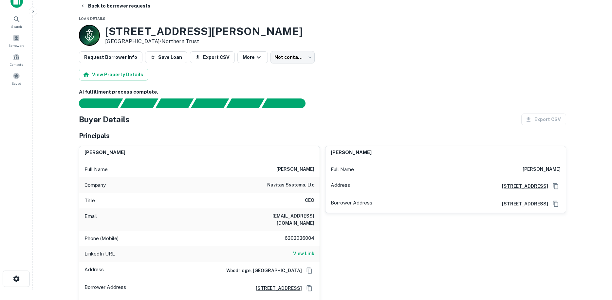
scroll to position [0, 0]
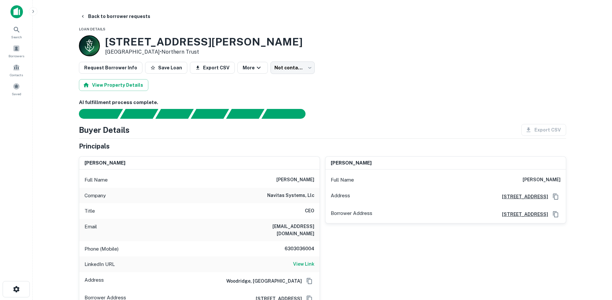
click at [297, 54] on div "[STREET_ADDRESS][PERSON_NAME] • Northern Trust" at bounding box center [323, 45] width 488 height 21
click at [263, 64] on body "Search Borrowers Contacts Saved Back to borrower requests Loan Details [STREET_…" at bounding box center [306, 150] width 612 height 300
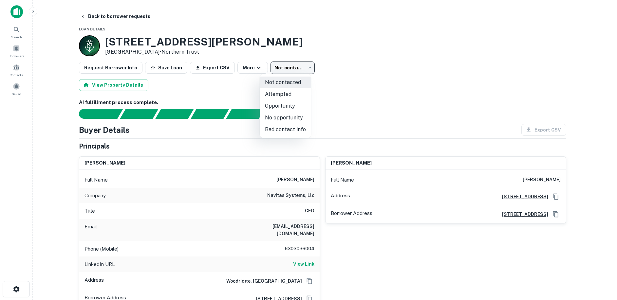
click at [315, 63] on div at bounding box center [308, 150] width 617 height 300
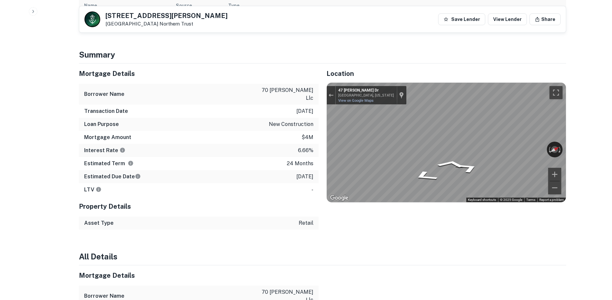
scroll to position [557, 0]
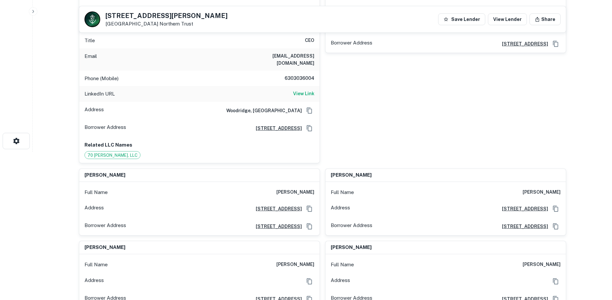
scroll to position [0, 0]
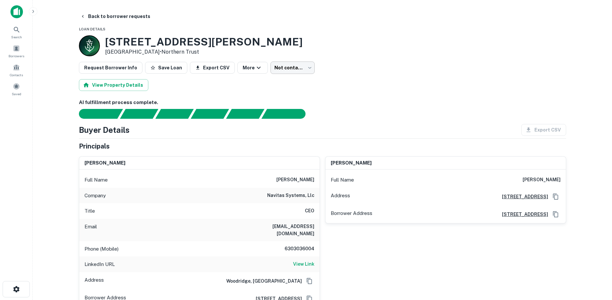
click at [297, 67] on body "Search Borrowers Contacts Saved Back to borrower requests Loan Details [STREET_…" at bounding box center [306, 150] width 612 height 300
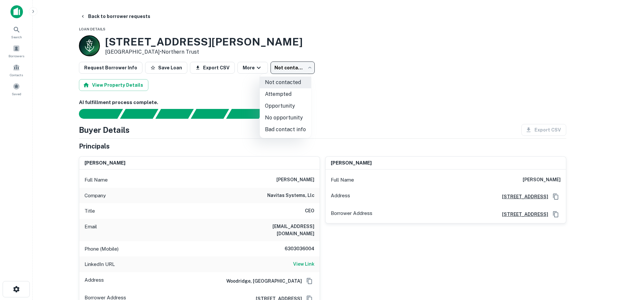
click at [293, 98] on li "Attempted" at bounding box center [285, 94] width 51 height 12
type input "*********"
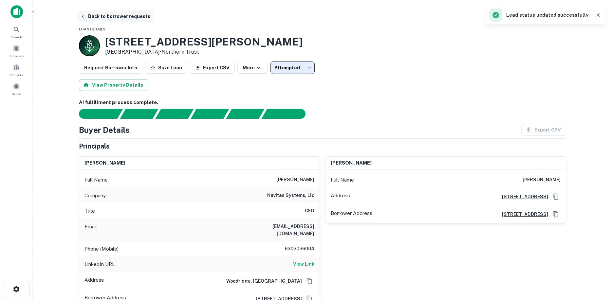
click at [123, 19] on button "Back to borrower requests" at bounding box center [115, 16] width 75 height 12
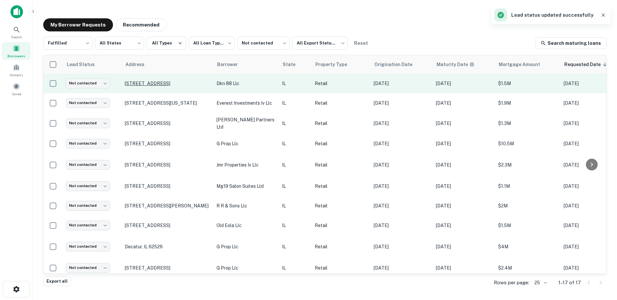
click at [182, 86] on p "[STREET_ADDRESS]" at bounding box center [167, 84] width 85 height 6
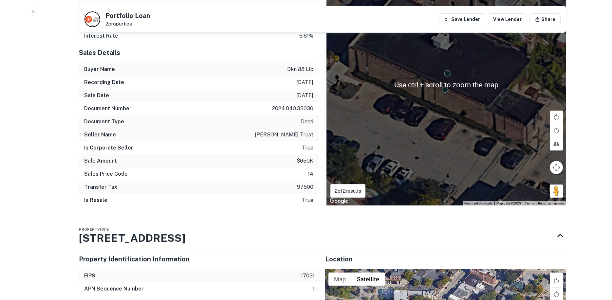
scroll to position [655, 0]
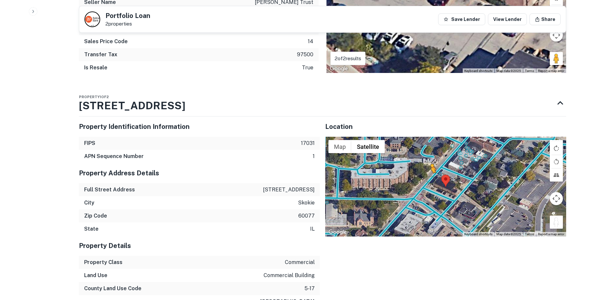
drag, startPoint x: 560, startPoint y: 215, endPoint x: 429, endPoint y: 171, distance: 138.2
click at [429, 171] on div "To activate drag with keyboard, press Alt + Enter. Once in keyboard drag state,…" at bounding box center [445, 187] width 241 height 100
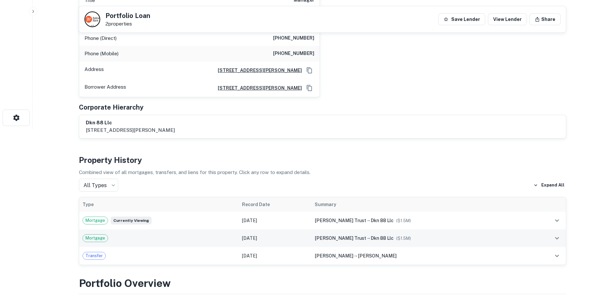
scroll to position [66, 0]
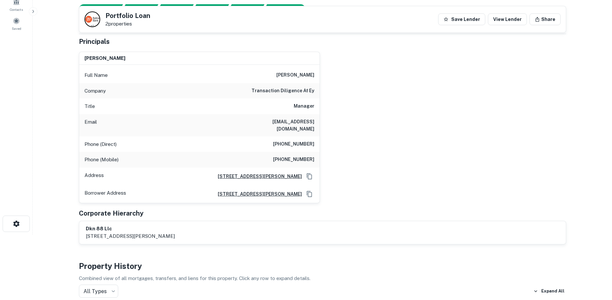
click at [293, 141] on h6 "(773) 275-4291" at bounding box center [293, 145] width 41 height 8
copy h6 "(773) 275-4291"
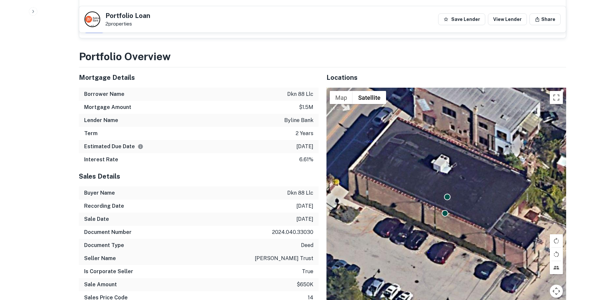
scroll to position [393, 0]
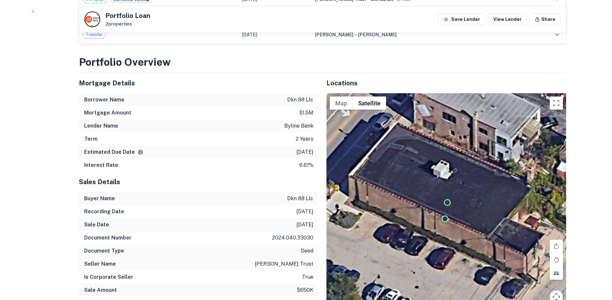
click at [204, 146] on div "Estimated Due Date 2/8/2026" at bounding box center [199, 152] width 240 height 13
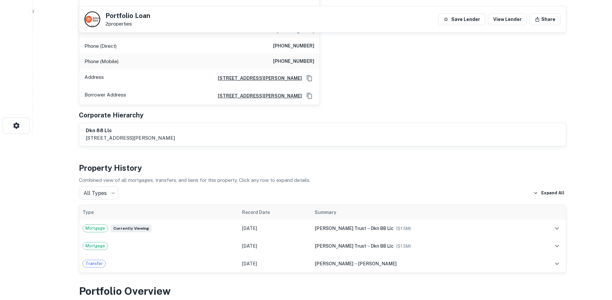
scroll to position [0, 0]
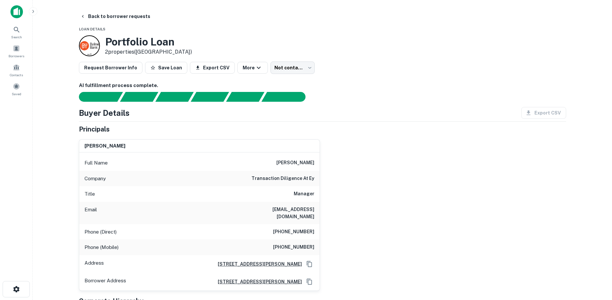
click at [308, 245] on div "Phone (Mobile) (773) 746-0016" at bounding box center [199, 248] width 241 height 16
copy h6 "(773) 746-0016"
click at [306, 71] on body "Search Borrowers Contacts Saved Back to borrower requests Loan Details Portfoli…" at bounding box center [306, 150] width 612 height 300
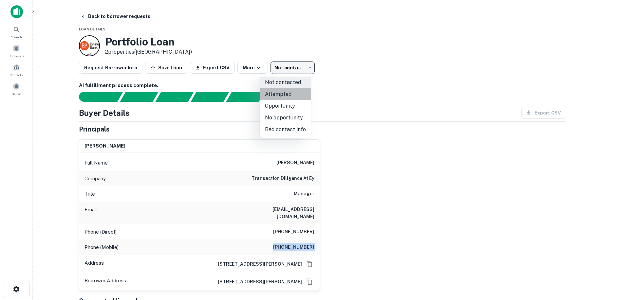
click at [298, 97] on li "Attempted" at bounding box center [285, 94] width 51 height 12
type input "*********"
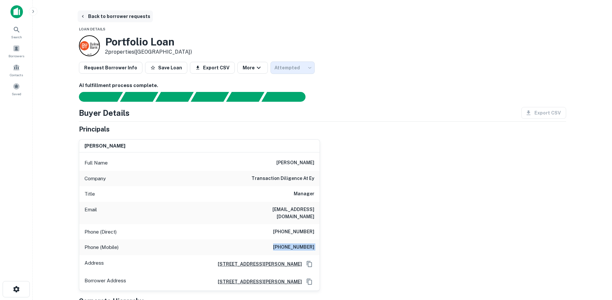
click at [119, 17] on button "Back to borrower requests" at bounding box center [115, 16] width 75 height 12
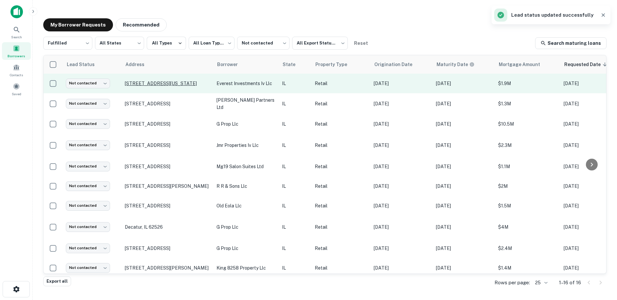
click at [172, 87] on p "3433 S Indiana Ave Chicago, IL 60616" at bounding box center [167, 84] width 85 height 6
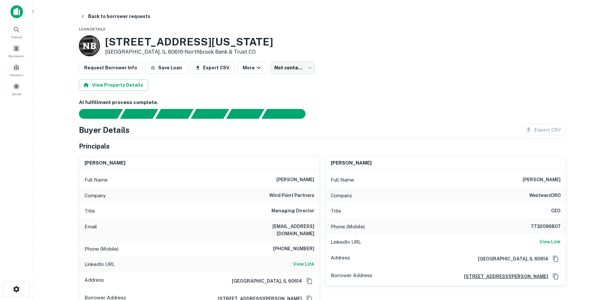
click at [300, 200] on div "Company wind point partners" at bounding box center [199, 196] width 241 height 16
click at [302, 198] on h6 "wind point partners" at bounding box center [291, 196] width 45 height 8
click at [305, 194] on h6 "wind point partners" at bounding box center [291, 196] width 45 height 8
drag, startPoint x: 304, startPoint y: 194, endPoint x: 302, endPoint y: 190, distance: 4.3
click at [302, 191] on div "Company wind point partners" at bounding box center [199, 196] width 241 height 16
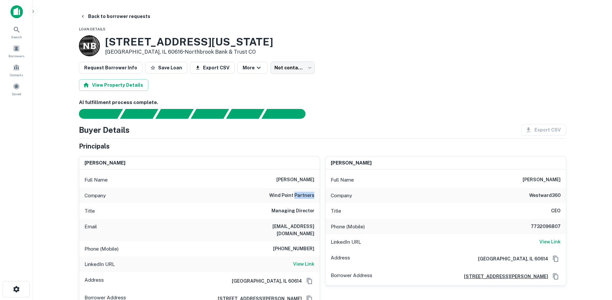
click at [303, 190] on div "Company wind point partners" at bounding box center [199, 196] width 241 height 16
click at [303, 193] on h6 "wind point partners" at bounding box center [291, 196] width 45 height 8
click at [304, 194] on h6 "wind point partners" at bounding box center [291, 196] width 45 height 8
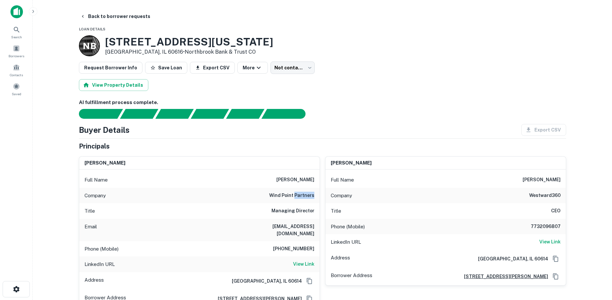
click at [304, 194] on h6 "wind point partners" at bounding box center [291, 196] width 45 height 8
copy h6 "wind point partners"
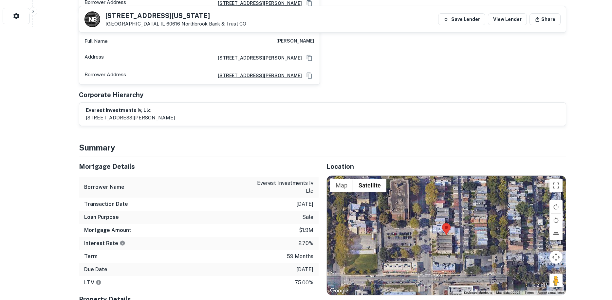
scroll to position [393, 0]
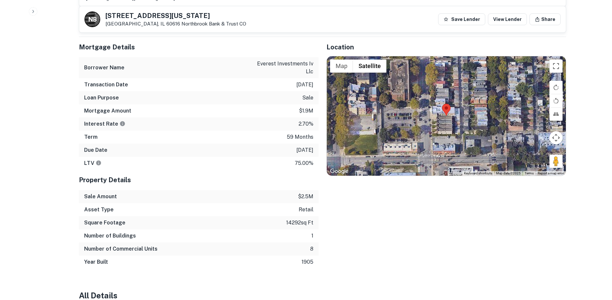
drag, startPoint x: 561, startPoint y: 159, endPoint x: 558, endPoint y: 146, distance: 12.3
click at [452, 108] on div "Map Terrain Satellite Labels Keyboard shortcuts Map Data Map data ©2025 Map dat…" at bounding box center [446, 116] width 239 height 120
drag, startPoint x: 550, startPoint y: 152, endPoint x: 607, endPoint y: 158, distance: 56.9
click at [430, 107] on div "Map Terrain Satellite Labels Keyboard shortcuts Map Data Map data ©2025 Map dat…" at bounding box center [446, 116] width 239 height 120
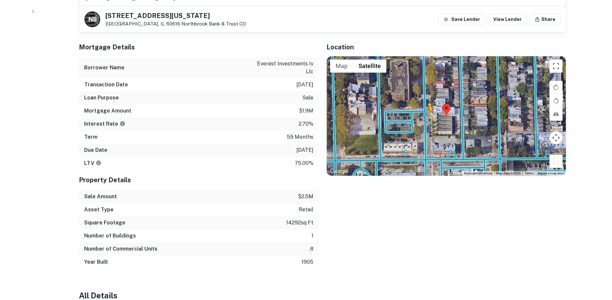
drag, startPoint x: 558, startPoint y: 156, endPoint x: 427, endPoint y: 112, distance: 138.1
click at [427, 112] on div "To activate drag with keyboard, press Alt + Enter. Once in keyboard drag state,…" at bounding box center [446, 116] width 239 height 120
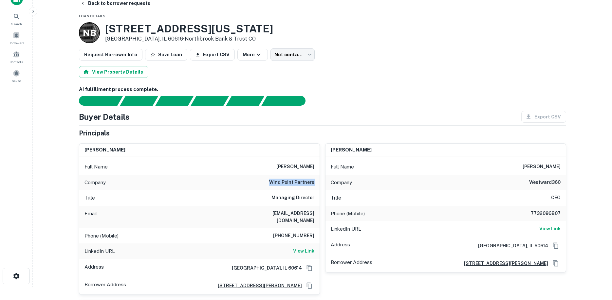
scroll to position [0, 0]
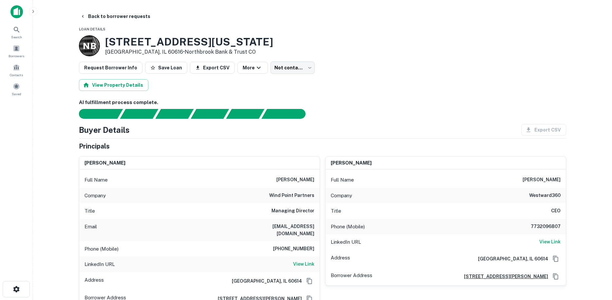
click at [294, 67] on body "Search Borrowers Contacts Saved Back to borrower requests Loan Details N B 3433…" at bounding box center [306, 150] width 612 height 300
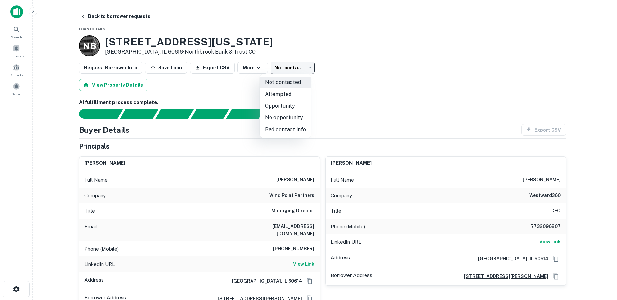
click at [293, 113] on li "No opportunity" at bounding box center [285, 118] width 51 height 12
type input "**********"
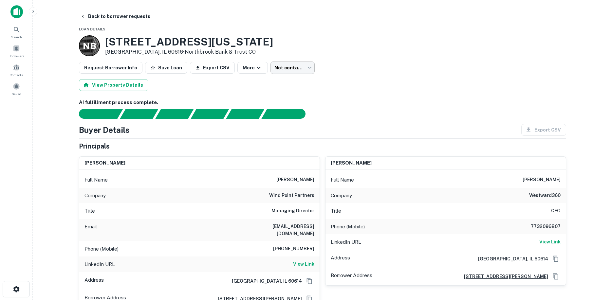
click at [265, 68] on body "Search Borrowers Contacts Saved Back to borrower requests Loan Details N B 3433…" at bounding box center [306, 150] width 612 height 300
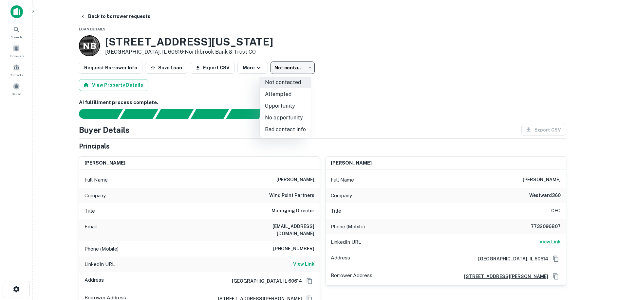
drag, startPoint x: 274, startPoint y: 114, endPoint x: 253, endPoint y: 106, distance: 22.4
click at [274, 114] on li "No opportunity" at bounding box center [285, 118] width 51 height 12
type input "**********"
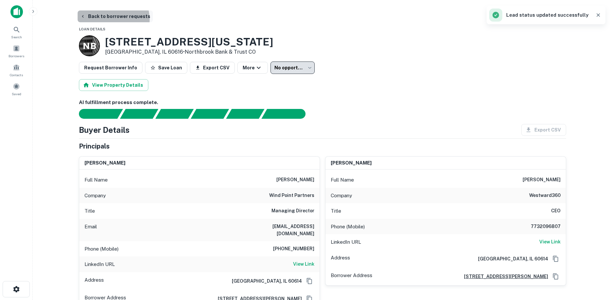
click at [109, 19] on button "Back to borrower requests" at bounding box center [115, 16] width 75 height 12
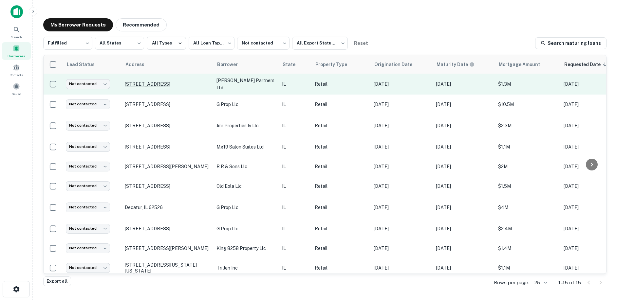
click at [163, 83] on p "8410 183rd Pl Tinley Park, IL 60487" at bounding box center [167, 84] width 85 height 6
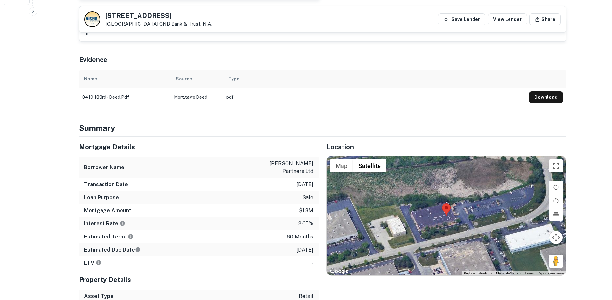
scroll to position [295, 0]
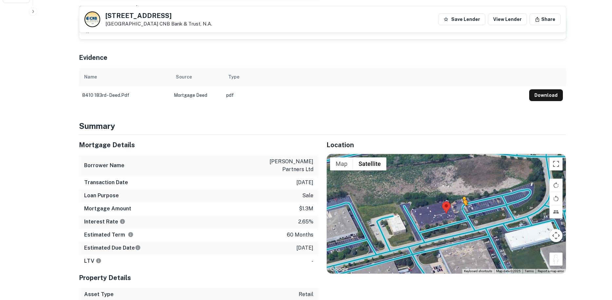
drag, startPoint x: 557, startPoint y: 255, endPoint x: 462, endPoint y: 205, distance: 107.4
click at [462, 205] on div "To activate drag with keyboard, press Alt + Enter. Once in keyboard drag state,…" at bounding box center [446, 214] width 239 height 120
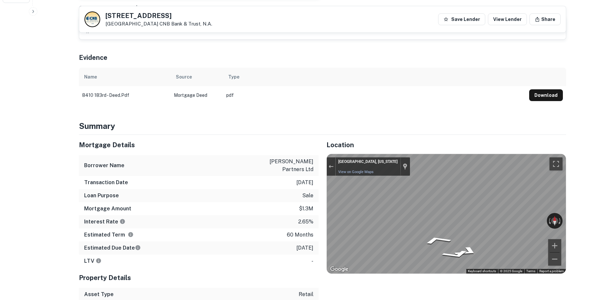
click at [208, 169] on div "Mortgage Details Borrower Name vandenberg partners ltd Transaction Date 2/7/202…" at bounding box center [318, 231] width 495 height 193
click at [297, 190] on div "Mortgage Details Borrower Name vandenberg partners ltd Transaction Date 2/7/202…" at bounding box center [318, 231] width 495 height 193
click at [535, 209] on div "← Move left → Move right ↑ Move up ↓ Move down + Zoom in - Zoom out Tinley Park…" at bounding box center [446, 214] width 239 height 120
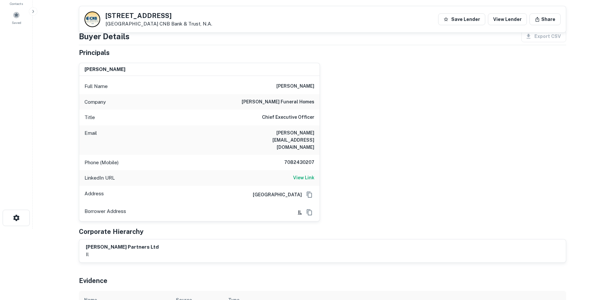
scroll to position [66, 0]
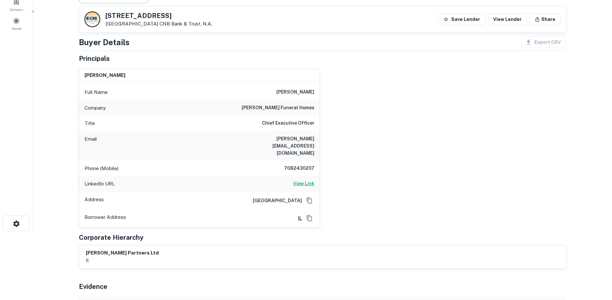
click at [301, 180] on h6 "View Link" at bounding box center [303, 183] width 21 height 7
click at [302, 165] on h6 "7082430207" at bounding box center [294, 169] width 39 height 8
copy h6 "7082430207"
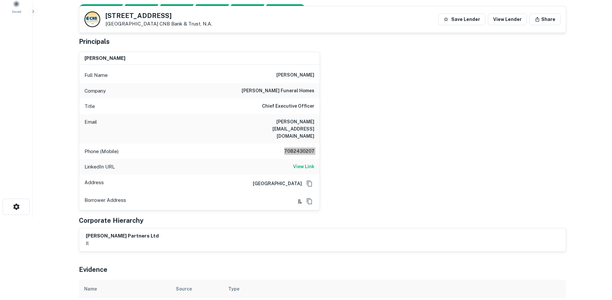
scroll to position [98, 0]
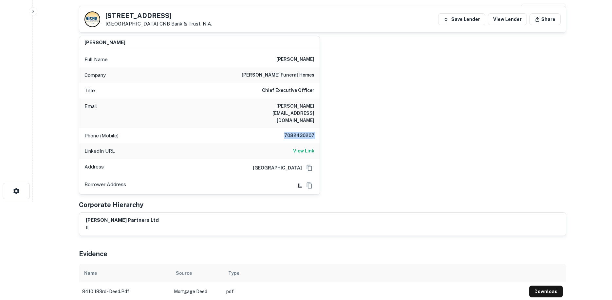
click at [579, 163] on main "Back to borrower requests 8410 183rd Pl Tinley Park, IL 60487 CNB Bank & Trust,…" at bounding box center [323, 52] width 580 height 300
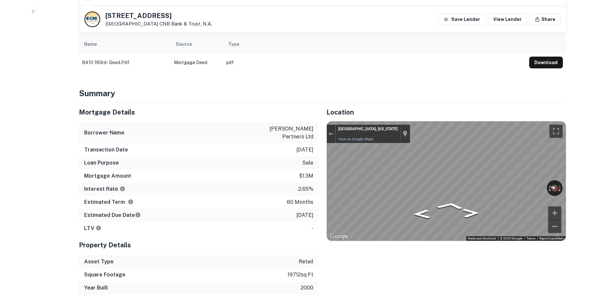
click at [368, 174] on div "← Move left → Move right ↑ Move up ↓ Move down + Zoom in - Zoom out Tinley Park…" at bounding box center [446, 182] width 239 height 120
click at [402, 164] on div "← Move left → Move right ↑ Move up ↓ Move down + Zoom in - Zoom out Tinley Park…" at bounding box center [446, 182] width 239 height 120
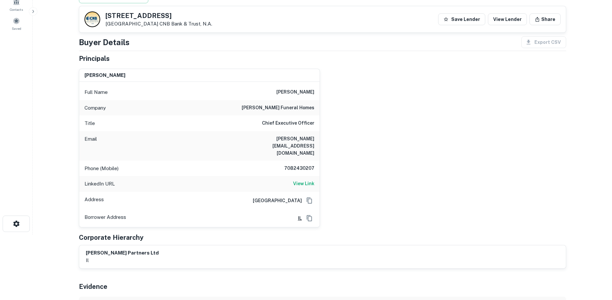
scroll to position [0, 0]
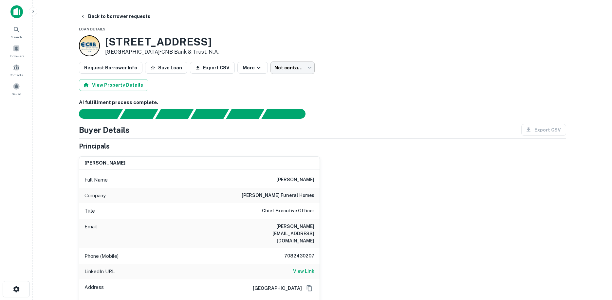
click at [288, 66] on body "Search Borrowers Contacts Saved Back to borrower requests Loan Details 8410 183…" at bounding box center [306, 150] width 612 height 300
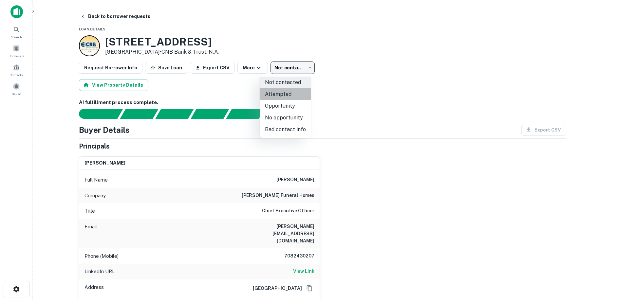
click at [292, 99] on li "Attempted" at bounding box center [285, 94] width 51 height 12
type input "*********"
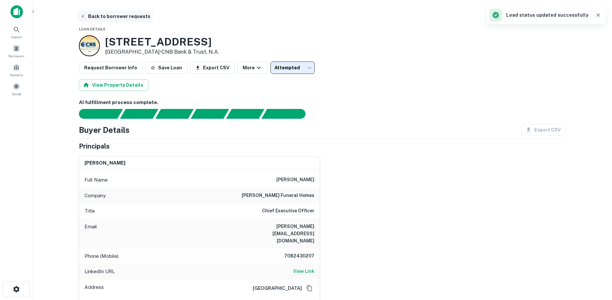
click at [131, 18] on button "Back to borrower requests" at bounding box center [115, 16] width 75 height 12
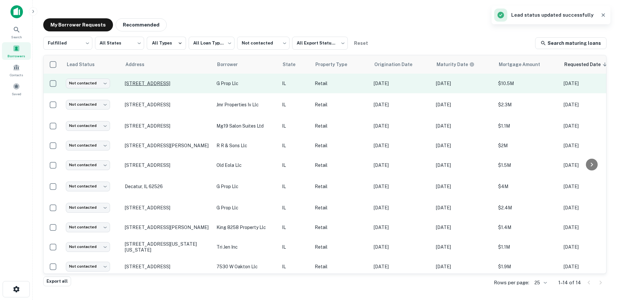
click at [177, 84] on p "2121 Marquette Rd Peru, IL 61354" at bounding box center [167, 84] width 85 height 6
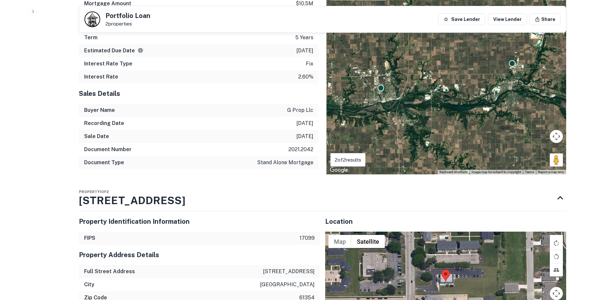
scroll to position [1794, 0]
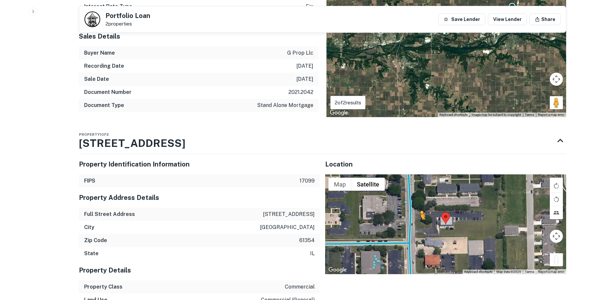
drag, startPoint x: 561, startPoint y: 193, endPoint x: 417, endPoint y: 160, distance: 147.6
click at [417, 175] on div "To activate drag with keyboard, press Alt + Enter. Once in keyboard drag state,…" at bounding box center [445, 225] width 241 height 100
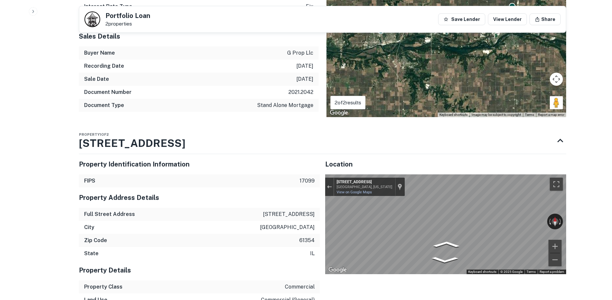
click at [427, 239] on icon "Go North, Marquette Rd" at bounding box center [424, 247] width 44 height 16
click at [432, 239] on icon "Go North, Marquette Rd" at bounding box center [424, 247] width 44 height 16
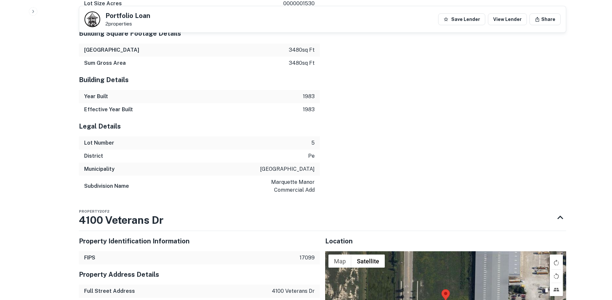
scroll to position [2248, 0]
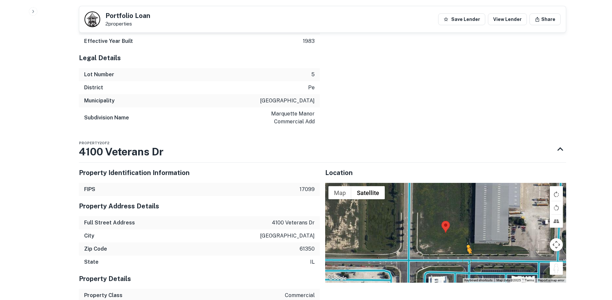
drag, startPoint x: 554, startPoint y: 196, endPoint x: 463, endPoint y: 184, distance: 91.8
click at [464, 184] on div "To activate drag with keyboard, press Alt + Enter. Once in keyboard drag state,…" at bounding box center [445, 233] width 241 height 100
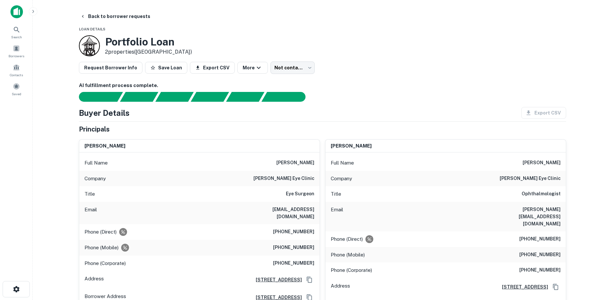
scroll to position [72, 0]
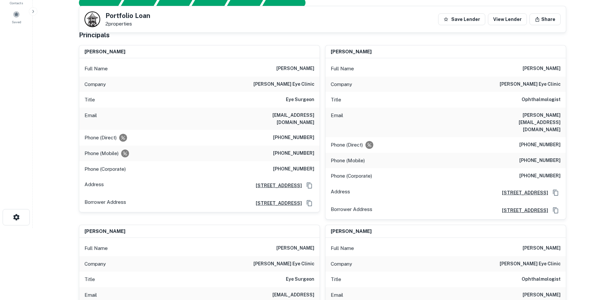
click at [301, 135] on div "Phone (Direct) (309) 829-5311" at bounding box center [199, 138] width 241 height 16
click at [305, 134] on h6 "[PHONE_NUMBER]" at bounding box center [293, 138] width 41 height 8
copy h6 "[PHONE_NUMBER]"
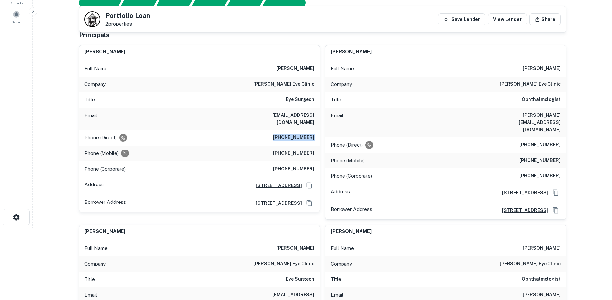
click at [540, 157] on h6 "[PHONE_NUMBER]" at bounding box center [540, 161] width 41 height 8
copy h6 "[PHONE_NUMBER]"
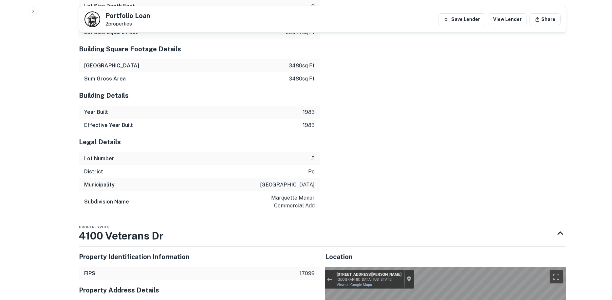
scroll to position [2145, 0]
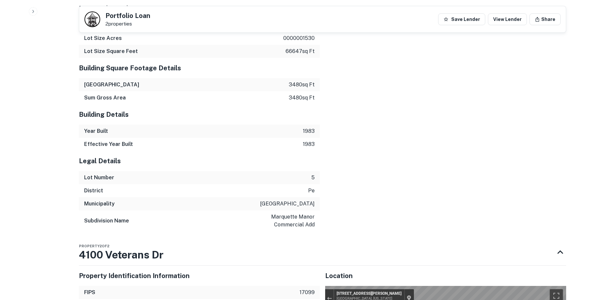
drag, startPoint x: 615, startPoint y: 72, endPoint x: 606, endPoint y: 227, distance: 155.6
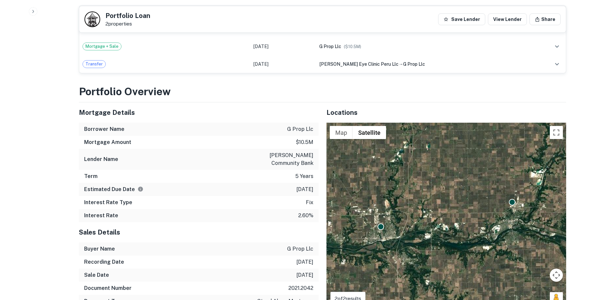
scroll to position [1783, 0]
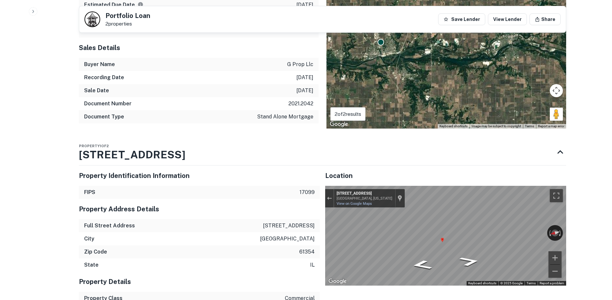
drag, startPoint x: 616, startPoint y: 207, endPoint x: 600, endPoint y: 235, distance: 32.2
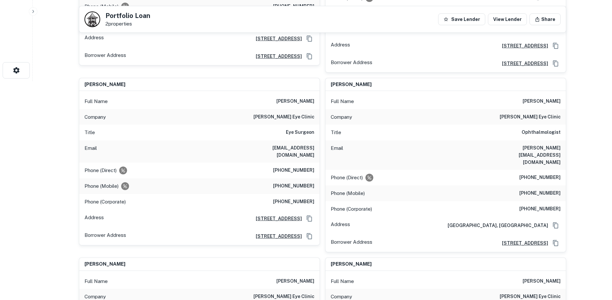
scroll to position [0, 0]
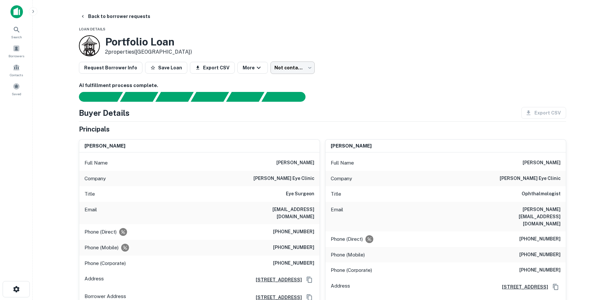
click at [302, 63] on body "Search Borrowers Contacts Saved Back to borrower requests Loan Details Portfoli…" at bounding box center [306, 150] width 612 height 300
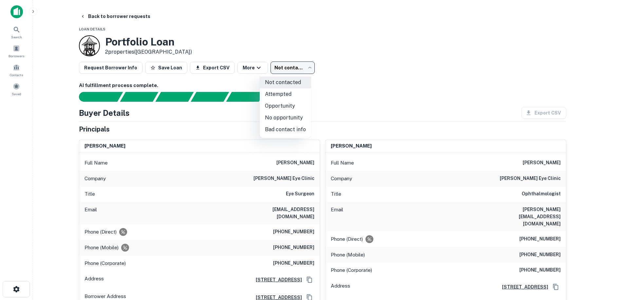
click at [284, 93] on li "Attempted" at bounding box center [285, 94] width 51 height 12
type input "*********"
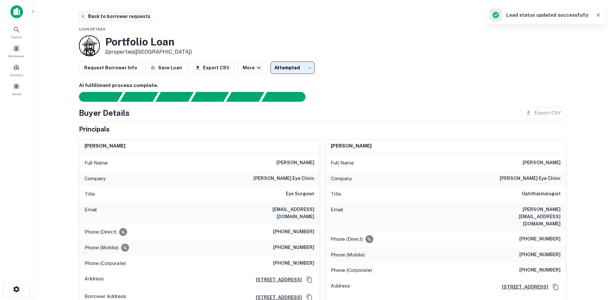
click at [120, 14] on button "Back to borrower requests" at bounding box center [115, 16] width 75 height 12
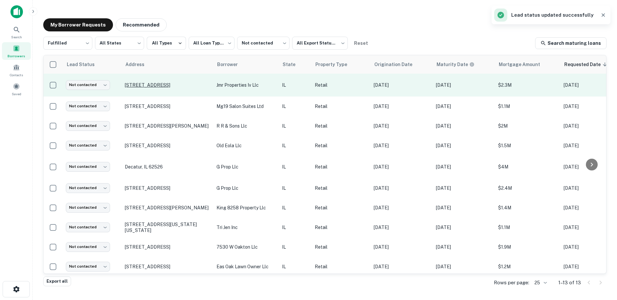
click at [135, 83] on p "100 N Green Bay Rd Waukegan, IL 60085" at bounding box center [167, 85] width 85 height 6
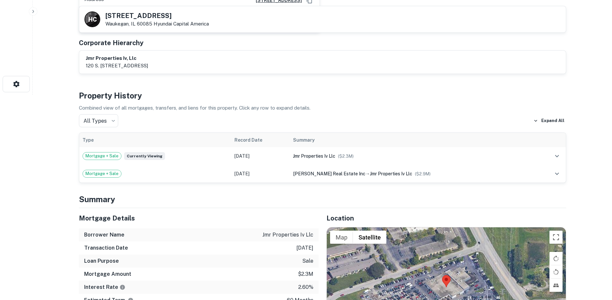
scroll to position [328, 0]
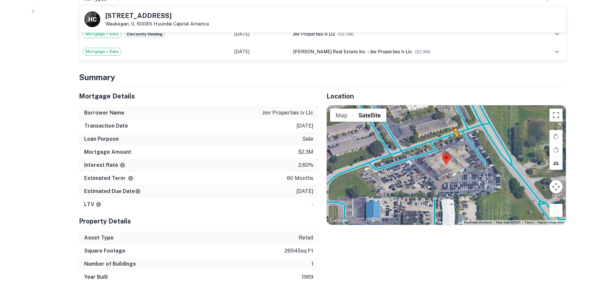
drag, startPoint x: 558, startPoint y: 208, endPoint x: 494, endPoint y: 146, distance: 89.7
click at [415, 139] on div "To activate drag with keyboard, press Alt + Enter. Once in keyboard drag state,…" at bounding box center [446, 166] width 239 height 120
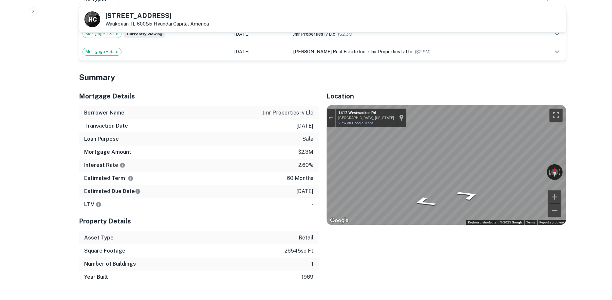
click at [188, 159] on div "Mortgage Details Borrower Name jmr properties iv llc Transaction Date 2/7/2021 …" at bounding box center [318, 185] width 495 height 198
click at [235, 178] on div "Mortgage Details Borrower Name jmr properties iv llc Transaction Date 2/7/2021 …" at bounding box center [318, 185] width 495 height 198
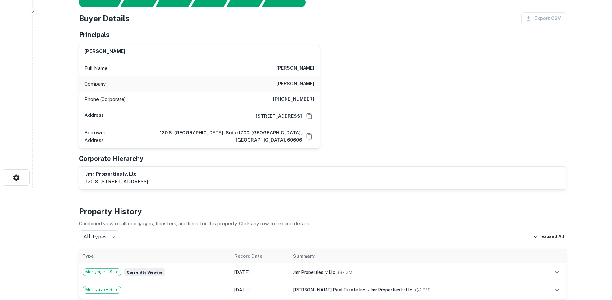
scroll to position [0, 0]
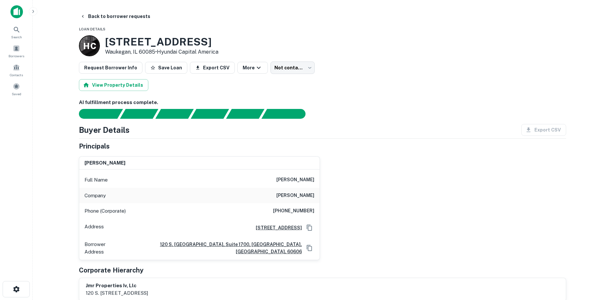
click at [312, 208] on h6 "(847) 497-8696" at bounding box center [293, 211] width 41 height 8
copy h6 "(847) 497-8696"
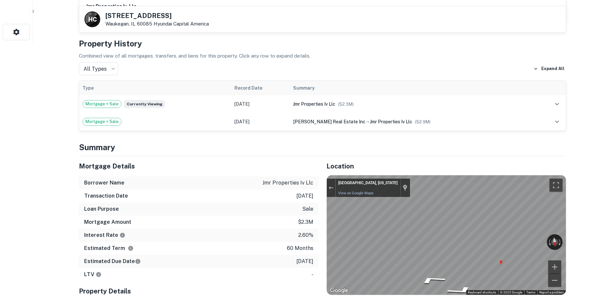
scroll to position [295, 0]
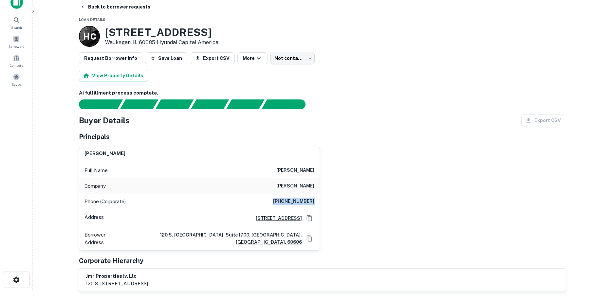
scroll to position [0, 0]
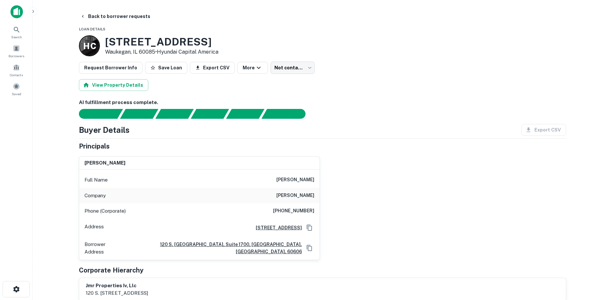
click at [292, 68] on body "Search Borrowers Contacts Saved Back to borrower requests Loan Details H C 100 …" at bounding box center [306, 150] width 612 height 300
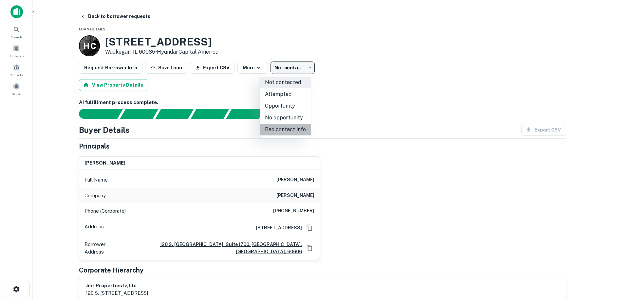
drag, startPoint x: 290, startPoint y: 132, endPoint x: 179, endPoint y: 65, distance: 129.8
click at [290, 132] on li "Bad contact info" at bounding box center [285, 130] width 51 height 12
type input "**********"
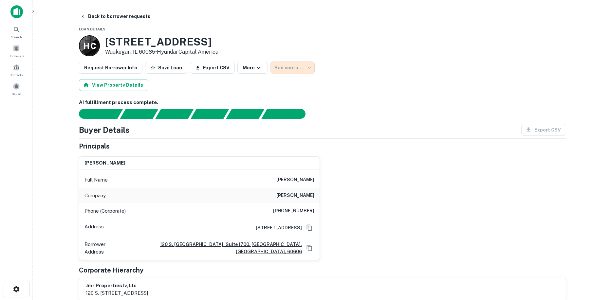
click at [102, 2] on main "**********" at bounding box center [323, 150] width 580 height 300
click at [104, 17] on button "Back to borrower requests" at bounding box center [115, 16] width 75 height 12
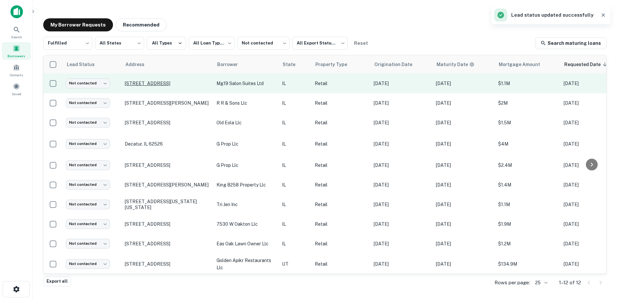
click at [153, 82] on p "[STREET_ADDRESS]" at bounding box center [167, 84] width 85 height 6
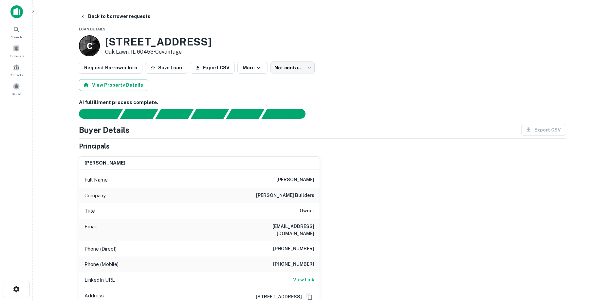
click at [293, 194] on h6 "mcbrearty builders" at bounding box center [285, 196] width 58 height 8
copy h6 "mcbrearty builders"
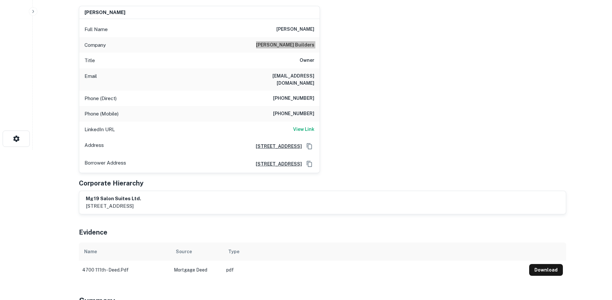
scroll to position [328, 0]
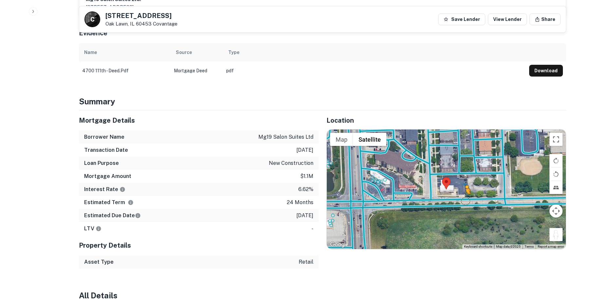
drag, startPoint x: 559, startPoint y: 230, endPoint x: 465, endPoint y: 194, distance: 100.3
click at [465, 194] on div "To activate drag with keyboard, press Alt + Enter. Once in keyboard drag state,…" at bounding box center [446, 190] width 239 height 120
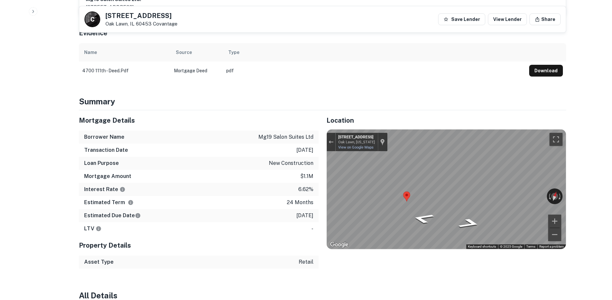
scroll to position [0, 0]
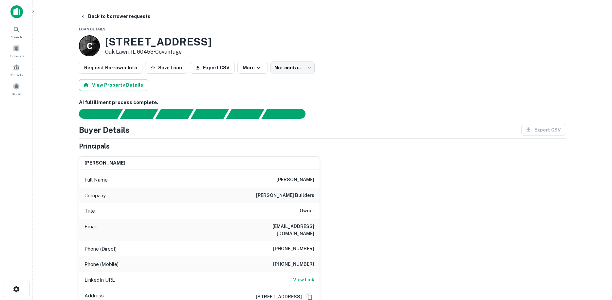
click at [295, 242] on div "Phone (Direct) (773) 881-7726" at bounding box center [199, 250] width 241 height 16
click at [295, 245] on h6 "(773) 881-7726" at bounding box center [293, 249] width 41 height 8
click at [276, 261] on h6 "(708) 878-4661" at bounding box center [293, 265] width 41 height 8
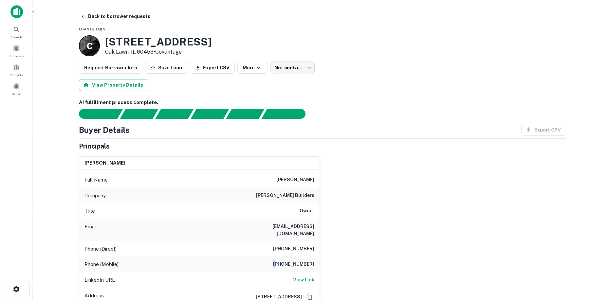
click at [276, 261] on h6 "(708) 878-4661" at bounding box center [293, 265] width 41 height 8
click at [397, 193] on div "edward mc brearty Full Name edward mc brearty Company mcbrearty builders Title …" at bounding box center [320, 237] width 493 height 173
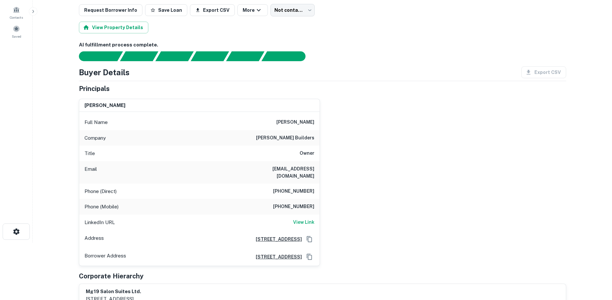
scroll to position [66, 0]
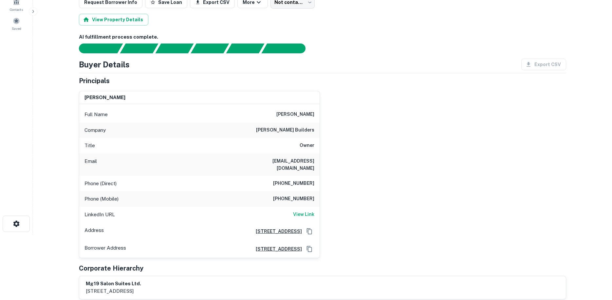
drag, startPoint x: 80, startPoint y: 59, endPoint x: 186, endPoint y: 93, distance: 111.4
click at [186, 93] on div "Buyer Details Export CSV Principals edward mc brearty Full Name edward mc brear…" at bounding box center [323, 179] width 488 height 241
click at [171, 79] on div "Principals" at bounding box center [323, 81] width 488 height 10
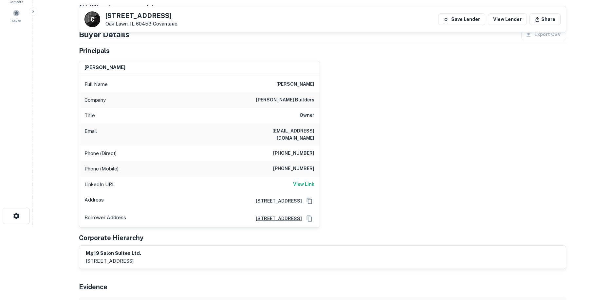
scroll to position [0, 0]
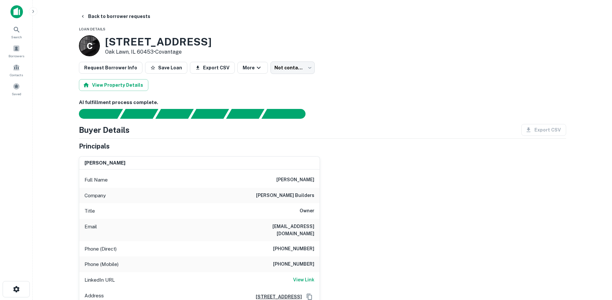
drag, startPoint x: 66, startPoint y: 132, endPoint x: 354, endPoint y: 175, distance: 291.9
click at [354, 175] on main "Back to borrower requests Loan Details C 4700 W 111th St Oak Lawn, IL 60453 • C…" at bounding box center [323, 150] width 580 height 300
click at [358, 172] on div "edward mc brearty Full Name edward mc brearty Company mcbrearty builders Title …" at bounding box center [320, 237] width 493 height 173
drag, startPoint x: 74, startPoint y: 126, endPoint x: 165, endPoint y: 147, distance: 93.7
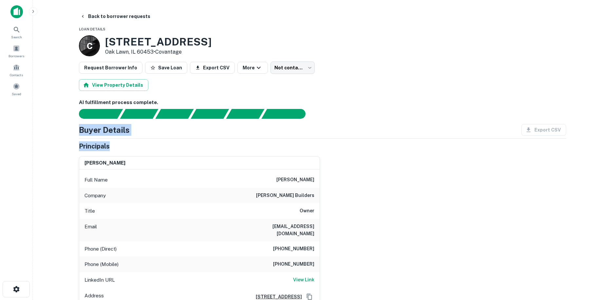
click at [165, 147] on div "Principals" at bounding box center [323, 147] width 488 height 10
drag, startPoint x: 122, startPoint y: 19, endPoint x: 134, endPoint y: 31, distance: 17.4
click at [122, 19] on button "Back to borrower requests" at bounding box center [115, 16] width 75 height 12
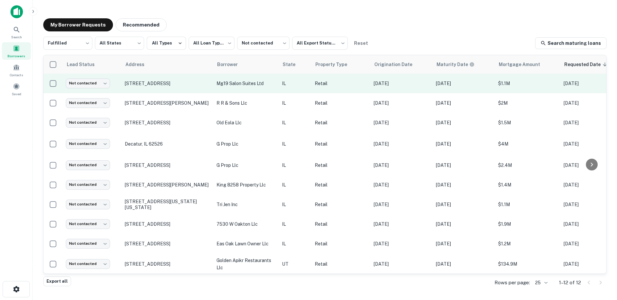
click at [473, 87] on p "[DATE]" at bounding box center [464, 83] width 56 height 7
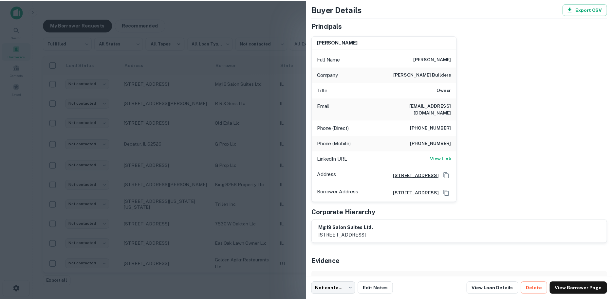
scroll to position [73, 0]
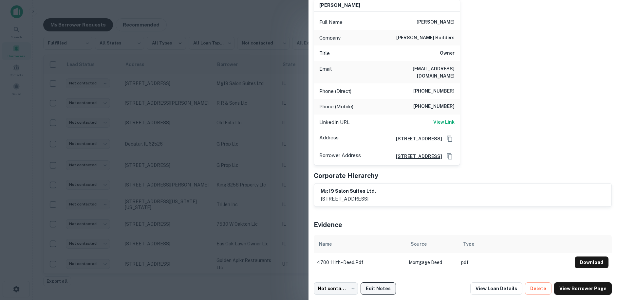
click at [383, 292] on button "Edit Notes" at bounding box center [378, 289] width 35 height 12
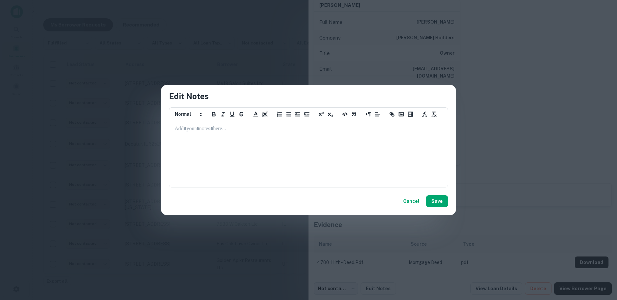
click at [359, 140] on div at bounding box center [309, 155] width 278 height 66
click at [454, 203] on div "Cancel Save" at bounding box center [308, 202] width 295 height 28
click at [443, 205] on button "Save" at bounding box center [437, 202] width 22 height 12
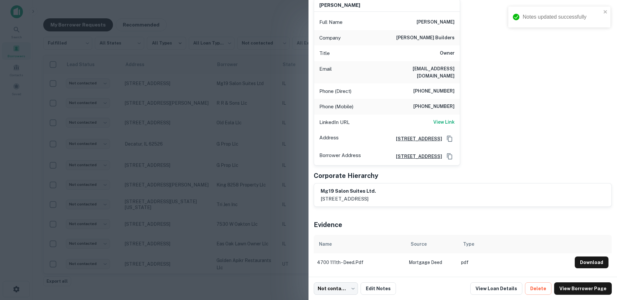
click at [254, 90] on div at bounding box center [308, 150] width 617 height 300
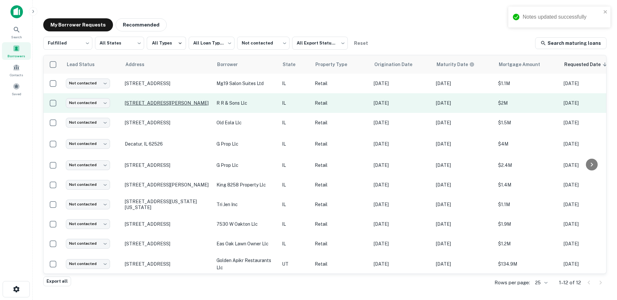
click at [159, 102] on p "738 W Randolph St Chicago, IL 60661" at bounding box center [167, 103] width 85 height 6
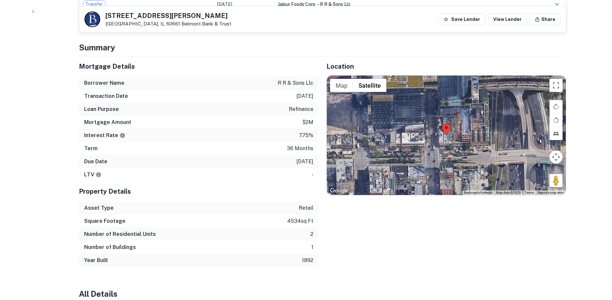
scroll to position [459, 0]
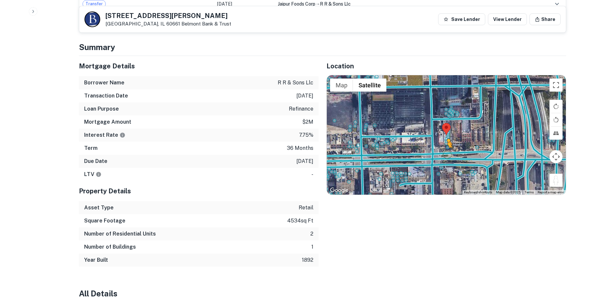
drag, startPoint x: 560, startPoint y: 176, endPoint x: 445, endPoint y: 148, distance: 118.7
click at [445, 148] on div "To activate drag with keyboard, press Alt + Enter. Once in keyboard drag state,…" at bounding box center [446, 135] width 239 height 120
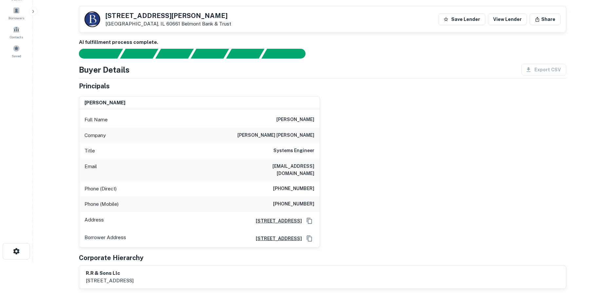
scroll to position [33, 0]
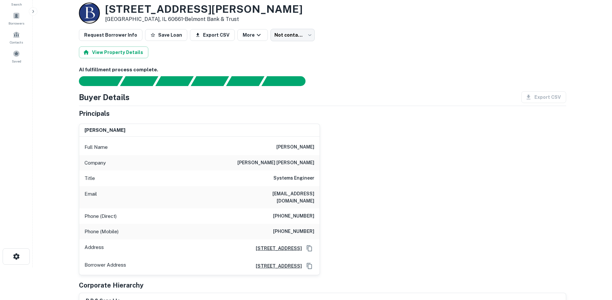
click at [300, 209] on div "Phone (Direct) (773) 583-0907" at bounding box center [199, 217] width 241 height 16
click at [296, 224] on div "Phone (Mobile) (773) 701-0021" at bounding box center [199, 232] width 241 height 16
click at [296, 228] on h6 "(773) 701-0021" at bounding box center [293, 232] width 41 height 8
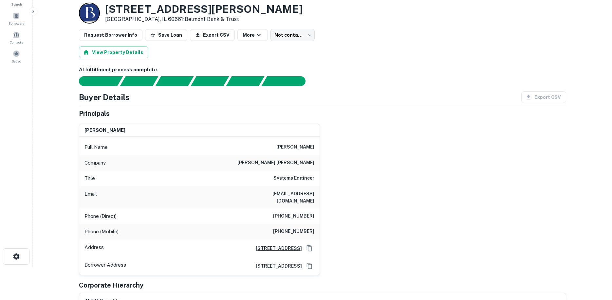
click at [351, 200] on div "hiten bharwad Full Name hiten bharwad Company goldman sachs Title Systems Engin…" at bounding box center [320, 197] width 493 height 157
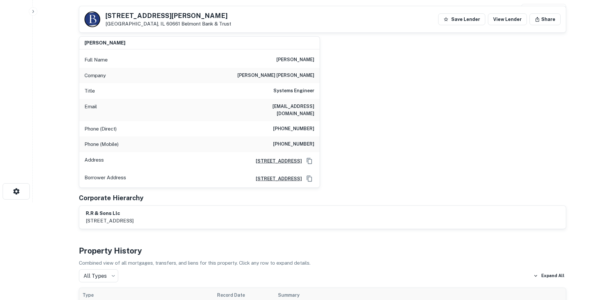
scroll to position [98, 0]
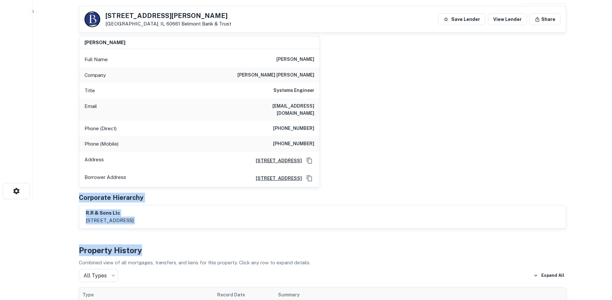
drag, startPoint x: 124, startPoint y: 218, endPoint x: 361, endPoint y: 237, distance: 238.0
click at [357, 245] on h4 "Property History" at bounding box center [323, 251] width 488 height 12
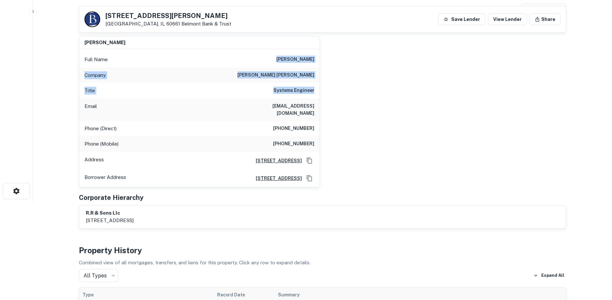
drag, startPoint x: 278, startPoint y: 54, endPoint x: 384, endPoint y: 85, distance: 111.1
click at [384, 85] on div "hiten bharwad Full Name hiten bharwad Company goldman sachs Title Systems Engin…" at bounding box center [320, 109] width 493 height 157
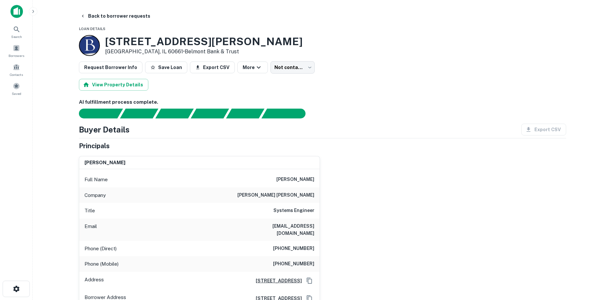
scroll to position [0, 0]
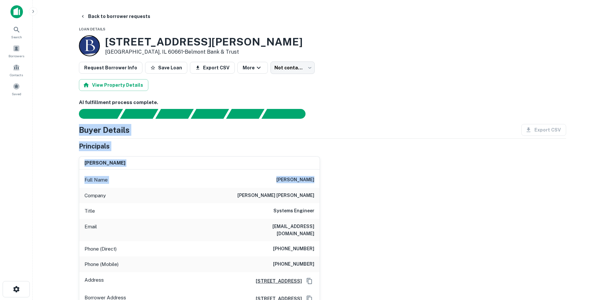
drag, startPoint x: 74, startPoint y: 126, endPoint x: 407, endPoint y: 175, distance: 336.3
click at [407, 175] on div "hiten bharwad Full Name hiten bharwad Company goldman sachs Title Systems Engin…" at bounding box center [320, 229] width 493 height 157
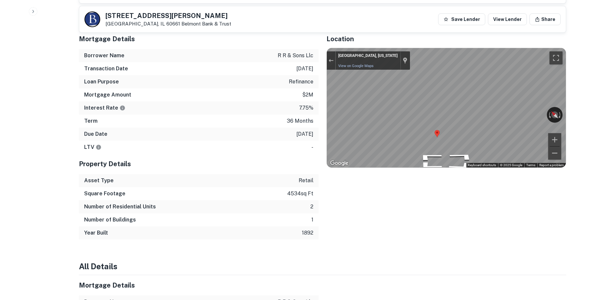
scroll to position [492, 0]
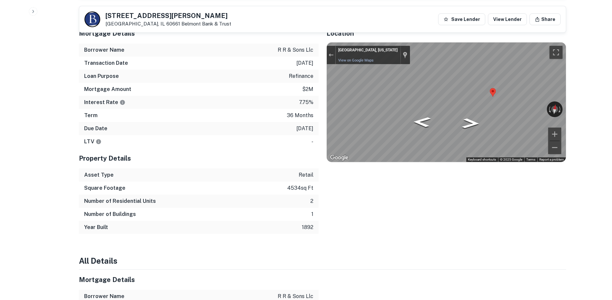
click at [219, 64] on div "Mortgage Details Borrower Name r r & sons llc Transaction Date 2/9/2023 Loan Pu…" at bounding box center [318, 128] width 495 height 211
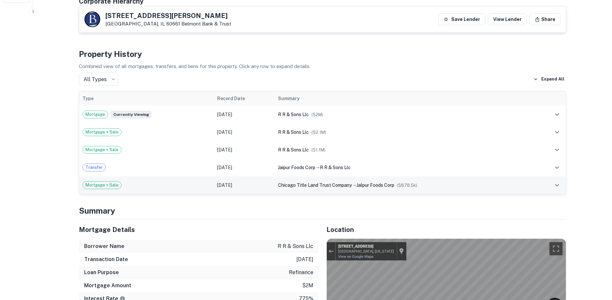
scroll to position [426, 0]
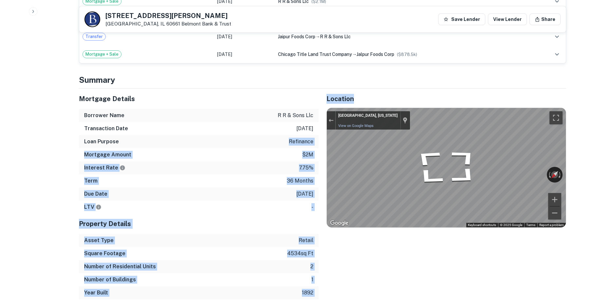
drag, startPoint x: 320, startPoint y: 188, endPoint x: 278, endPoint y: 137, distance: 65.7
click at [278, 137] on div "Mortgage Details Borrower Name r r & sons llc Transaction Date 2/9/2023 Loan Pu…" at bounding box center [318, 194] width 495 height 211
click at [278, 137] on div "Loan Purpose refinance" at bounding box center [199, 141] width 240 height 13
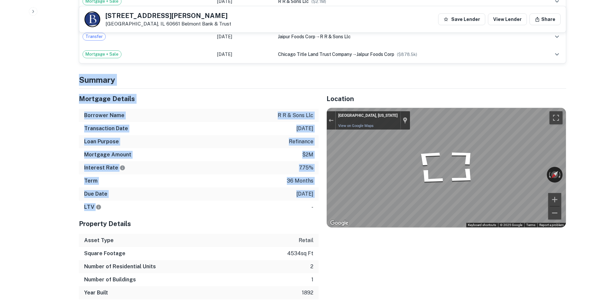
drag, startPoint x: 97, startPoint y: 91, endPoint x: 277, endPoint y: 207, distance: 214.1
click at [306, 177] on p "36 months" at bounding box center [300, 181] width 27 height 8
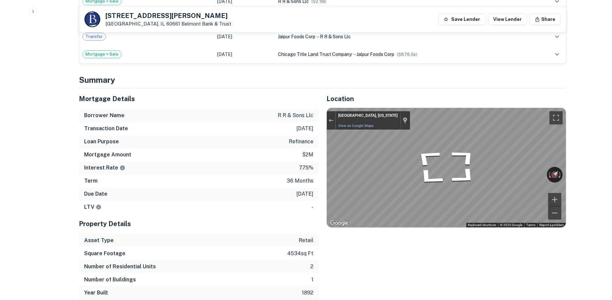
drag, startPoint x: 315, startPoint y: 189, endPoint x: 204, endPoint y: 118, distance: 131.6
click at [204, 118] on div "Mortgage Details Borrower Name r r & sons llc Transaction Date 2/9/2023 Loan Pu…" at bounding box center [199, 151] width 240 height 125
click at [204, 122] on div "Transaction Date 2/9/2023" at bounding box center [199, 128] width 240 height 13
click at [322, 189] on div "Location ← Move left → Move right ↑ Move up ↓ Move down + Zoom in - Zoom out Ho…" at bounding box center [443, 194] width 248 height 211
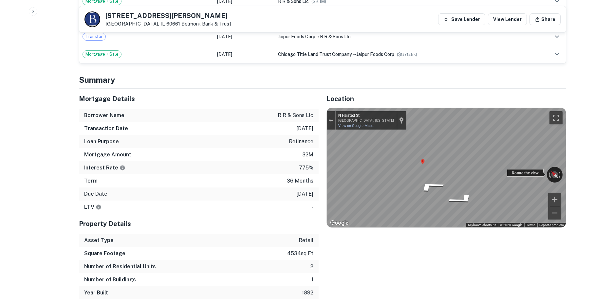
click at [539, 163] on div "← Move left → Move right ↑ Move up ↓ Move down + Zoom in - Zoom out N Halsted S…" at bounding box center [446, 168] width 239 height 120
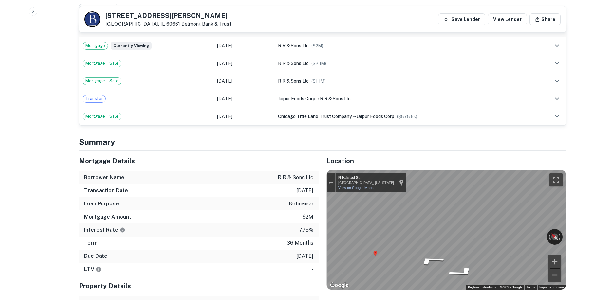
scroll to position [393, 0]
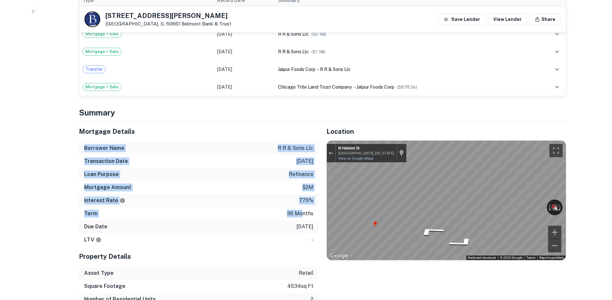
drag, startPoint x: 276, startPoint y: 147, endPoint x: 302, endPoint y: 206, distance: 64.5
click at [302, 206] on div "Mortgage Details Borrower Name r r & sons llc Transaction Date 2/9/2023 Loan Pu…" at bounding box center [199, 184] width 240 height 125
click at [302, 210] on p "36 months" at bounding box center [300, 214] width 27 height 8
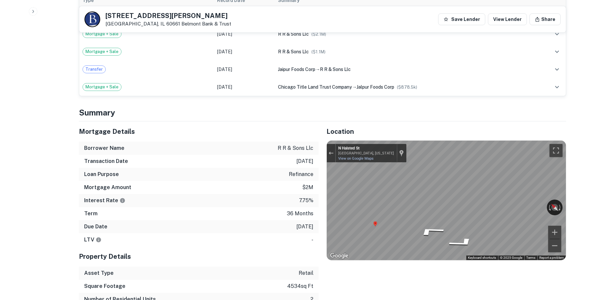
drag, startPoint x: 310, startPoint y: 218, endPoint x: 283, endPoint y: 158, distance: 65.7
click at [283, 158] on div "Mortgage Details Borrower Name r r & sons llc Transaction Date 2/9/2023 Loan Pu…" at bounding box center [199, 184] width 240 height 125
click at [283, 158] on div "Transaction Date 2/9/2023" at bounding box center [199, 161] width 240 height 13
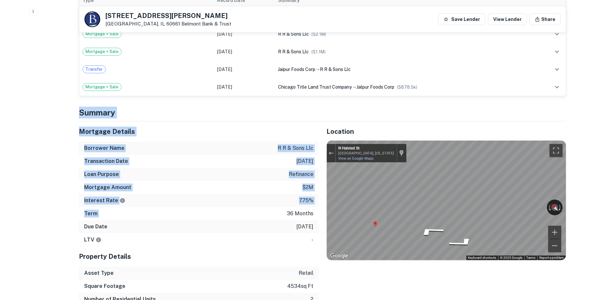
drag, startPoint x: 74, startPoint y: 101, endPoint x: 255, endPoint y: 205, distance: 208.9
click at [255, 207] on div "Term 36 months" at bounding box center [199, 213] width 240 height 13
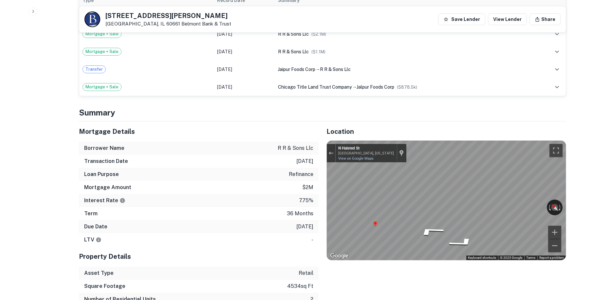
drag, startPoint x: 309, startPoint y: 224, endPoint x: 117, endPoint y: 134, distance: 211.8
click at [131, 144] on div "Mortgage Details Borrower Name r r & sons llc Transaction Date 2/9/2023 Loan Pu…" at bounding box center [199, 184] width 240 height 125
click at [85, 107] on h4 "Summary" at bounding box center [323, 113] width 488 height 12
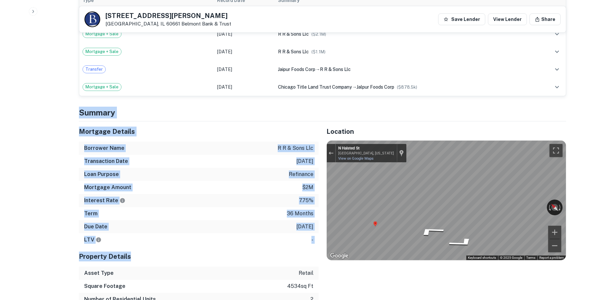
drag, startPoint x: 78, startPoint y: 98, endPoint x: 314, endPoint y: 226, distance: 268.6
click at [314, 226] on div "Due Date 2/5/2026" at bounding box center [199, 227] width 240 height 13
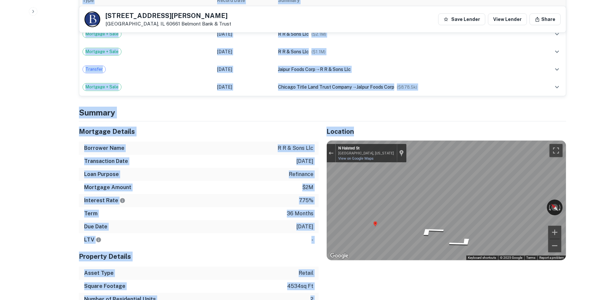
drag, startPoint x: 323, startPoint y: 228, endPoint x: 79, endPoint y: 108, distance: 272.1
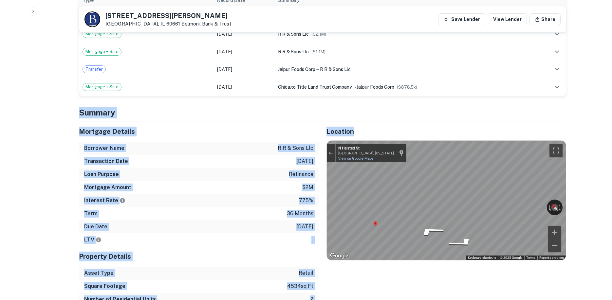
click at [84, 109] on h4 "Summary" at bounding box center [323, 113] width 488 height 12
drag, startPoint x: 77, startPoint y: 90, endPoint x: 310, endPoint y: 220, distance: 267.1
click at [310, 223] on p "2/5/2026" at bounding box center [305, 227] width 17 height 8
drag, startPoint x: 285, startPoint y: 190, endPoint x: 80, endPoint y: 102, distance: 222.7
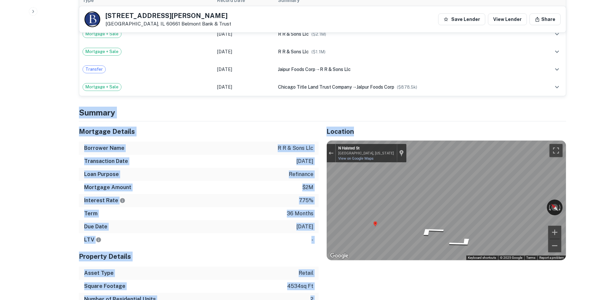
click at [80, 107] on h4 "Summary" at bounding box center [323, 113] width 488 height 12
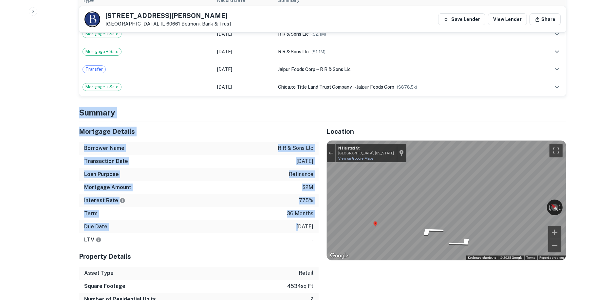
drag, startPoint x: 77, startPoint y: 100, endPoint x: 294, endPoint y: 221, distance: 248.8
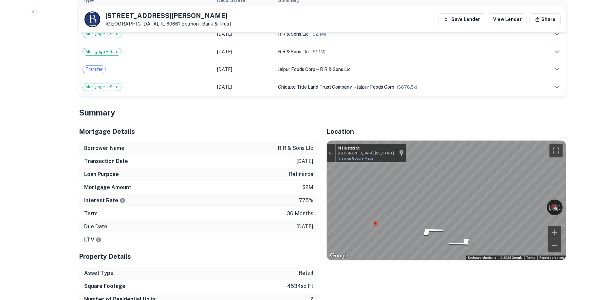
click at [314, 223] on div "Due Date 2/5/2026" at bounding box center [199, 227] width 240 height 13
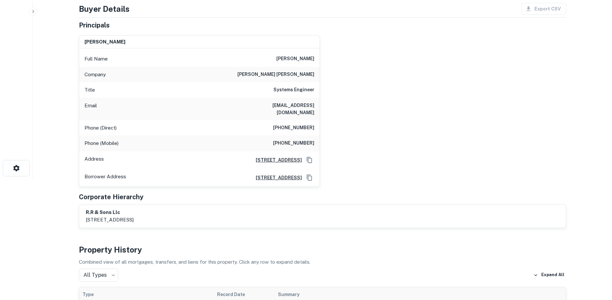
scroll to position [0, 0]
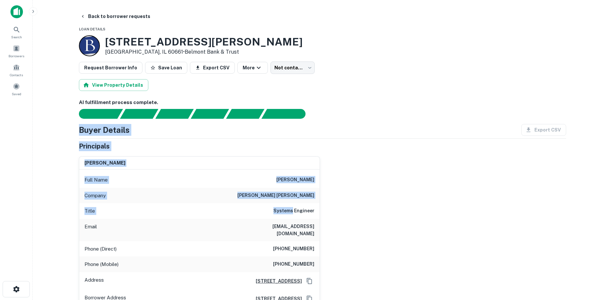
drag, startPoint x: 165, startPoint y: 179, endPoint x: 293, endPoint y: 211, distance: 132.6
click at [293, 211] on div "Buyer Details Export CSV Principals hiten bharwad Full Name hiten bharwad Compa…" at bounding box center [323, 236] width 488 height 225
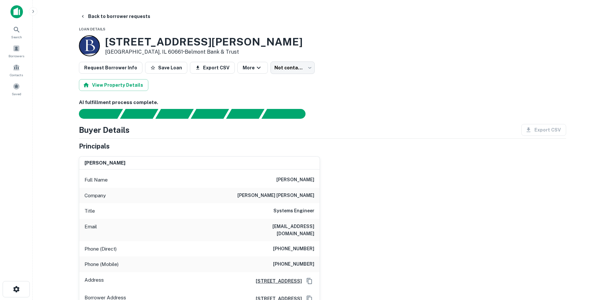
click at [320, 211] on div "hiten bharwad Full Name hiten bharwad Company goldman sachs Title Systems Engin…" at bounding box center [320, 229] width 493 height 157
drag, startPoint x: 76, startPoint y: 129, endPoint x: 287, endPoint y: 189, distance: 219.3
click at [288, 189] on div "Company goldman sachs" at bounding box center [199, 196] width 241 height 16
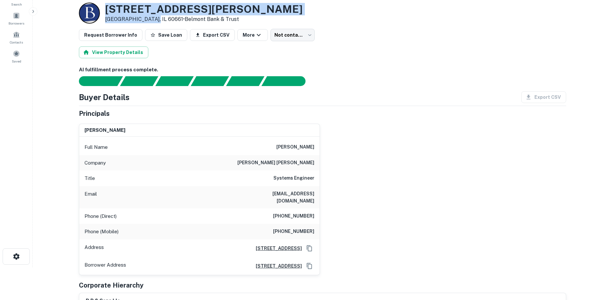
drag, startPoint x: 107, startPoint y: 9, endPoint x: 149, endPoint y: 17, distance: 42.5
click at [149, 17] on div "738 W RANDOLPH ST Chicago, IL 60661 • Belmont Bank & Trust" at bounding box center [204, 13] width 198 height 20
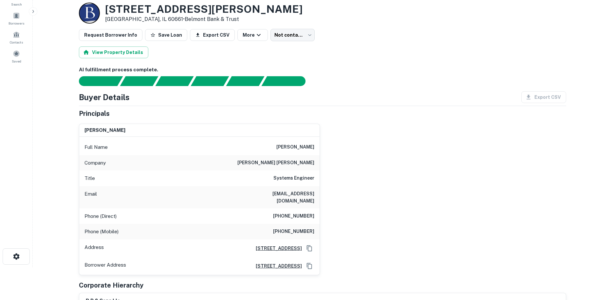
click at [25, 150] on div "Search Borrowers Contacts Saved" at bounding box center [16, 107] width 32 height 280
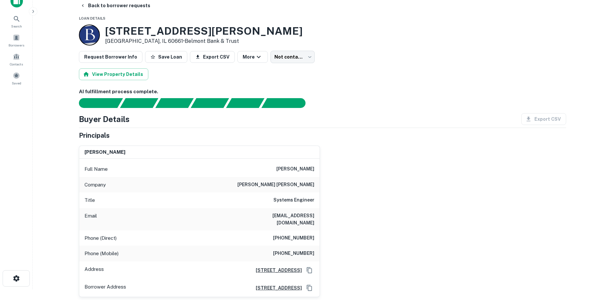
scroll to position [0, 0]
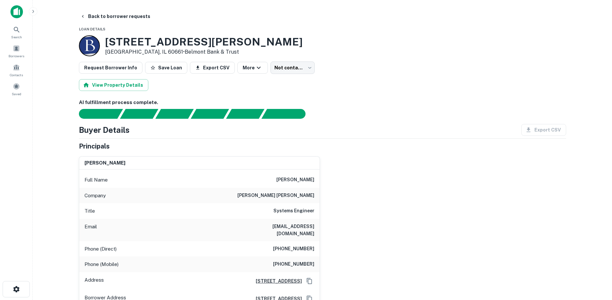
drag, startPoint x: 300, startPoint y: 51, endPoint x: 319, endPoint y: 48, distance: 19.1
click at [300, 51] on div "738 W RANDOLPH ST Chicago, IL 60661 • Belmont Bank & Trust" at bounding box center [323, 45] width 488 height 21
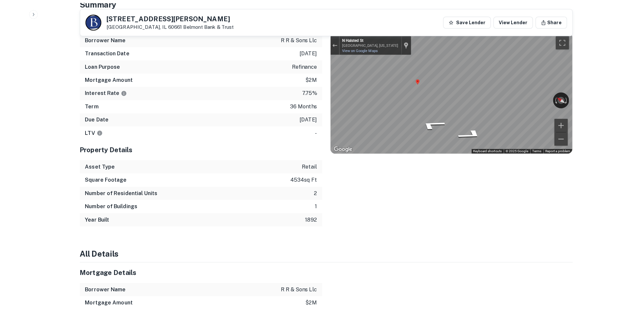
scroll to position [426, 0]
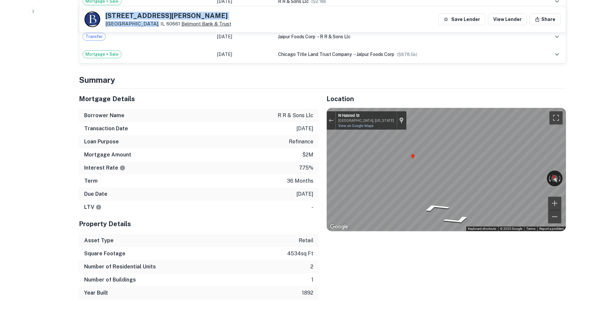
drag, startPoint x: 129, startPoint y: 20, endPoint x: 147, endPoint y: 23, distance: 18.3
click at [147, 23] on div "738 W RANDOLPH ST Chicago, IL 60661 Belmont Bank & Trust Save Lender View Lende…" at bounding box center [322, 19] width 487 height 26
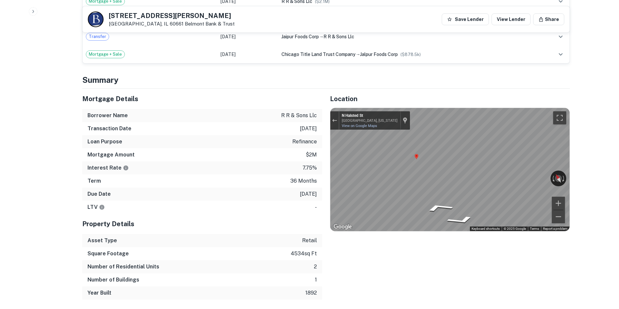
click at [292, 165] on div "Interest Rate 7.75%" at bounding box center [202, 168] width 240 height 13
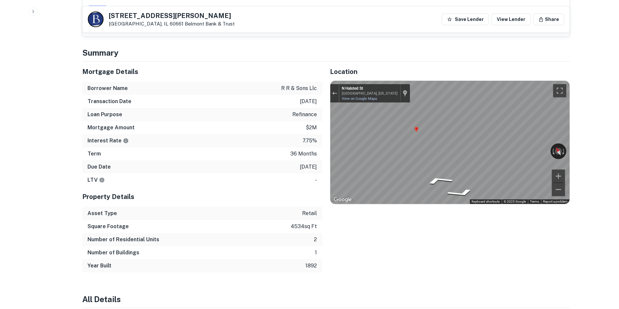
scroll to position [459, 0]
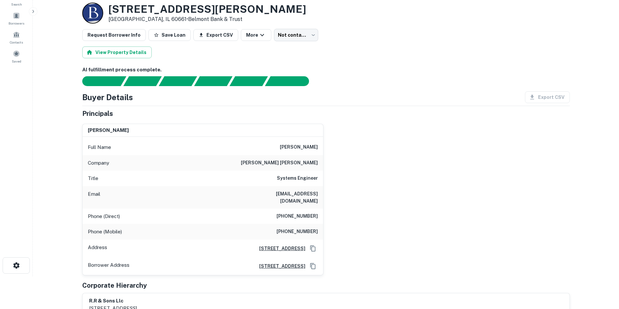
scroll to position [0, 0]
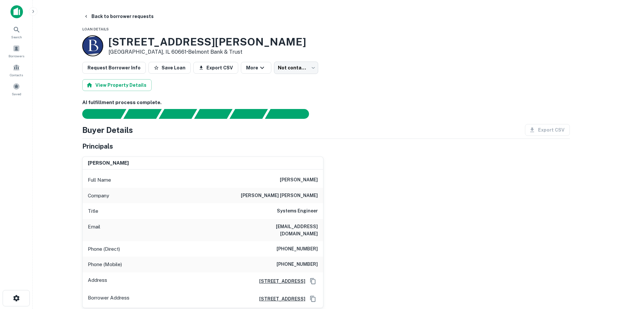
drag, startPoint x: 292, startPoint y: 86, endPoint x: 293, endPoint y: 82, distance: 4.0
click at [292, 86] on div "View Property Details" at bounding box center [326, 85] width 488 height 12
click at [295, 68] on body "Search Borrowers Contacts Saved Back to borrower requests Loan Details 738 W RA…" at bounding box center [312, 154] width 624 height 309
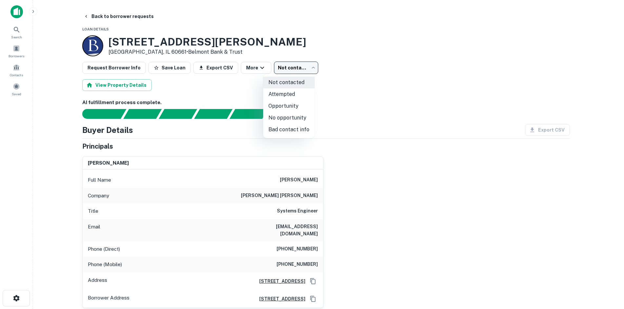
click at [291, 106] on li "Opportunity" at bounding box center [288, 106] width 51 height 12
type input "**********"
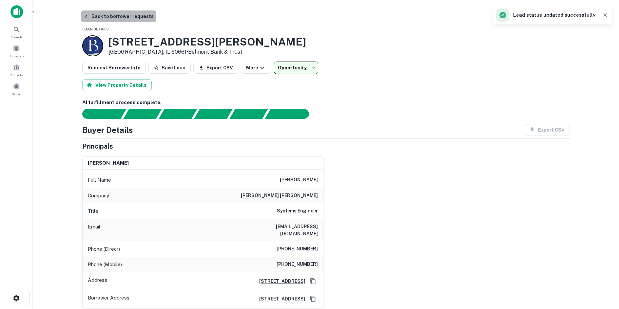
click at [132, 19] on button "Back to borrower requests" at bounding box center [118, 16] width 75 height 12
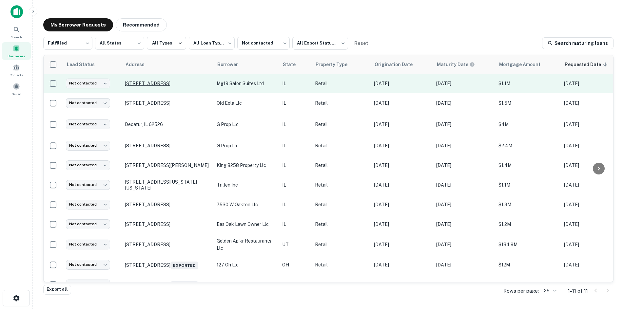
click at [165, 81] on p "[STREET_ADDRESS]" at bounding box center [167, 84] width 85 height 6
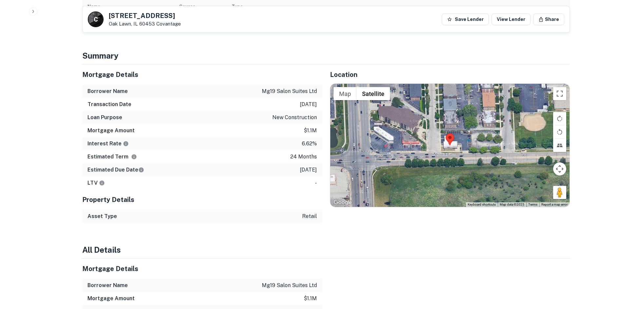
scroll to position [328, 0]
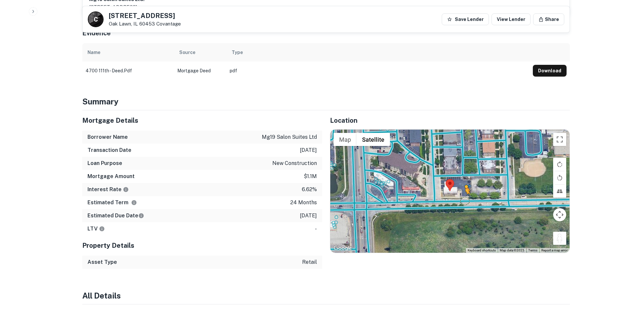
drag, startPoint x: 565, startPoint y: 234, endPoint x: 460, endPoint y: 193, distance: 112.3
click at [460, 193] on div "To activate drag with keyboard, press Alt + Enter. Once in keyboard drag state,…" at bounding box center [449, 191] width 239 height 123
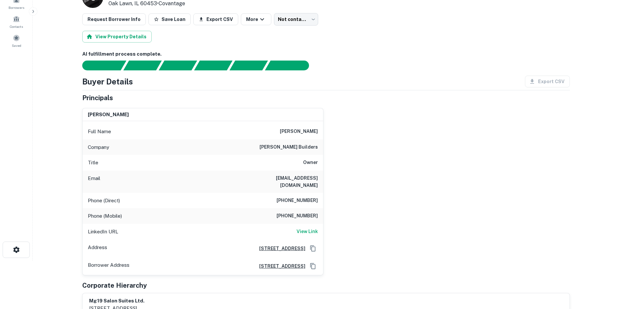
scroll to position [0, 0]
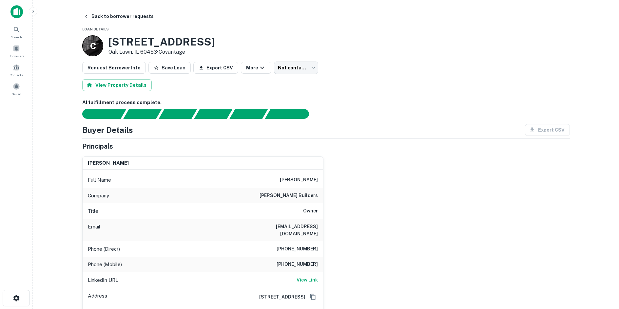
click at [118, 10] on main "Back to borrower requests Loan Details C 4700 W 111th St Oak Lawn, IL 60453 • C…" at bounding box center [326, 154] width 586 height 309
click at [117, 16] on button "Back to borrower requests" at bounding box center [118, 16] width 75 height 12
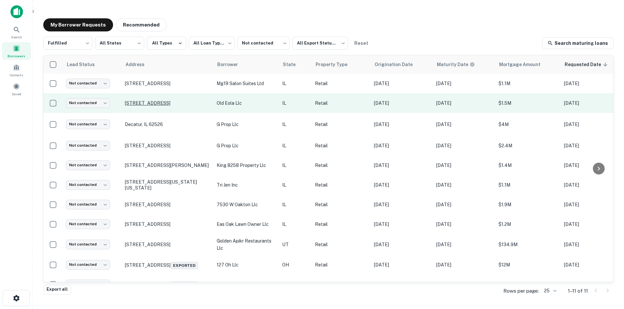
click at [176, 104] on p "620 N Eola Rd Aurora, IL 60502" at bounding box center [167, 103] width 85 height 6
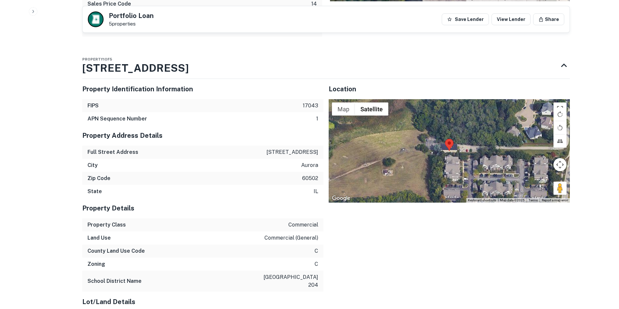
scroll to position [983, 0]
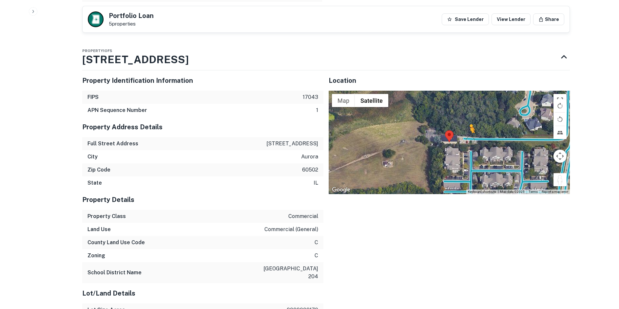
drag, startPoint x: 557, startPoint y: 171, endPoint x: 459, endPoint y: 124, distance: 108.9
click at [461, 125] on div "To activate drag with keyboard, press Alt + Enter. Once in keyboard drag state,…" at bounding box center [449, 143] width 241 height 104
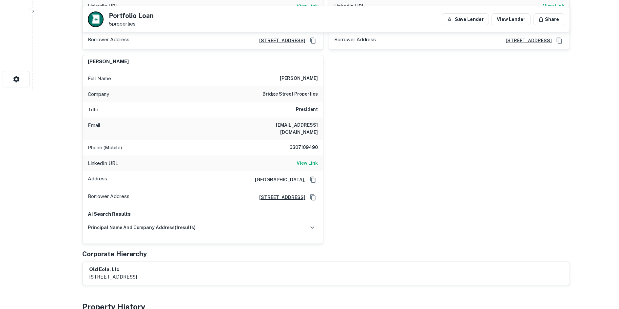
scroll to position [214, 0]
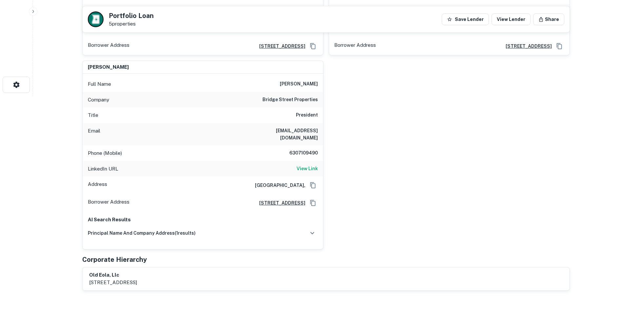
click at [297, 81] on h6 "john mchale" at bounding box center [299, 84] width 38 height 8
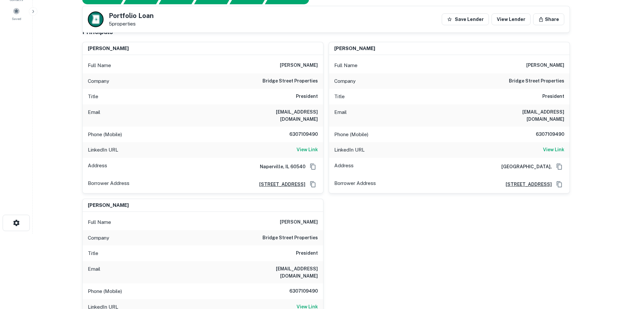
scroll to position [50, 0]
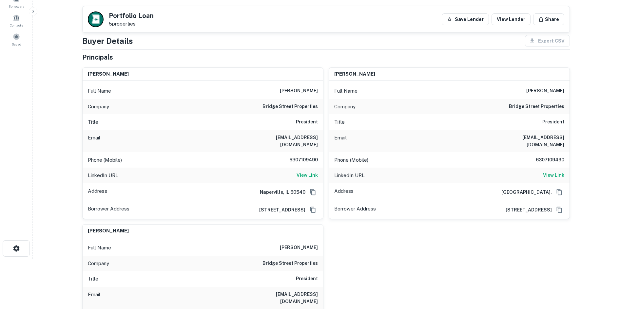
click at [304, 108] on h6 "bridge street properties" at bounding box center [289, 107] width 55 height 8
click at [342, 107] on p "Company" at bounding box center [344, 107] width 21 height 8
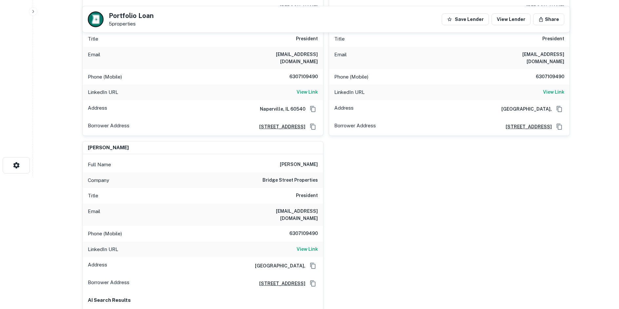
scroll to position [0, 0]
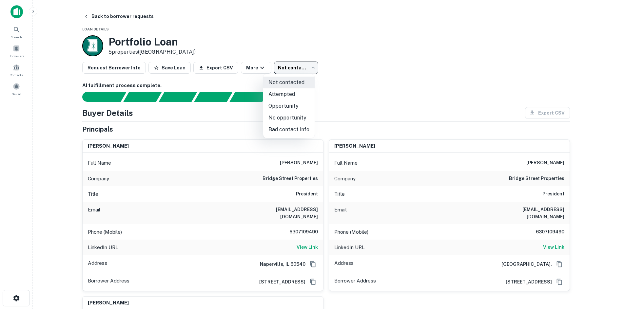
click at [268, 63] on body "Search Borrowers Contacts Saved Back to borrower requests Loan Details Portfoli…" at bounding box center [312, 154] width 624 height 309
click at [277, 125] on li "Bad contact info" at bounding box center [288, 130] width 51 height 12
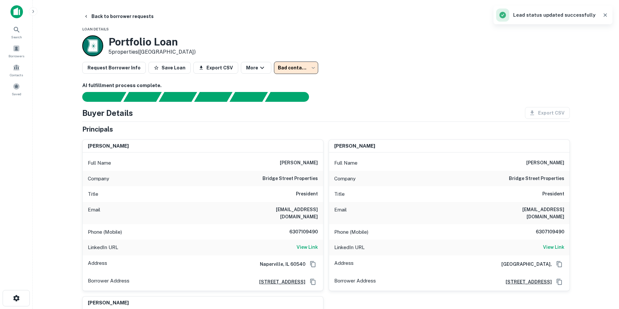
click at [302, 69] on body "**********" at bounding box center [309, 154] width 619 height 309
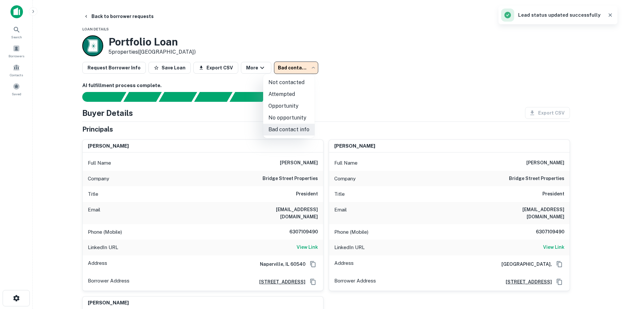
click at [295, 112] on li "No opportunity" at bounding box center [288, 118] width 51 height 12
type input "**********"
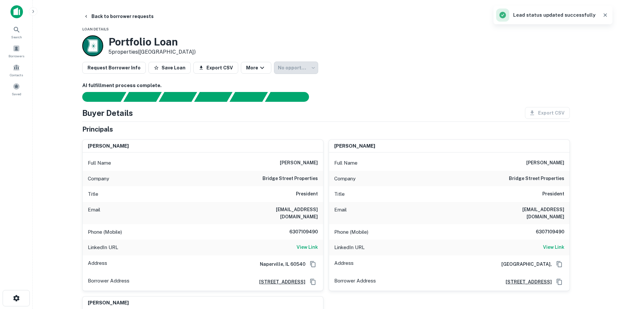
click at [114, 8] on main "**********" at bounding box center [326, 154] width 586 height 309
click at [114, 14] on button "Back to borrower requests" at bounding box center [118, 16] width 75 height 12
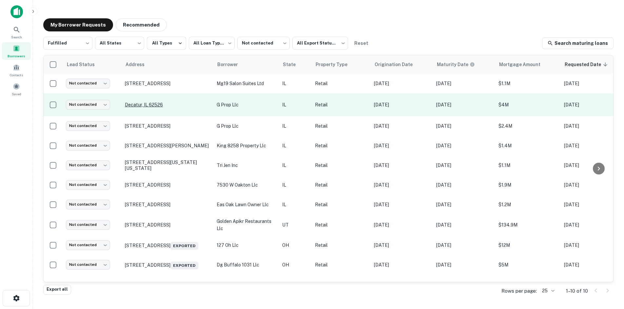
click at [138, 107] on p "Decatur, IL 62526" at bounding box center [167, 105] width 85 height 6
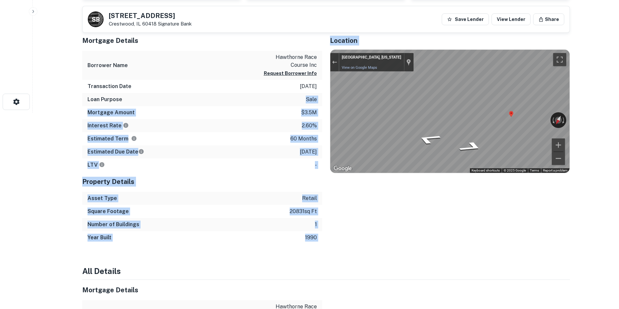
click at [266, 144] on div "Estimated Term 60 months" at bounding box center [202, 138] width 240 height 13
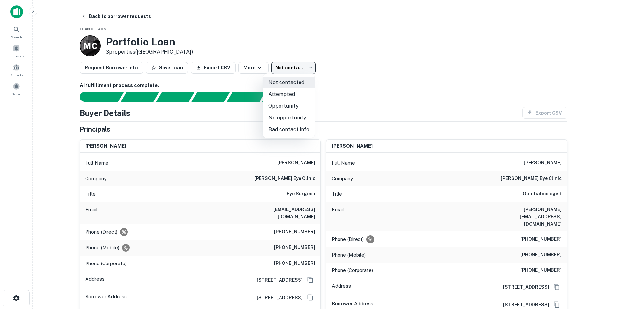
click at [293, 69] on body "Search Borrowers Contacts Saved Back to borrower requests Loan Details M C Port…" at bounding box center [309, 154] width 619 height 309
click at [283, 97] on li "Attempted" at bounding box center [288, 94] width 51 height 12
type input "*********"
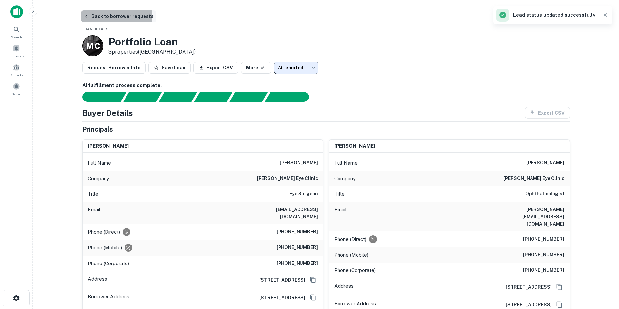
click at [100, 14] on button "Back to borrower requests" at bounding box center [118, 16] width 75 height 12
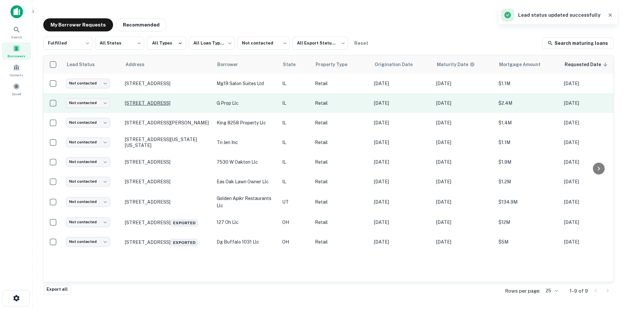
click at [145, 102] on p "[STREET_ADDRESS]" at bounding box center [167, 103] width 85 height 6
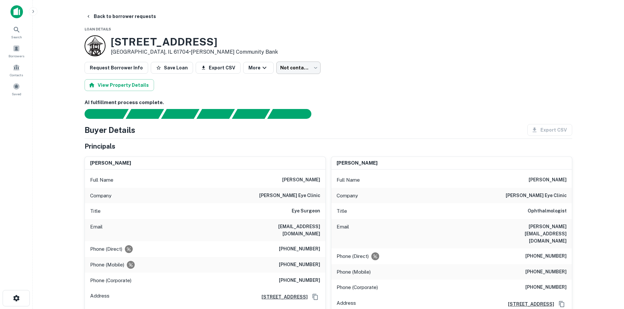
click at [294, 65] on body "Search Borrowers Contacts Saved Back to borrower requests Loan Details [STREET_…" at bounding box center [312, 154] width 624 height 309
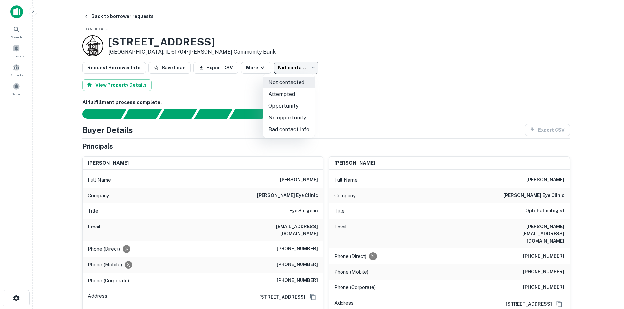
click at [306, 97] on li "Attempted" at bounding box center [288, 94] width 51 height 12
type input "*********"
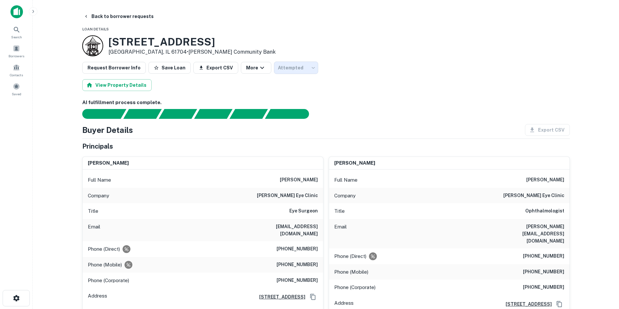
click at [112, 8] on main "Back to borrower requests Loan Details [STREET_ADDRESS] • [PERSON_NAME] Communi…" at bounding box center [326, 154] width 586 height 309
click at [133, 12] on button "Back to borrower requests" at bounding box center [118, 16] width 75 height 12
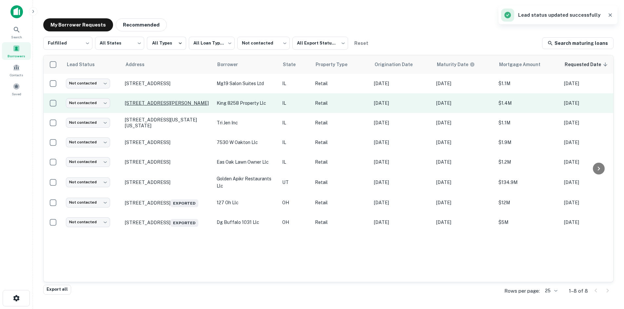
click at [148, 102] on p "[STREET_ADDRESS][PERSON_NAME]" at bounding box center [167, 103] width 85 height 6
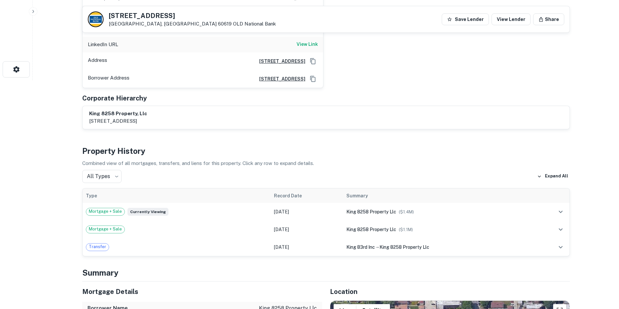
scroll to position [426, 0]
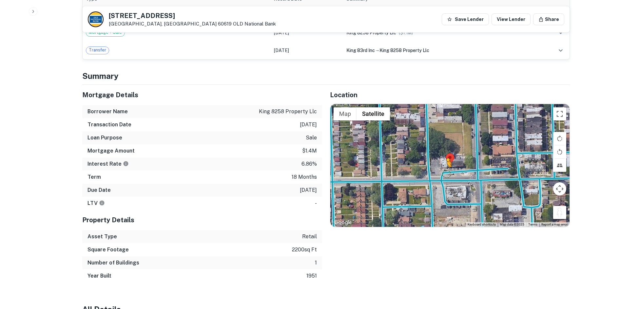
drag, startPoint x: 563, startPoint y: 208, endPoint x: 445, endPoint y: 167, distance: 125.5
click at [445, 167] on div "To activate drag with keyboard, press Alt + Enter. Once in keyboard drag state,…" at bounding box center [449, 165] width 239 height 123
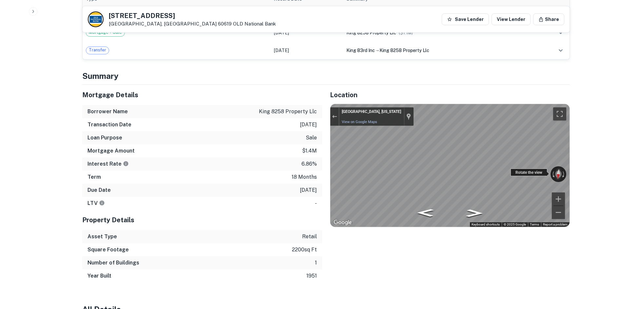
click at [427, 178] on icon "Go East" at bounding box center [428, 185] width 44 height 19
click at [313, 151] on div "Mortgage Details Borrower Name king 8258 property llc Transaction Date [DATE] L…" at bounding box center [321, 184] width 495 height 198
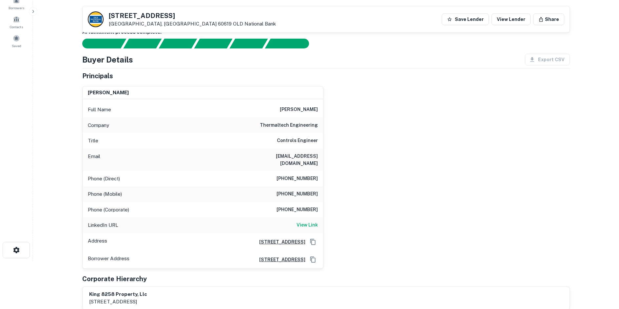
scroll to position [33, 0]
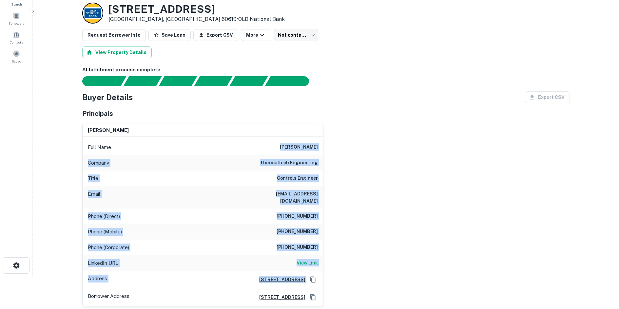
drag, startPoint x: 260, startPoint y: 145, endPoint x: 378, endPoint y: 266, distance: 168.9
click at [378, 266] on div "[PERSON_NAME] Full Name [PERSON_NAME] Company thermaltech engineering Title Con…" at bounding box center [323, 213] width 493 height 188
click at [378, 263] on div "[PERSON_NAME] Full Name [PERSON_NAME] Company thermaltech engineering Title Con…" at bounding box center [323, 213] width 493 height 188
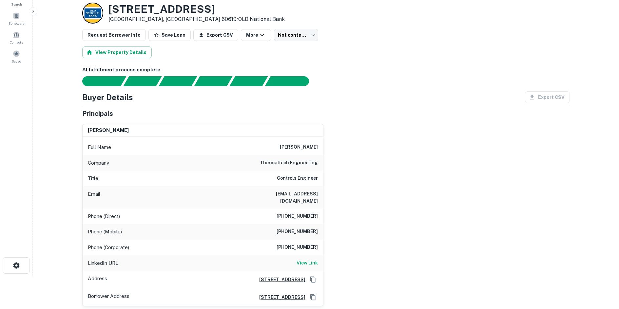
click at [219, 154] on div "Full Name [PERSON_NAME]" at bounding box center [203, 148] width 241 height 16
drag, startPoint x: 235, startPoint y: 150, endPoint x: 394, endPoint y: 167, distance: 160.5
click at [394, 167] on div "[PERSON_NAME] Full Name [PERSON_NAME] Company thermaltech engineering Title Con…" at bounding box center [323, 213] width 493 height 188
click at [224, 158] on div "Company thermaltech engineering" at bounding box center [203, 163] width 241 height 16
click at [298, 213] on h6 "[PHONE_NUMBER]" at bounding box center [297, 217] width 41 height 8
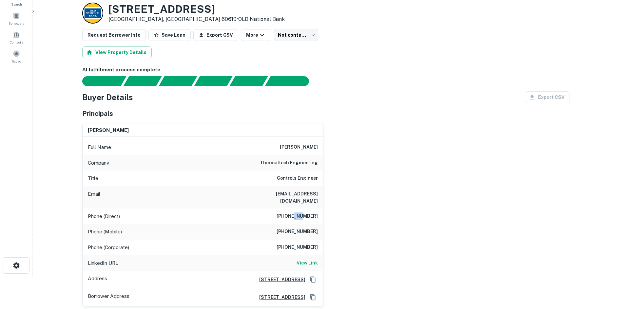
click at [298, 213] on h6 "[PHONE_NUMBER]" at bounding box center [297, 217] width 41 height 8
copy h6 "[PHONE_NUMBER]"
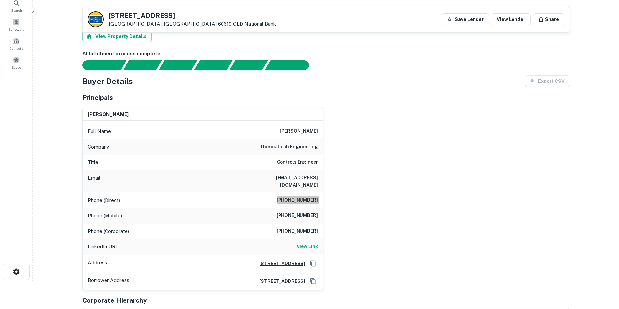
scroll to position [98, 0]
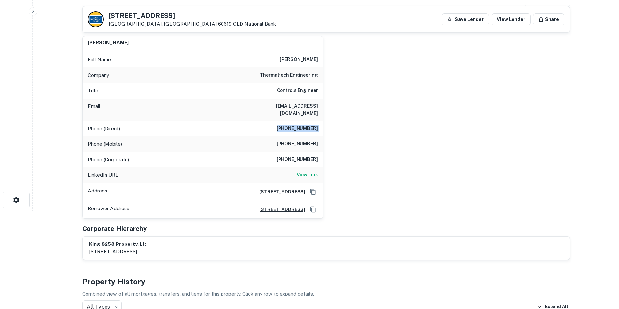
click at [309, 140] on h6 "(773) 447-2771" at bounding box center [297, 144] width 41 height 8
copy h6 "(773) 447-2771"
drag, startPoint x: 329, startPoint y: 168, endPoint x: 320, endPoint y: 167, distance: 8.9
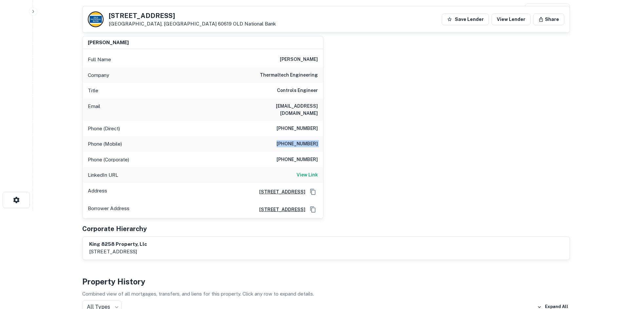
click at [329, 168] on div "mohammed i abdallah Full Name mohammed i abdallah Company thermaltech engineeri…" at bounding box center [323, 125] width 493 height 188
click at [289, 167] on div "LinkedIn URL View Link" at bounding box center [203, 175] width 241 height 16
click at [296, 167] on div "LinkedIn URL View Link" at bounding box center [203, 175] width 241 height 16
click at [305, 171] on h6 "View Link" at bounding box center [307, 174] width 21 height 7
click at [313, 78] on h6 "thermaltech engineering" at bounding box center [289, 75] width 58 height 8
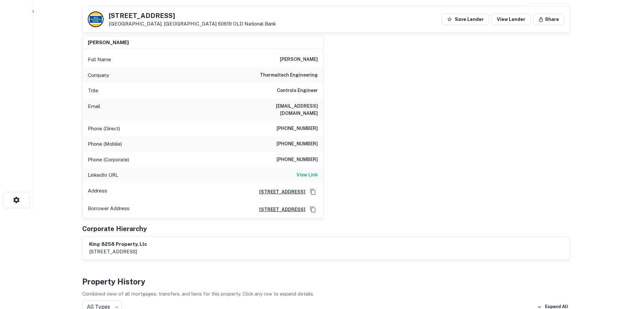
click at [307, 76] on h6 "thermaltech engineering" at bounding box center [289, 75] width 58 height 8
click at [338, 122] on div "mohammed i abdallah Full Name mohammed i abdallah Company thermaltech engineeri…" at bounding box center [323, 125] width 493 height 188
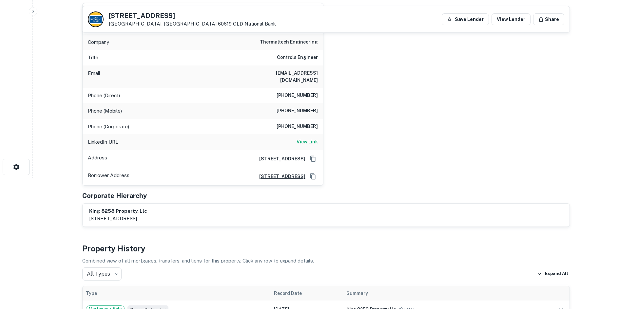
scroll to position [0, 0]
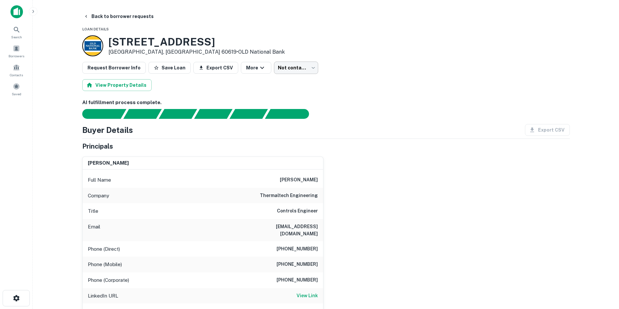
click at [270, 67] on body "Search Borrowers Contacts Saved Back to borrower requests Loan Details 8258 S K…" at bounding box center [309, 154] width 619 height 309
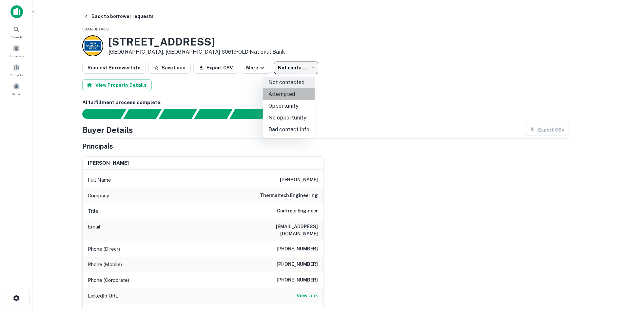
click at [300, 97] on li "Attempted" at bounding box center [288, 94] width 51 height 12
type input "*********"
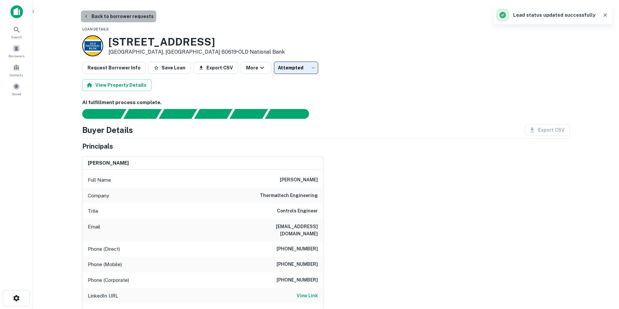
click at [119, 16] on button "Back to borrower requests" at bounding box center [118, 16] width 75 height 12
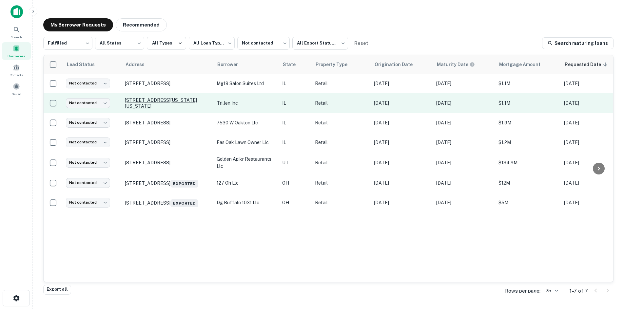
click at [138, 97] on p "1896 Washington Rd Washington, IL 61571" at bounding box center [167, 103] width 85 height 12
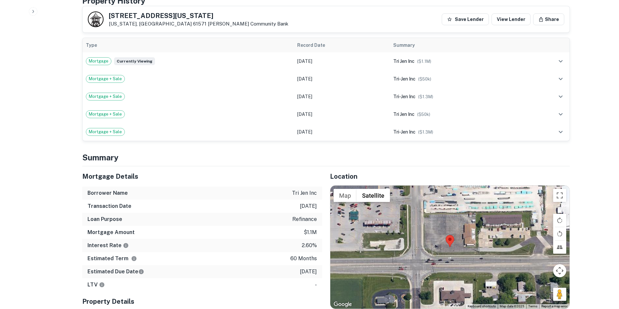
scroll to position [459, 0]
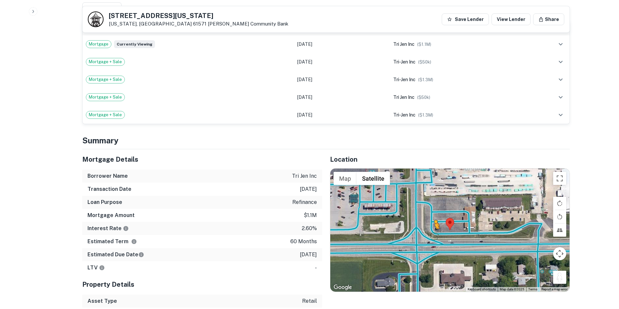
drag, startPoint x: 560, startPoint y: 274, endPoint x: 434, endPoint y: 229, distance: 133.4
click at [434, 229] on div "To activate drag with keyboard, press Alt + Enter. Once in keyboard drag state,…" at bounding box center [449, 230] width 239 height 123
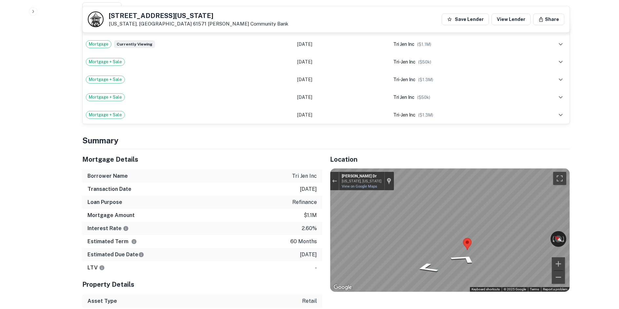
click at [329, 216] on div "Location ← Move left → Move right ↑ Move up ↓ Move down + Zoom in - Zoom out Ho…" at bounding box center [446, 241] width 248 height 185
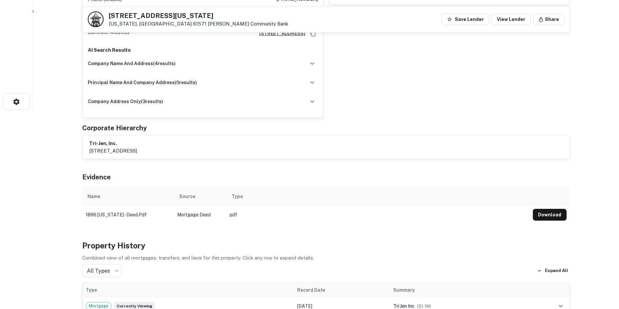
scroll to position [0, 0]
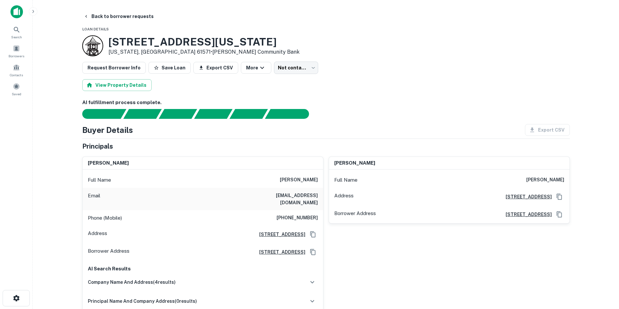
click at [311, 214] on h6 "(215) 901-0934" at bounding box center [297, 218] width 41 height 8
click at [310, 214] on h6 "(215) 901-0934" at bounding box center [297, 218] width 41 height 8
copy h6 "(215) 901-0934"
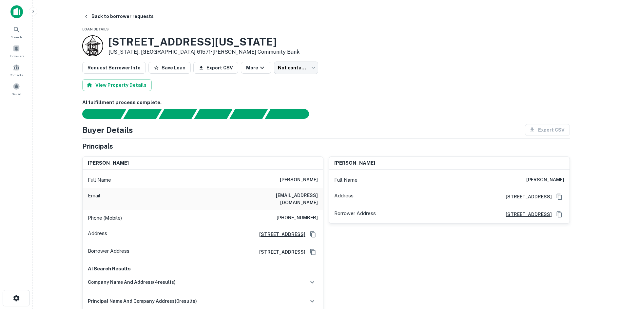
click at [347, 256] on div "harold l. jenkins Full Name harold l. jenkins Address 7211 N Knoxville Ave, Peo…" at bounding box center [446, 243] width 246 height 185
click at [289, 72] on body "Search Borrowers Contacts Saved Back to borrower requests Loan Details 1896 Was…" at bounding box center [309, 154] width 619 height 309
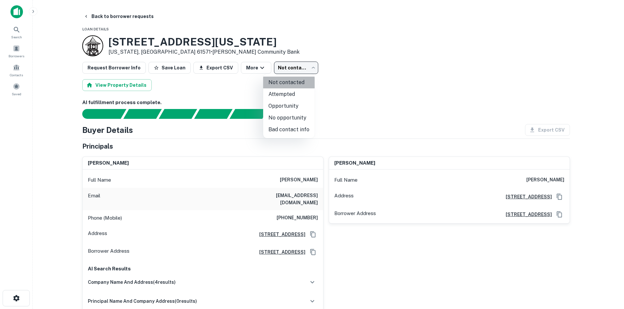
click at [292, 88] on li "Not contacted" at bounding box center [288, 83] width 51 height 12
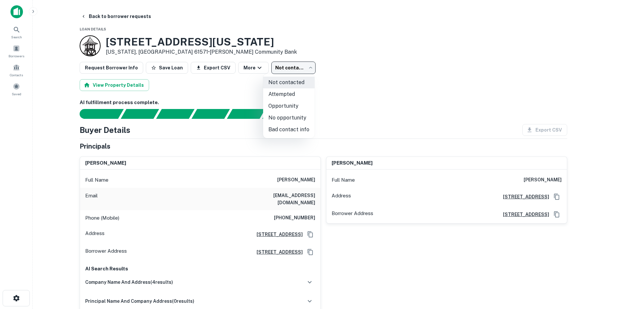
click at [290, 71] on body "Search Borrowers Contacts Saved Back to borrower requests Loan Details 1896 Was…" at bounding box center [309, 154] width 619 height 309
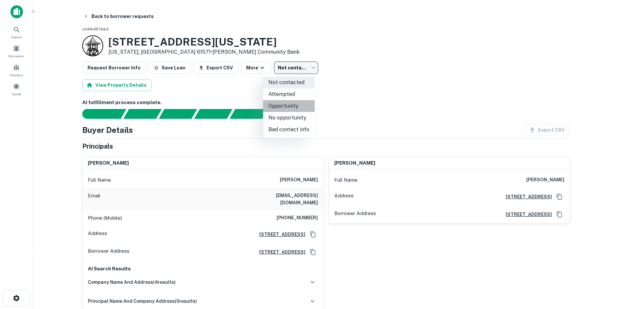
click at [293, 100] on li "Opportunity" at bounding box center [288, 106] width 51 height 12
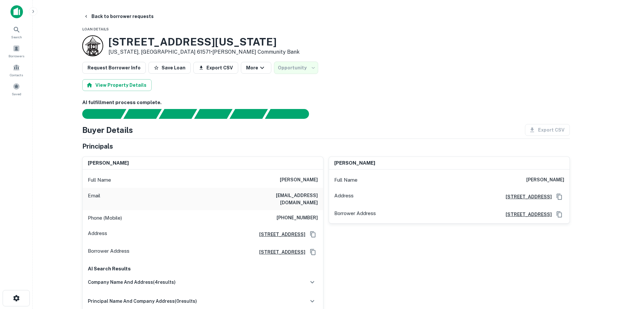
click at [296, 71] on body "**********" at bounding box center [312, 154] width 624 height 309
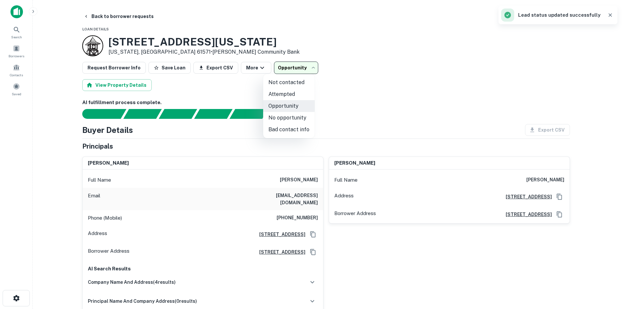
click at [296, 91] on li "Attempted" at bounding box center [288, 94] width 51 height 12
type input "*********"
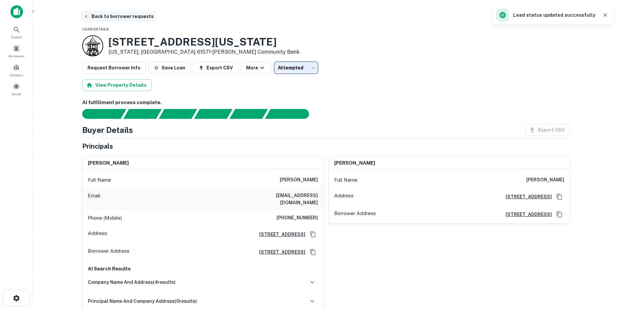
click at [125, 18] on button "Back to borrower requests" at bounding box center [118, 16] width 75 height 12
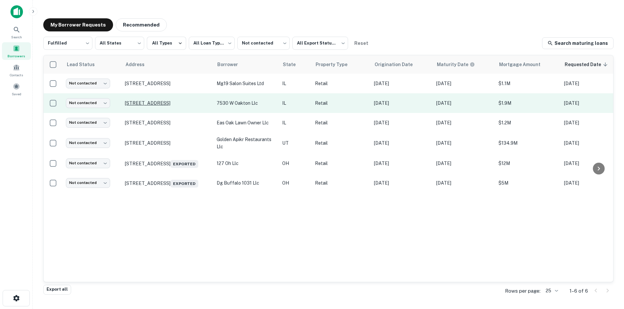
click at [177, 103] on p "[STREET_ADDRESS]" at bounding box center [167, 103] width 85 height 6
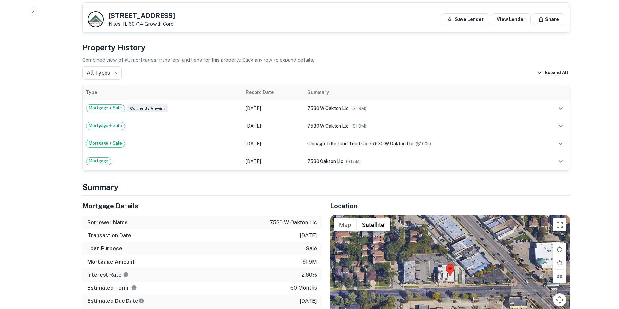
scroll to position [459, 0]
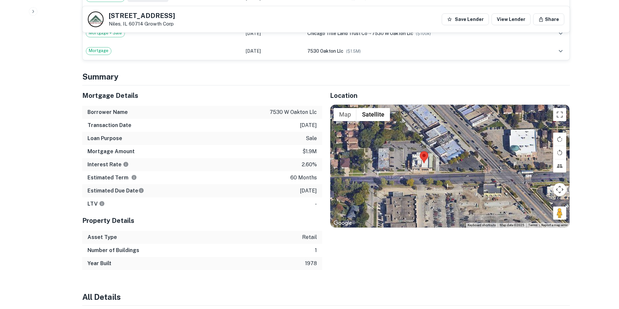
drag, startPoint x: 563, startPoint y: 208, endPoint x: 540, endPoint y: 205, distance: 23.5
click at [540, 205] on div at bounding box center [449, 166] width 239 height 123
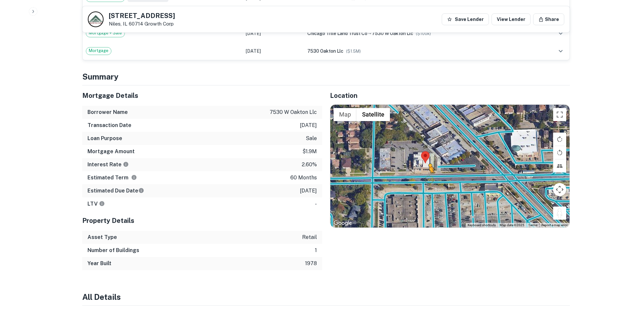
drag, startPoint x: 553, startPoint y: 208, endPoint x: 422, endPoint y: 169, distance: 136.9
click at [422, 169] on div "To activate drag with keyboard, press Alt + Enter. Once in keyboard drag state,…" at bounding box center [449, 166] width 239 height 123
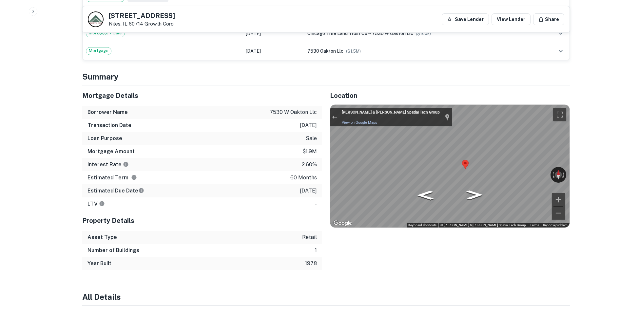
click at [254, 164] on div "Interest Rate 2.60%" at bounding box center [202, 164] width 240 height 13
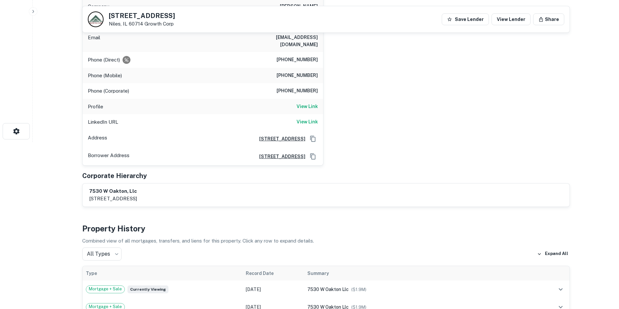
scroll to position [33, 0]
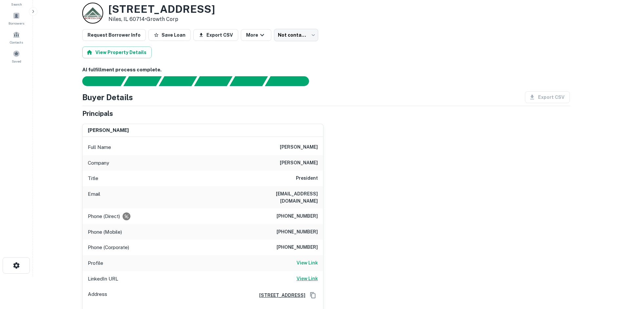
click at [305, 275] on h6 "View Link" at bounding box center [307, 278] width 21 height 7
click at [311, 260] on h6 "View Link" at bounding box center [307, 263] width 21 height 7
drag, startPoint x: 283, startPoint y: 225, endPoint x: 291, endPoint y: 210, distance: 17.3
click at [285, 224] on div "Phone (Mobile) (337) 256-2717" at bounding box center [203, 232] width 241 height 16
click at [295, 209] on div "Phone (Direct) (773) 710-6676" at bounding box center [203, 217] width 241 height 16
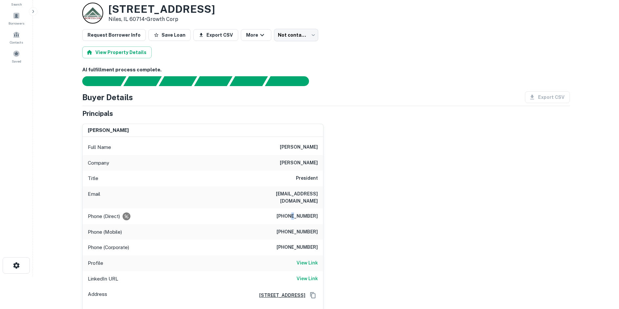
click at [295, 209] on div "Phone (Direct) (773) 710-6676" at bounding box center [203, 217] width 241 height 16
click at [301, 209] on div "Phone (Direct) (773) 710-6676" at bounding box center [203, 217] width 241 height 16
click at [302, 213] on h6 "[PHONE_NUMBER]" at bounding box center [297, 217] width 41 height 8
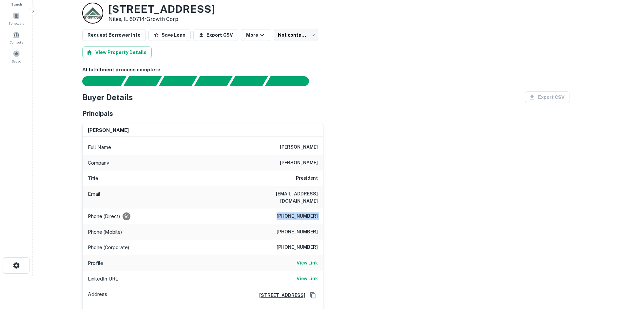
drag, startPoint x: 374, startPoint y: 202, endPoint x: 281, endPoint y: 209, distance: 92.7
click at [370, 202] on div "scott d'agostino Full Name scott d'agostino Company d'agostino Title President …" at bounding box center [323, 221] width 493 height 204
click at [283, 213] on h6 "[PHONE_NUMBER]" at bounding box center [297, 217] width 41 height 8
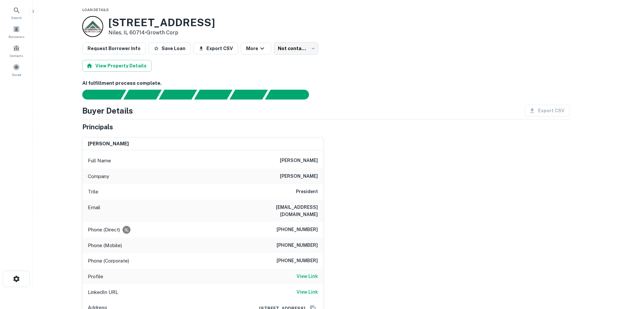
scroll to position [0, 0]
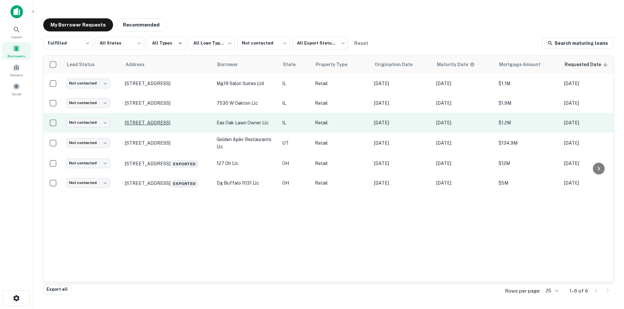
click at [156, 126] on p "10909 S Cicero Ave Oak Lawn, IL 60453" at bounding box center [167, 123] width 85 height 6
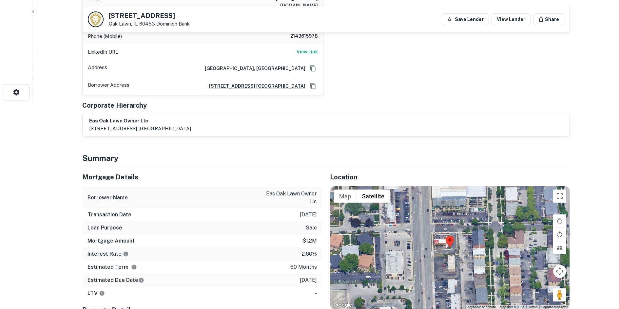
scroll to position [229, 0]
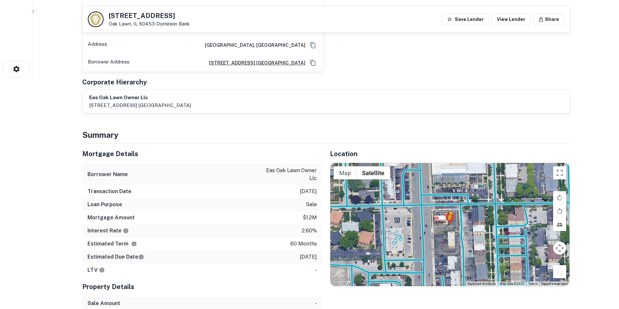
drag, startPoint x: 562, startPoint y: 266, endPoint x: 449, endPoint y: 221, distance: 121.8
click at [449, 221] on div "To activate drag with keyboard, press Alt + Enter. Once in keyboard drag state,…" at bounding box center [449, 224] width 239 height 123
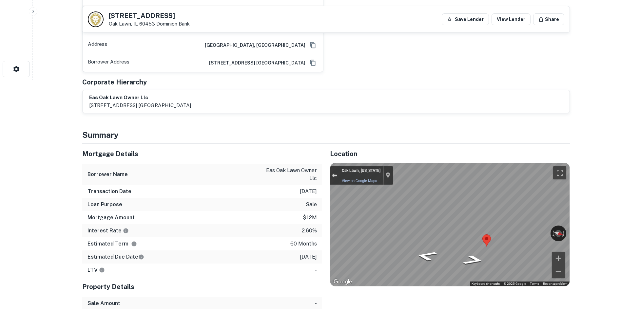
click at [335, 171] on button "Exit the Street View" at bounding box center [334, 175] width 9 height 9
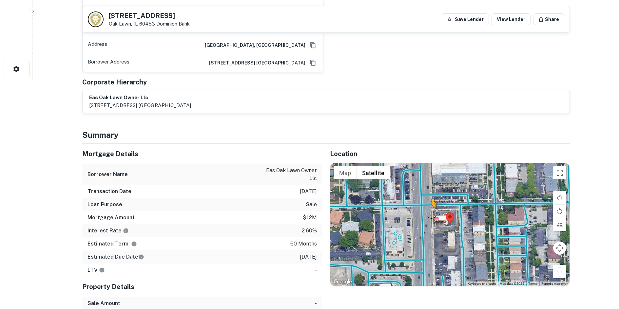
drag, startPoint x: 558, startPoint y: 266, endPoint x: 432, endPoint y: 205, distance: 140.0
click at [432, 205] on div "To activate drag with keyboard, press Alt + Enter. Once in keyboard drag state,…" at bounding box center [449, 224] width 239 height 123
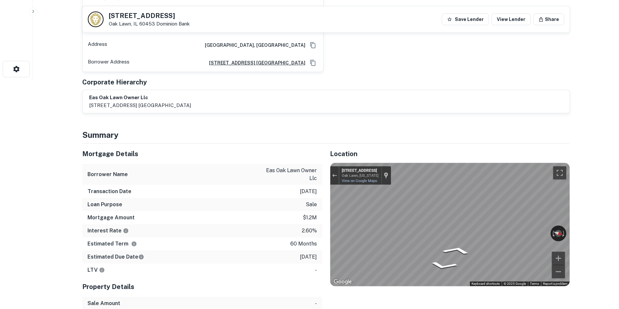
click at [312, 213] on div "Mortgage Details Borrower Name eas oak lawn owner llc Transaction Date 2/4/2021…" at bounding box center [321, 253] width 495 height 219
click at [496, 214] on div "Map" at bounding box center [449, 224] width 239 height 123
click at [428, 258] on icon "Go East, W 109th St" at bounding box center [426, 265] width 38 height 14
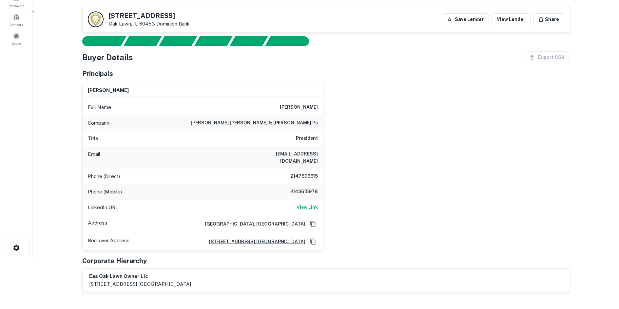
scroll to position [33, 0]
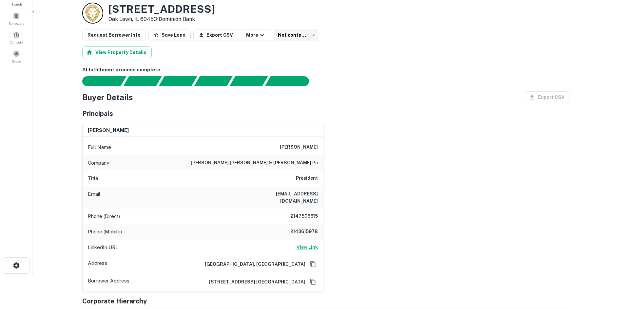
click at [307, 244] on h6 "View Link" at bounding box center [307, 247] width 21 height 7
click at [298, 213] on h6 "2147506615" at bounding box center [298, 217] width 39 height 8
click at [299, 244] on h6 "View Link" at bounding box center [307, 247] width 21 height 7
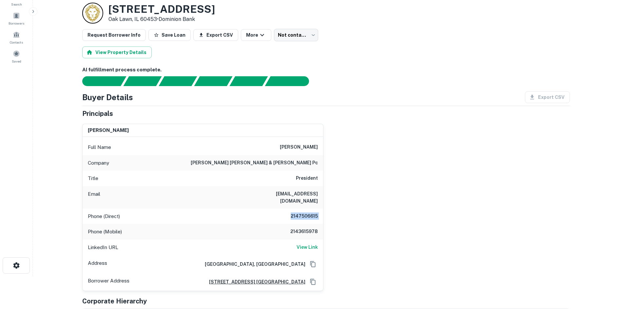
click at [312, 213] on h6 "2147506615" at bounding box center [298, 217] width 39 height 8
click at [307, 228] on h6 "2143615978" at bounding box center [298, 232] width 39 height 8
click at [305, 228] on h6 "2143615978" at bounding box center [298, 232] width 39 height 8
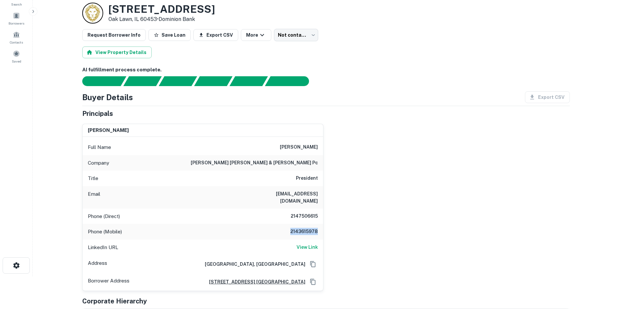
click at [305, 228] on h6 "2143615978" at bounding box center [298, 232] width 39 height 8
click at [294, 213] on h6 "2147506615" at bounding box center [298, 217] width 39 height 8
copy h6 "2147506615"
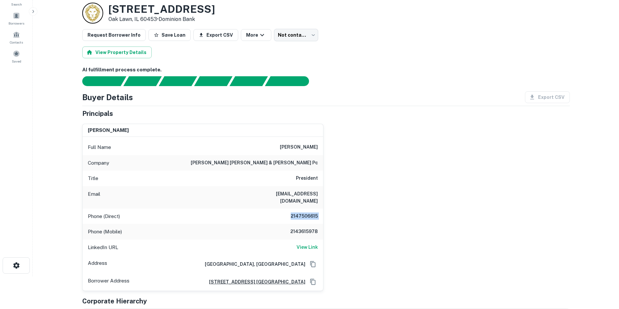
drag, startPoint x: 299, startPoint y: 229, endPoint x: 302, endPoint y: 227, distance: 4.5
click at [299, 229] on div "Phone (Mobile) 2143615978" at bounding box center [203, 232] width 241 height 16
click at [302, 228] on h6 "2143615978" at bounding box center [298, 232] width 39 height 8
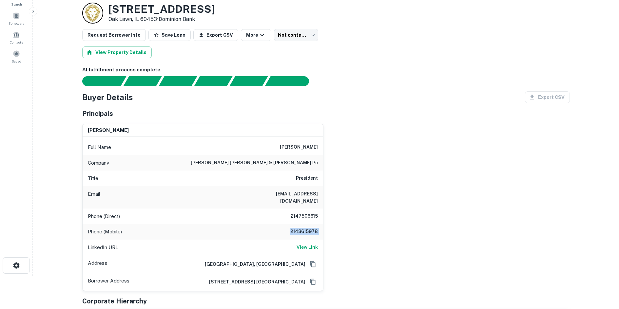
copy h6 "2143615978"
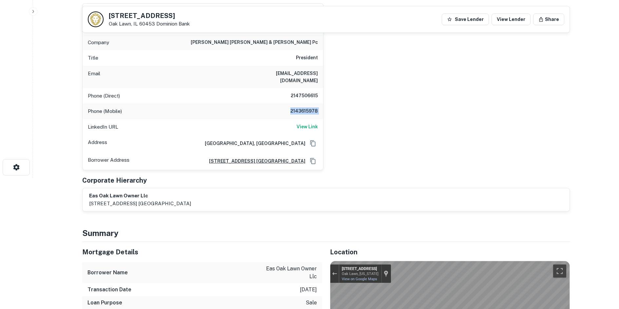
scroll to position [98, 0]
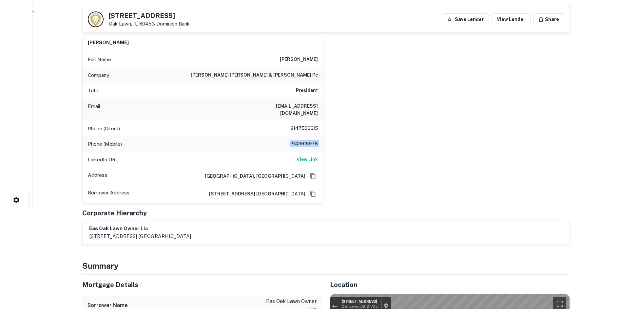
click at [310, 125] on h6 "2147506615" at bounding box center [298, 129] width 39 height 8
copy h6 "2147506615"
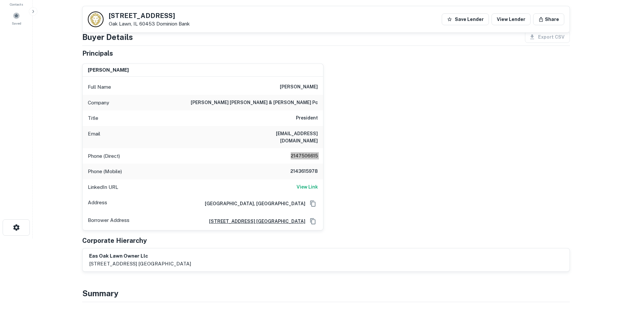
scroll to position [66, 0]
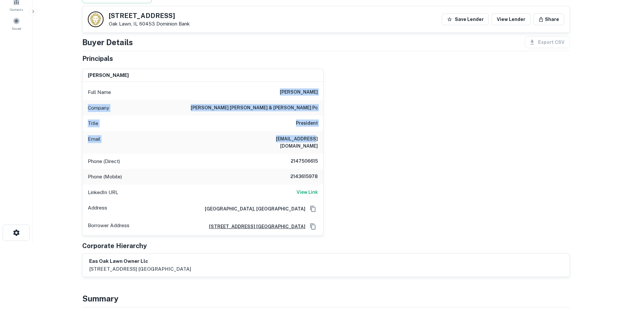
drag, startPoint x: 280, startPoint y: 97, endPoint x: 335, endPoint y: 134, distance: 66.8
click at [335, 134] on div "raymond kane Full Name raymond kane Company kane russell coleman & logan pc Tit…" at bounding box center [323, 150] width 493 height 173
drag, startPoint x: 328, startPoint y: 145, endPoint x: 299, endPoint y: 85, distance: 66.2
click at [299, 85] on div "raymond kane Full Name raymond kane Company kane russell coleman & logan pc Tit…" at bounding box center [323, 150] width 493 height 173
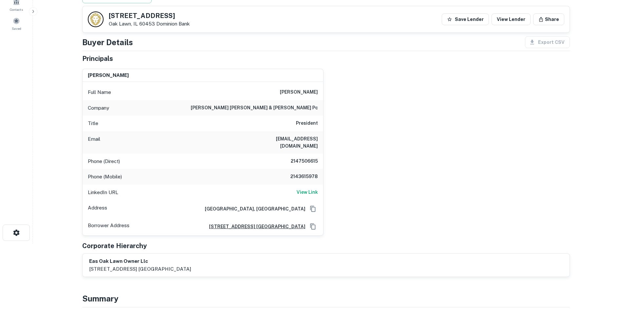
click at [293, 91] on h6 "raymond kane" at bounding box center [299, 92] width 38 height 8
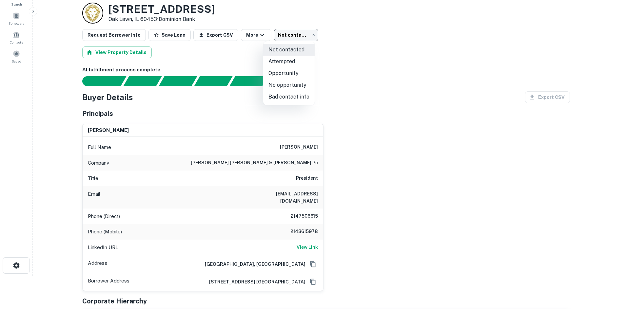
click at [297, 35] on body "Search Borrowers Contacts Saved Back to borrower requests Loan Details 10909 S …" at bounding box center [312, 121] width 624 height 309
click at [302, 96] on li "Bad contact info" at bounding box center [288, 97] width 51 height 12
type input "**********"
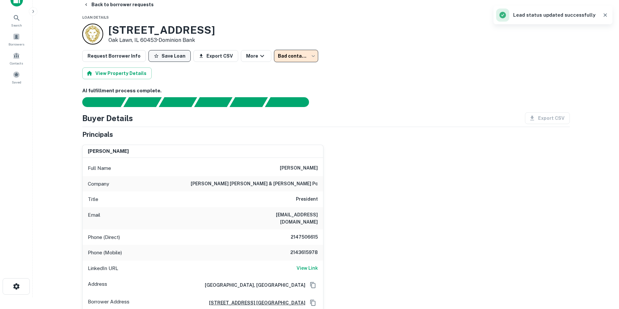
scroll to position [0, 0]
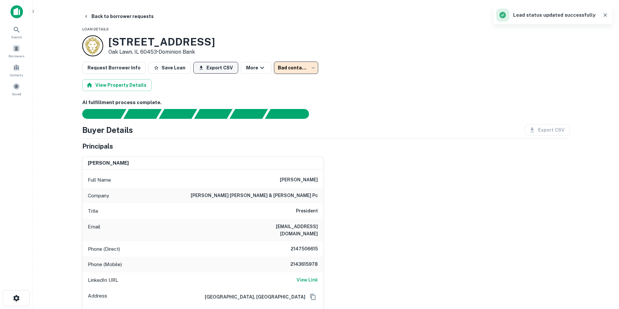
drag, startPoint x: 116, startPoint y: 17, endPoint x: 187, endPoint y: 67, distance: 86.8
click at [116, 17] on button "Back to borrower requests" at bounding box center [118, 16] width 75 height 12
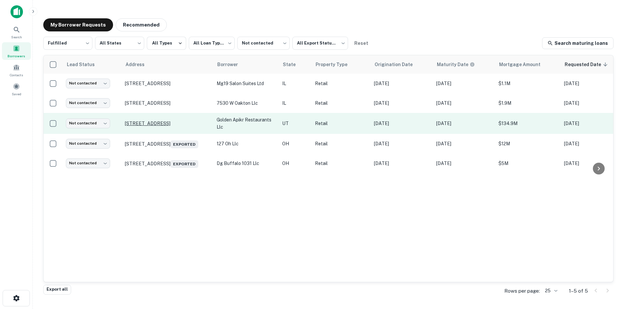
click at [179, 124] on p "885 N Main St Layton, UT 84041" at bounding box center [167, 124] width 85 height 6
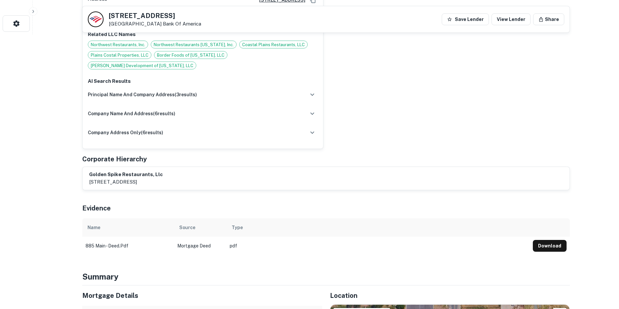
scroll to position [492, 0]
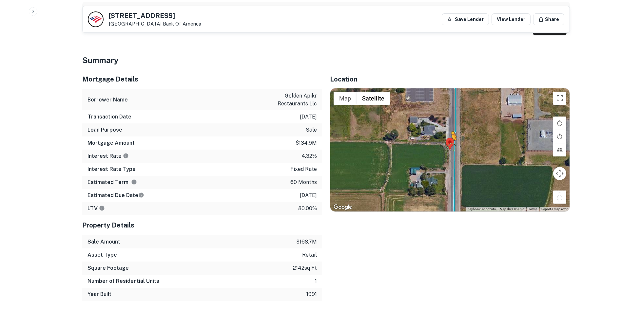
drag, startPoint x: 560, startPoint y: 180, endPoint x: 448, endPoint y: 129, distance: 123.3
click at [448, 129] on div "To activate drag with keyboard, press Alt + Enter. Once in keyboard drag state,…" at bounding box center [449, 149] width 239 height 123
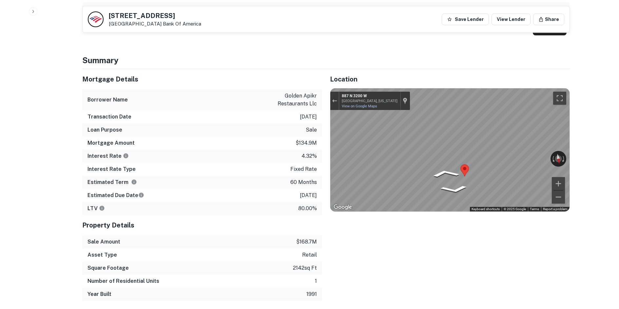
click at [571, 130] on div "Back to borrower requests 885 N MAIN ST Layton, UT 84041 Bank Of America Save L…" at bounding box center [325, 237] width 503 height 1437
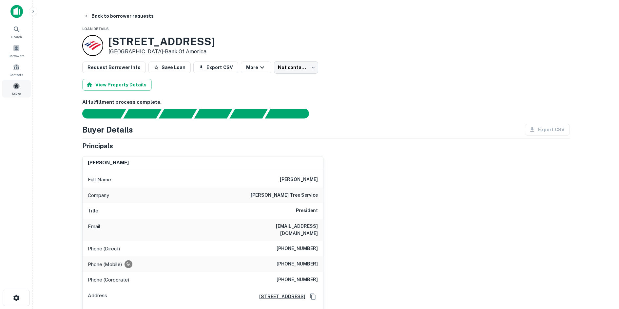
scroll to position [0, 0]
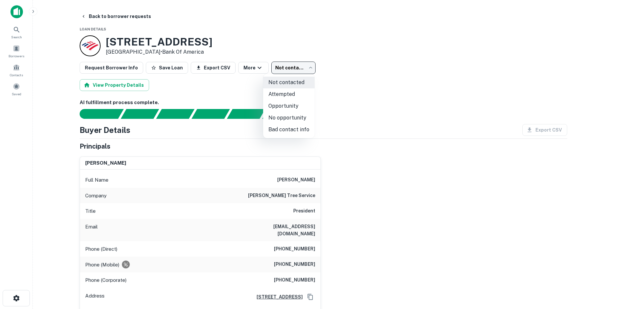
click at [278, 69] on body "Search Borrowers Contacts Saved Back to borrower requests Loan Details 885 N MA…" at bounding box center [309, 154] width 619 height 309
click at [284, 114] on li "No opportunity" at bounding box center [288, 118] width 51 height 12
type input "**********"
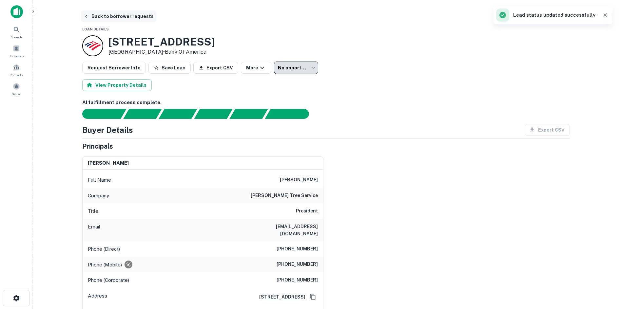
click at [133, 21] on button "Back to borrower requests" at bounding box center [118, 16] width 75 height 12
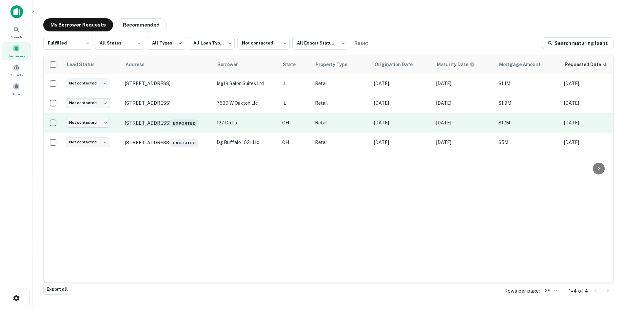
click at [160, 123] on p "382 Blackbrook Rd Painesville, OH 44077 Exported" at bounding box center [167, 122] width 85 height 9
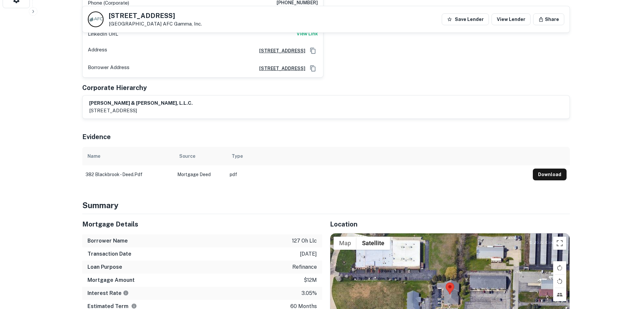
scroll to position [393, 0]
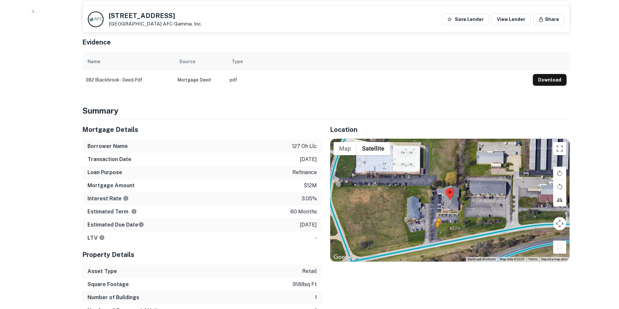
drag, startPoint x: 560, startPoint y: 230, endPoint x: 436, endPoint y: 214, distance: 124.6
click at [435, 214] on div "To activate drag with keyboard, press Alt + Enter. Once in keyboard drag state,…" at bounding box center [449, 200] width 239 height 123
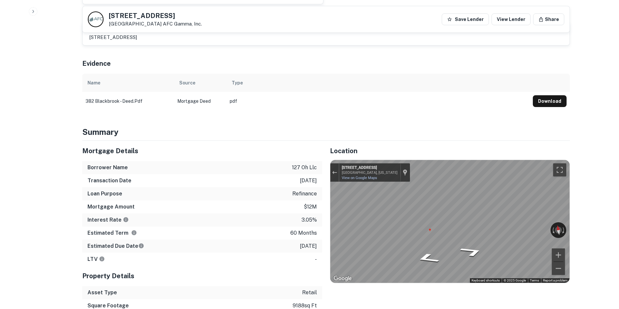
scroll to position [360, 0]
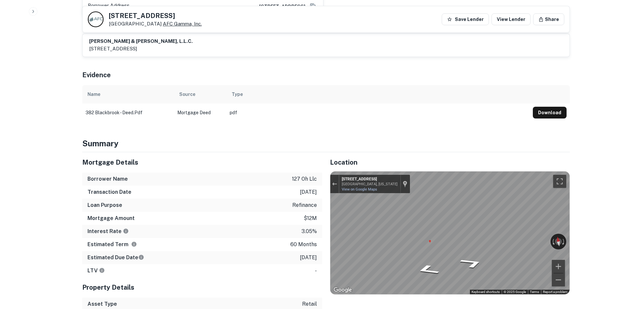
copy div "382 Blackbrook Rd Painesville, OH 44077"
drag, startPoint x: 106, startPoint y: 17, endPoint x: 161, endPoint y: 23, distance: 54.8
click at [161, 23] on div "382 Blackbrook Rd Painesville, OH 44077 AFC Gamma, Inc." at bounding box center [145, 19] width 114 height 16
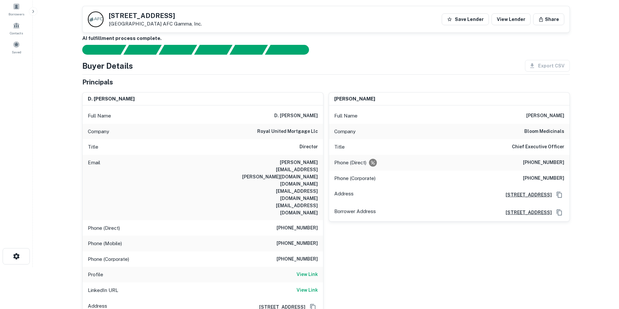
scroll to position [33, 0]
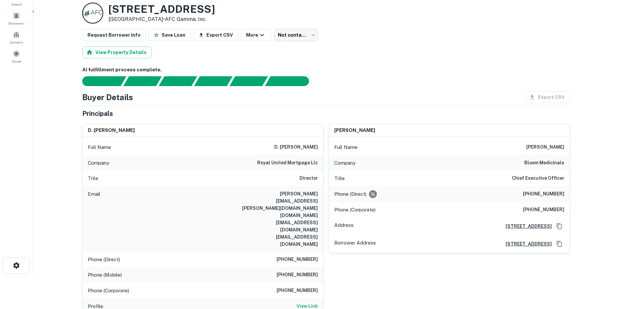
click at [279, 160] on h6 "royal united mortgage llc" at bounding box center [287, 163] width 61 height 8
click at [293, 163] on h6 "royal united mortgage llc" at bounding box center [287, 163] width 61 height 8
click at [542, 161] on h6 "bloom medicinals" at bounding box center [544, 163] width 40 height 8
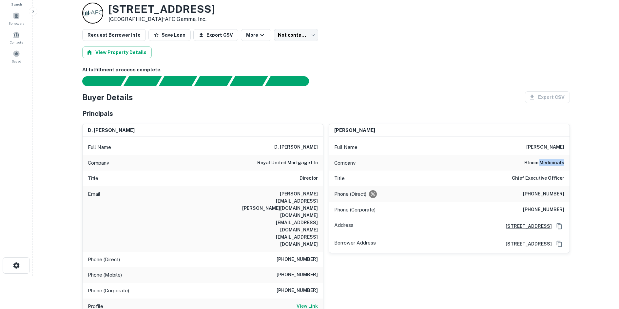
click at [542, 161] on h6 "bloom medicinals" at bounding box center [544, 163] width 40 height 8
click at [338, 30] on div "Request Borrower Info Save Loan Export CSV More Not contacted **** ​" at bounding box center [326, 35] width 488 height 12
click at [314, 33] on div "Request Borrower Info Save Loan Export CSV More Not contacted **** ​" at bounding box center [326, 35] width 488 height 12
click at [257, 39] on button "More" at bounding box center [256, 35] width 30 height 12
click at [293, 36] on body "Search Borrowers Contacts Saved Back to borrower requests Loan Details 382 Blac…" at bounding box center [312, 121] width 624 height 309
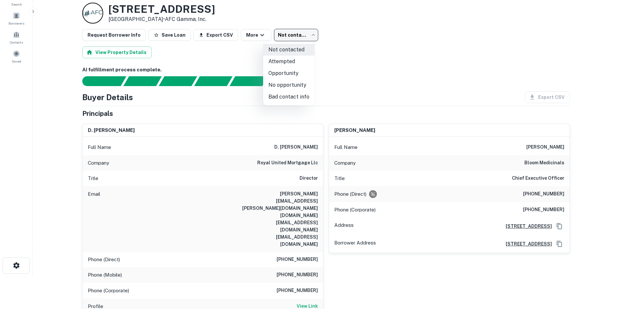
click at [299, 77] on li "Opportunity" at bounding box center [288, 74] width 51 height 12
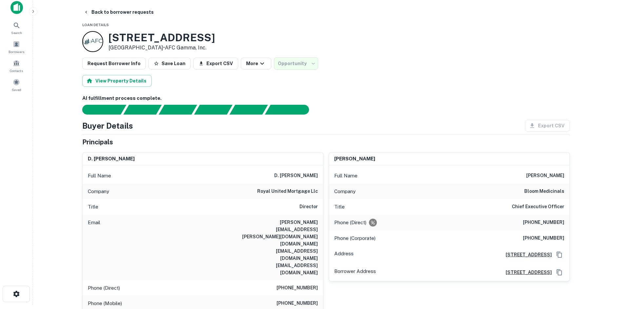
scroll to position [0, 0]
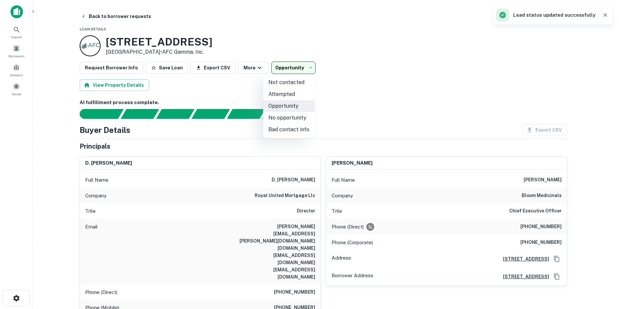
click at [291, 67] on body "**********" at bounding box center [309, 154] width 619 height 309
click at [293, 117] on li "No opportunity" at bounding box center [288, 118] width 51 height 12
type input "**********"
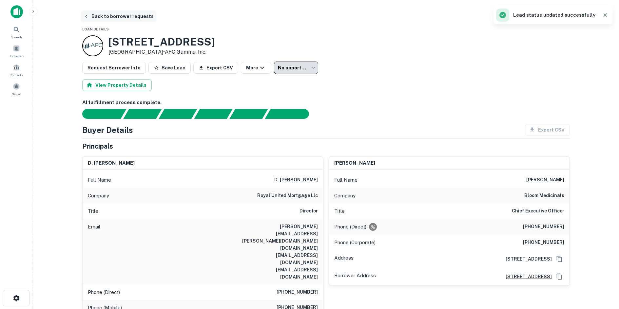
click at [109, 18] on button "Back to borrower requests" at bounding box center [118, 16] width 75 height 12
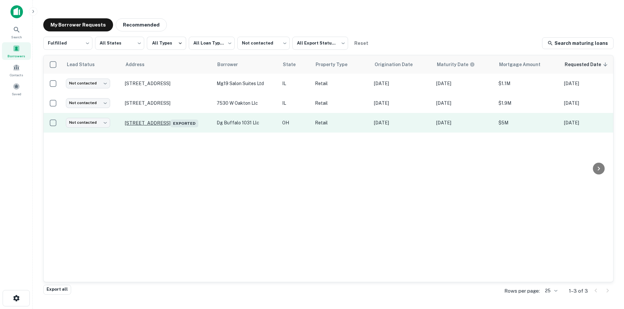
click at [181, 121] on p "1050 E Main St Chillicothe, OH 45601 Exported" at bounding box center [167, 122] width 85 height 9
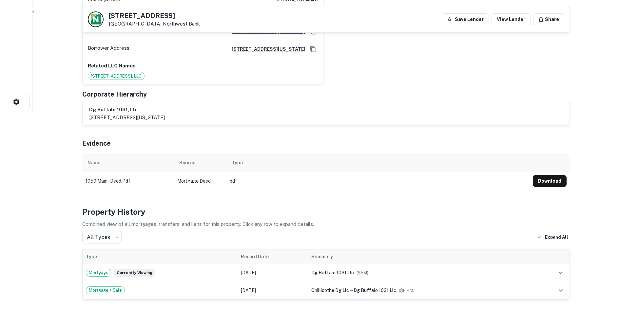
scroll to position [426, 0]
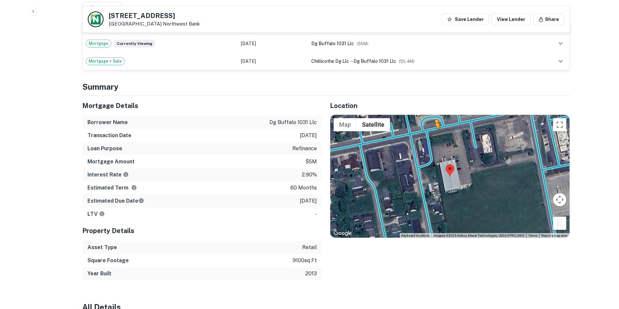
drag, startPoint x: 562, startPoint y: 221, endPoint x: 432, endPoint y: 126, distance: 160.5
click at [432, 126] on div "To activate drag with keyboard, press Alt + Enter. Once in keyboard drag state,…" at bounding box center [449, 176] width 239 height 123
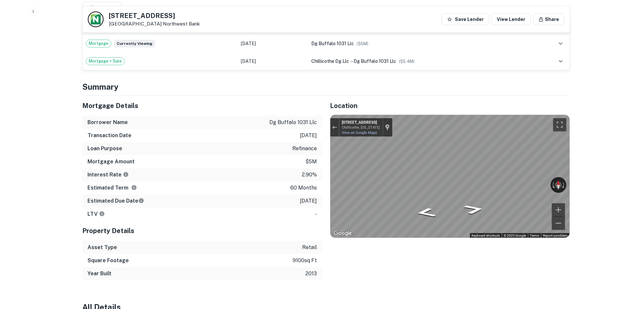
click at [281, 155] on div "Mortgage Details Borrower Name dg buffalo 1031 llc Transaction Date 4/4/2021 Lo…" at bounding box center [321, 188] width 495 height 185
click at [419, 202] on icon "Go East, US-50" at bounding box center [425, 209] width 33 height 14
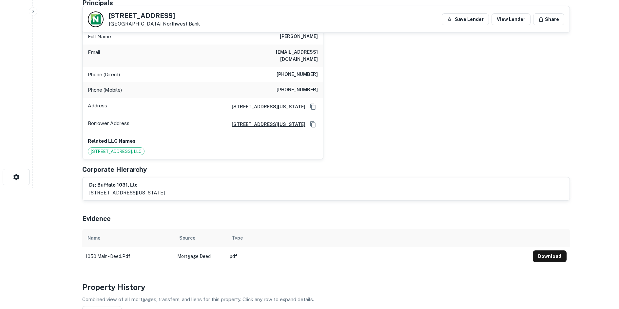
scroll to position [33, 0]
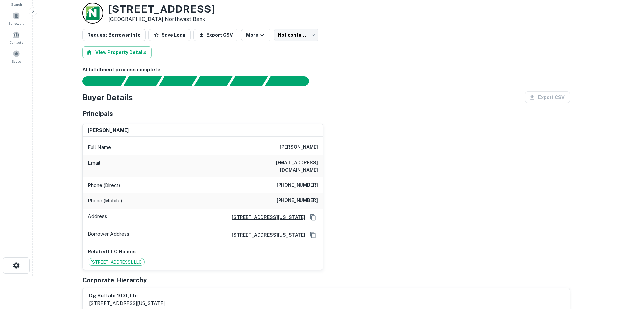
click at [295, 182] on h6 "(303) 773-2244" at bounding box center [297, 186] width 41 height 8
copy h6 "(303) 773-2244"
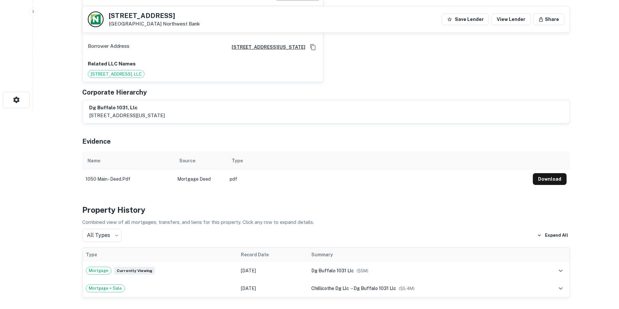
scroll to position [197, 0]
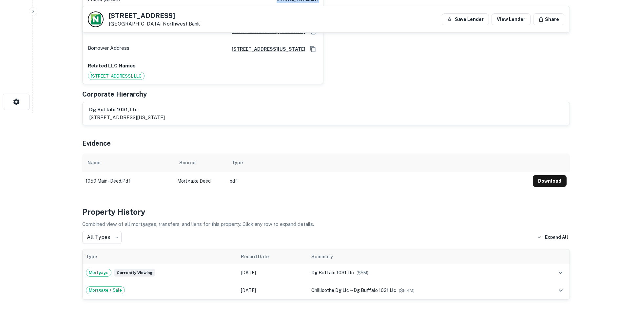
drag, startPoint x: 220, startPoint y: 144, endPoint x: 140, endPoint y: 206, distance: 101.0
drag, startPoint x: 140, startPoint y: 206, endPoint x: 401, endPoint y: 130, distance: 272.0
click at [401, 131] on div "Evidence" at bounding box center [326, 142] width 488 height 23
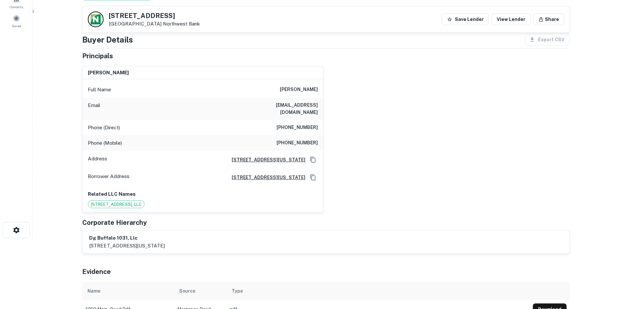
scroll to position [66, 0]
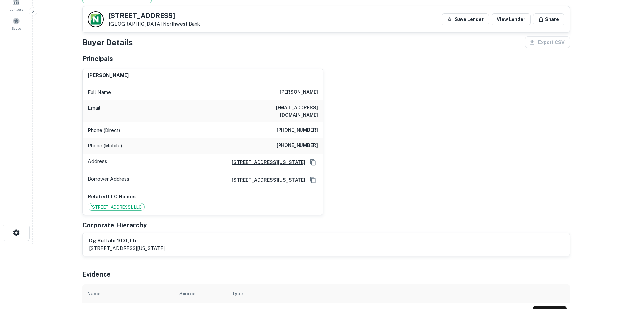
click at [308, 90] on h6 "daniel j. murphy" at bounding box center [299, 92] width 38 height 8
click at [145, 174] on div "Borrower Address 333 west washington street, suite 600, syracuse, NY, 13202" at bounding box center [203, 180] width 241 height 18
click at [294, 138] on div "Phone (Mobile) (719) 980-2312" at bounding box center [203, 146] width 241 height 16
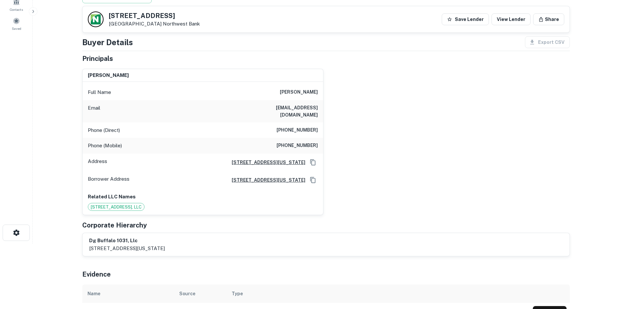
click at [302, 138] on div "Phone (Mobile) (719) 980-2312" at bounding box center [203, 146] width 241 height 16
click at [300, 138] on div "Phone (Mobile) (719) 980-2312" at bounding box center [203, 146] width 241 height 16
click at [301, 126] on h6 "(303) 773-2244" at bounding box center [297, 130] width 41 height 8
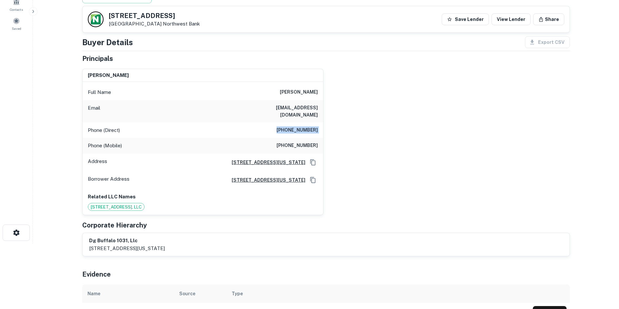
click at [301, 126] on h6 "(303) 773-2244" at bounding box center [297, 130] width 41 height 8
copy h6 "(303) 773-2244"
click at [336, 80] on div "daniel j. murphy Full Name daniel j. murphy Email dmurphy4263@gmail.com Phone (…" at bounding box center [323, 140] width 493 height 152
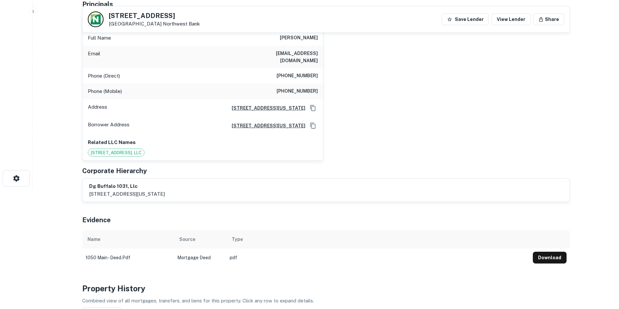
scroll to position [33, 0]
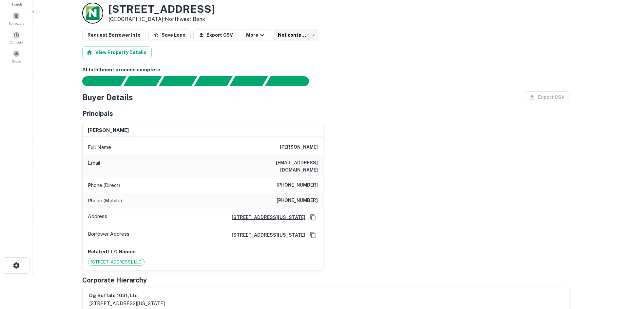
drag, startPoint x: 373, startPoint y: 179, endPoint x: 355, endPoint y: 179, distance: 17.7
click at [373, 179] on div "daniel j. murphy Full Name daniel j. murphy Email dmurphy4263@gmail.com Phone (…" at bounding box center [323, 195] width 493 height 152
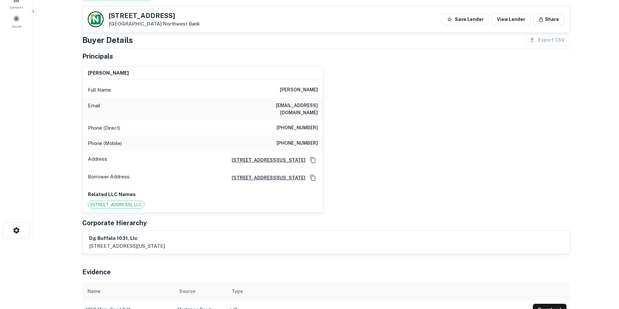
scroll to position [66, 0]
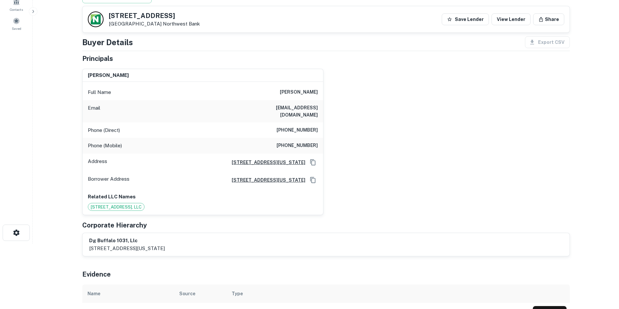
click at [309, 143] on div "Phone (Mobile) (719) 980-2312" at bounding box center [203, 146] width 241 height 16
click at [310, 142] on h6 "(719) 980-2312" at bounding box center [297, 146] width 41 height 8
copy h6 "(719) 980-2312"
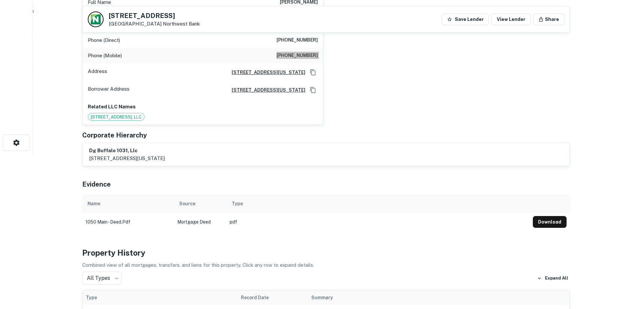
scroll to position [33, 0]
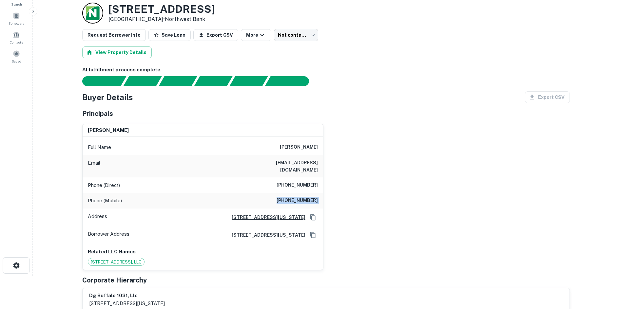
click at [299, 38] on body "Search Borrowers Contacts Saved Back to borrower requests Loan Details 1050 E M…" at bounding box center [309, 121] width 619 height 309
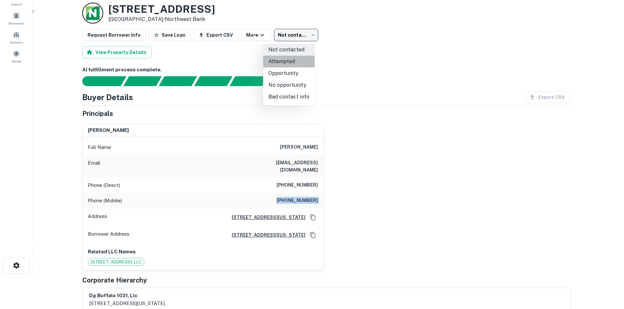
click at [295, 63] on li "Attempted" at bounding box center [288, 62] width 51 height 12
type input "*********"
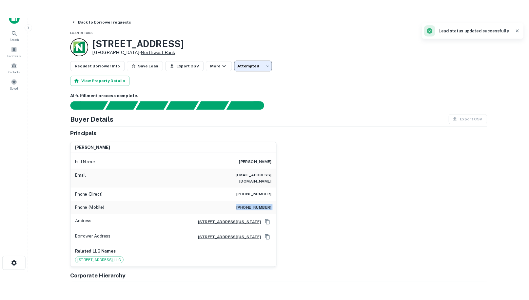
scroll to position [0, 0]
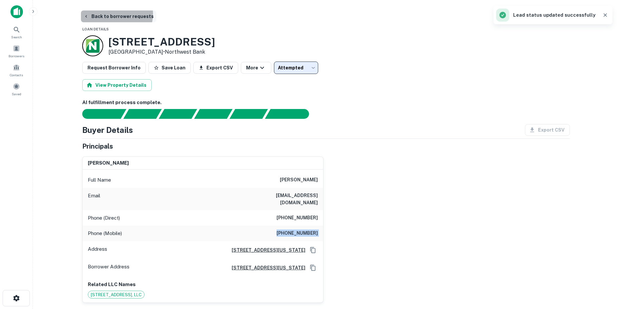
click at [116, 14] on button "Back to borrower requests" at bounding box center [118, 16] width 75 height 12
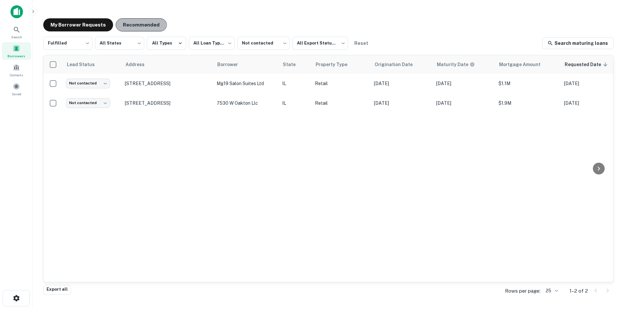
click at [125, 23] on button "Recommended" at bounding box center [141, 24] width 51 height 13
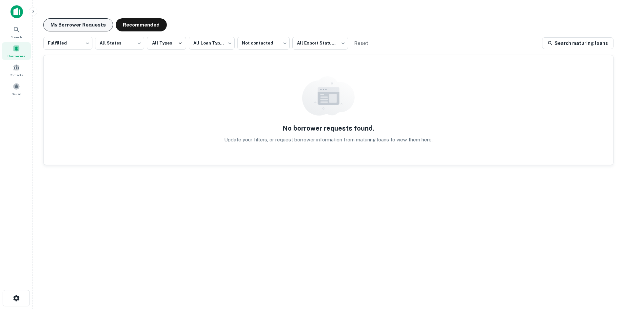
click at [72, 21] on button "My Borrower Requests" at bounding box center [78, 24] width 70 height 13
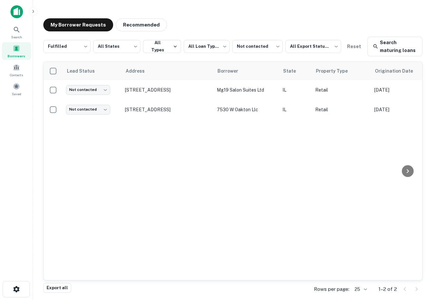
click at [144, 10] on main "**********" at bounding box center [233, 150] width 400 height 300
click at [141, 23] on button "Recommended" at bounding box center [141, 24] width 51 height 13
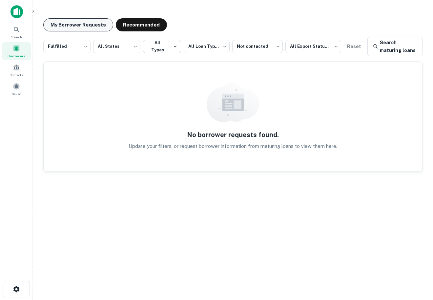
click at [91, 20] on button "My Borrower Requests" at bounding box center [78, 24] width 70 height 13
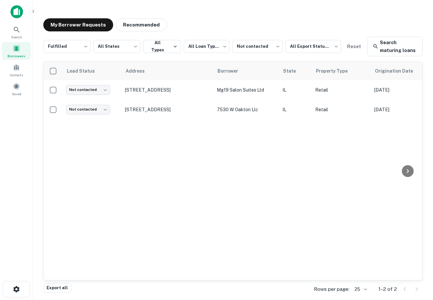
click at [433, 51] on html "**********" at bounding box center [216, 150] width 433 height 300
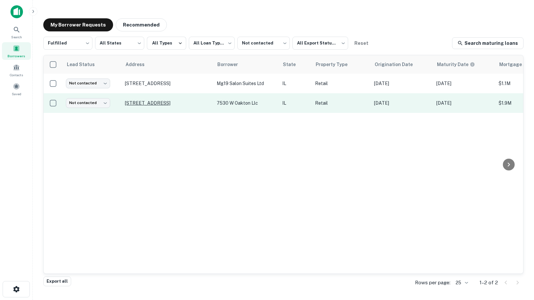
click at [184, 104] on p "[STREET_ADDRESS]" at bounding box center [167, 103] width 85 height 6
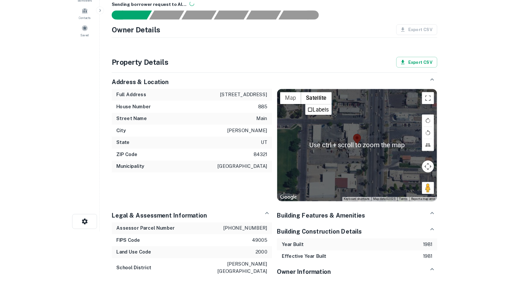
scroll to position [66, 0]
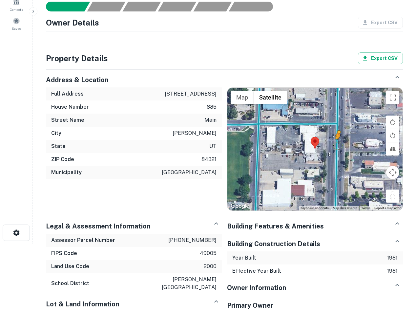
drag, startPoint x: 390, startPoint y: 197, endPoint x: 337, endPoint y: 145, distance: 73.7
click at [337, 145] on div "To activate drag with keyboard, press Alt + Enter. Once in keyboard drag state,…" at bounding box center [314, 149] width 175 height 123
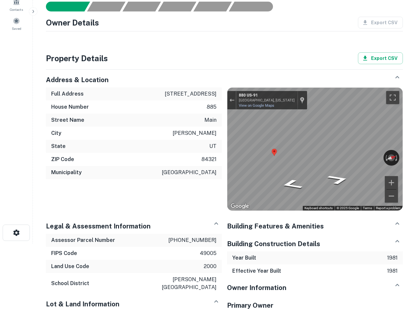
click at [411, 155] on main "Property Details [STREET_ADDRESS] More Not contacted **** ​ Sending borrower re…" at bounding box center [224, 88] width 383 height 309
click at [349, 153] on div "← Move left → Move right ↑ Move up ↓ Move down + Zoom in - Zoom out [STREET_ADD…" at bounding box center [314, 149] width 175 height 123
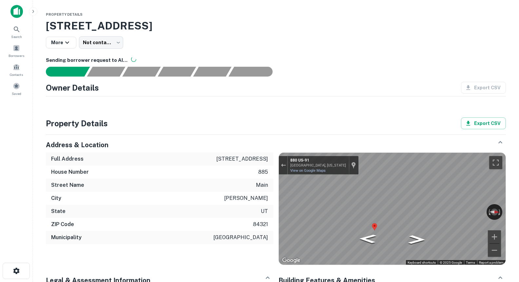
scroll to position [0, 0]
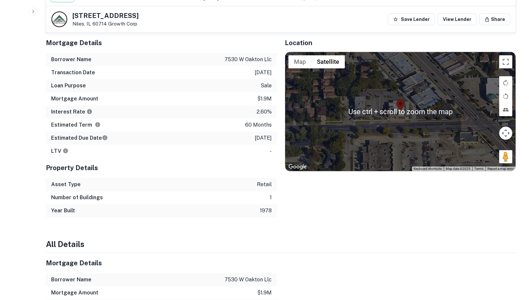
scroll to position [505, 0]
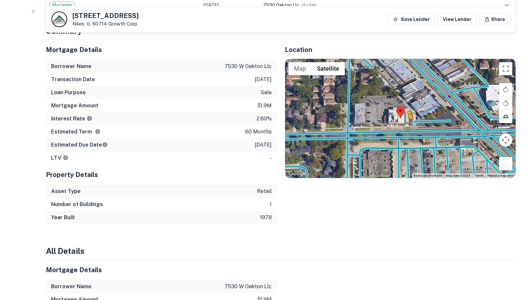
drag, startPoint x: 508, startPoint y: 158, endPoint x: 408, endPoint y: 120, distance: 107.3
click at [408, 120] on div "To activate drag with keyboard, press Alt + Enter. Once in keyboard drag state,…" at bounding box center [400, 119] width 230 height 120
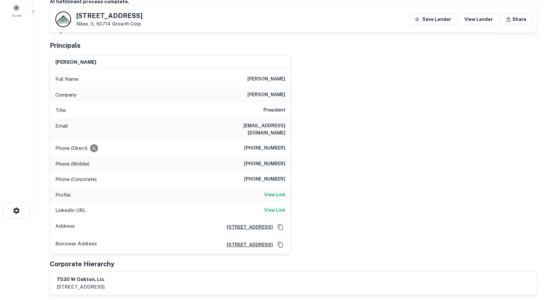
scroll to position [0, 0]
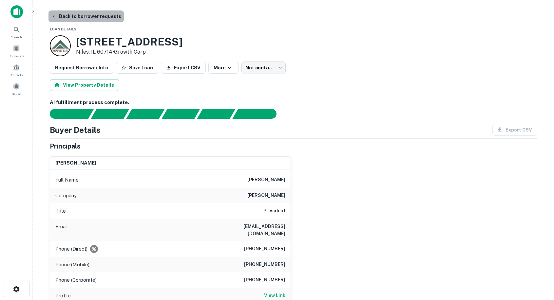
click at [103, 19] on button "Back to borrower requests" at bounding box center [85, 16] width 75 height 12
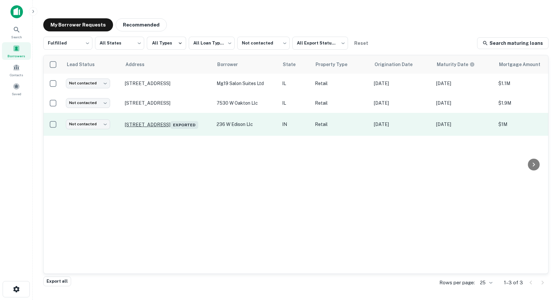
click at [170, 120] on p "[STREET_ADDRESS]" at bounding box center [167, 124] width 85 height 9
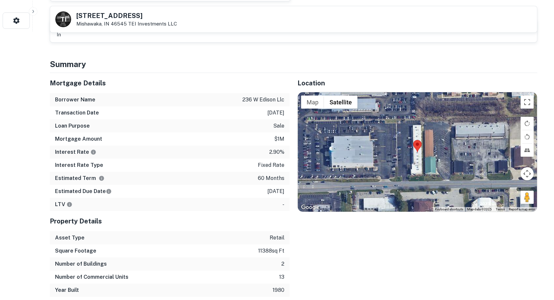
scroll to position [262, 0]
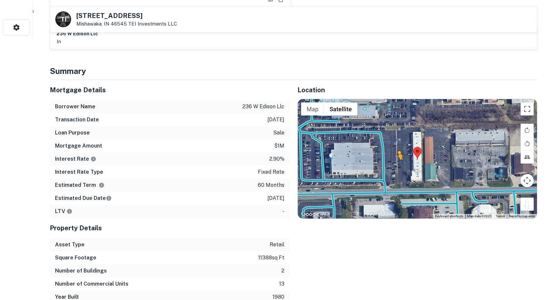
drag, startPoint x: 527, startPoint y: 197, endPoint x: 397, endPoint y: 160, distance: 135.2
click at [397, 160] on div "To activate drag with keyboard, press Alt + Enter. Once in keyboard drag state,…" at bounding box center [417, 159] width 239 height 120
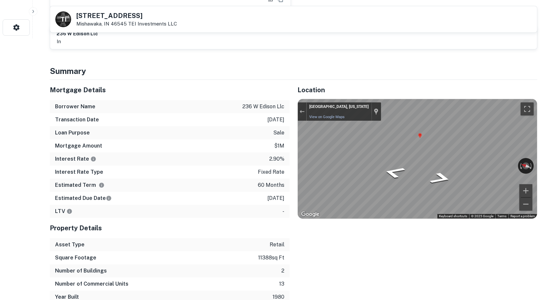
click at [278, 121] on div "Mortgage Details Borrower Name 236 w edison llc Transaction Date [DATE] Loan Pu…" at bounding box center [289, 192] width 495 height 224
click at [250, 153] on div "Mortgage Details Borrower Name 236 w edison llc Transaction Date [DATE] Loan Pu…" at bounding box center [289, 192] width 495 height 224
click at [524, 166] on div "← Move left → Move right ↑ Move up ↓ Move down + Zoom in - Zoom out [GEOGRAPHIC…" at bounding box center [417, 159] width 239 height 120
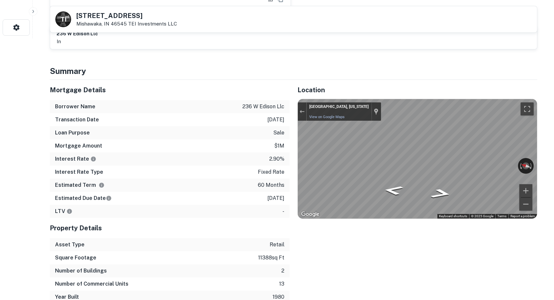
click at [291, 157] on div "Location ← Move left → Move right ↑ Move up ↓ Move down + Zoom in - Zoom out Ho…" at bounding box center [414, 192] width 248 height 224
click at [259, 163] on div "Mortgage Details Borrower Name 236 w edison llc Transaction Date [DATE] Loan Pu…" at bounding box center [289, 192] width 495 height 224
click at [264, 154] on div "Mortgage Details Borrower Name 236 w edison llc Transaction Date [DATE] Loan Pu…" at bounding box center [289, 192] width 495 height 224
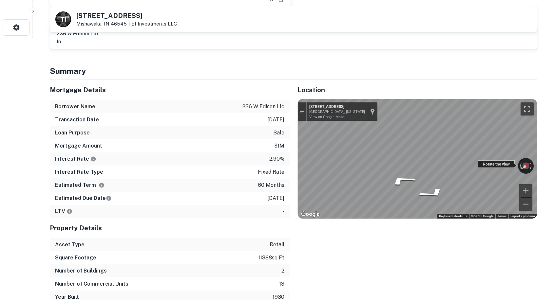
click at [354, 155] on div "← Move left → Move right ↑ Move up ↓ Move down + Zoom in - Zoom out [STREET_ADD…" at bounding box center [417, 159] width 239 height 120
drag, startPoint x: 487, startPoint y: 158, endPoint x: 523, endPoint y: 163, distance: 36.1
click at [523, 163] on div "← Move left → Move right ↑ Move up ↓ Move down + Zoom in - Zoom out [STREET_ADD…" at bounding box center [417, 159] width 239 height 120
